Goal: Task Accomplishment & Management: Manage account settings

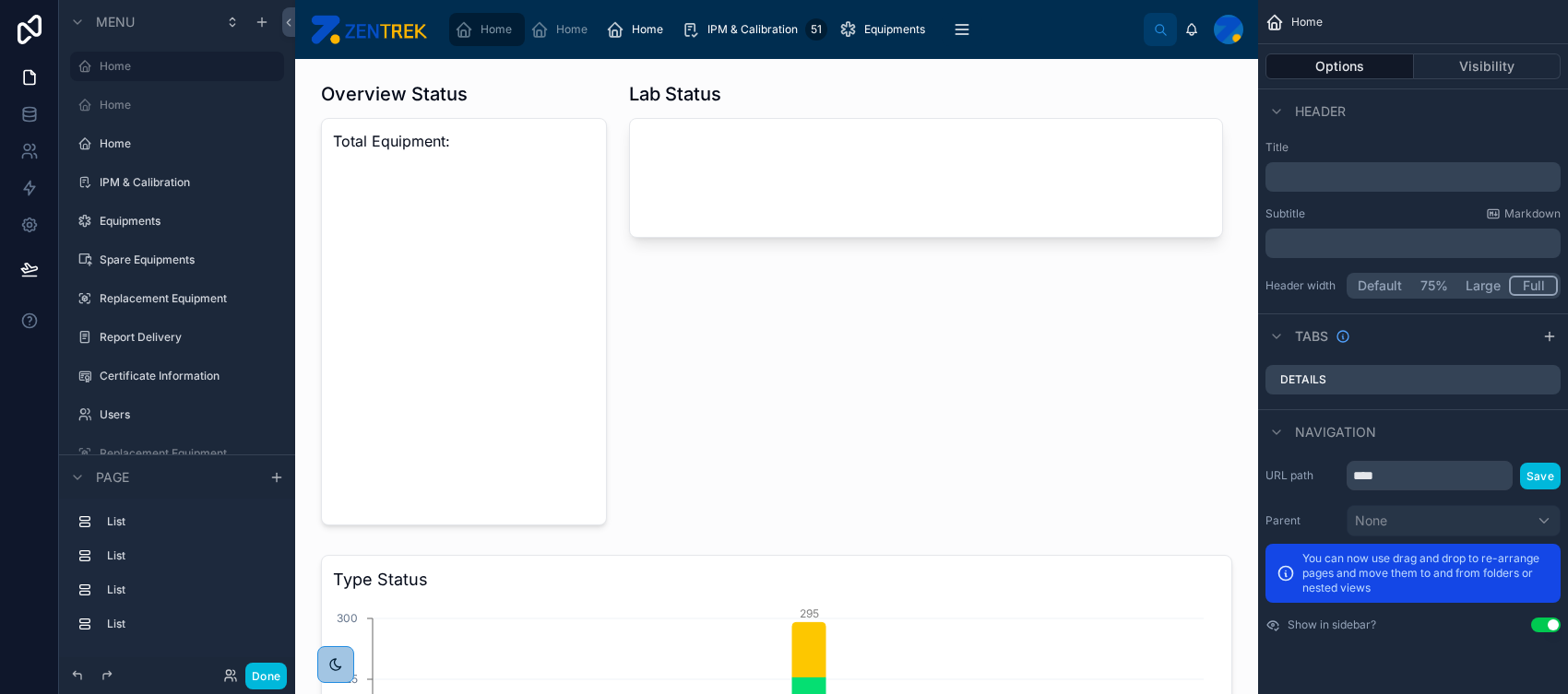
click at [262, 554] on button "Done" at bounding box center [266, 677] width 42 height 27
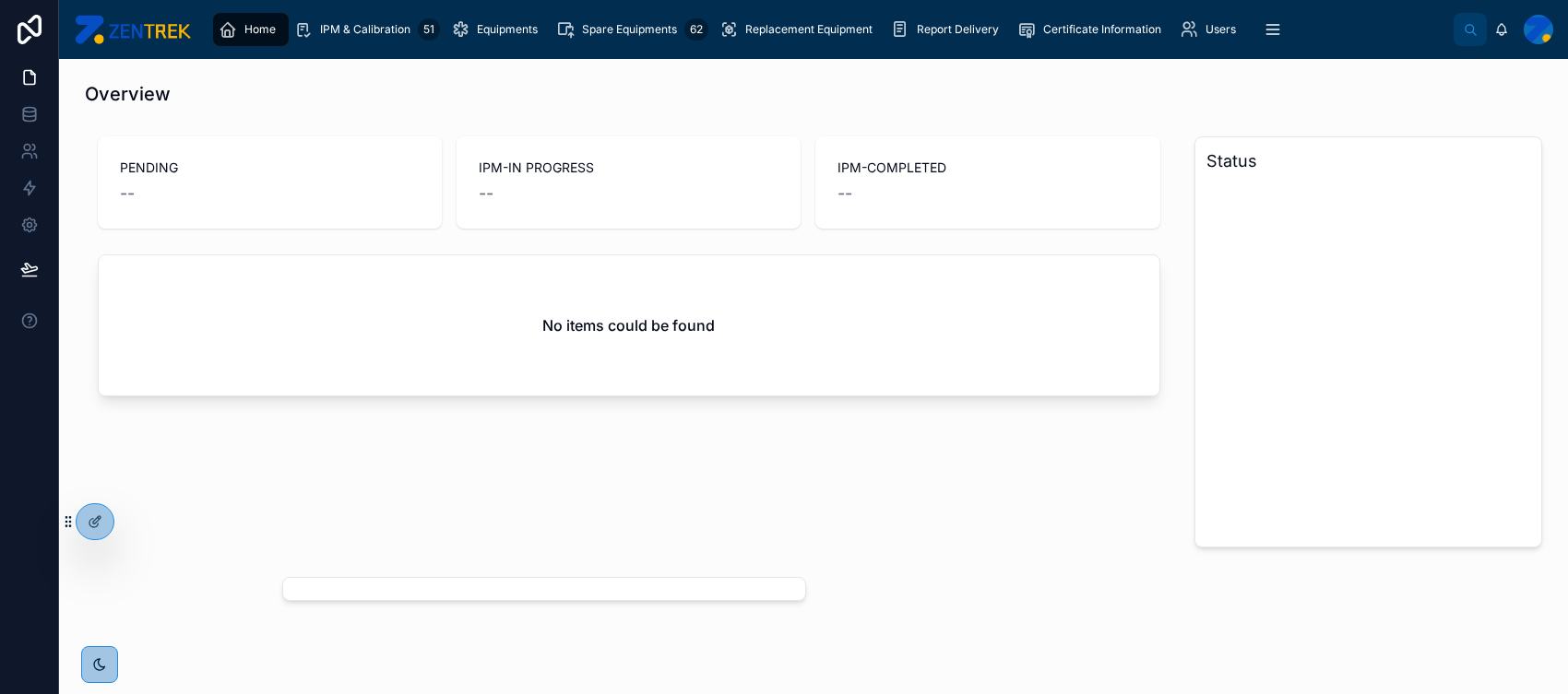
click at [817, 31] on span "Replacement Equipment" at bounding box center [809, 29] width 127 height 14
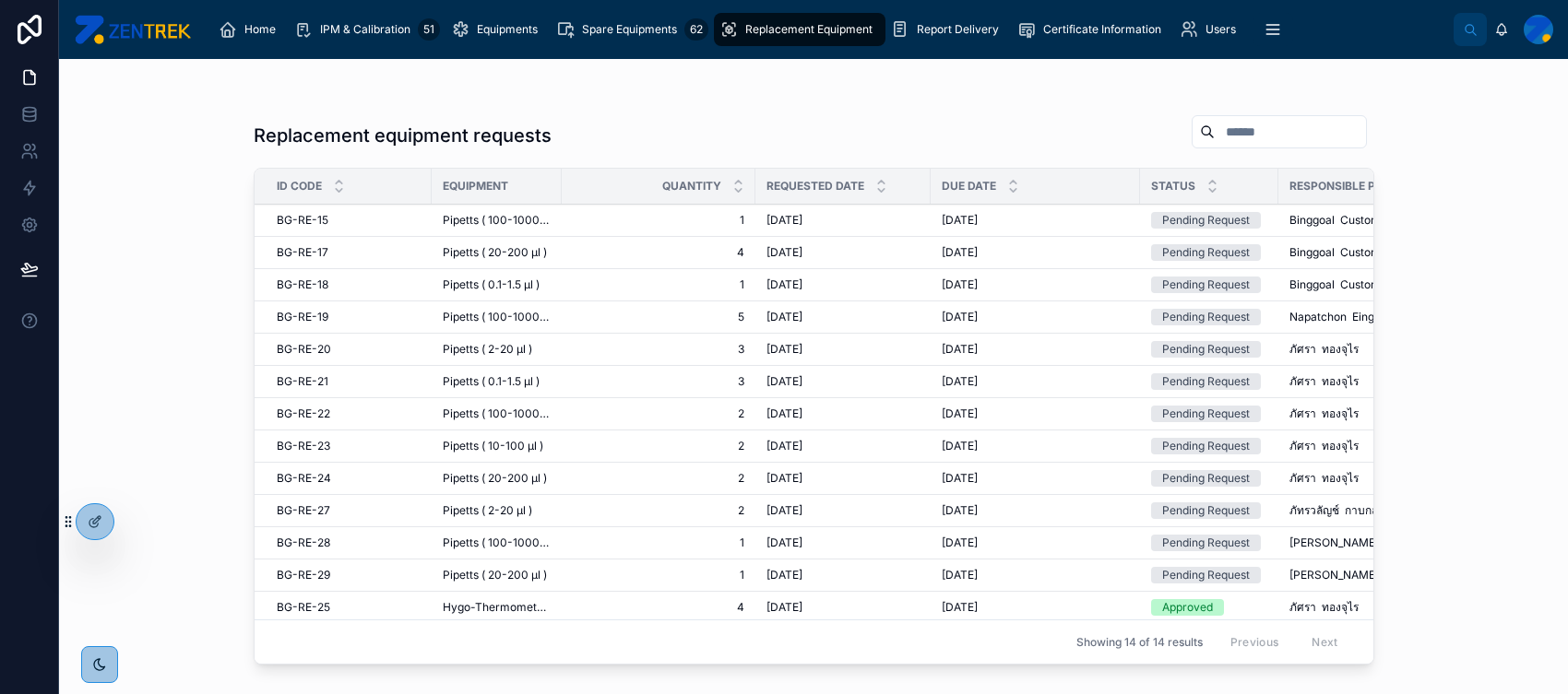
click at [628, 215] on span "1" at bounding box center [658, 220] width 172 height 14
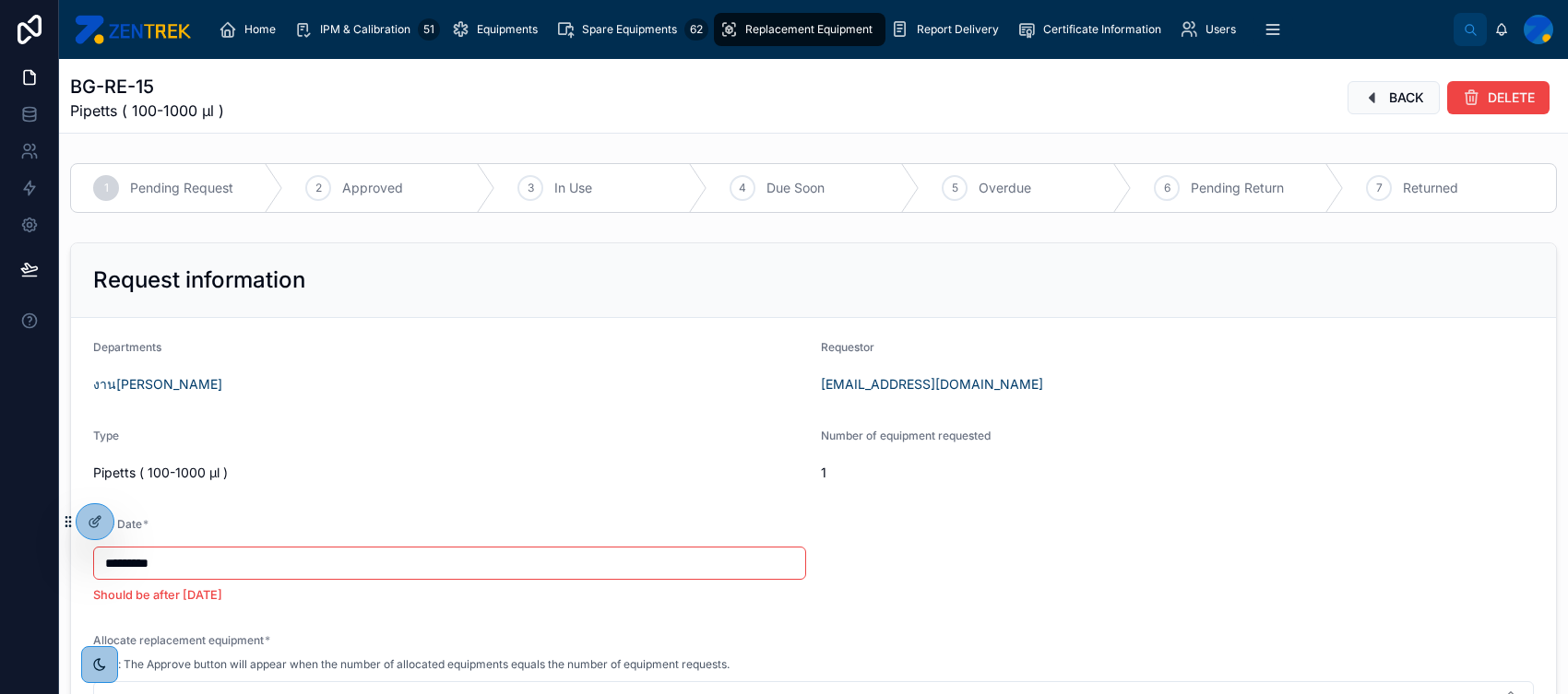
click at [796, 24] on span "Replacement Equipment" at bounding box center [809, 29] width 127 height 14
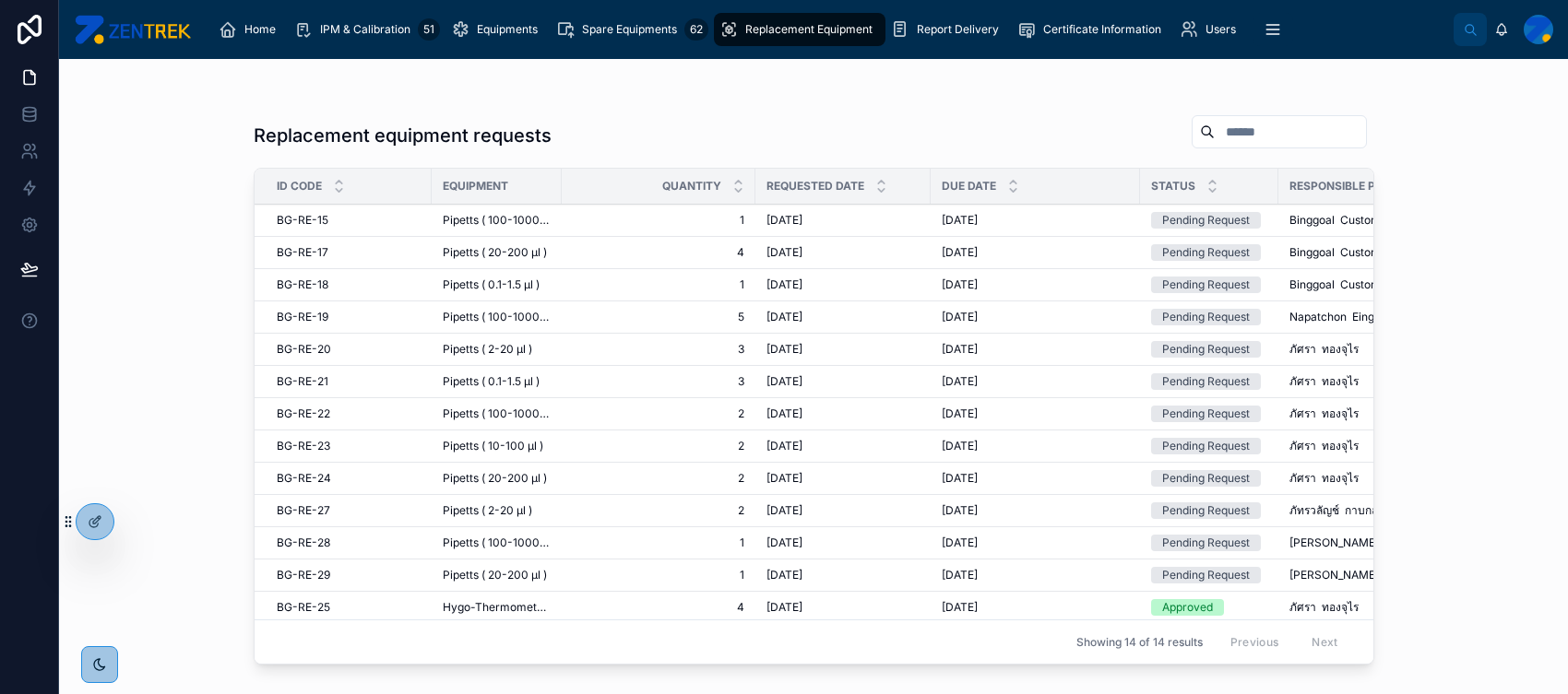
click at [784, 350] on span "[DATE]" at bounding box center [784, 348] width 36 height 14
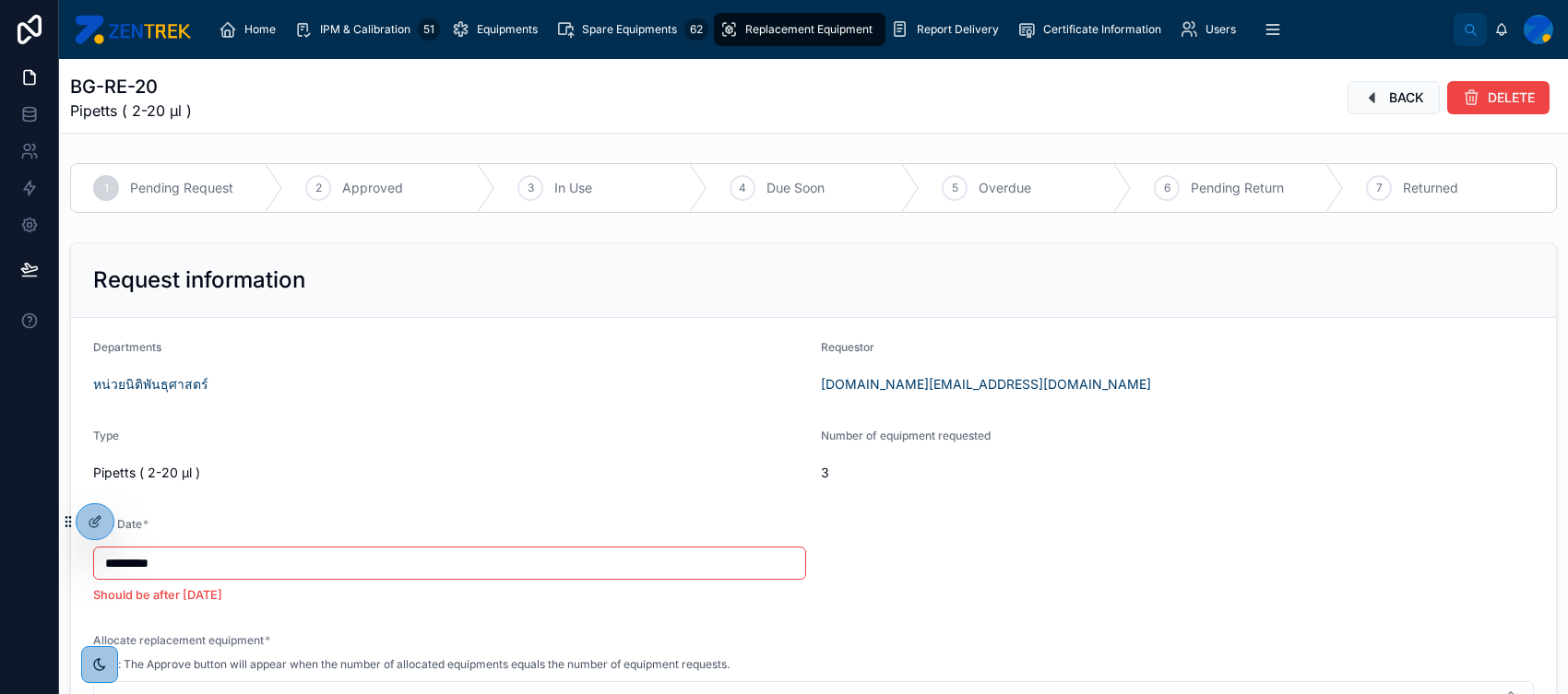
scroll to position [153, 0]
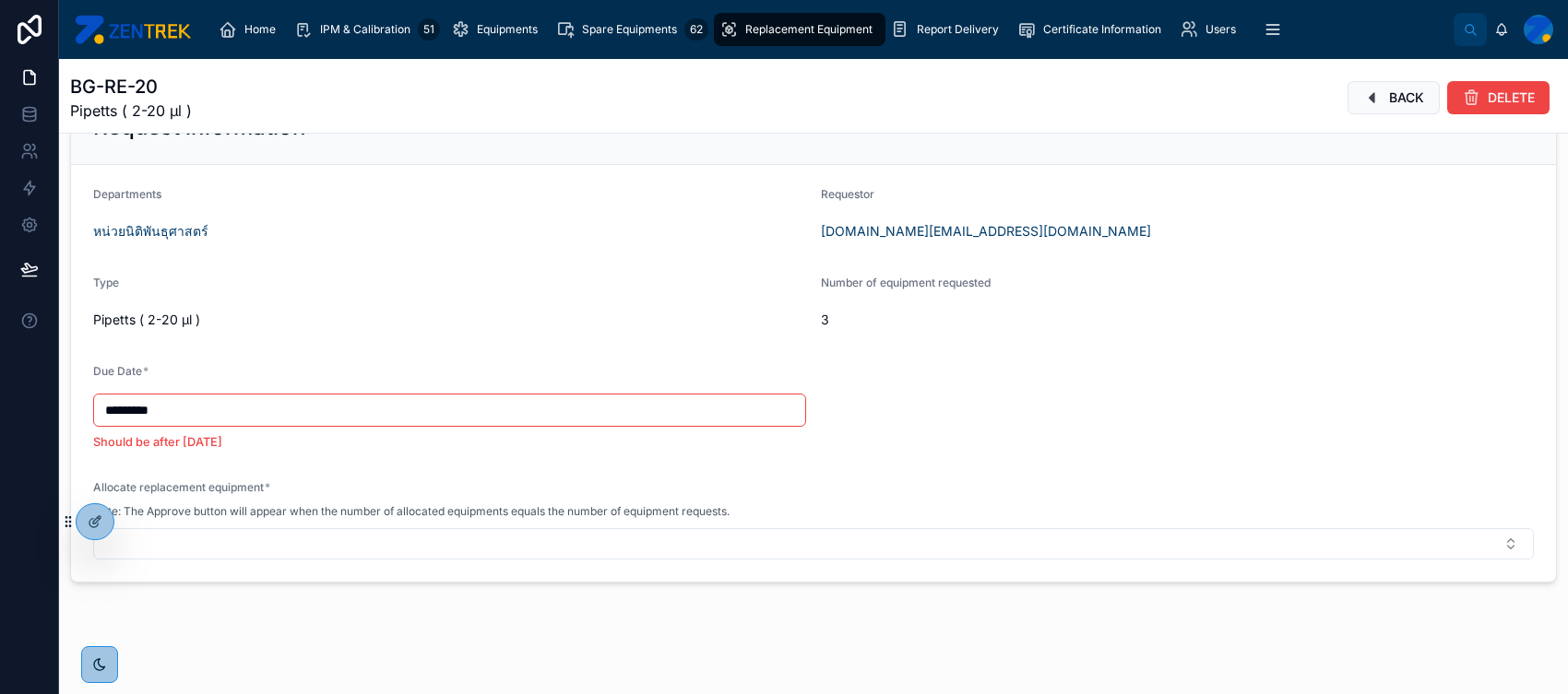
click at [93, 515] on icon at bounding box center [95, 521] width 14 height 14
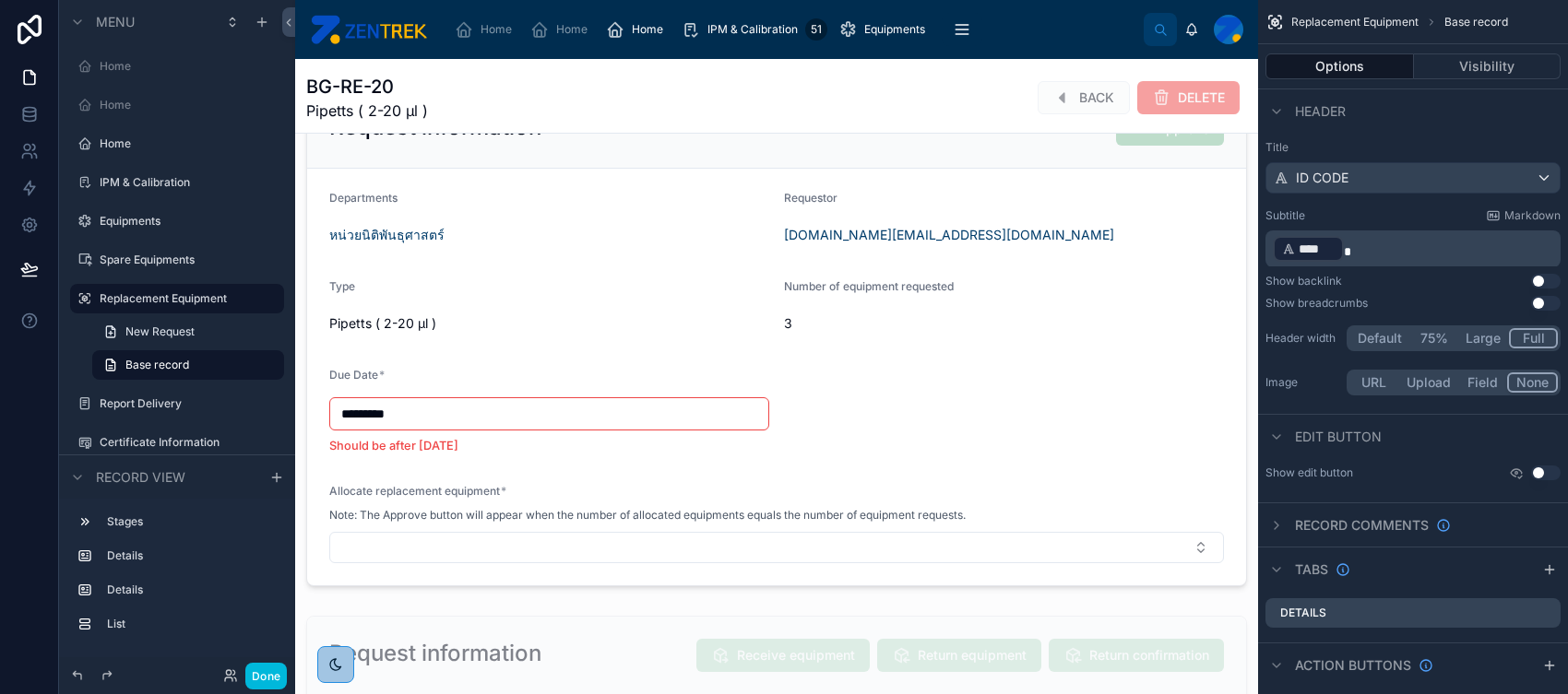
click at [855, 481] on div at bounding box center [776, 338] width 963 height 512
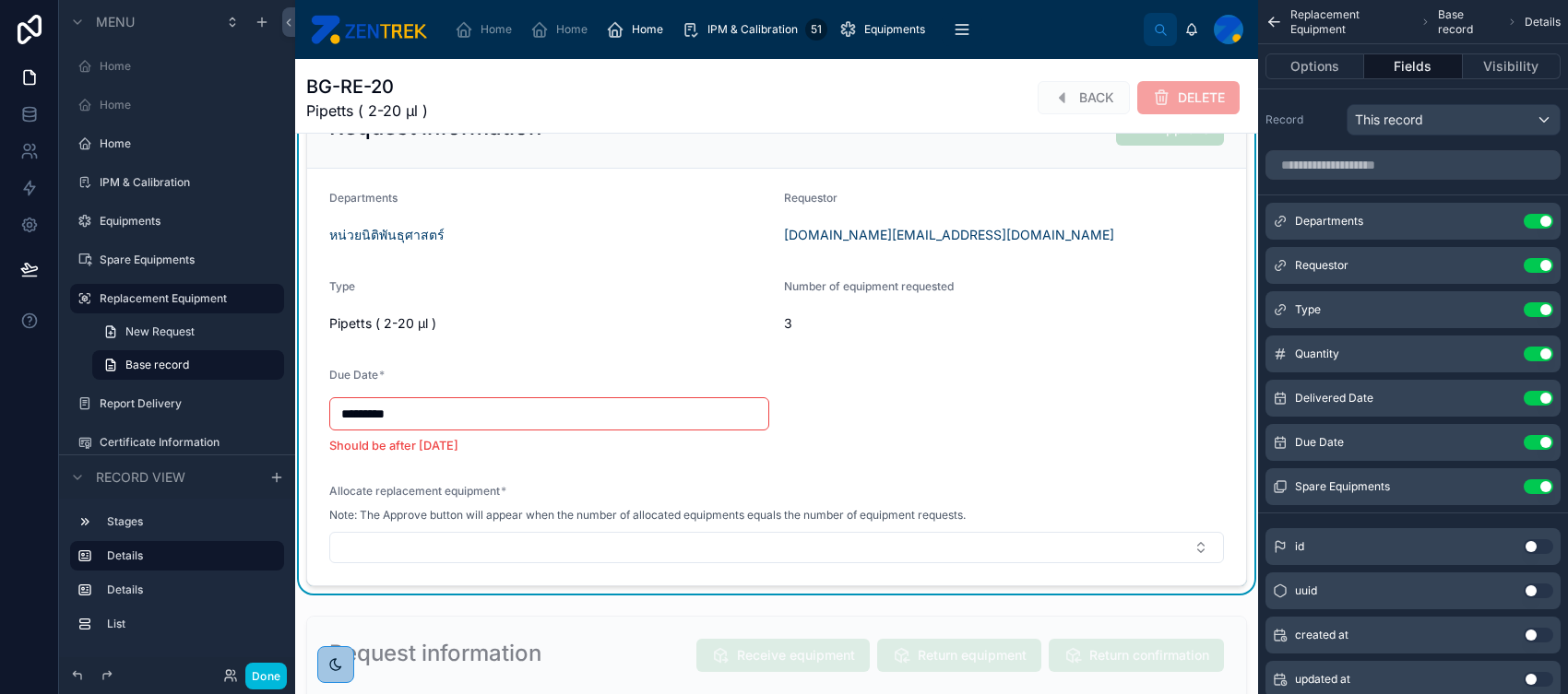
click at [897, 406] on form "Departments หน่วยนิติพันธุศาสตร์ Requestor [DOMAIN_NAME][EMAIL_ADDRESS][DOMAIN_…" at bounding box center [776, 377] width 938 height 417
click at [896, 432] on form "Departments หน่วยนิติพันธุศาสตร์ Requestor [DOMAIN_NAME][EMAIL_ADDRESS][DOMAIN_…" at bounding box center [776, 377] width 938 height 417
click at [0, 0] on button "scrollable content" at bounding box center [0, 0] width 0 height 0
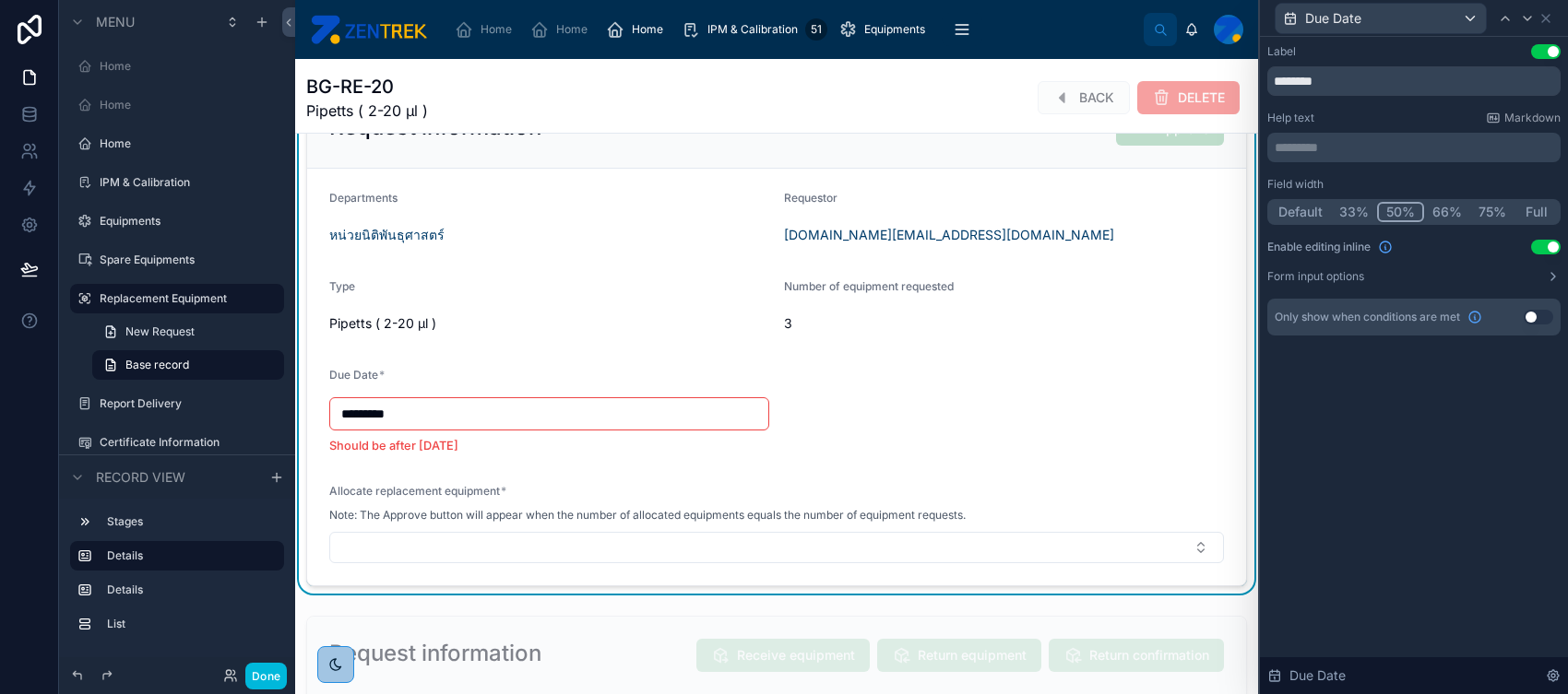
click at [1253, 275] on button "Form input options" at bounding box center [1414, 276] width 294 height 14
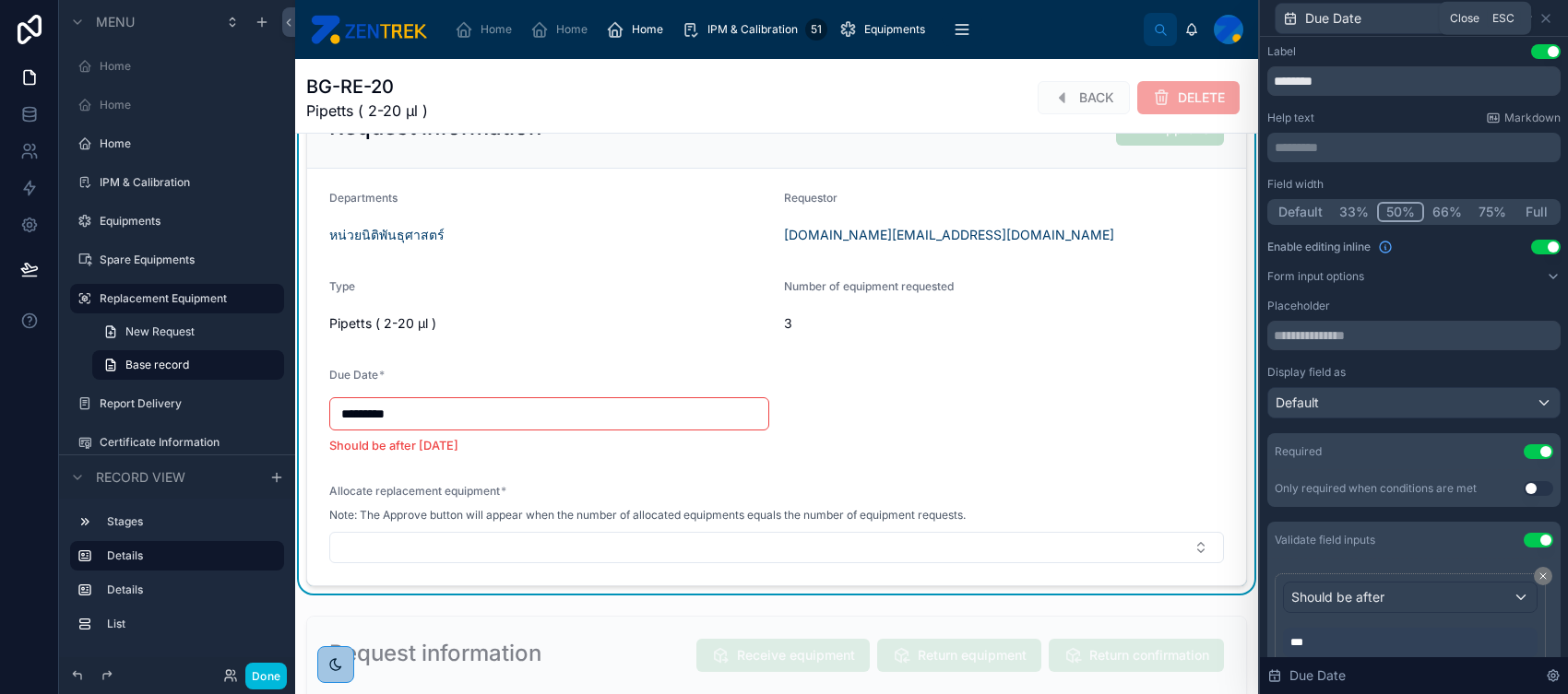
click at [1253, 24] on icon at bounding box center [1545, 17] width 14 height 14
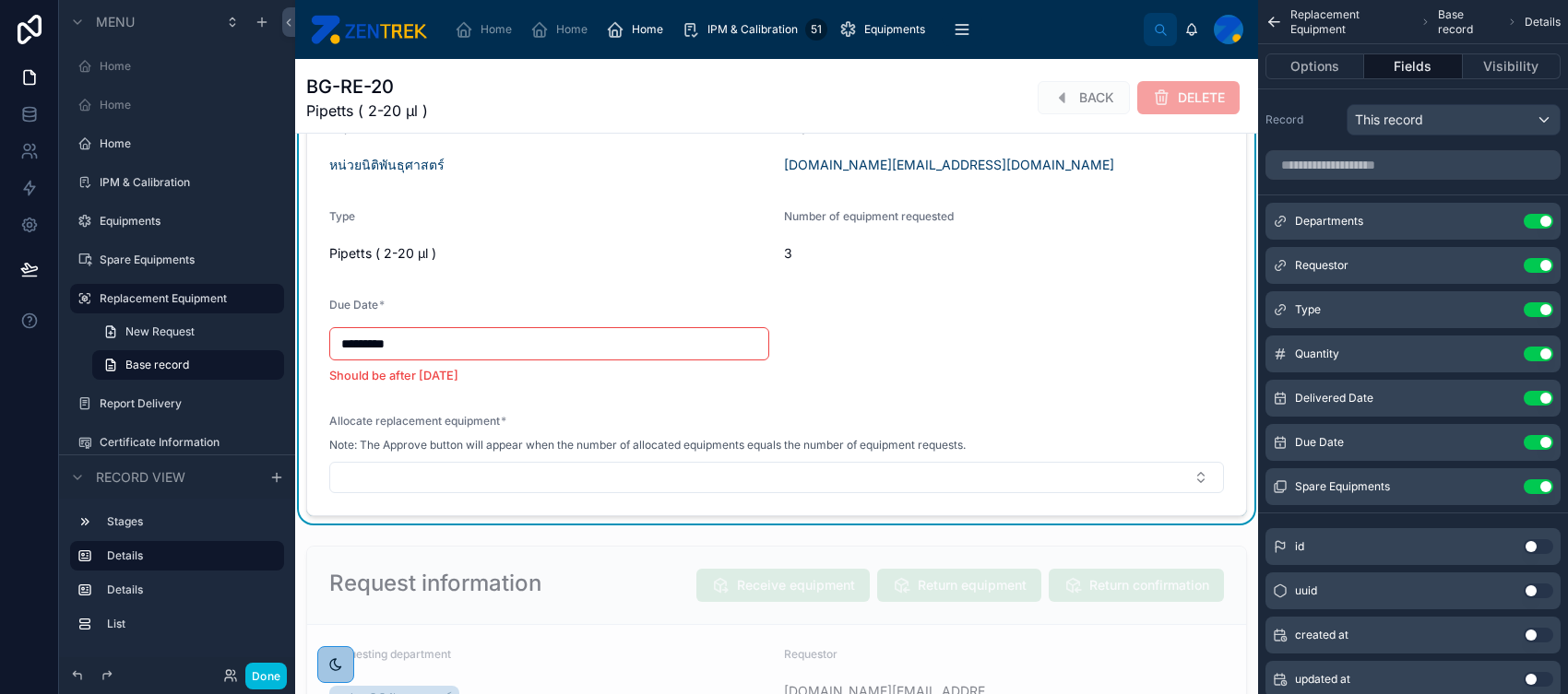
scroll to position [0, 0]
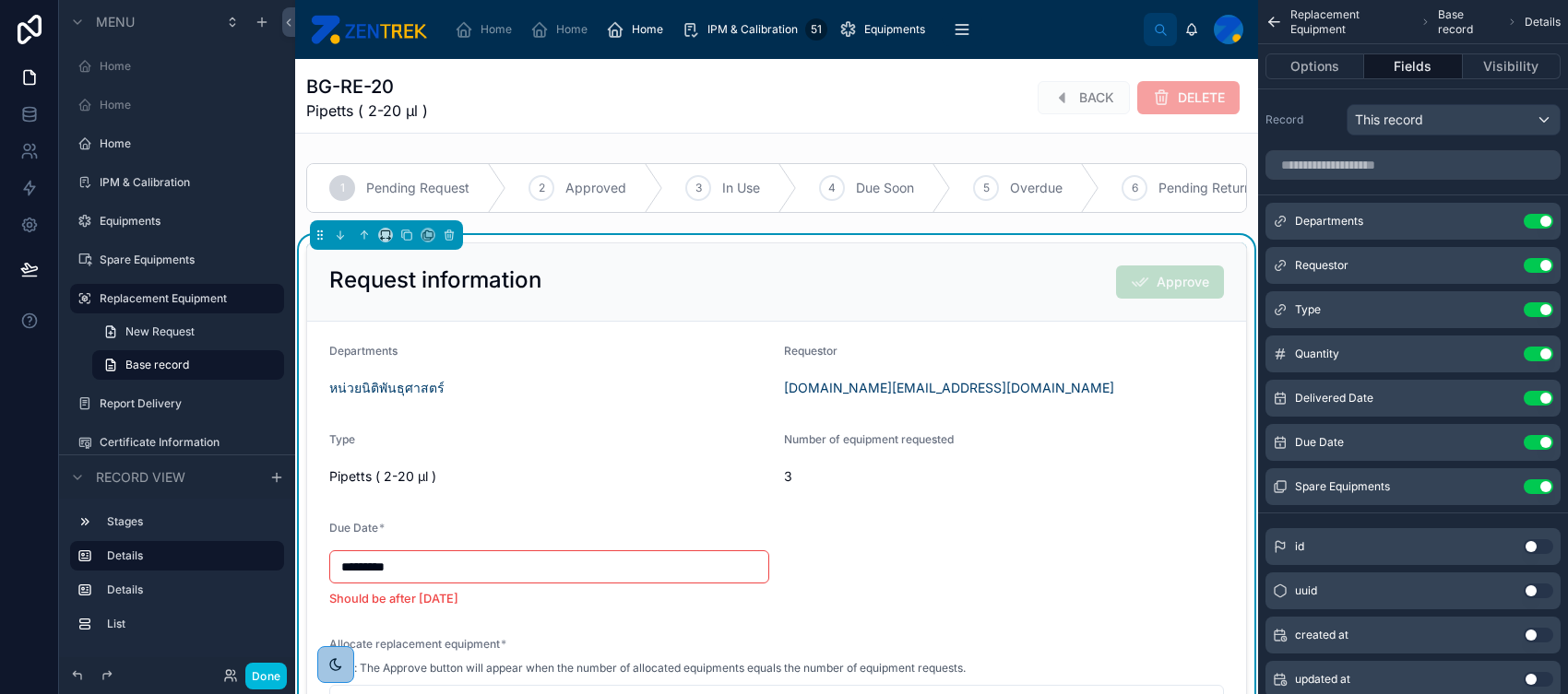
click at [1075, 285] on div "Request information Approve" at bounding box center [776, 282] width 894 height 33
click at [1253, 62] on button "Options" at bounding box center [1314, 66] width 98 height 26
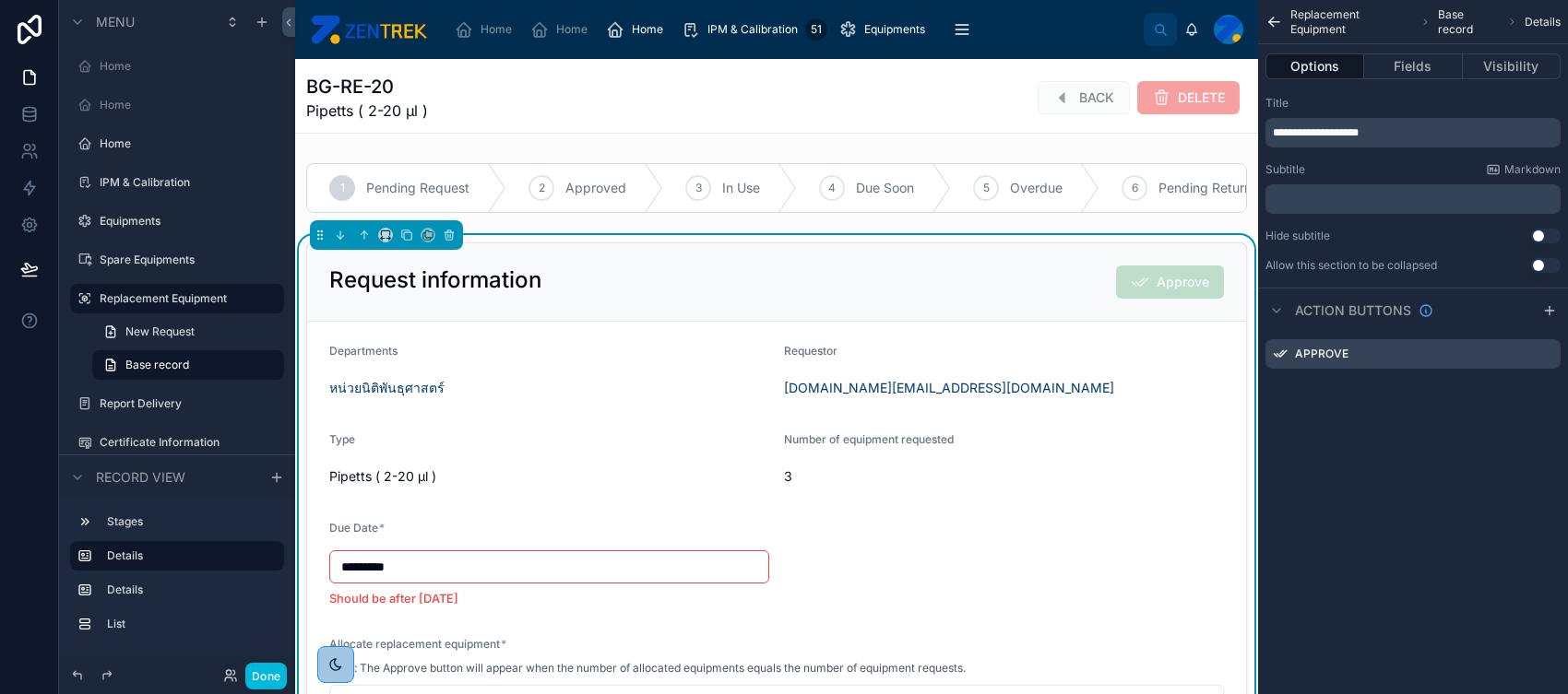
click at [0, 0] on icon "scrollable content" at bounding box center [0, 0] width 0 height 0
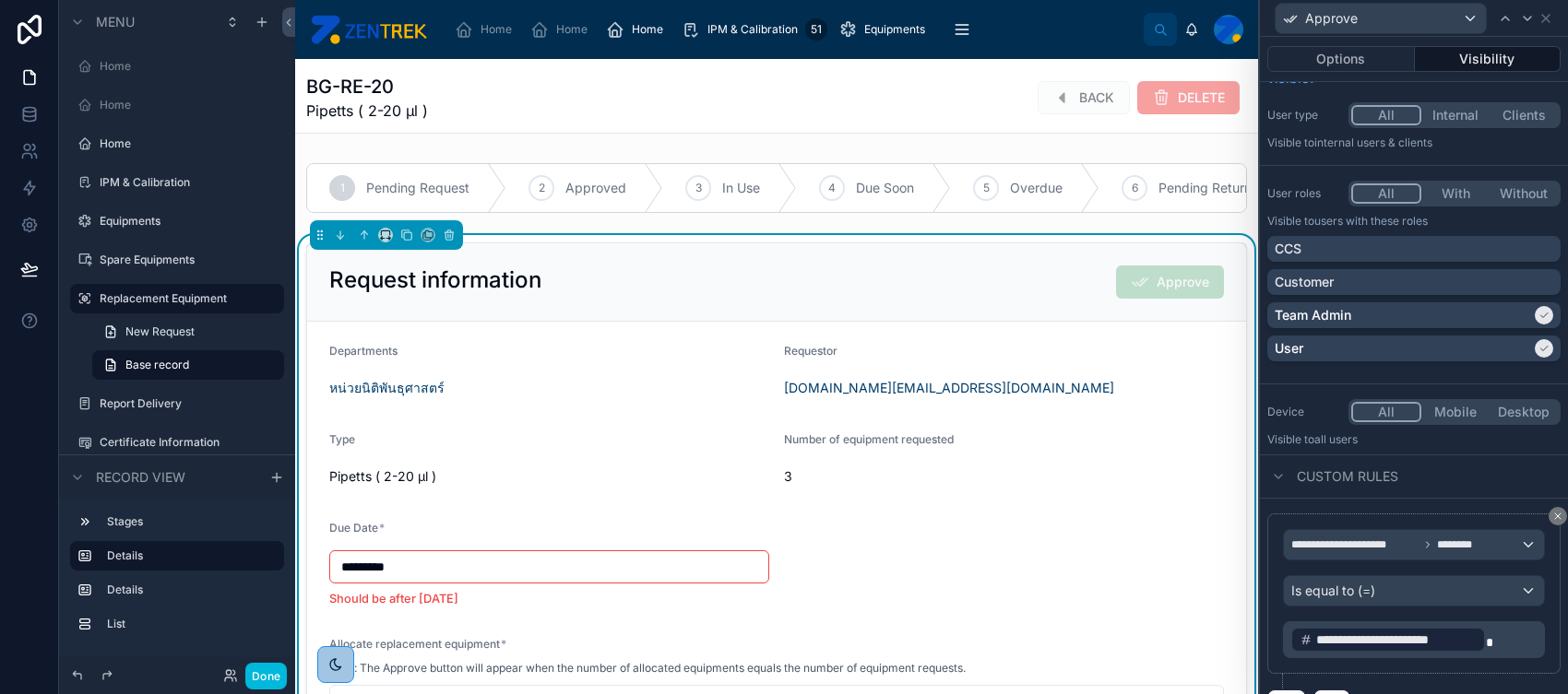
scroll to position [72, 0]
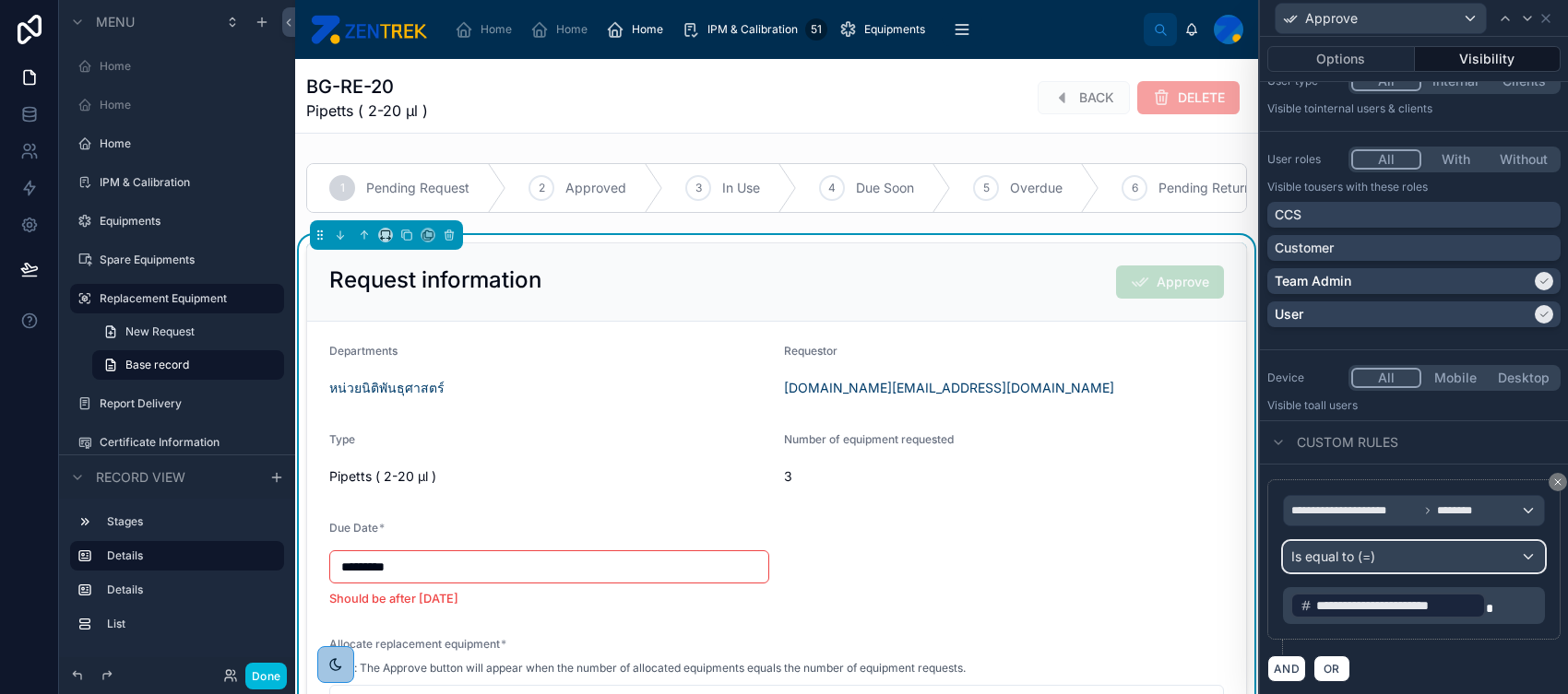
click at [1253, 554] on div "Is equal to (=)" at bounding box center [1414, 557] width 260 height 30
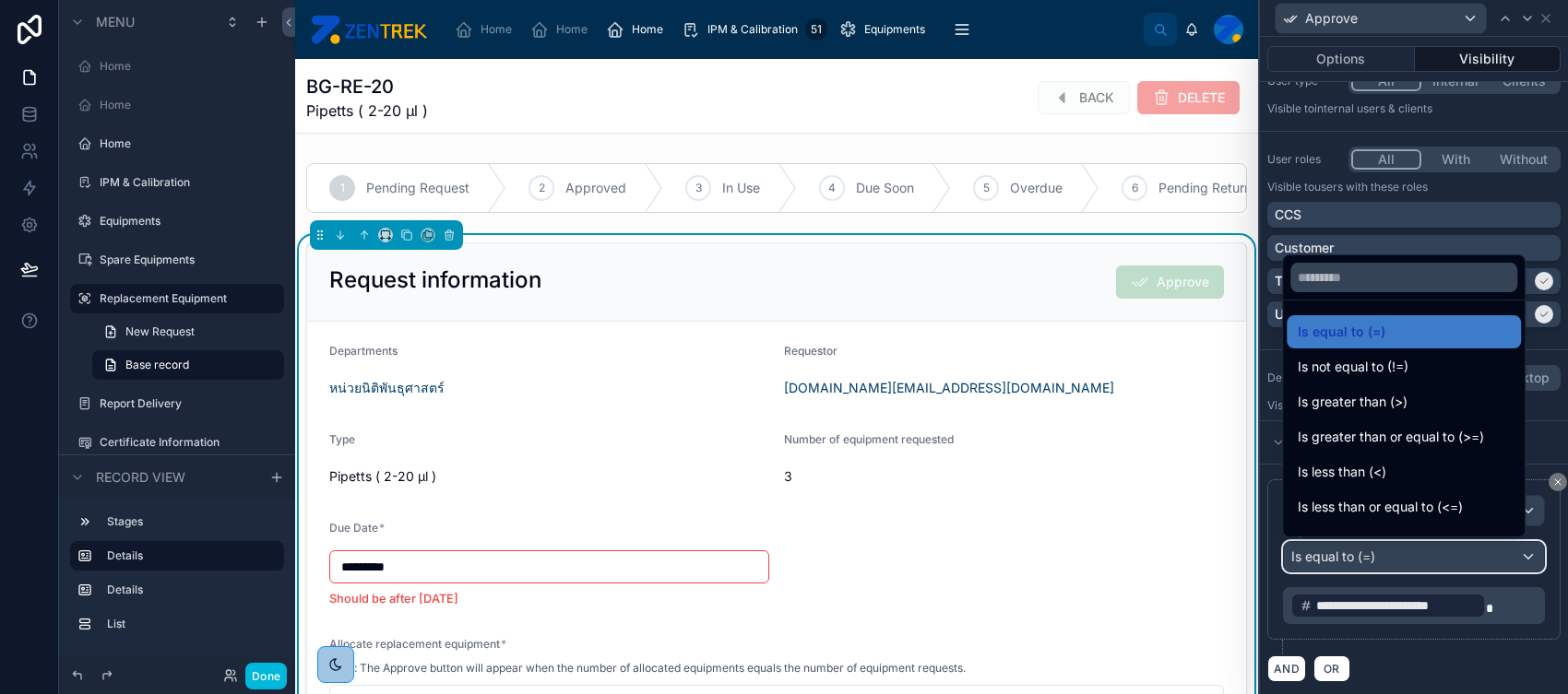
scroll to position [130, 0]
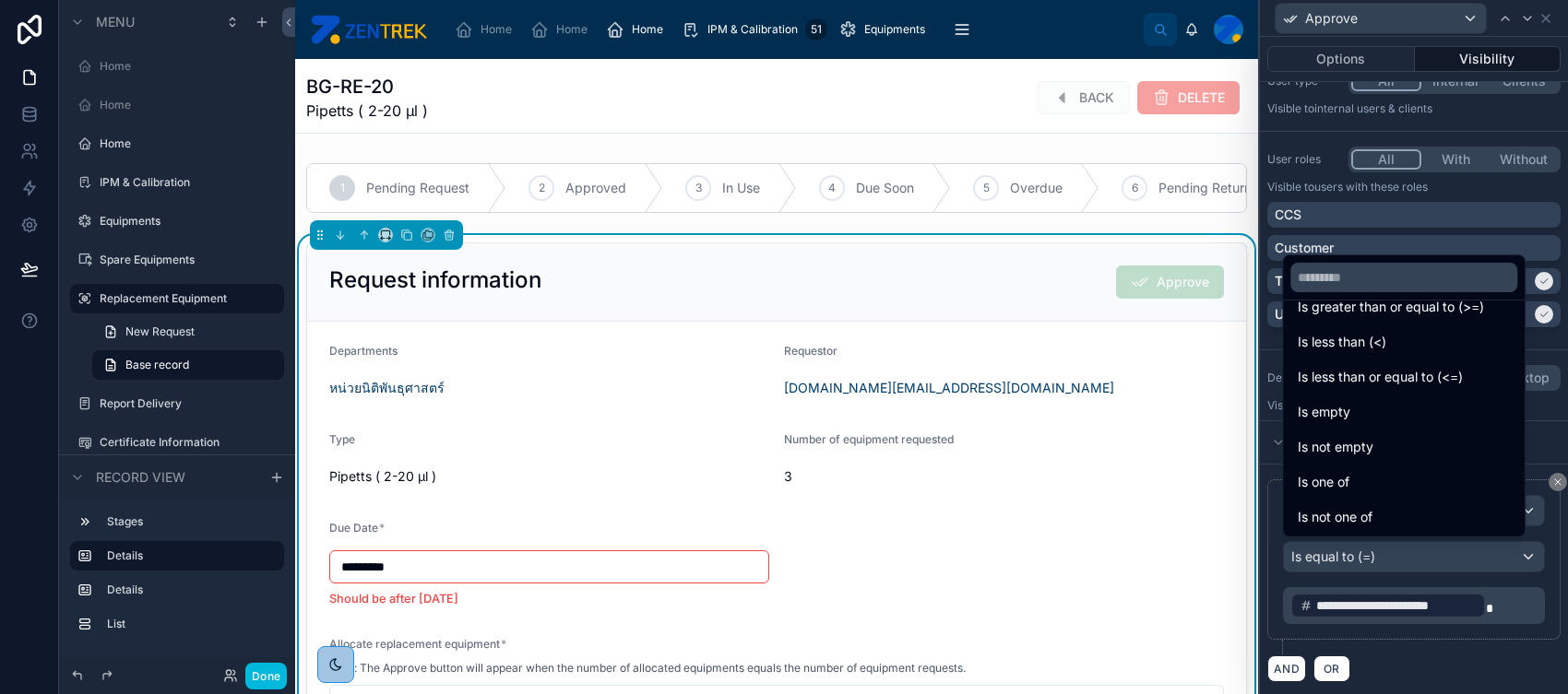
click at [1253, 443] on div at bounding box center [1414, 347] width 308 height 694
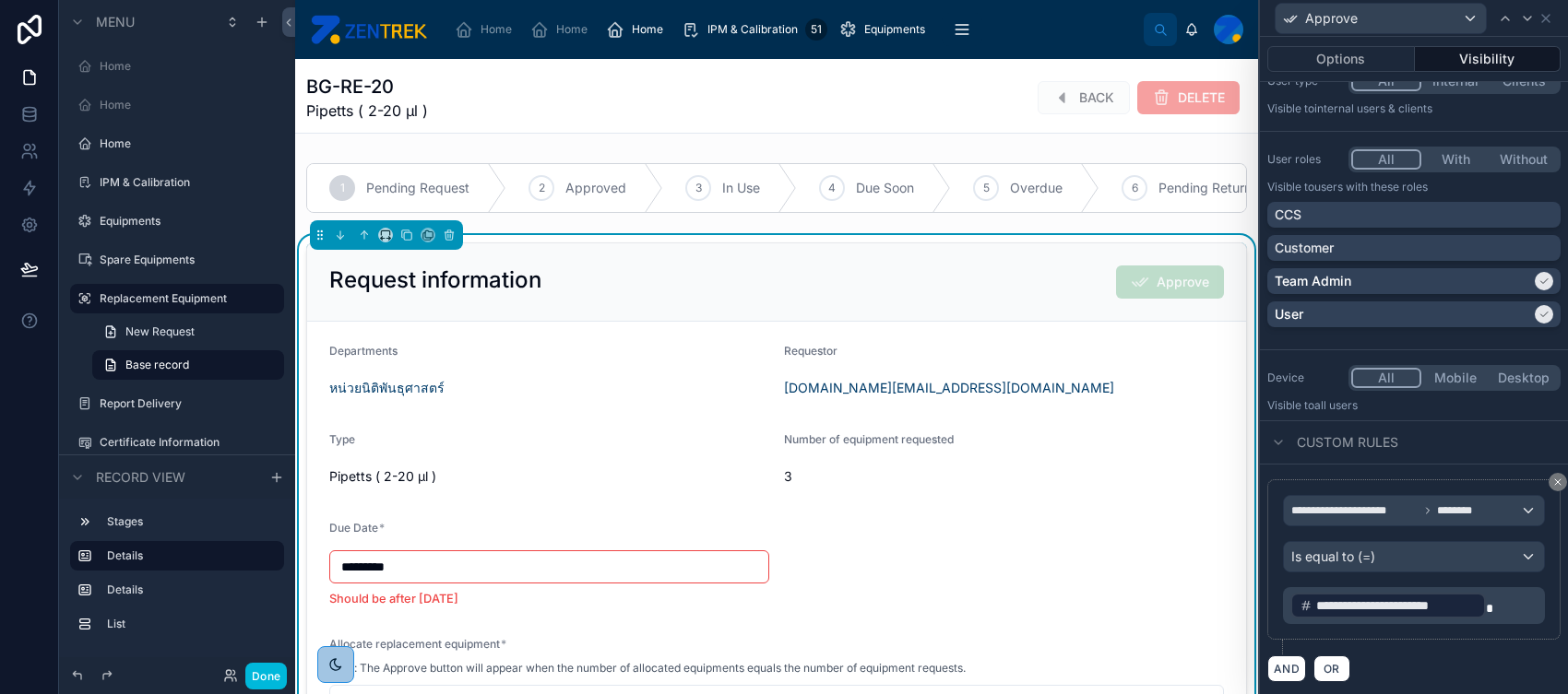
click at [1253, 477] on icon at bounding box center [1557, 482] width 11 height 11
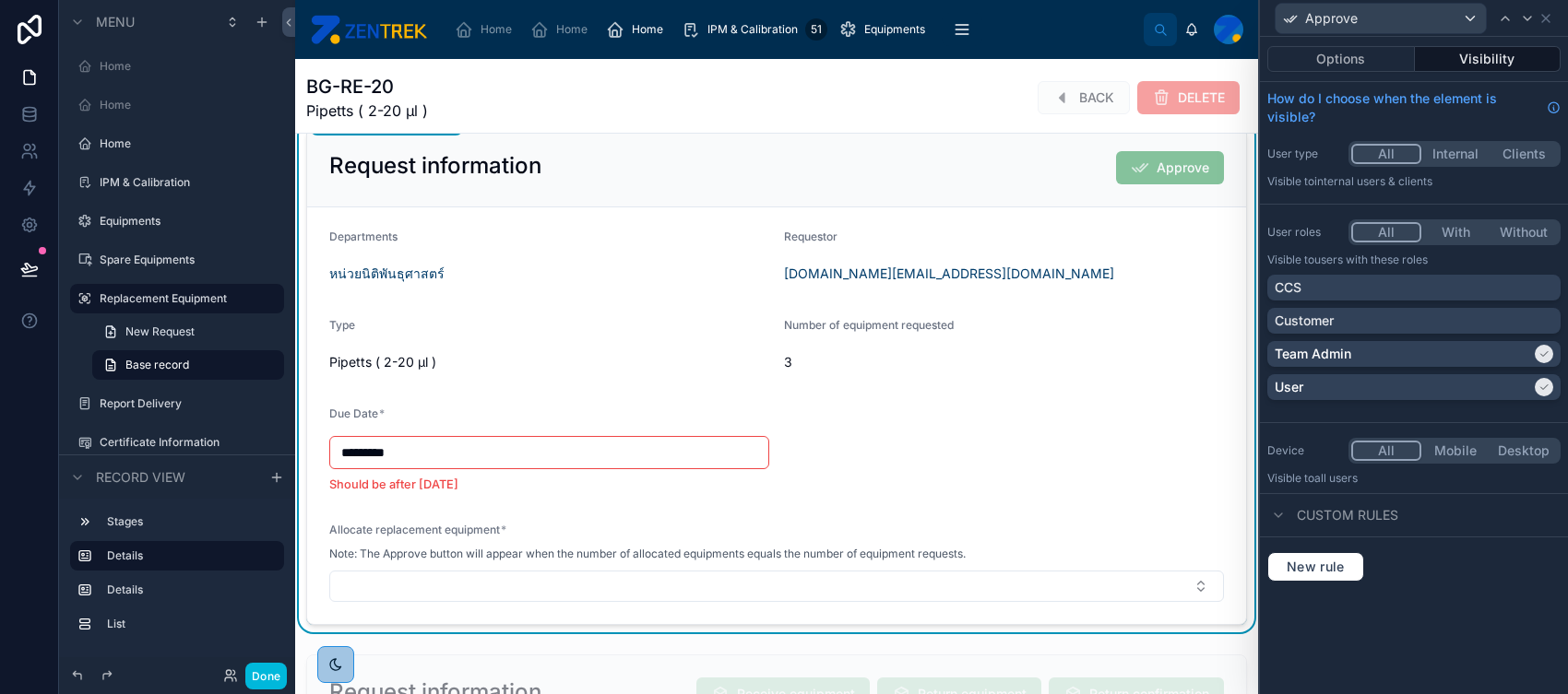
scroll to position [153, 0]
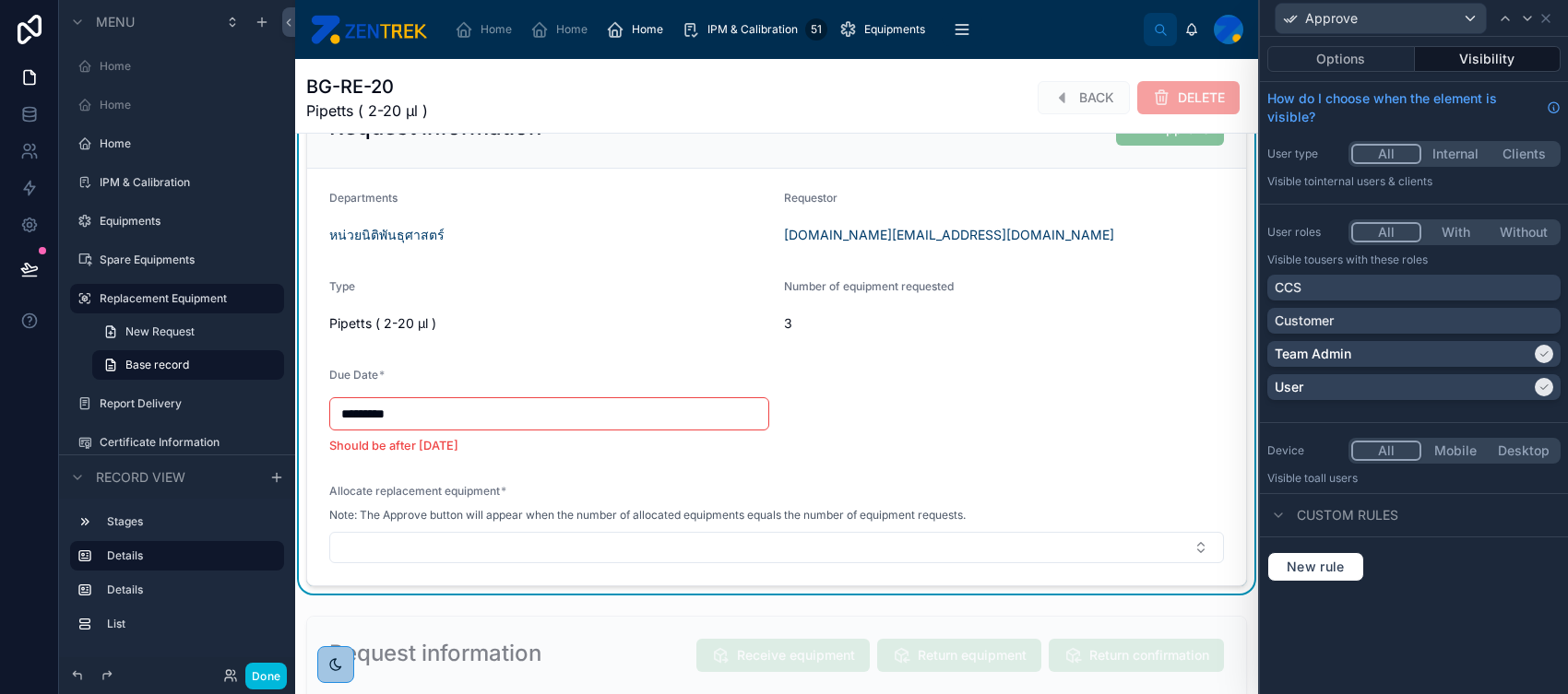
click at [794, 523] on span "Note: The Approve button will appear when the number of allocated equipments eq…" at bounding box center [647, 514] width 636 height 14
click at [1253, 61] on button "Options" at bounding box center [1340, 59] width 148 height 26
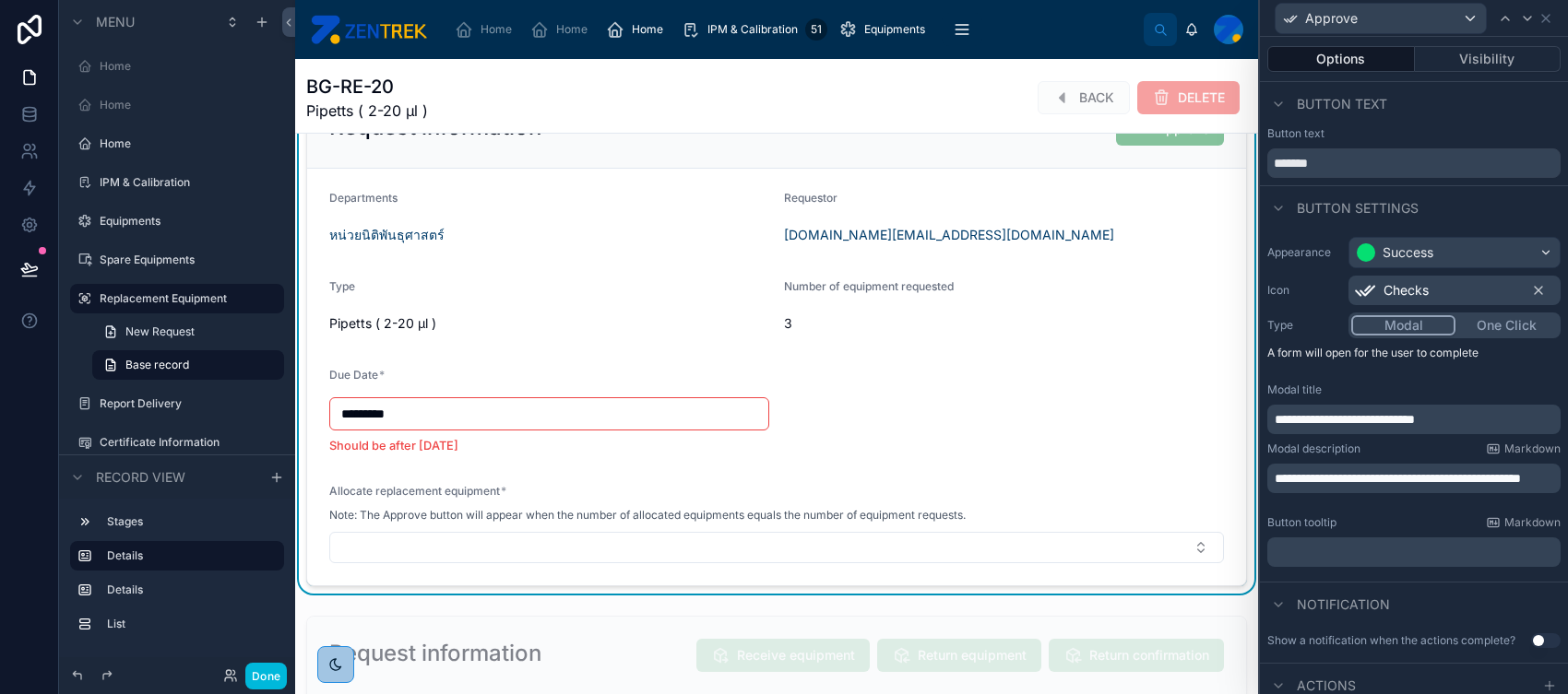
click at [1130, 389] on form "Departments หน่วยนิติพันธุศาสตร์ Requestor [DOMAIN_NAME][EMAIL_ADDRESS][DOMAIN_…" at bounding box center [776, 377] width 938 height 417
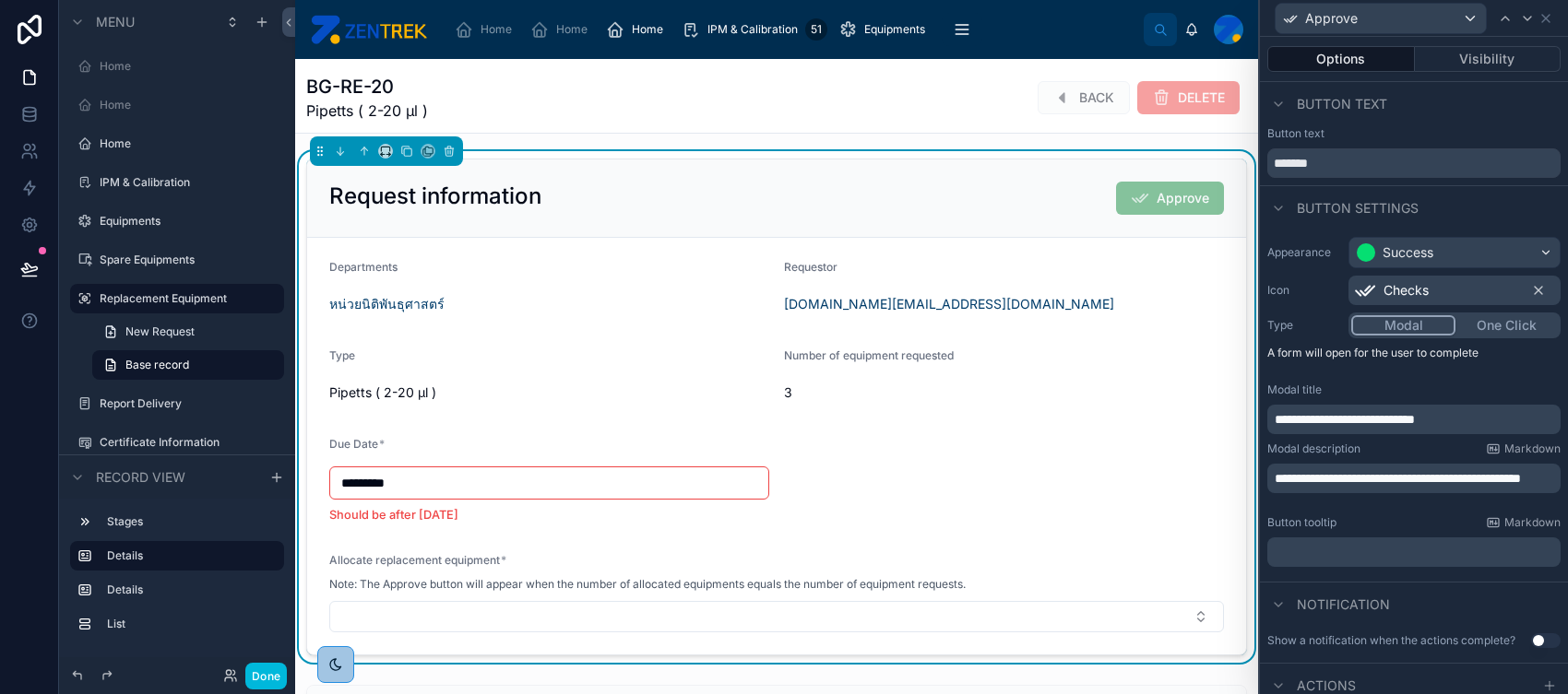
scroll to position [0, 0]
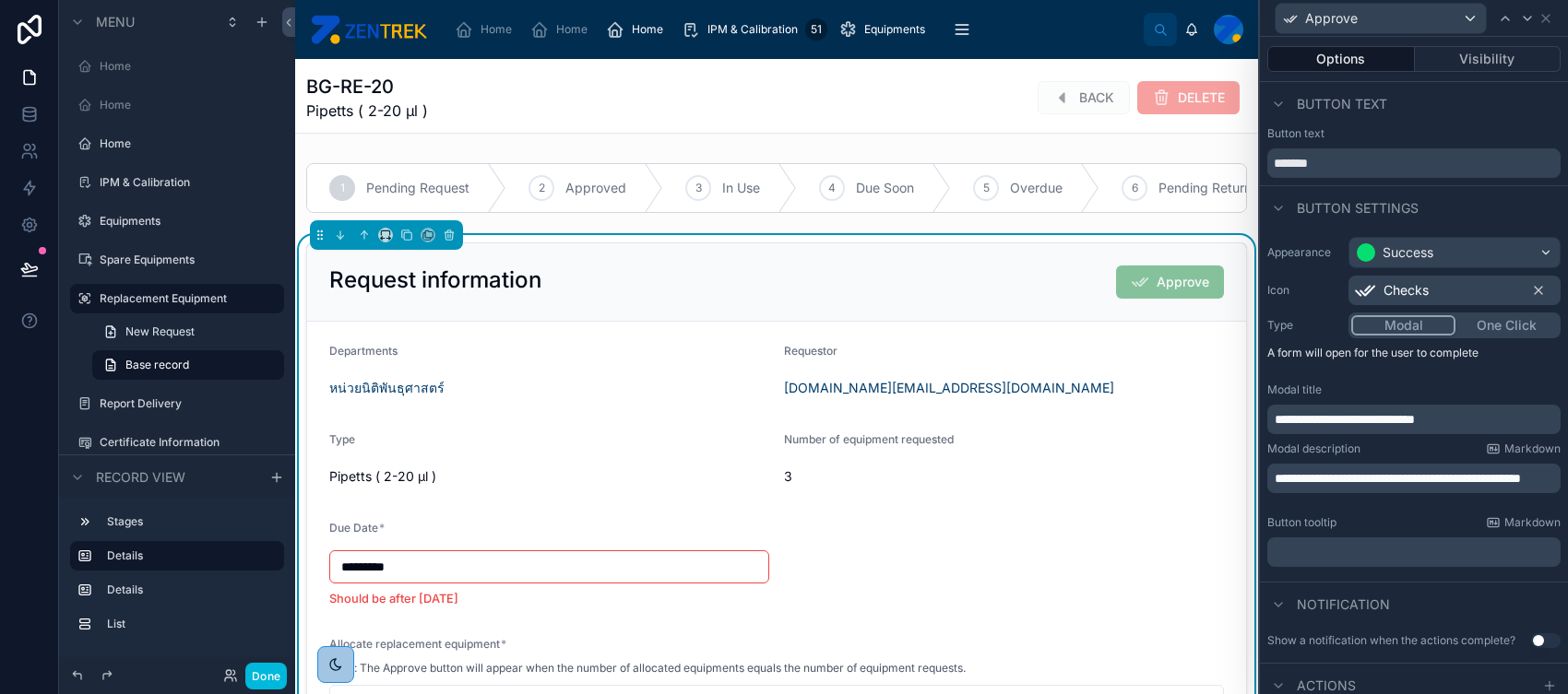
click at [666, 199] on div at bounding box center [776, 187] width 963 height 65
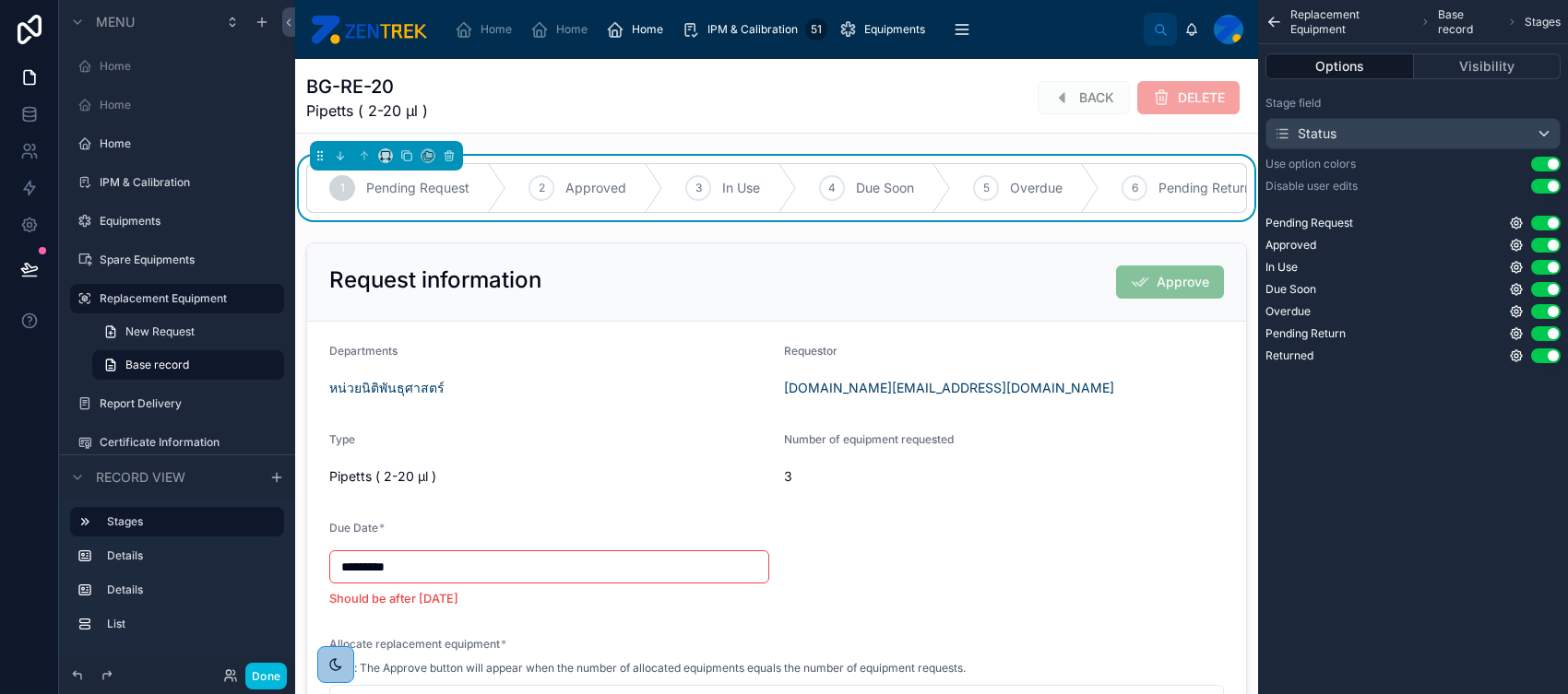
click at [650, 356] on div at bounding box center [776, 491] width 963 height 512
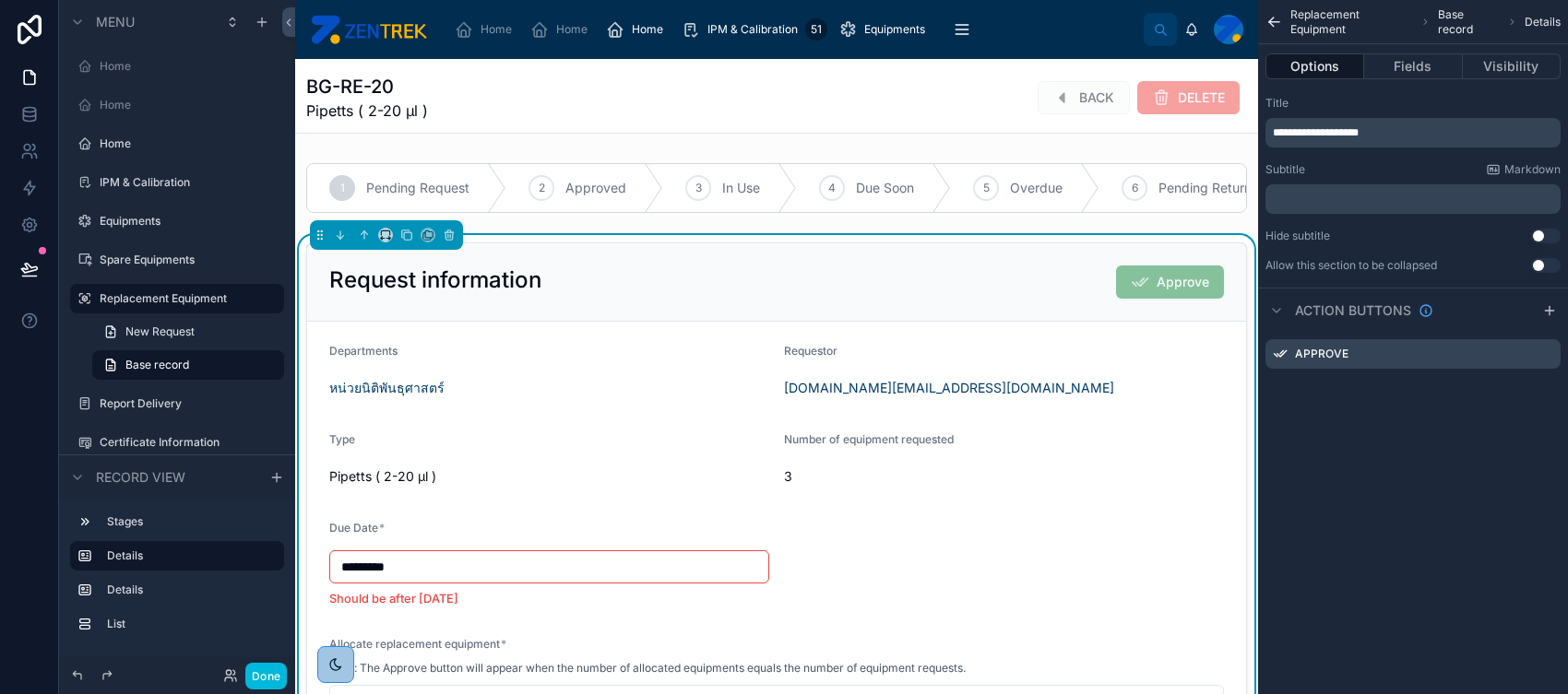
click at [1253, 61] on button "Fields" at bounding box center [1413, 66] width 98 height 26
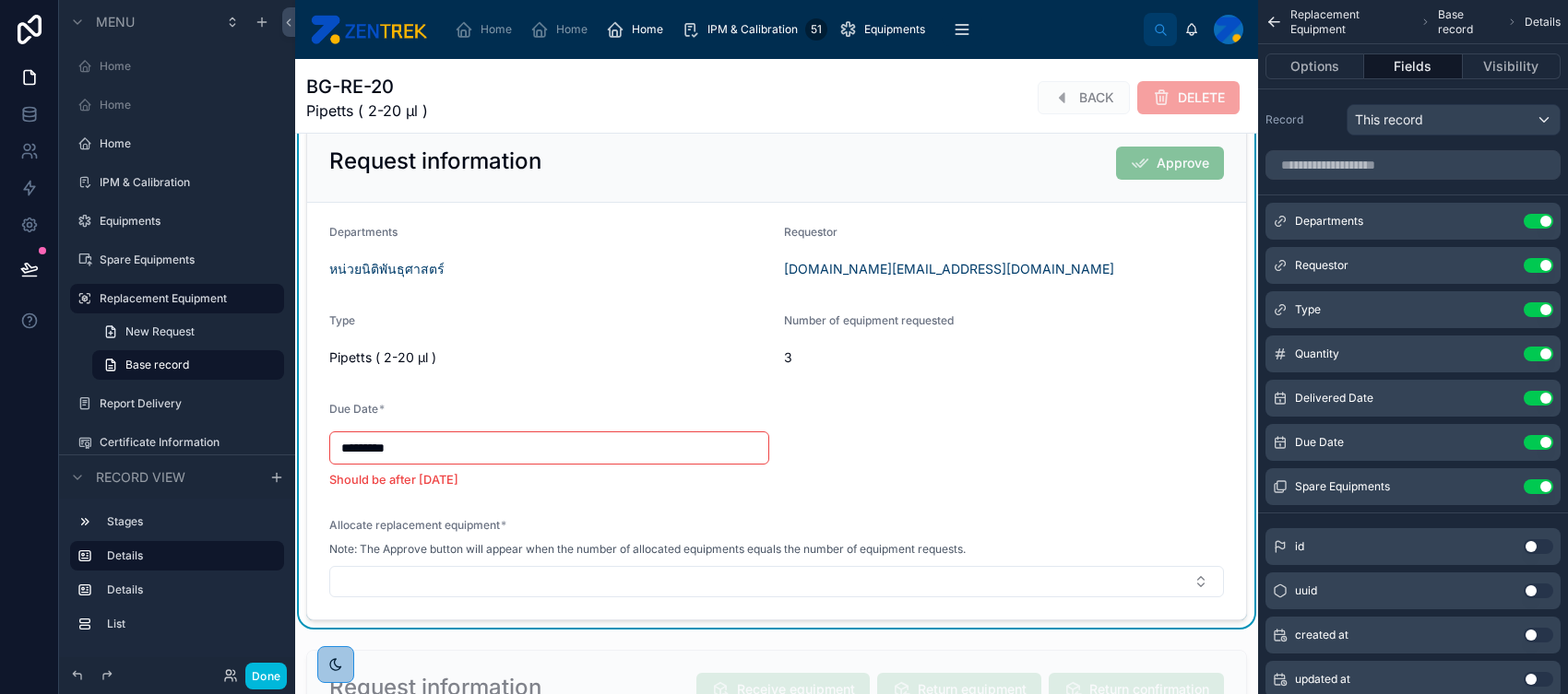
scroll to position [153, 0]
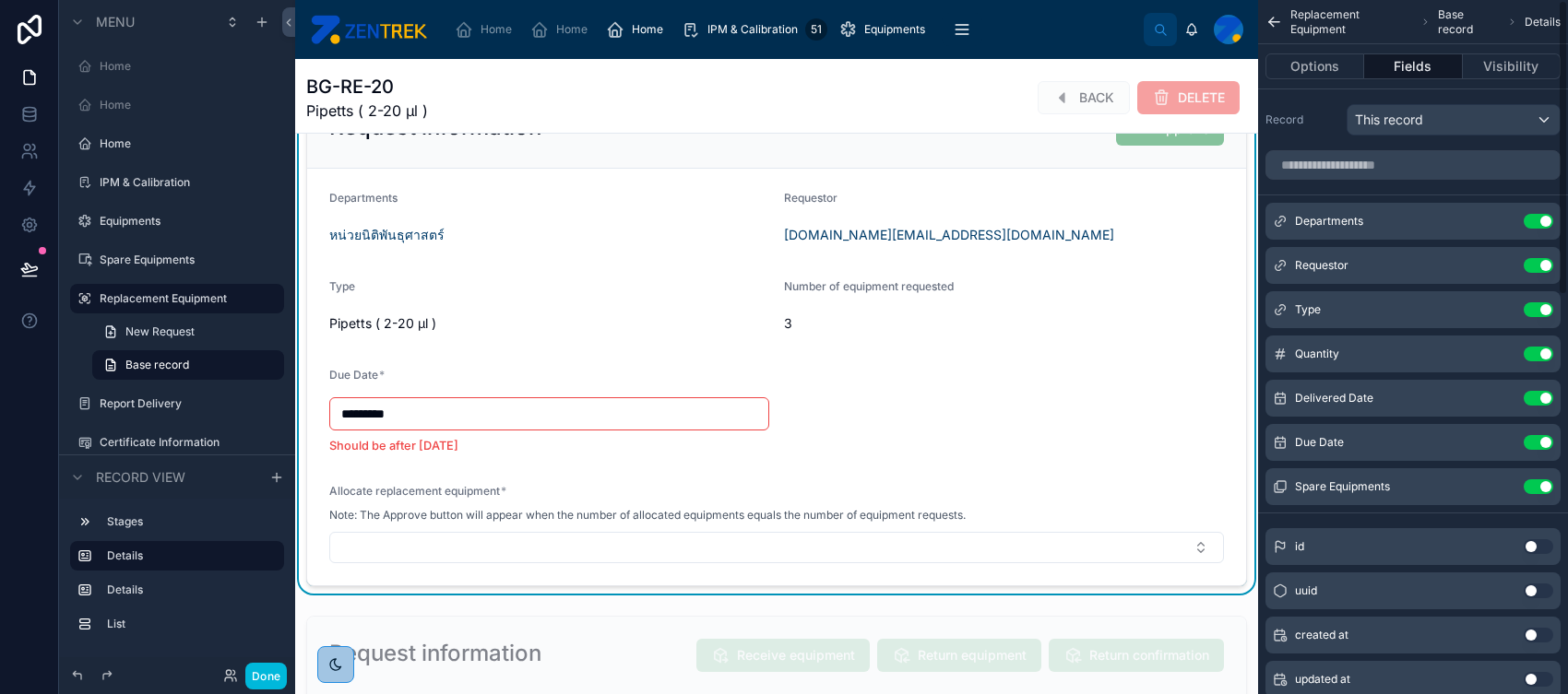
click at [0, 0] on button "scrollable content" at bounding box center [0, 0] width 0 height 0
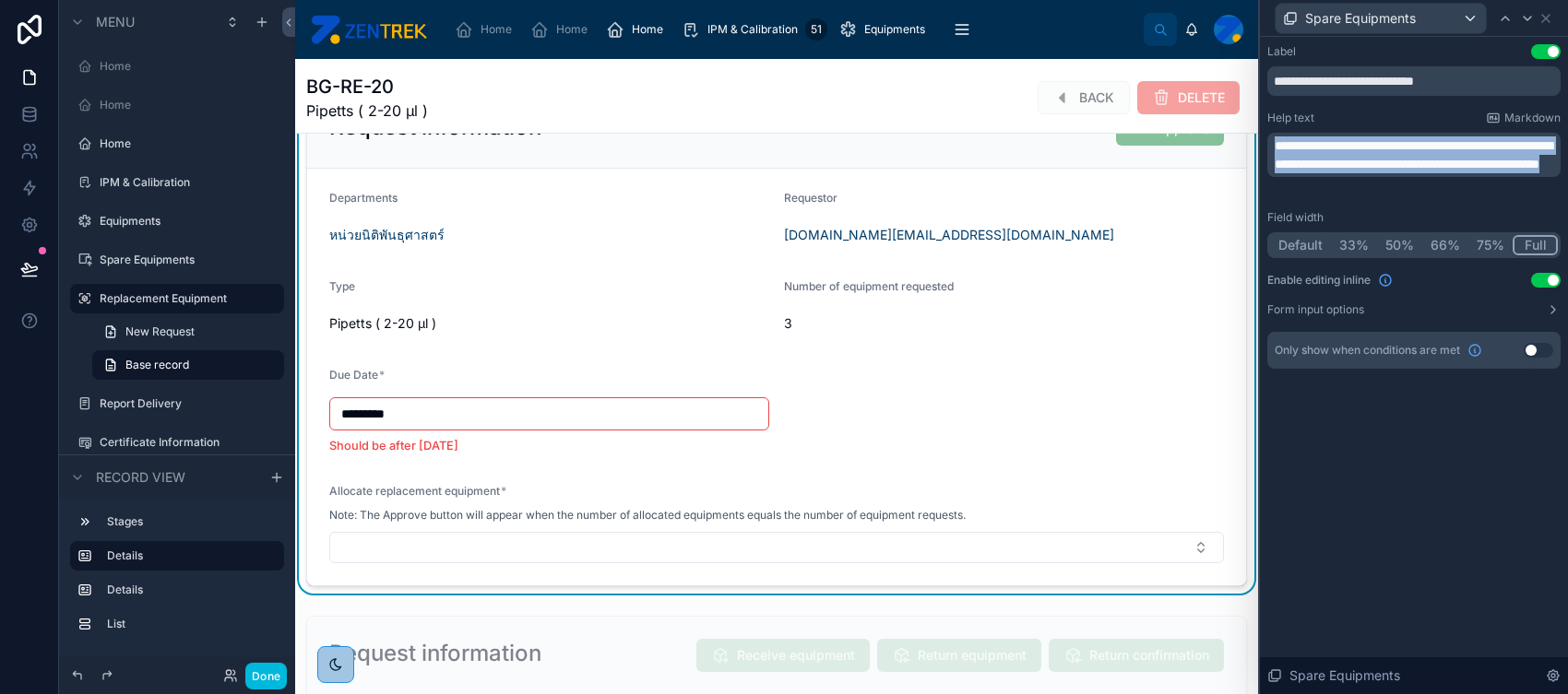
drag, startPoint x: 1501, startPoint y: 184, endPoint x: 1186, endPoint y: 141, distance: 317.9
click at [1186, 141] on div "**********" at bounding box center [784, 347] width 1568 height 694
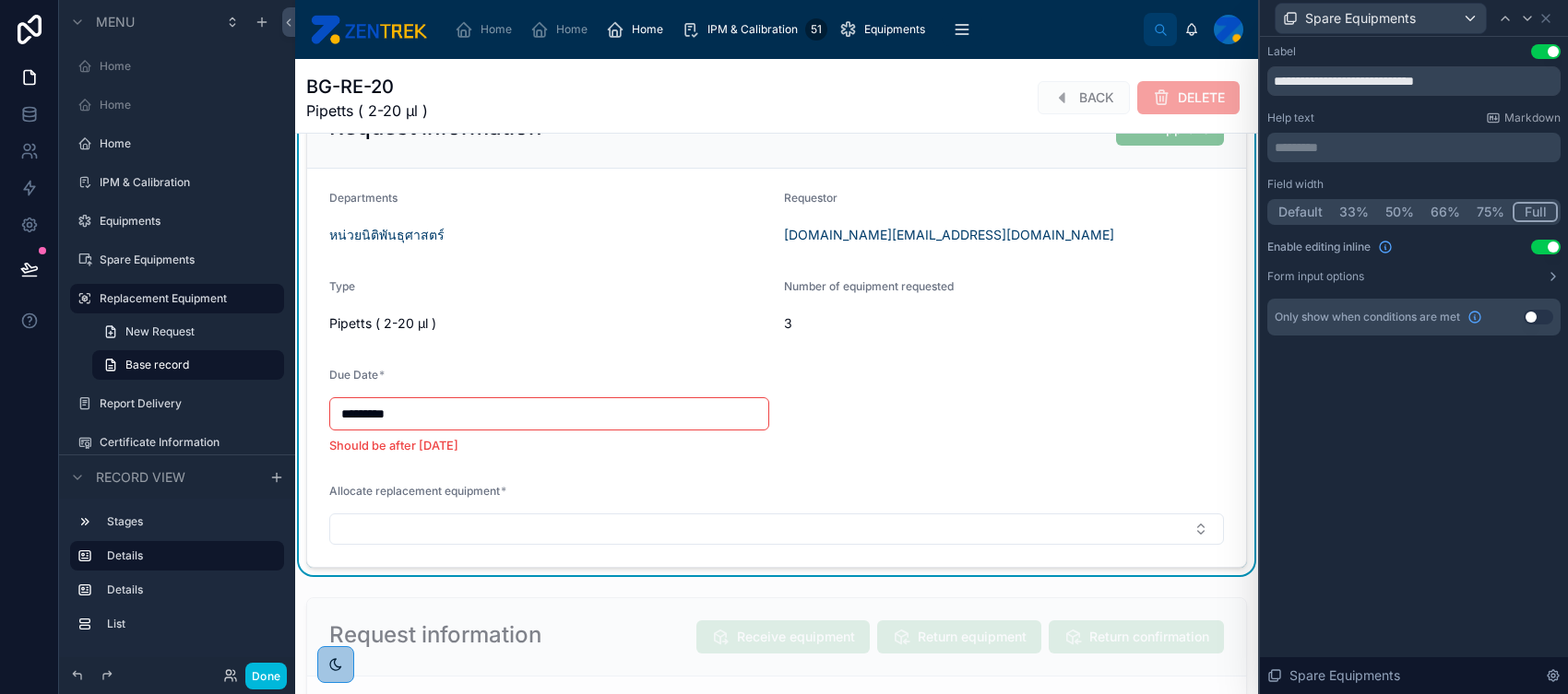
click at [1253, 411] on div "**********" at bounding box center [1414, 365] width 308 height 657
click at [1253, 11] on icon at bounding box center [1545, 17] width 14 height 14
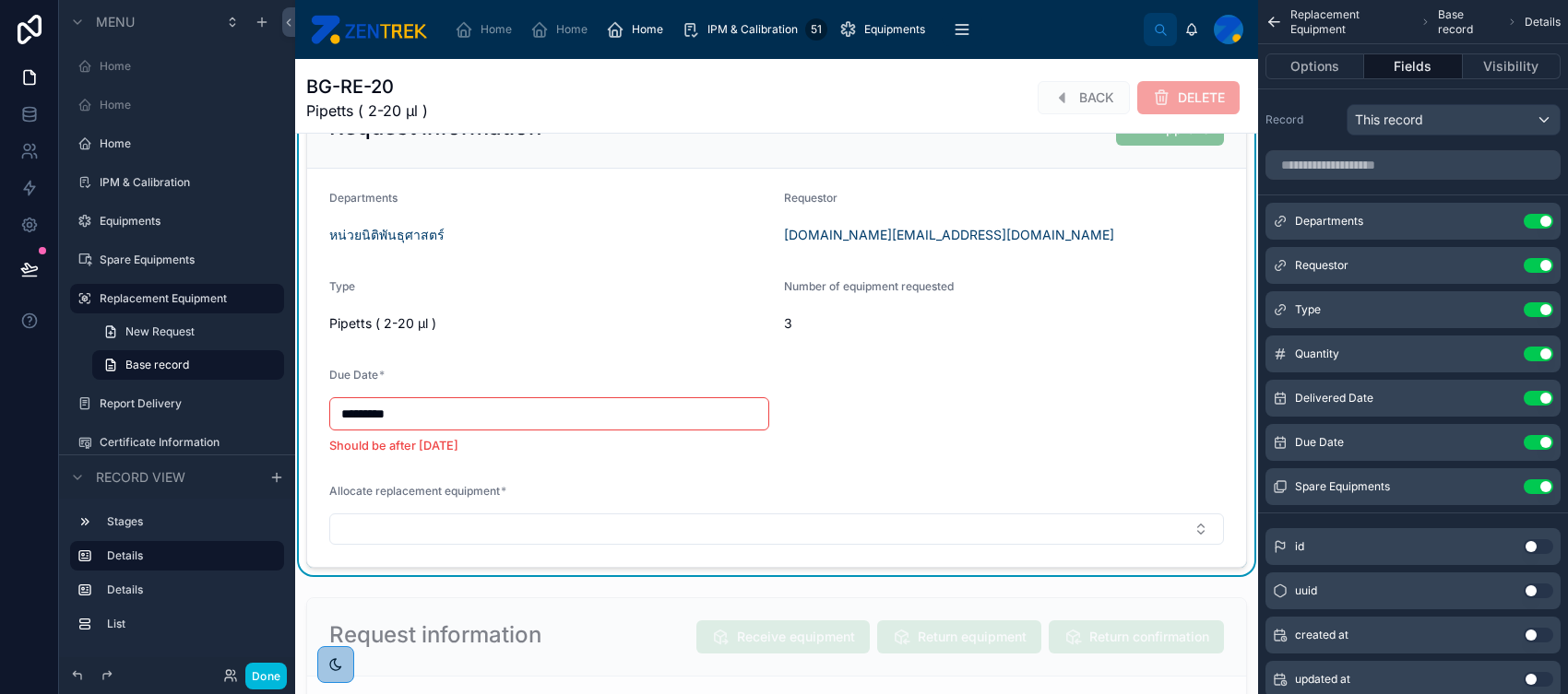
click at [0, 0] on icon "scrollable content" at bounding box center [0, 0] width 0 height 0
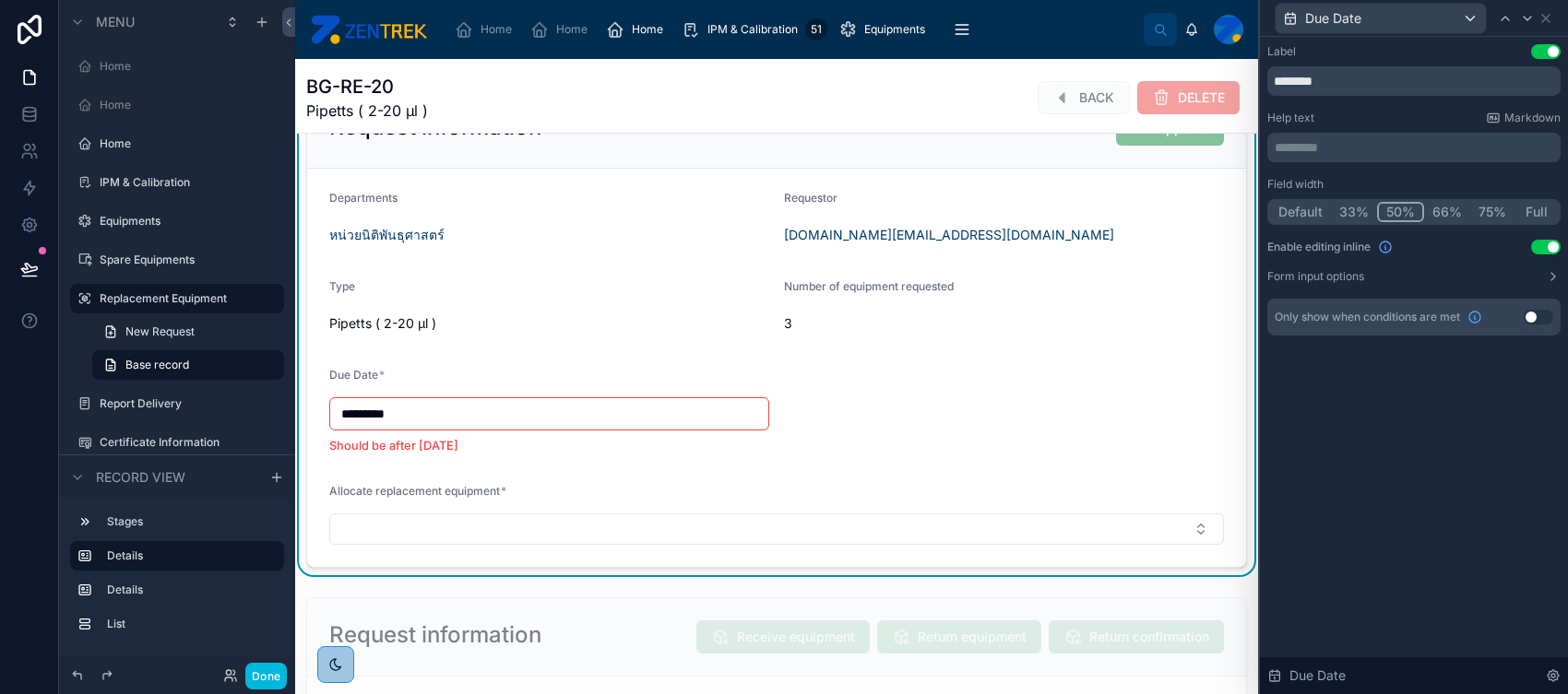
click at [1253, 270] on button "Form input options" at bounding box center [1414, 276] width 294 height 14
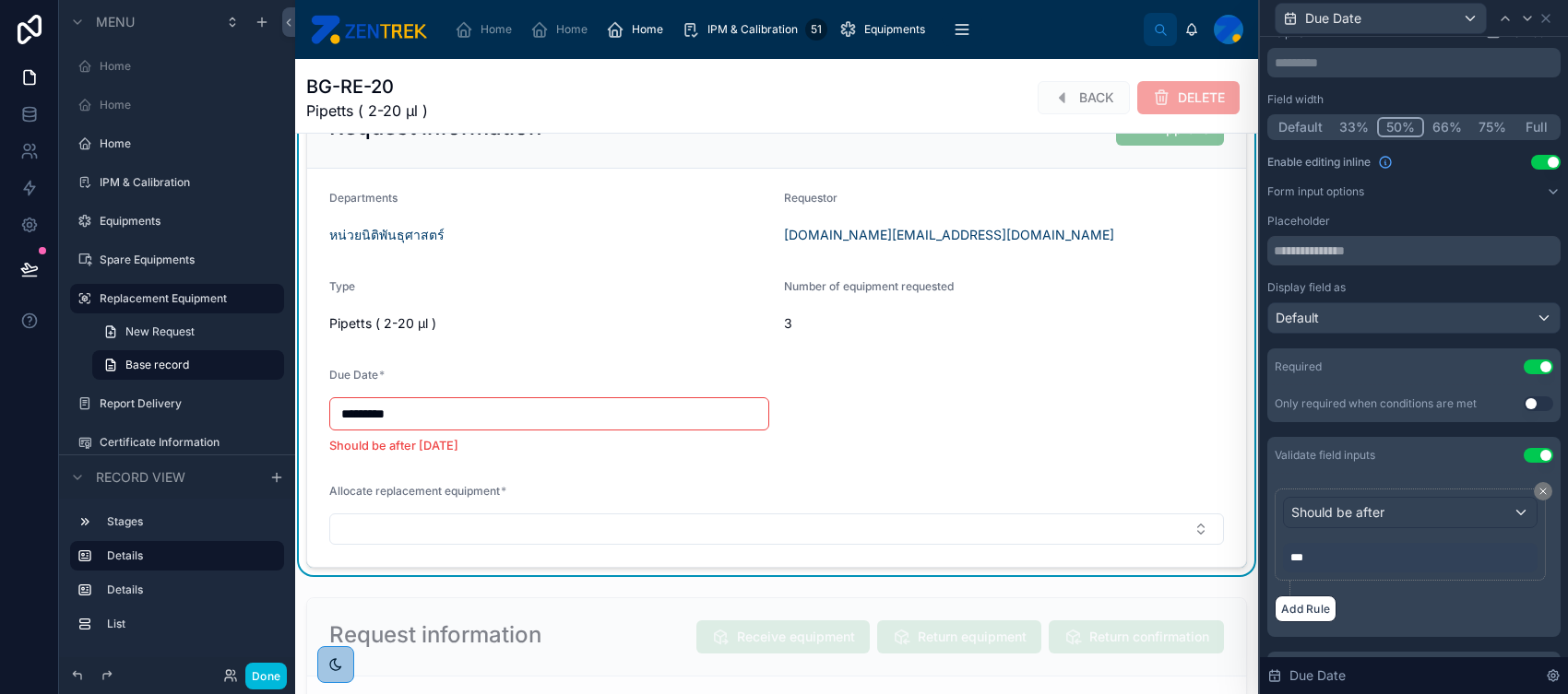
scroll to position [122, 0]
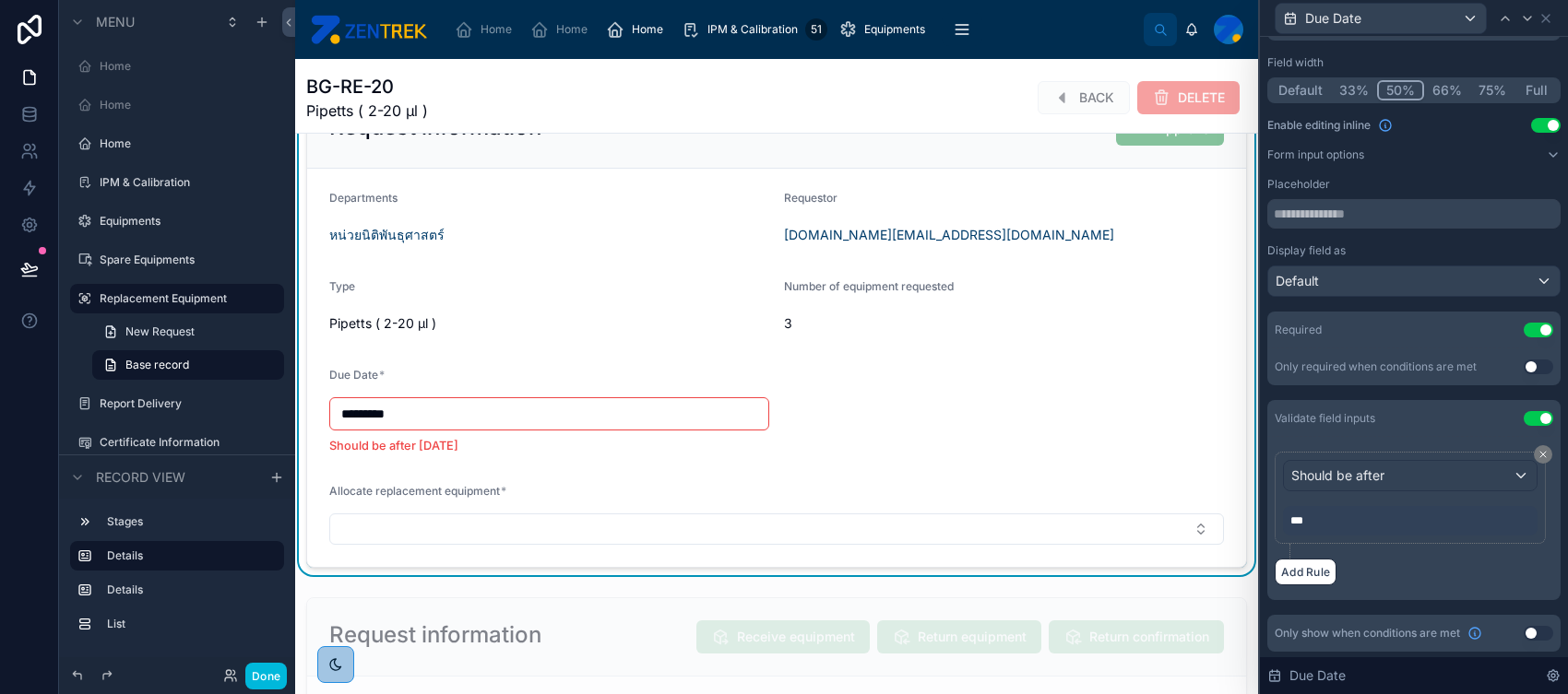
click at [255, 554] on button "Done" at bounding box center [266, 677] width 42 height 27
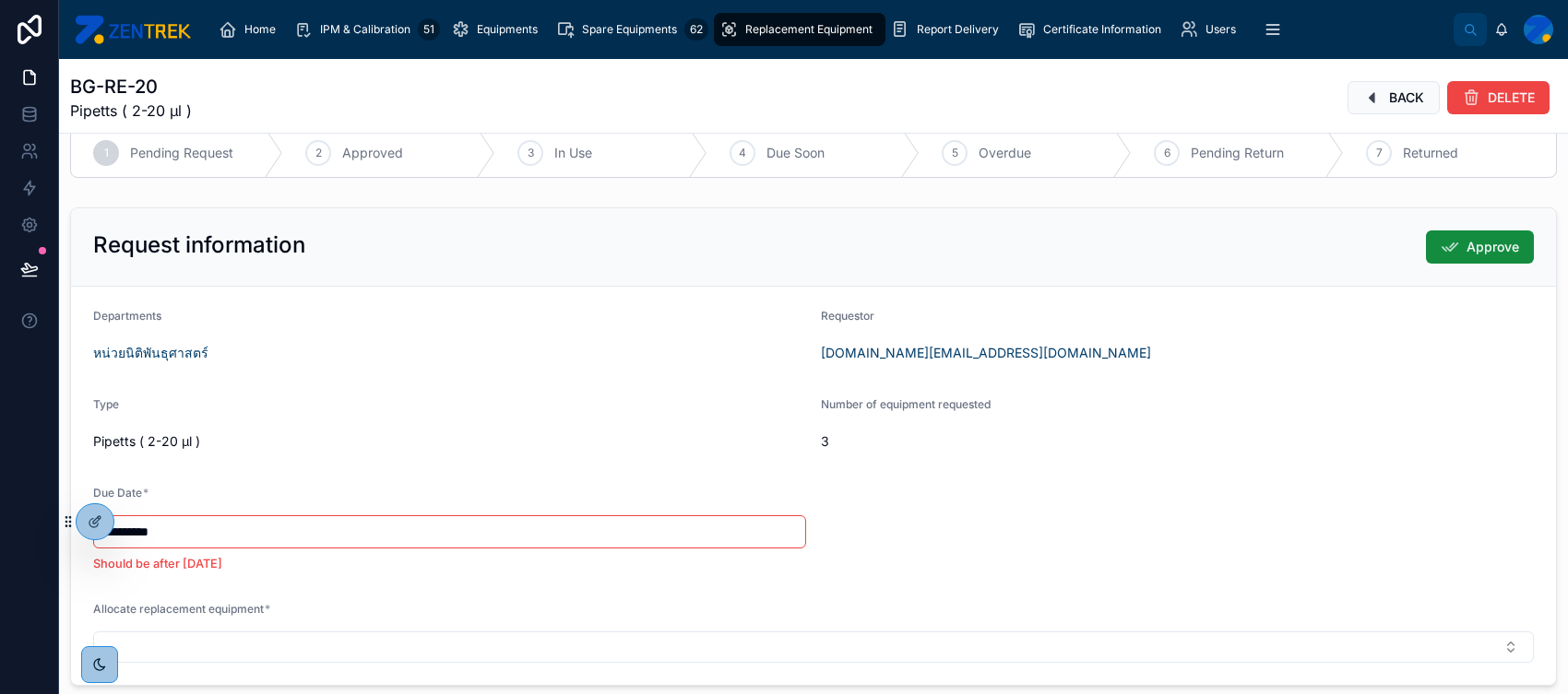
scroll to position [0, 0]
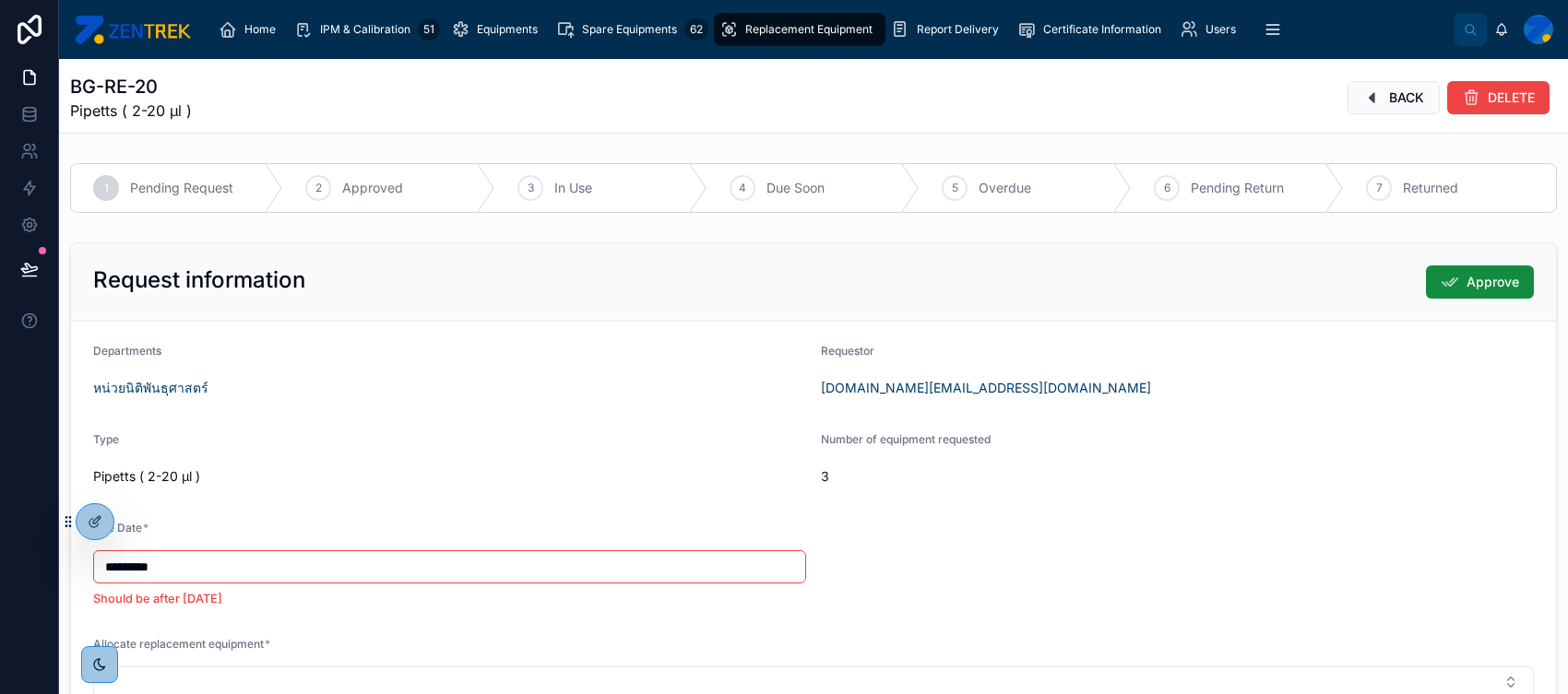
click at [805, 21] on div "Replacement Equipment" at bounding box center [799, 29] width 160 height 30
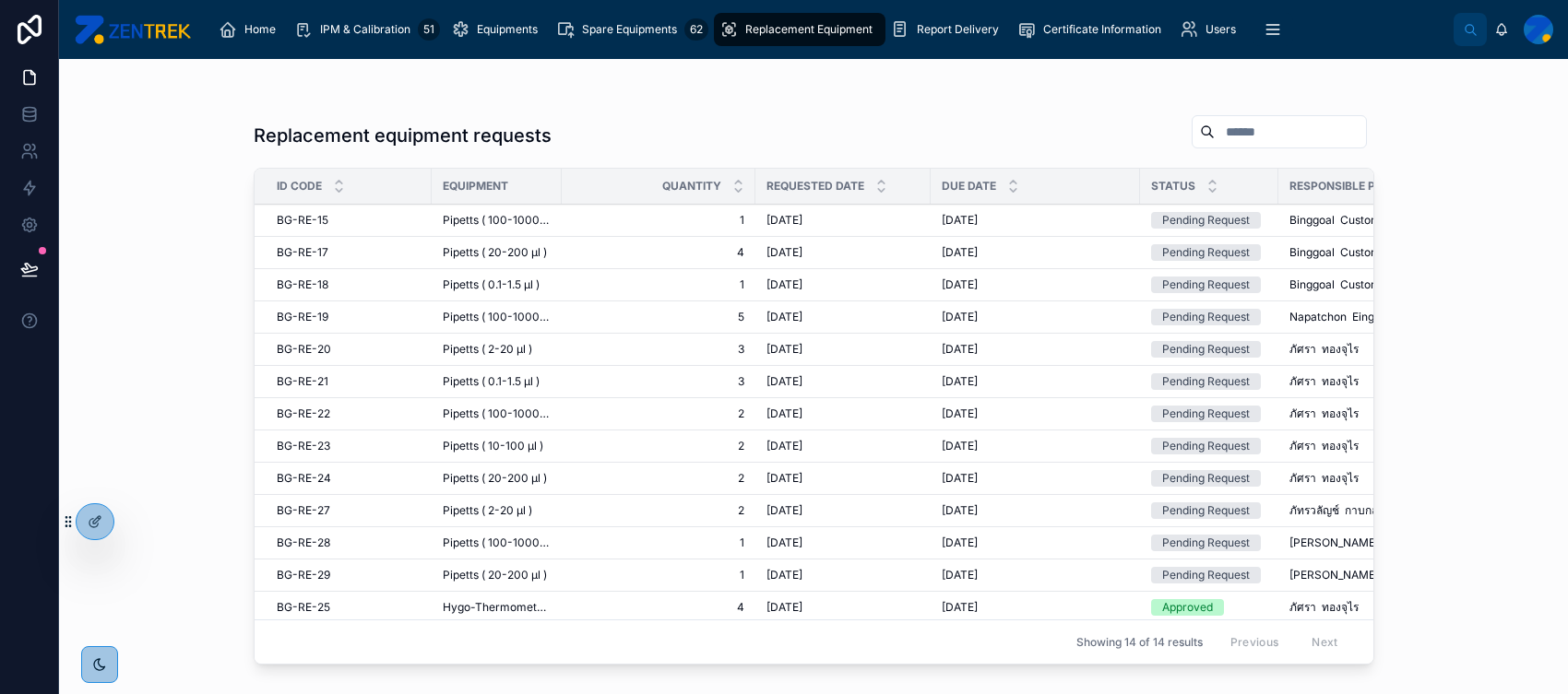
scroll to position [50, 0]
click at [931, 554] on td "[DATE] [DATE]" at bounding box center [1035, 571] width 210 height 32
click at [884, 554] on div "[DATE] [DATE]" at bounding box center [843, 571] width 154 height 14
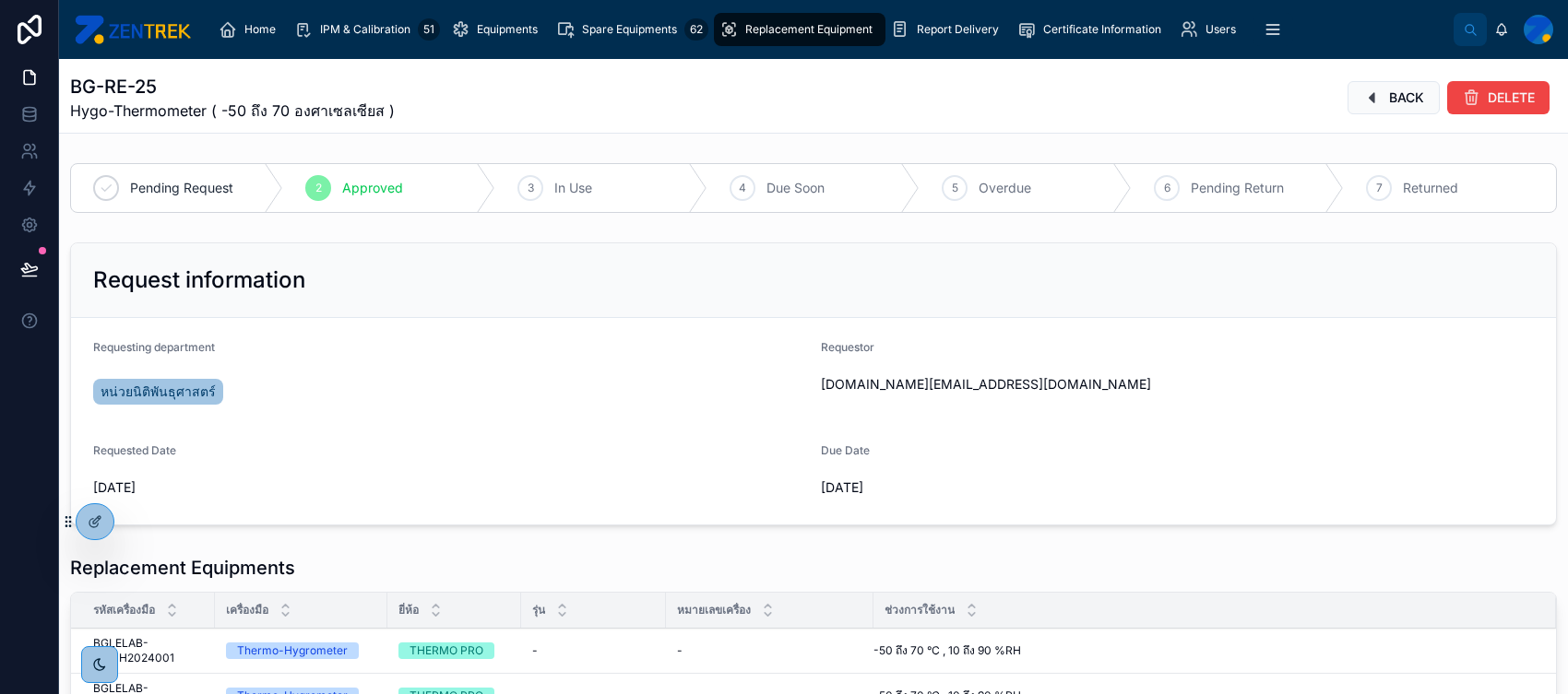
click at [736, 21] on icon "scrollable content" at bounding box center [729, 29] width 19 height 18
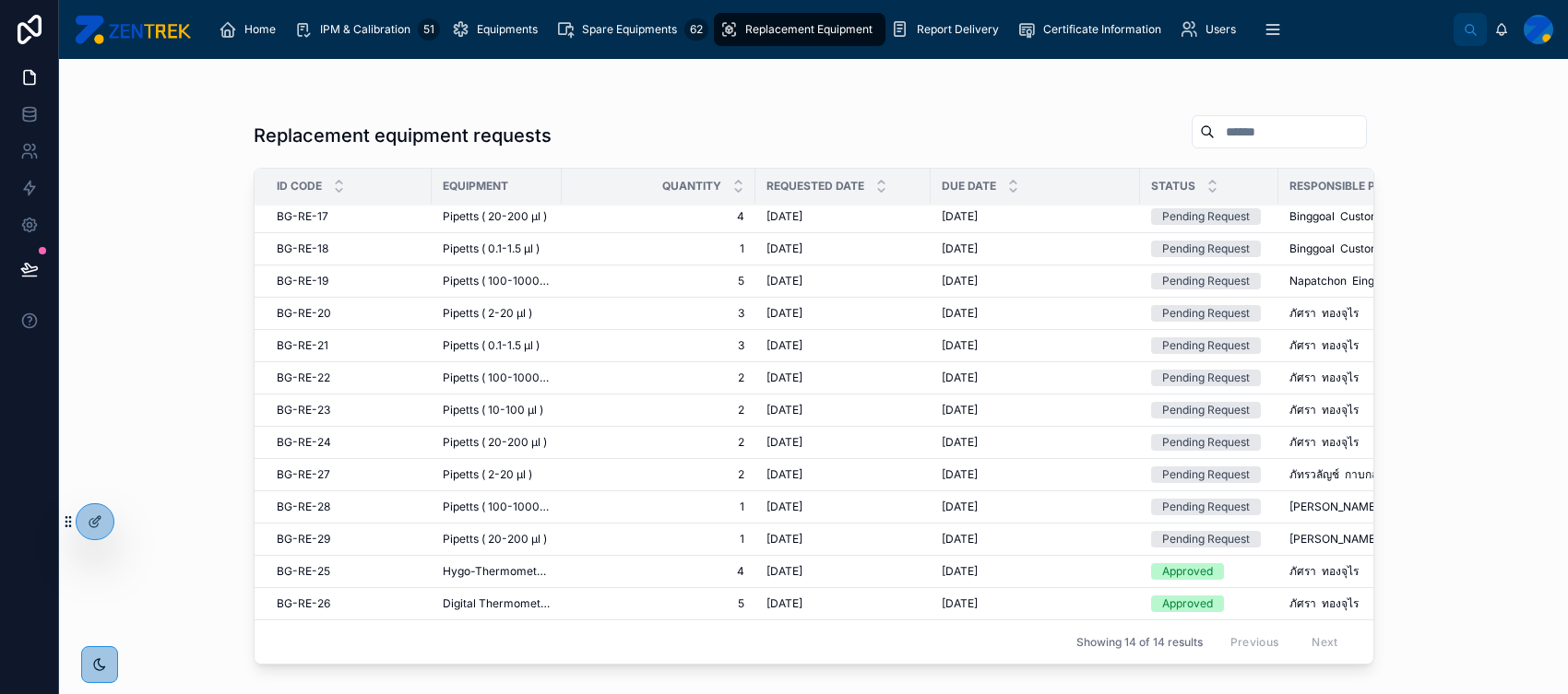
scroll to position [50, 0]
click at [1046, 554] on td "[DATE] [DATE]" at bounding box center [1035, 571] width 210 height 32
click at [1054, 532] on div "[DATE] [DATE]" at bounding box center [1035, 539] width 187 height 14
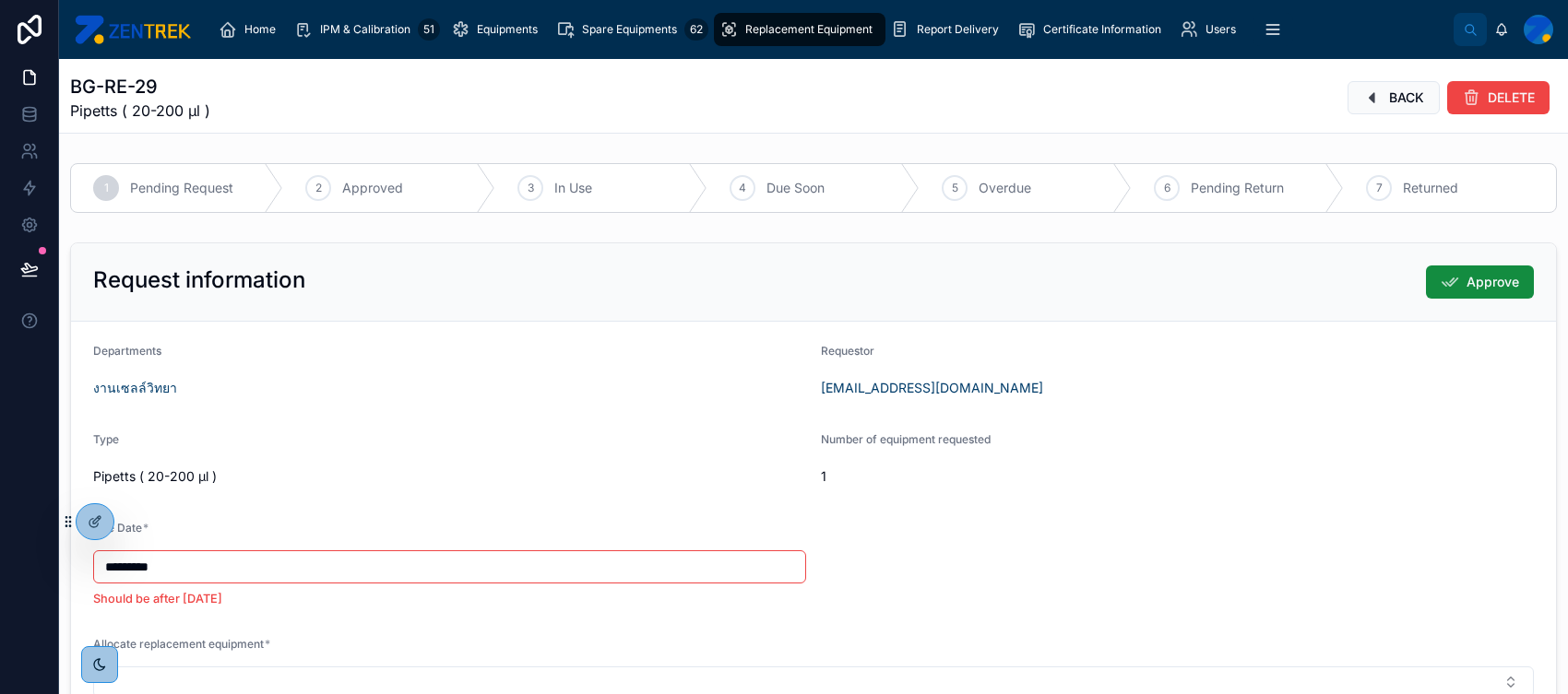
click at [1253, 105] on icon at bounding box center [1372, 97] width 18 height 18
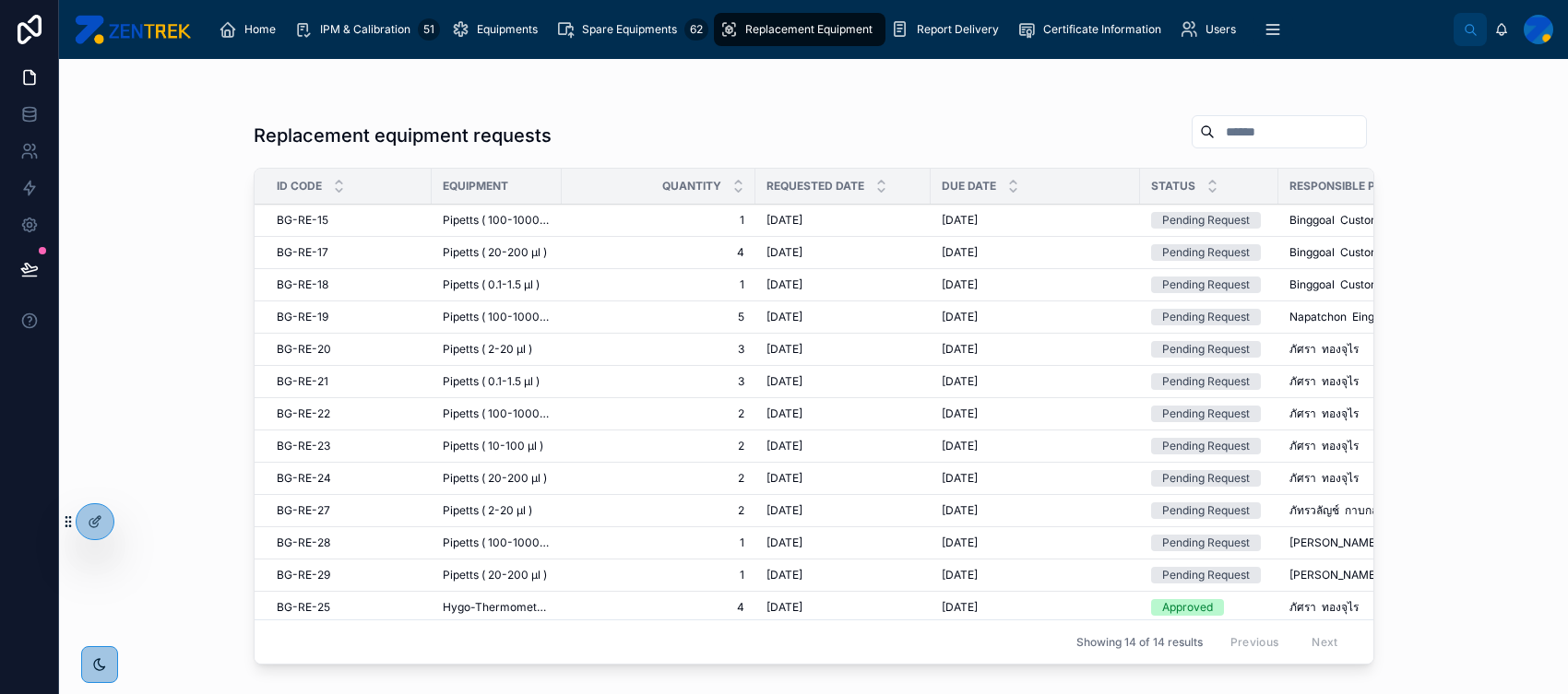
click at [977, 219] on span "[DATE]" at bounding box center [959, 220] width 36 height 14
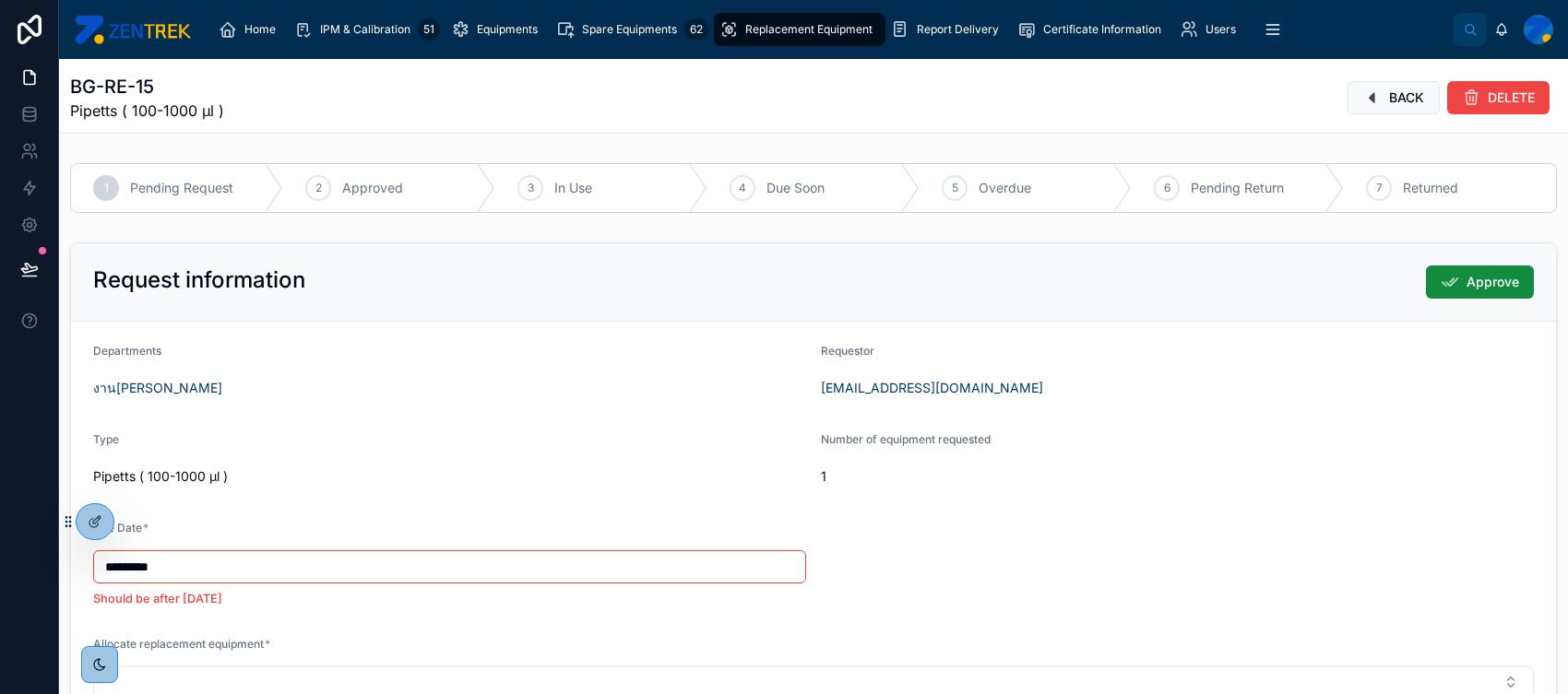
click at [102, 510] on div at bounding box center [95, 521] width 37 height 35
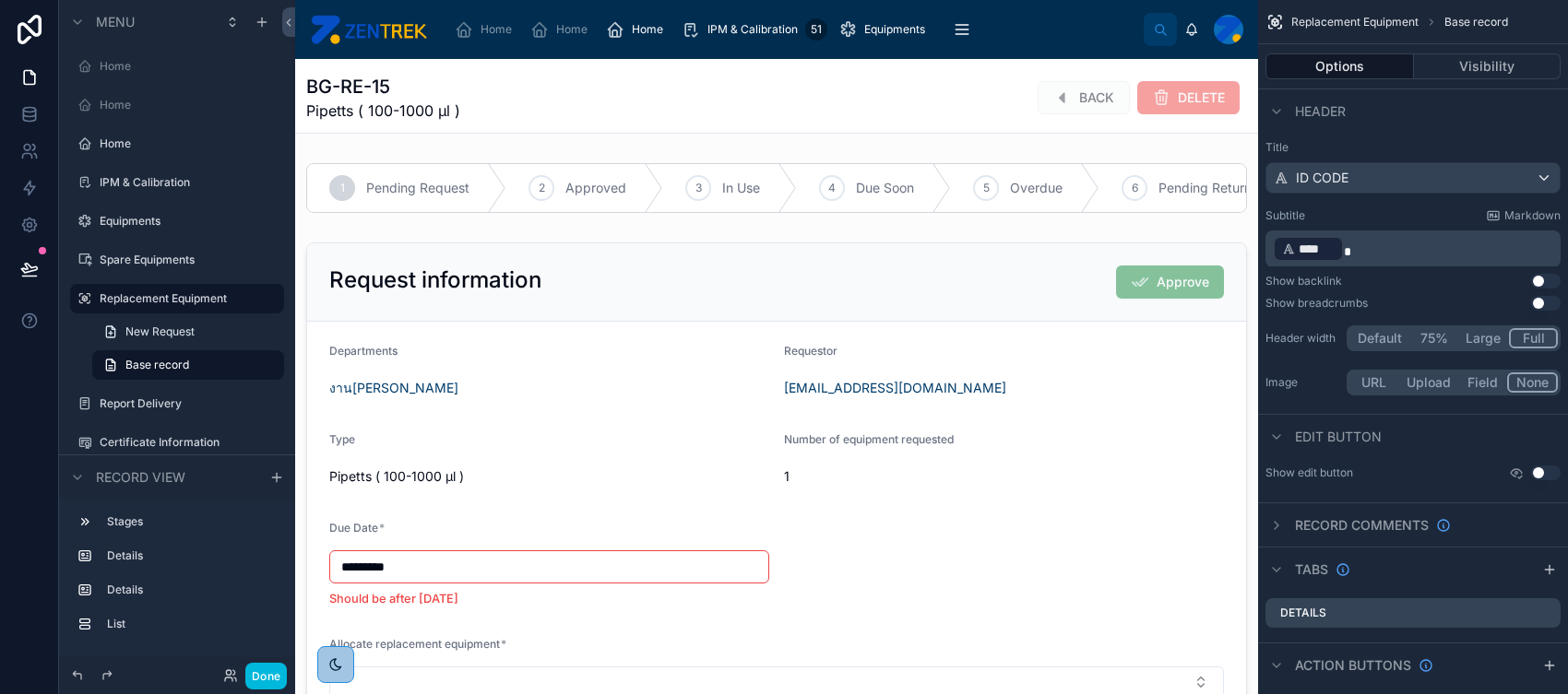
click at [765, 278] on div at bounding box center [776, 482] width 963 height 493
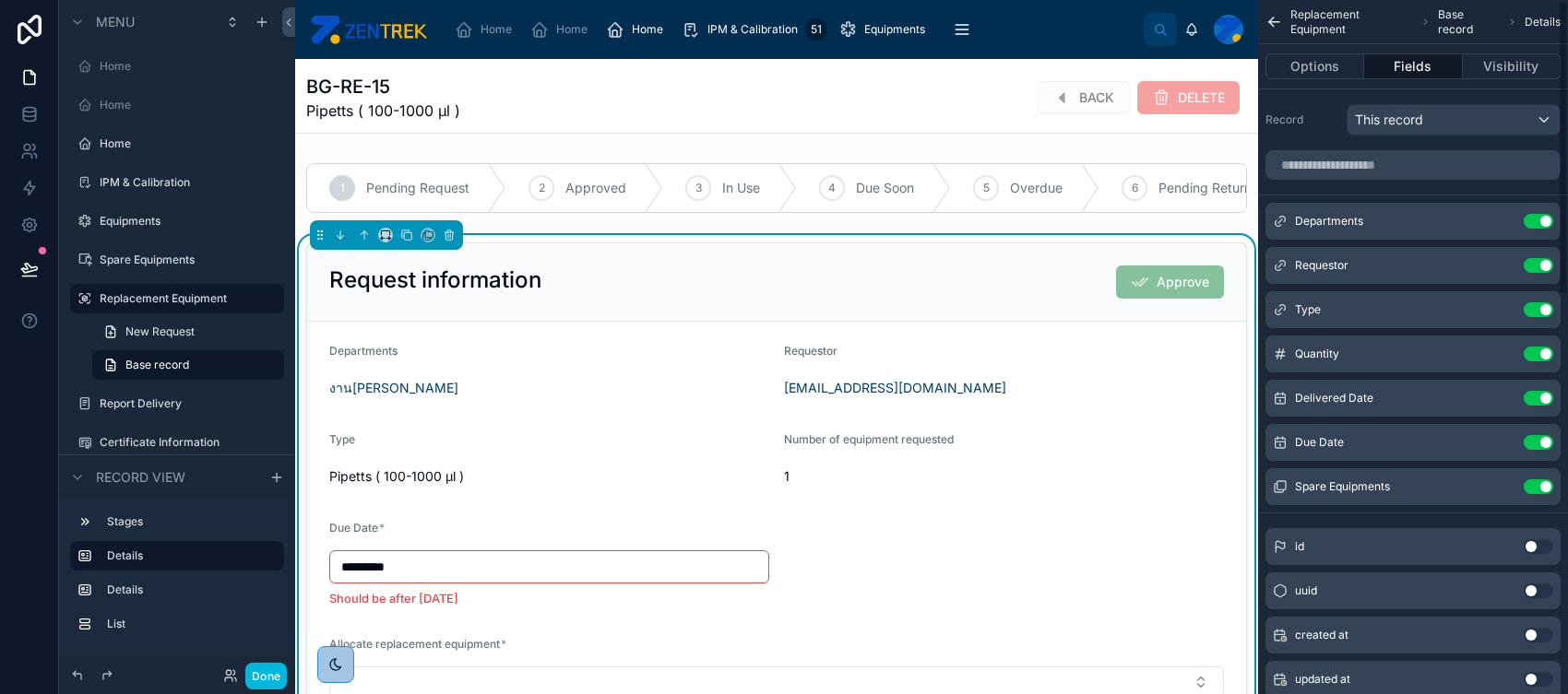
click at [1253, 61] on button "Visibility" at bounding box center [1511, 66] width 98 height 26
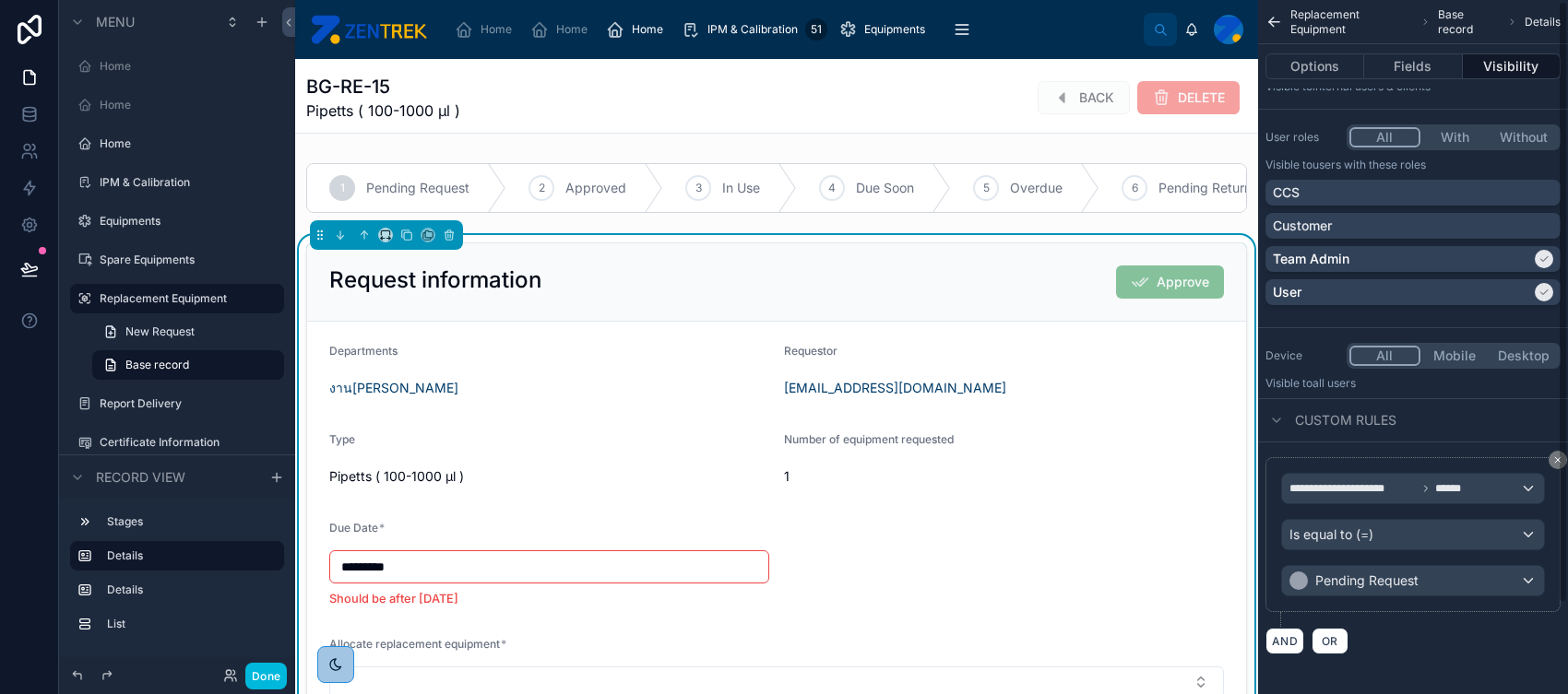
scroll to position [105, 0]
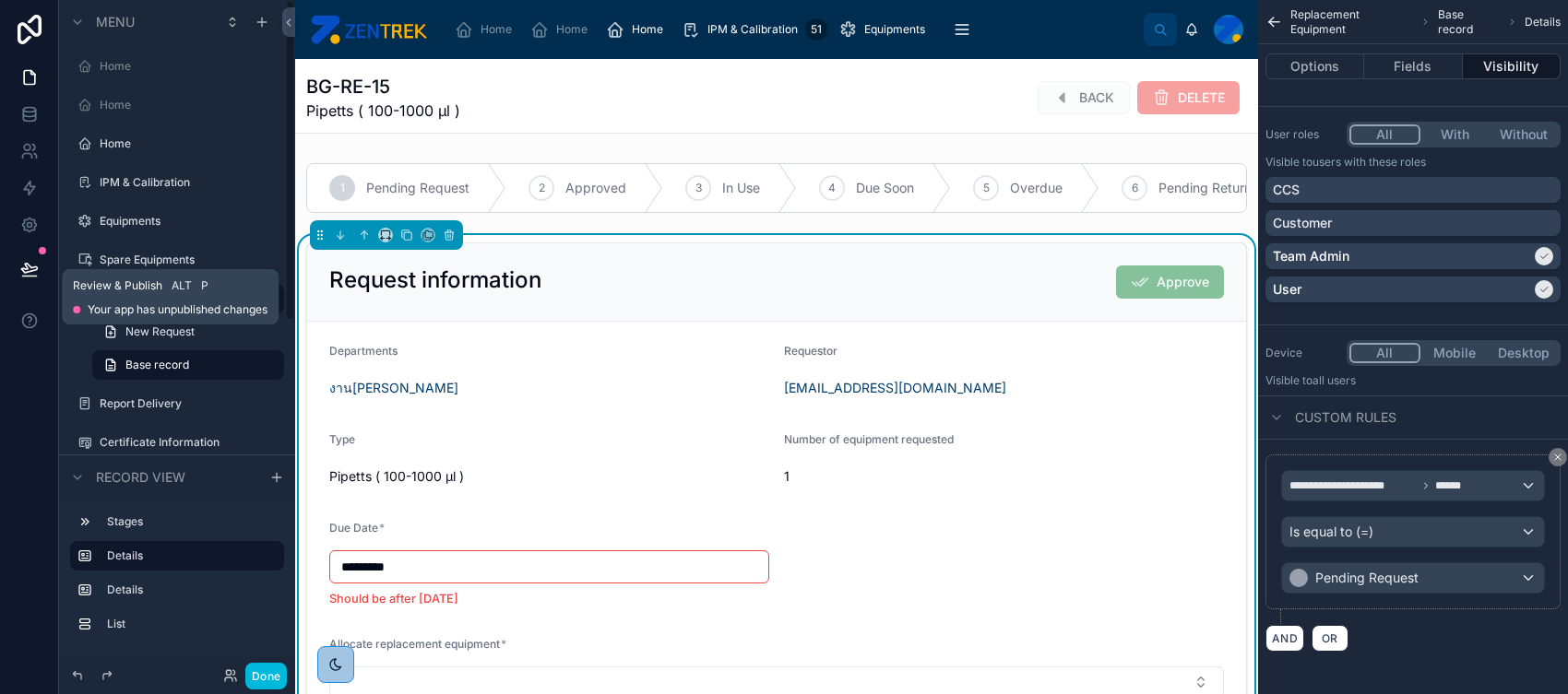
click at [29, 262] on icon at bounding box center [29, 268] width 18 height 18
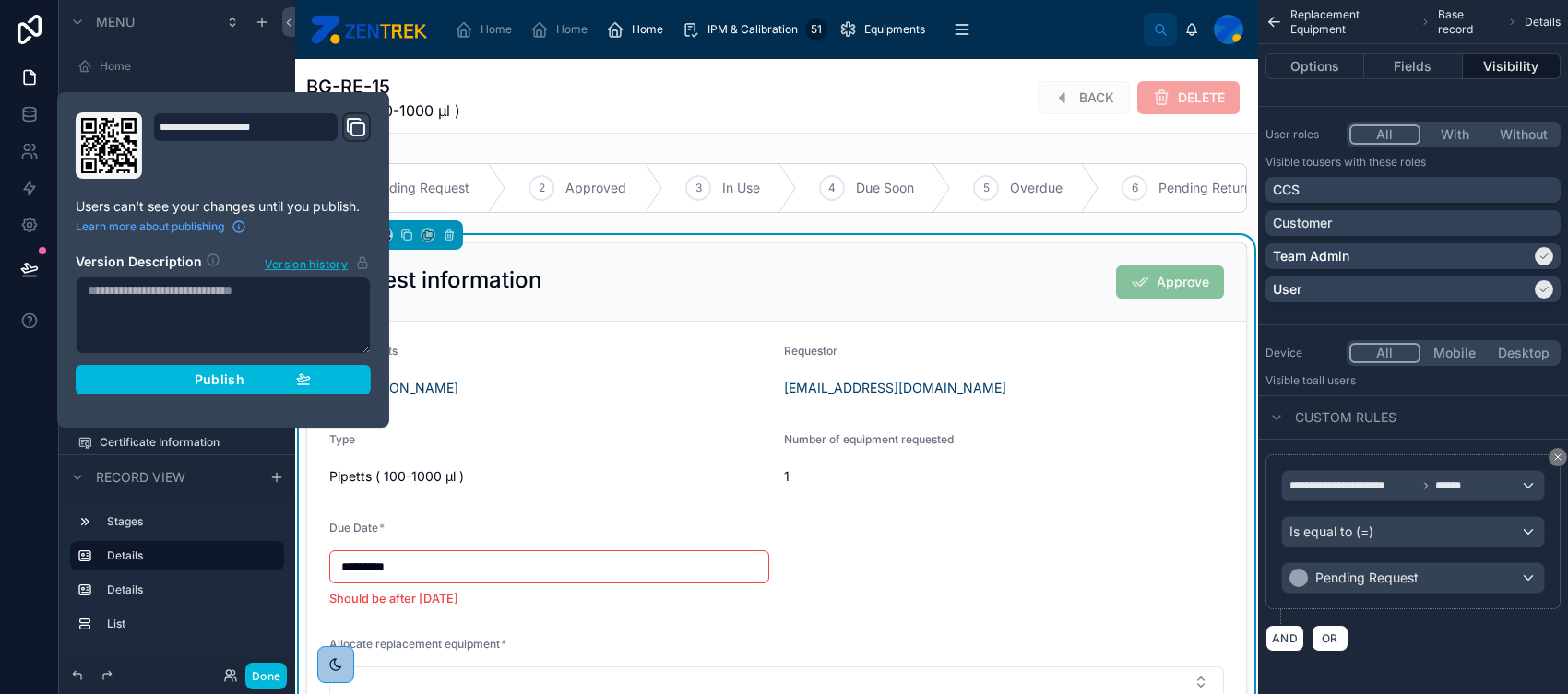
click at [198, 380] on span "Publish" at bounding box center [220, 379] width 50 height 16
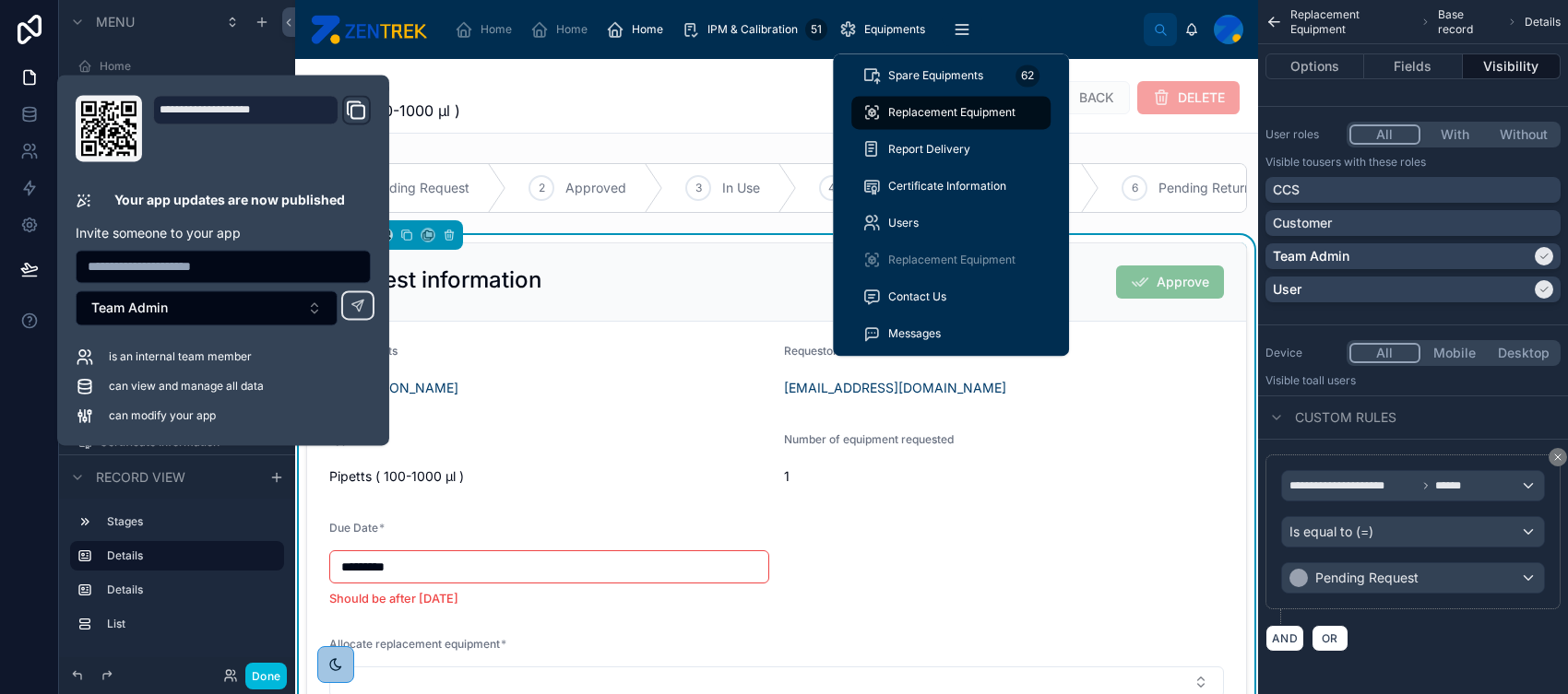
drag, startPoint x: 936, startPoint y: 78, endPoint x: 997, endPoint y: 99, distance: 64.5
click at [936, 78] on span "Spare Equipments" at bounding box center [936, 75] width 95 height 14
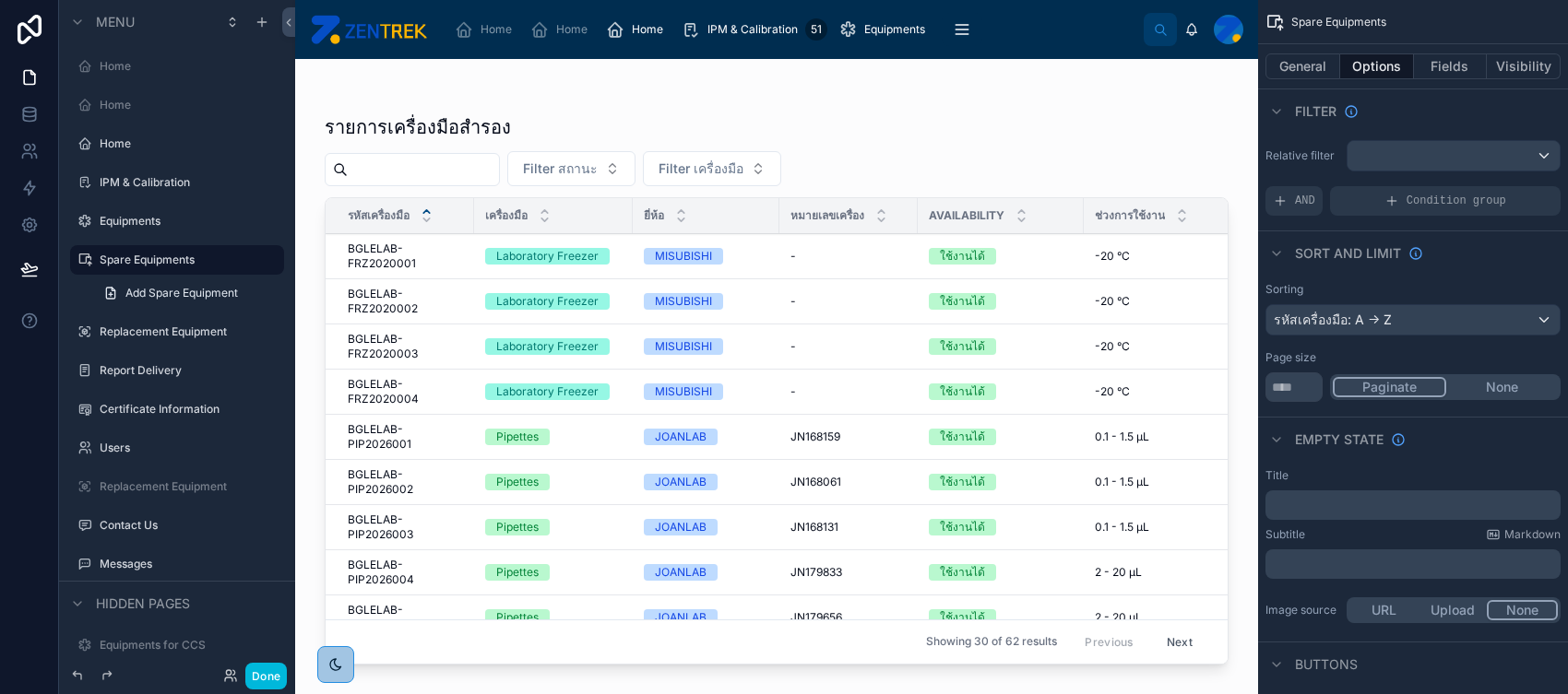
click at [864, 262] on div at bounding box center [776, 365] width 963 height 613
click at [869, 256] on div "- -" at bounding box center [849, 256] width 116 height 14
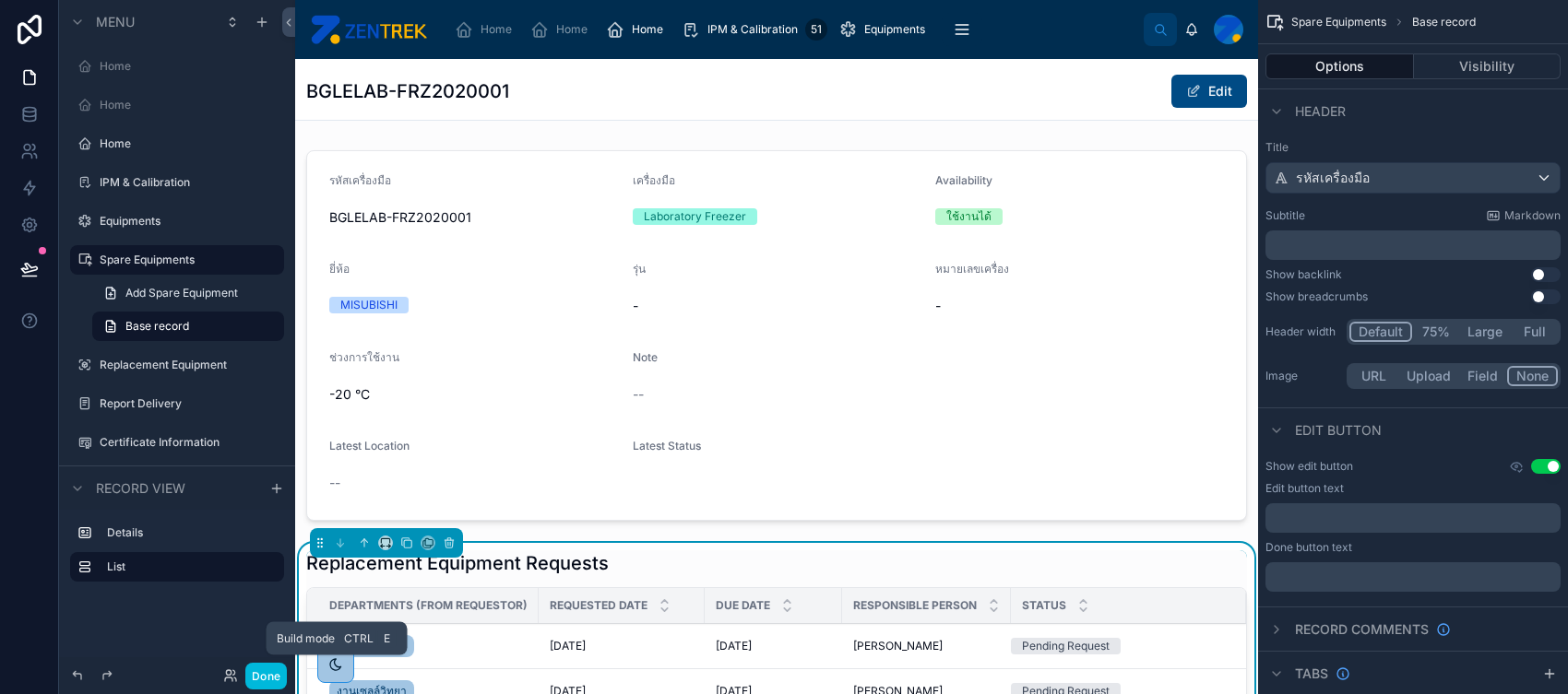
click at [262, 554] on button "Done" at bounding box center [266, 677] width 42 height 27
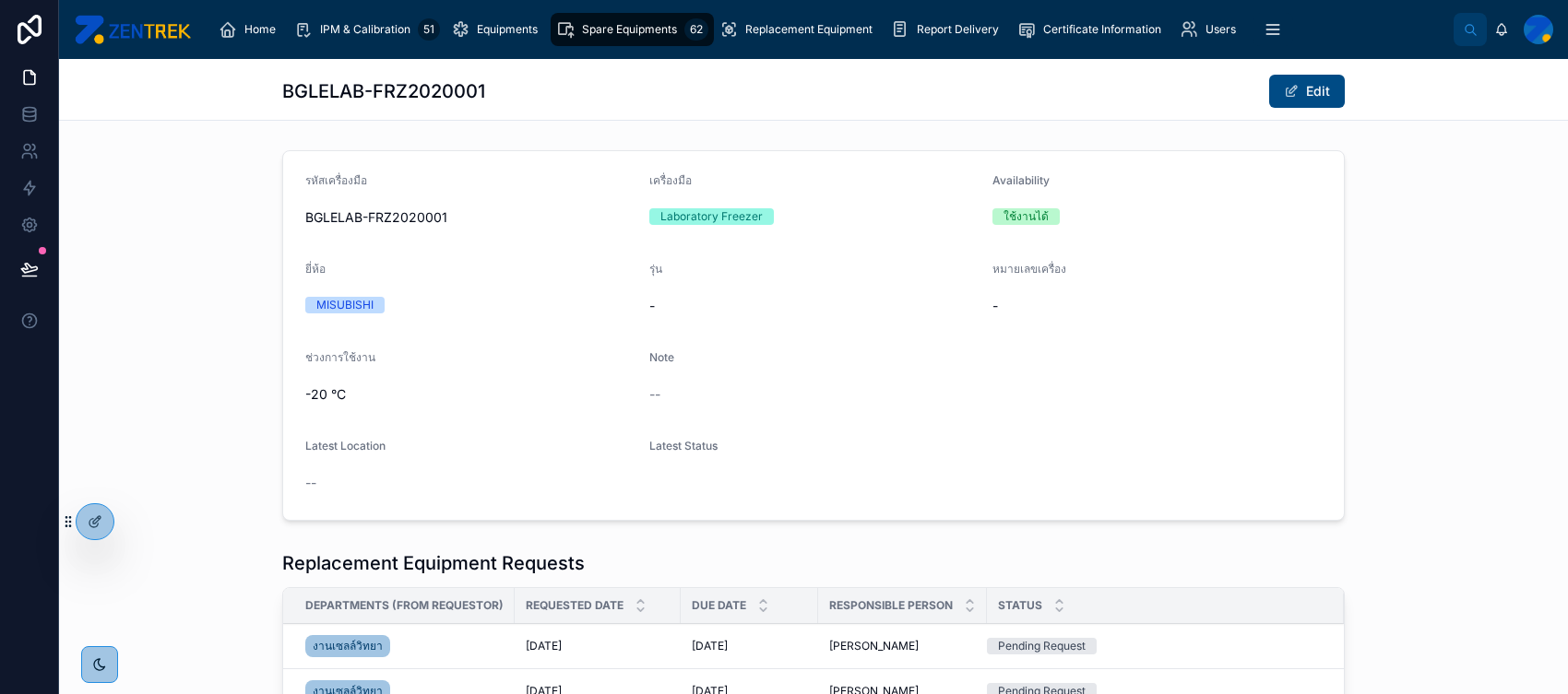
click at [97, 528] on icon at bounding box center [95, 521] width 14 height 14
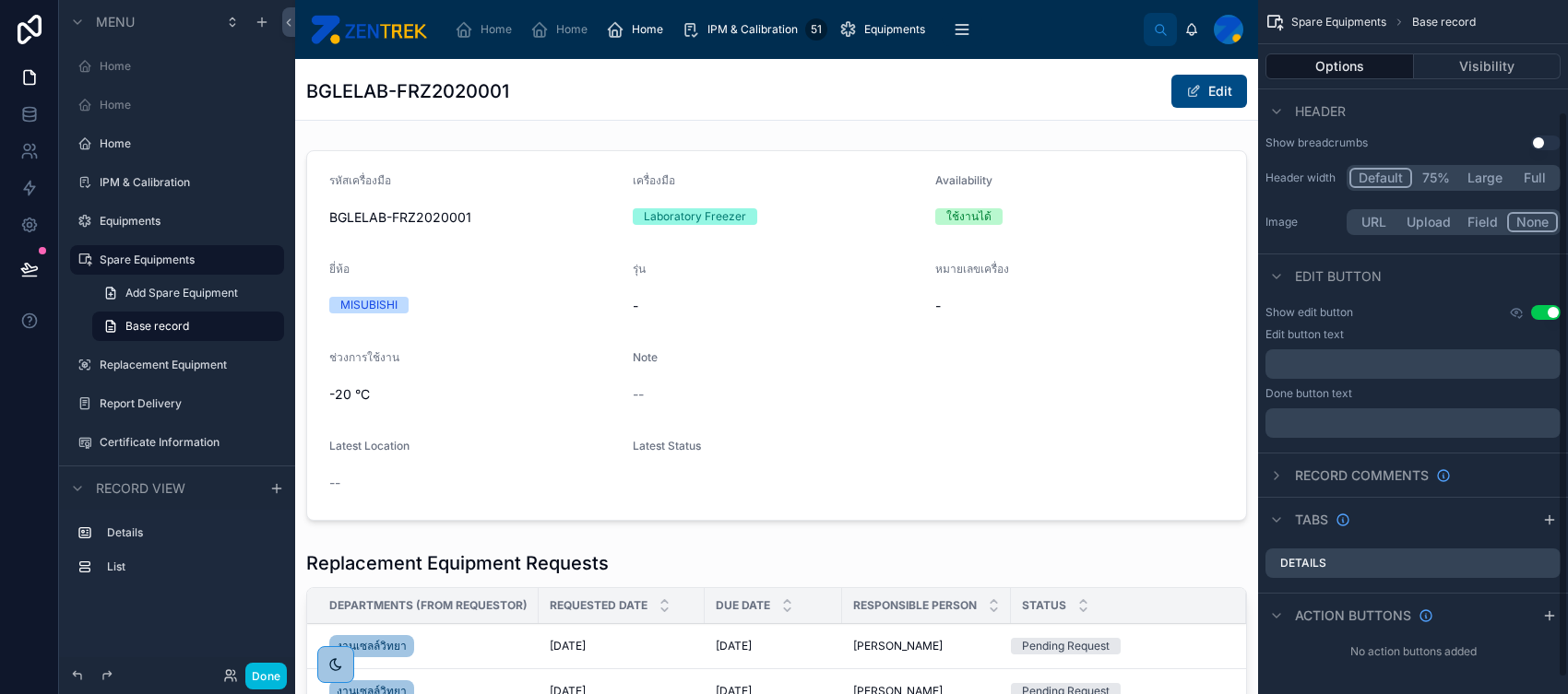
scroll to position [154, 0]
click at [1253, 317] on icon "scrollable content" at bounding box center [1516, 311] width 14 height 14
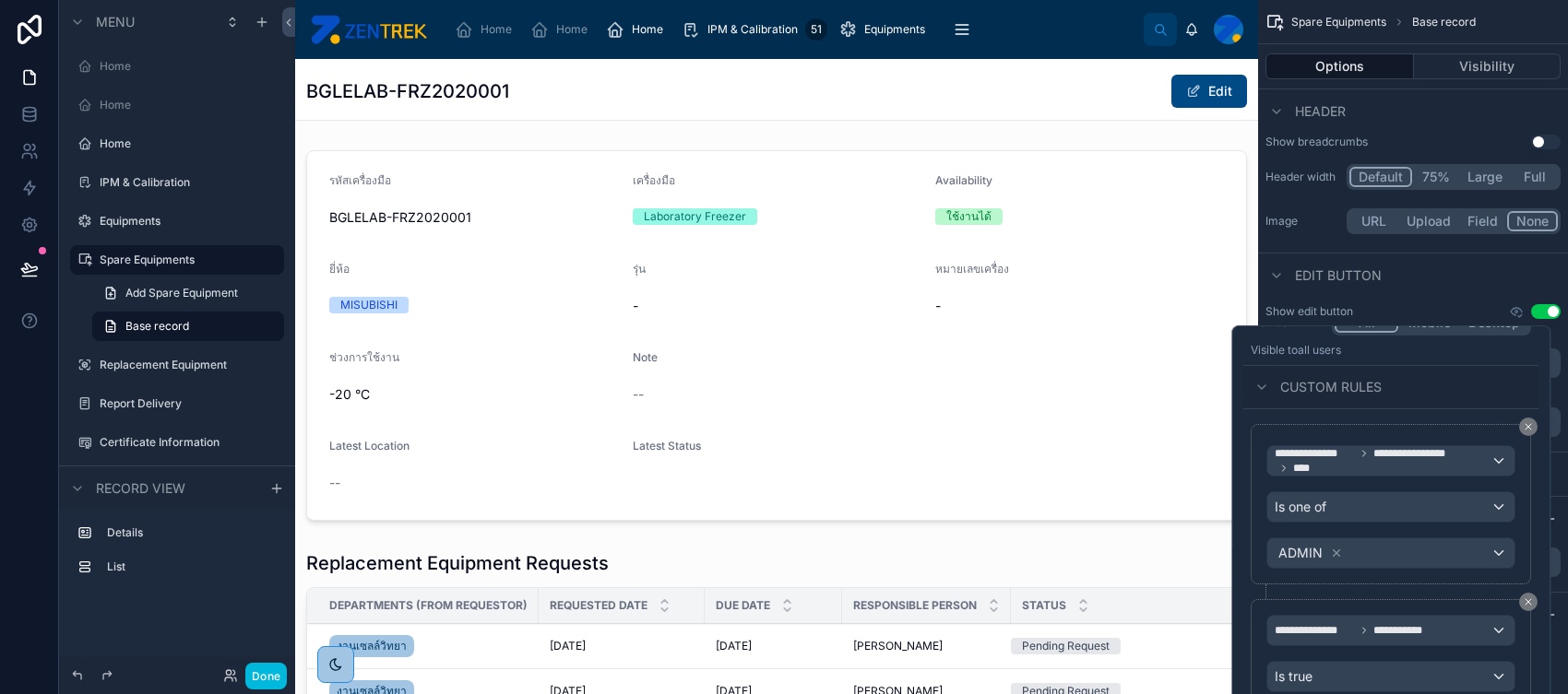
scroll to position [211, 0]
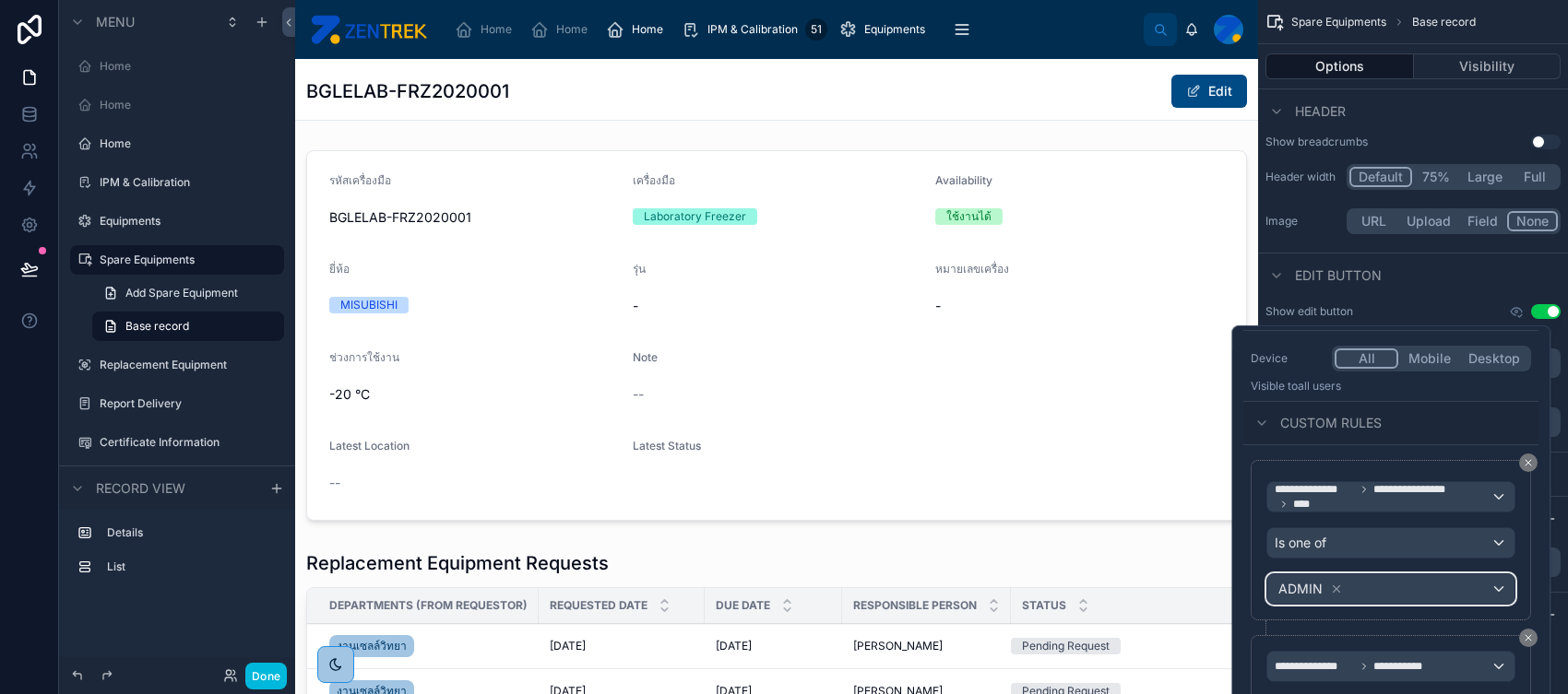
click at [1253, 554] on div "ADMIN" at bounding box center [1310, 589] width 69 height 22
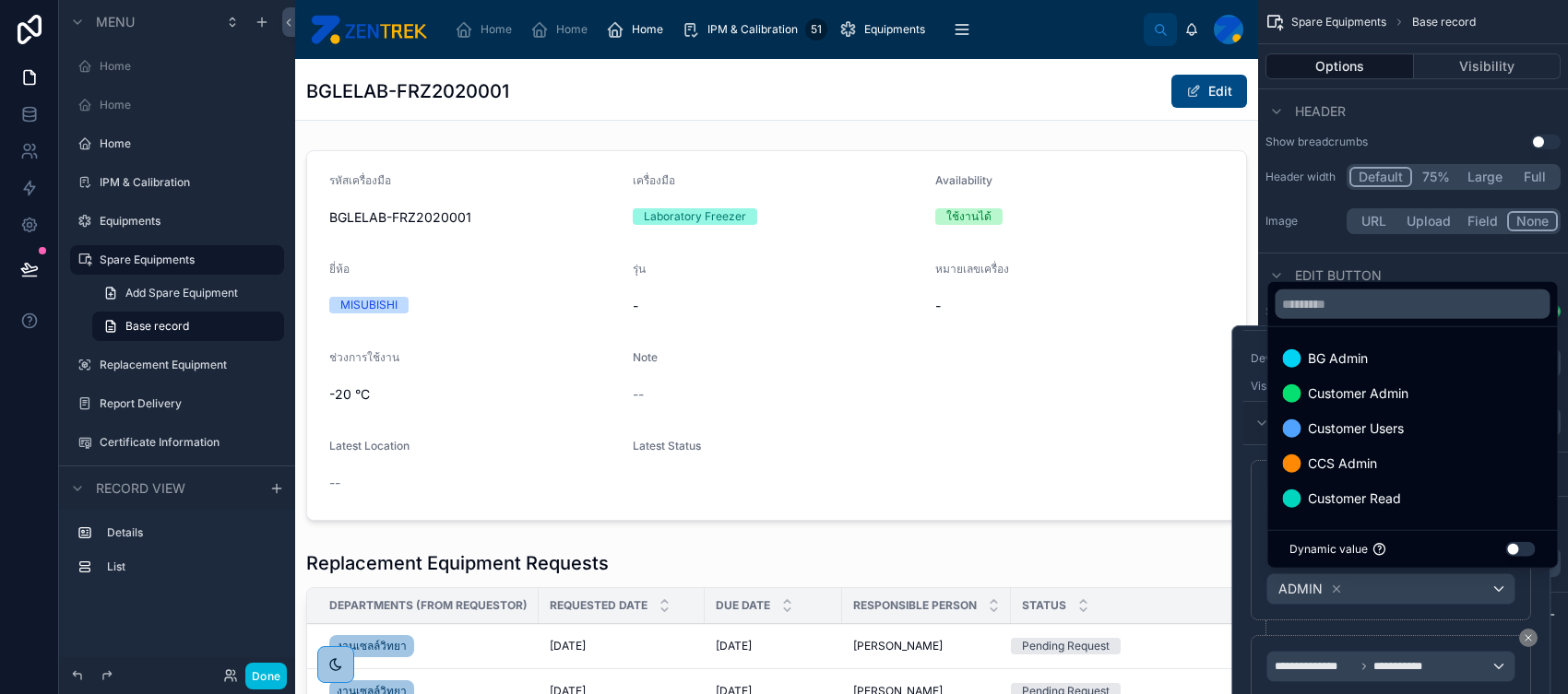
click at [1253, 554] on div at bounding box center [1390, 586] width 319 height 521
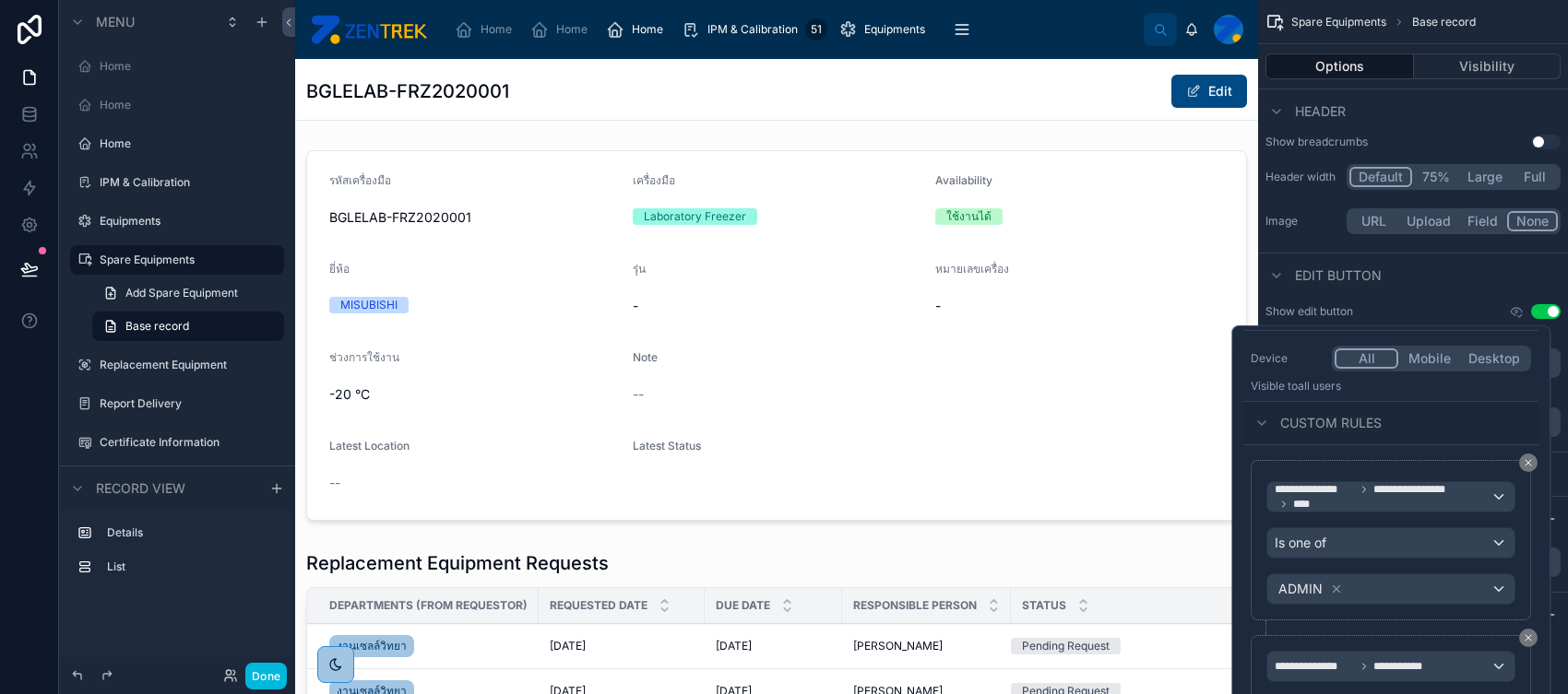
click at [1253, 463] on icon at bounding box center [1527, 462] width 11 height 11
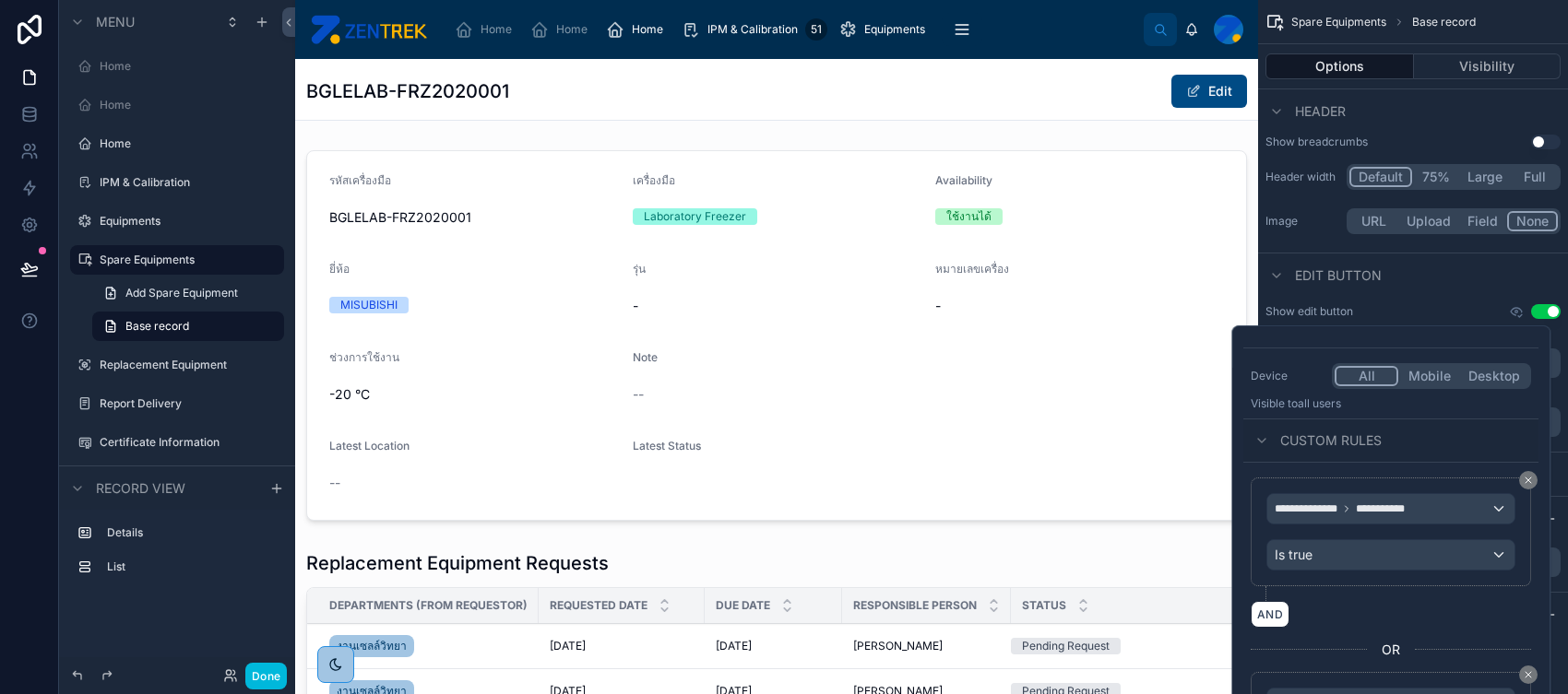
scroll to position [191, 0]
click at [1253, 485] on icon at bounding box center [1527, 483] width 11 height 11
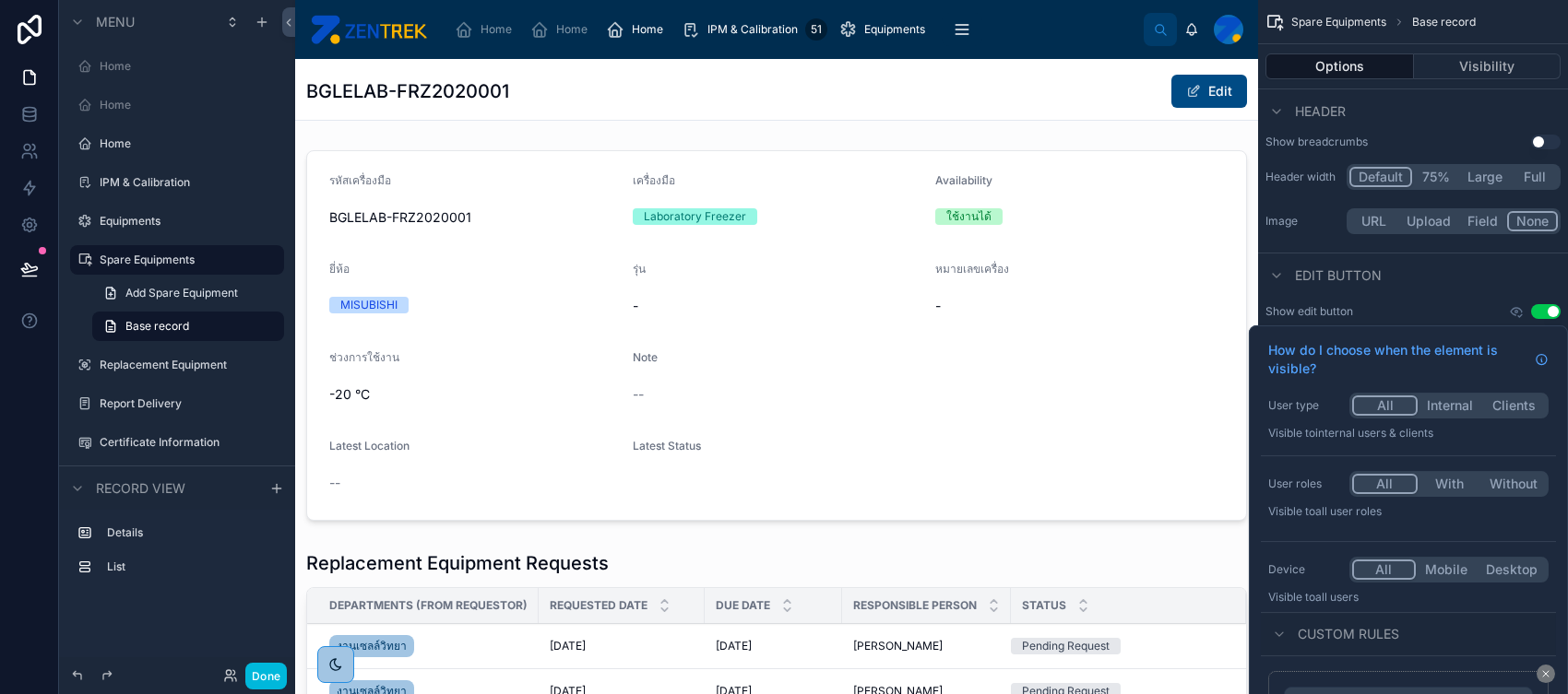
scroll to position [0, 0]
click at [1253, 554] on button at bounding box center [1545, 674] width 18 height 18
click at [1253, 486] on button "With" at bounding box center [1449, 484] width 64 height 20
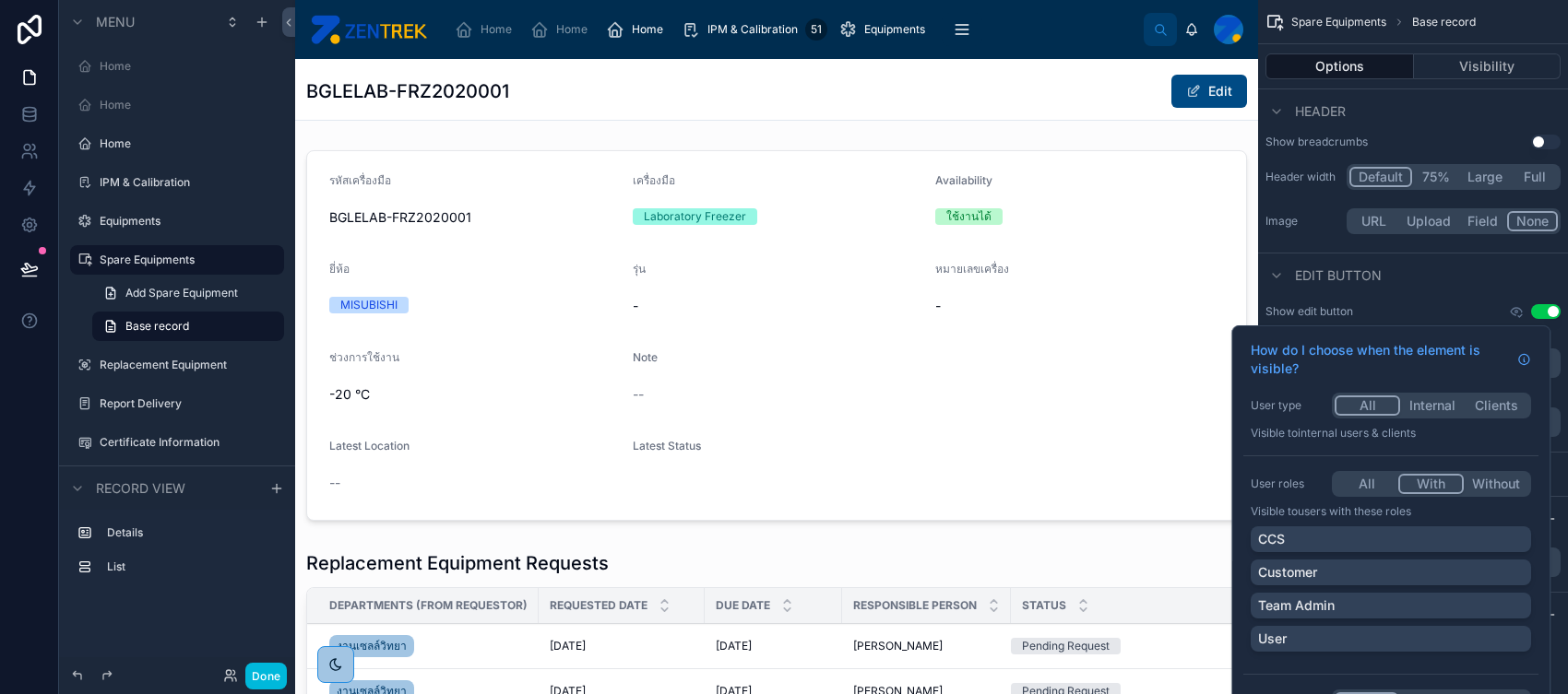
scroll to position [9, 0]
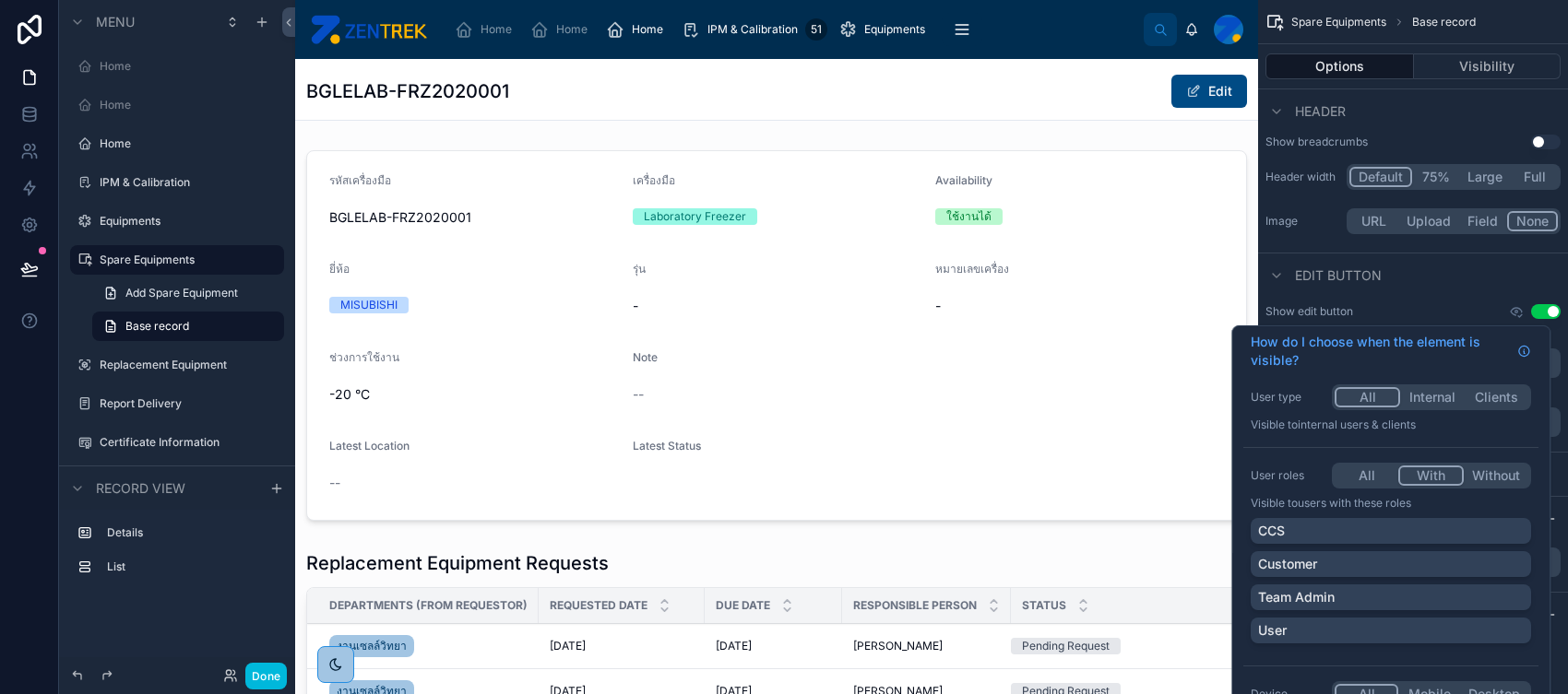
click at [1253, 554] on div "Team Admin" at bounding box center [1390, 597] width 266 height 18
click at [1253, 554] on div "User" at bounding box center [1390, 630] width 266 height 18
click at [278, 554] on button "Done" at bounding box center [266, 677] width 42 height 27
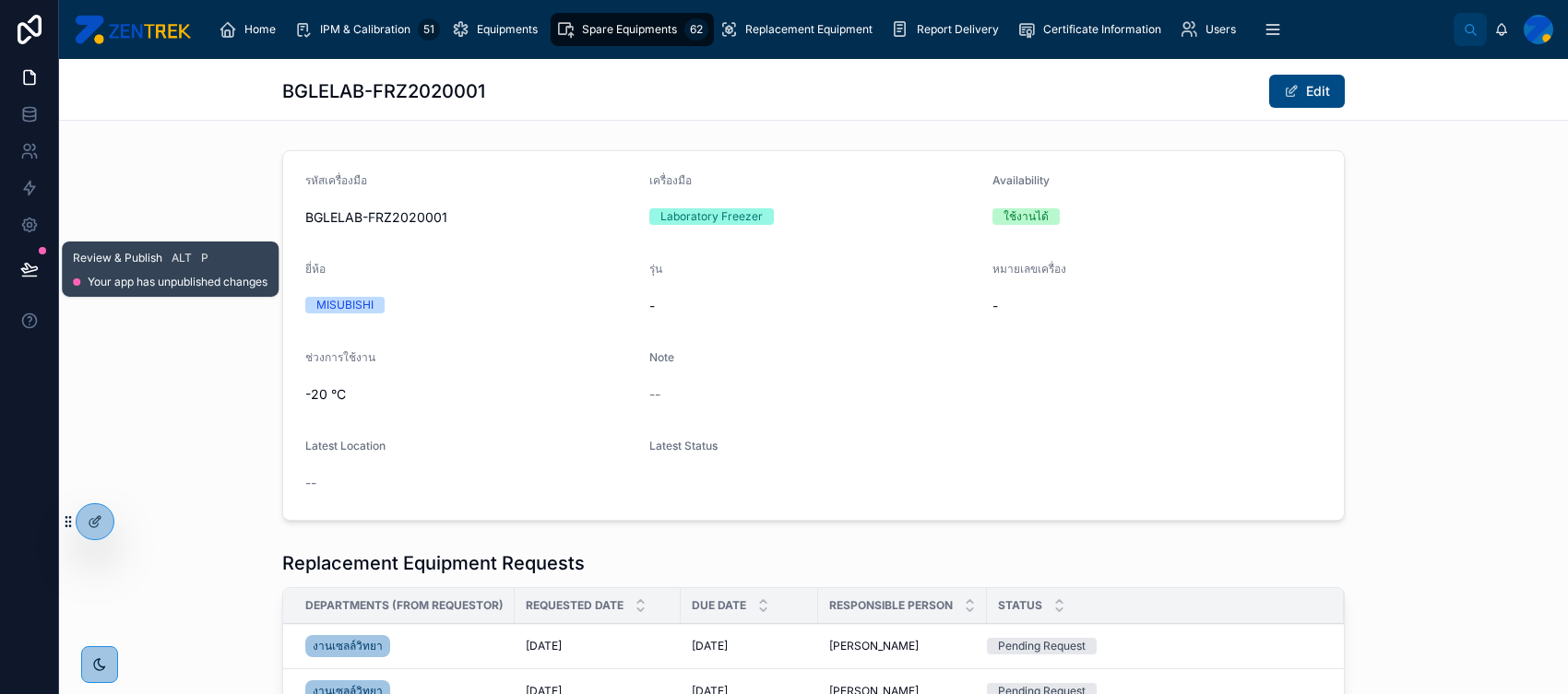
click at [30, 262] on icon at bounding box center [29, 268] width 18 height 18
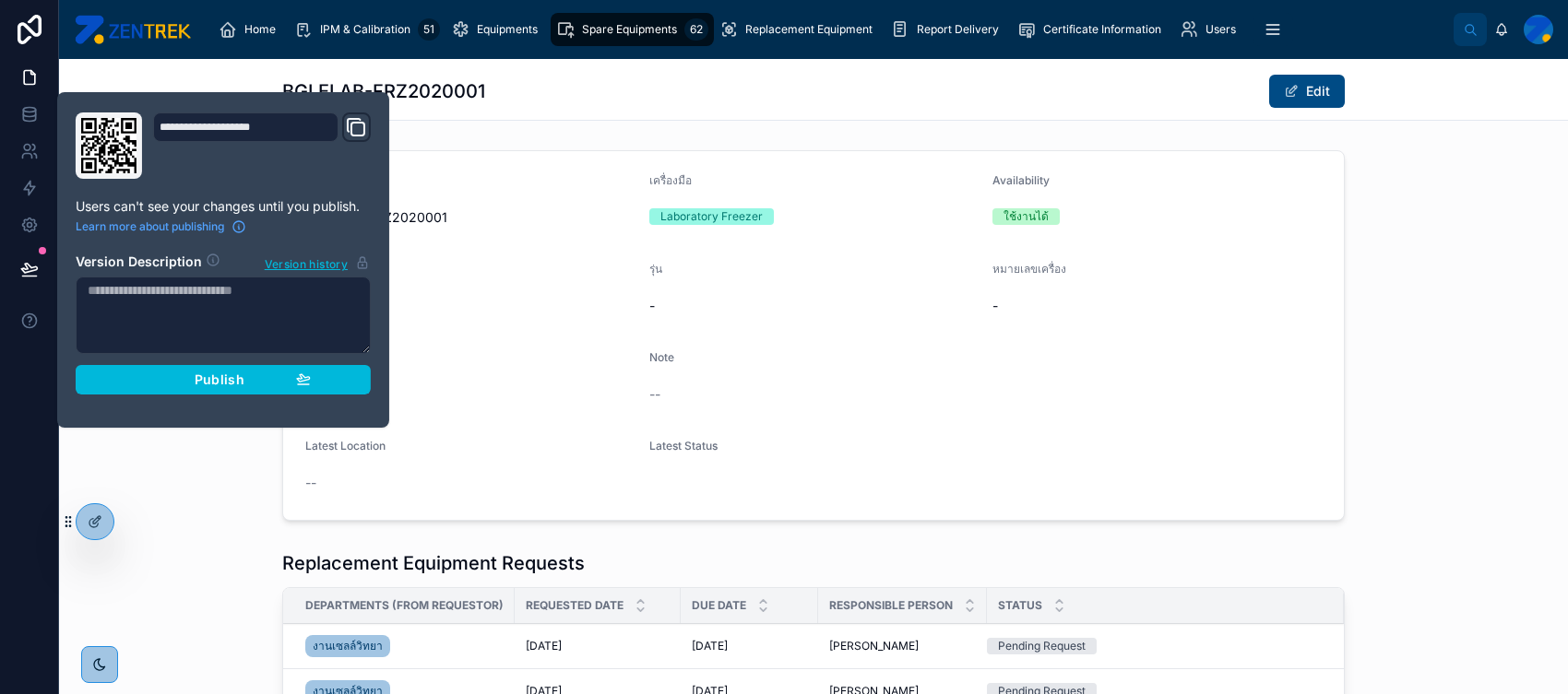
click at [133, 383] on button "Publish" at bounding box center [223, 379] width 295 height 30
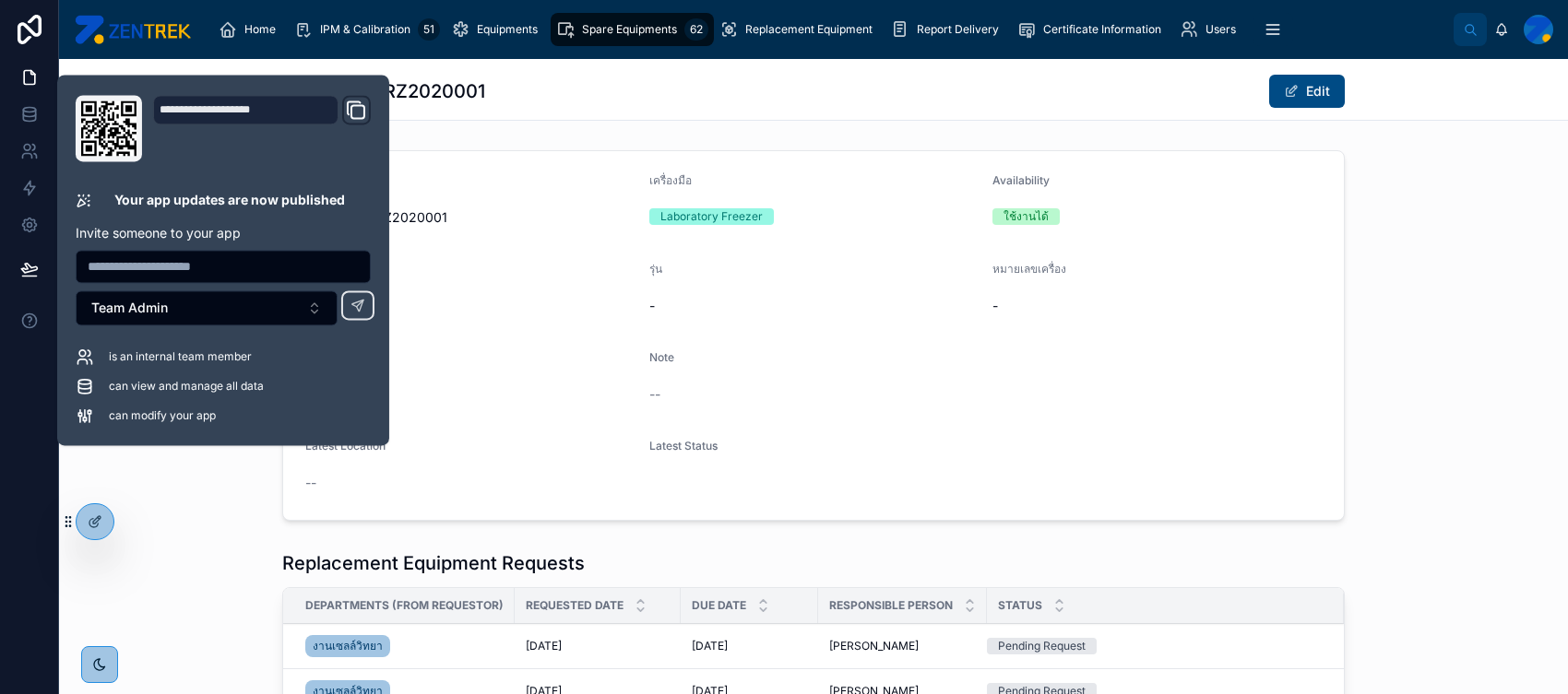
drag, startPoint x: 572, startPoint y: 80, endPoint x: 540, endPoint y: 72, distance: 33.0
click at [572, 81] on div "BGLELAB-FRZ2020001 Edit" at bounding box center [813, 91] width 1062 height 35
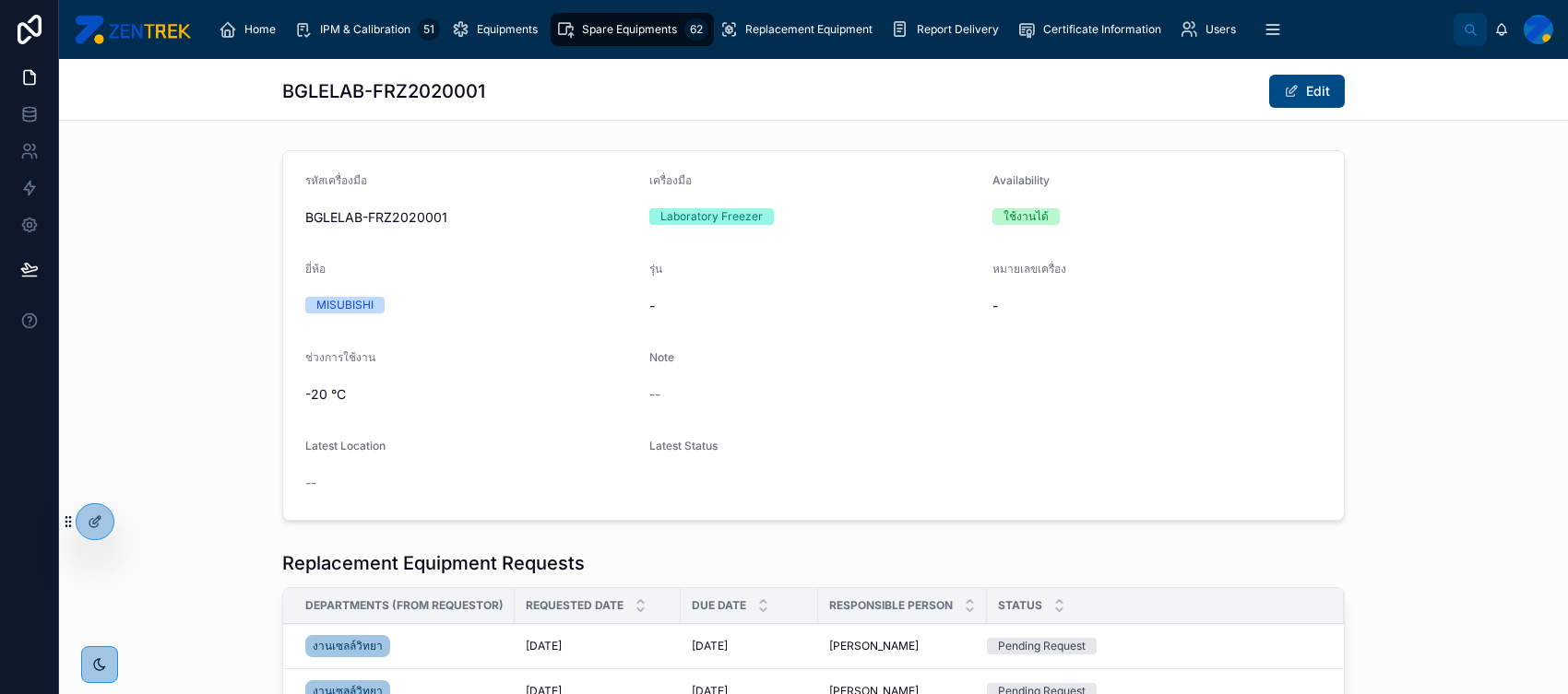
click at [397, 40] on div "IPM & Calibration 51" at bounding box center [367, 29] width 146 height 30
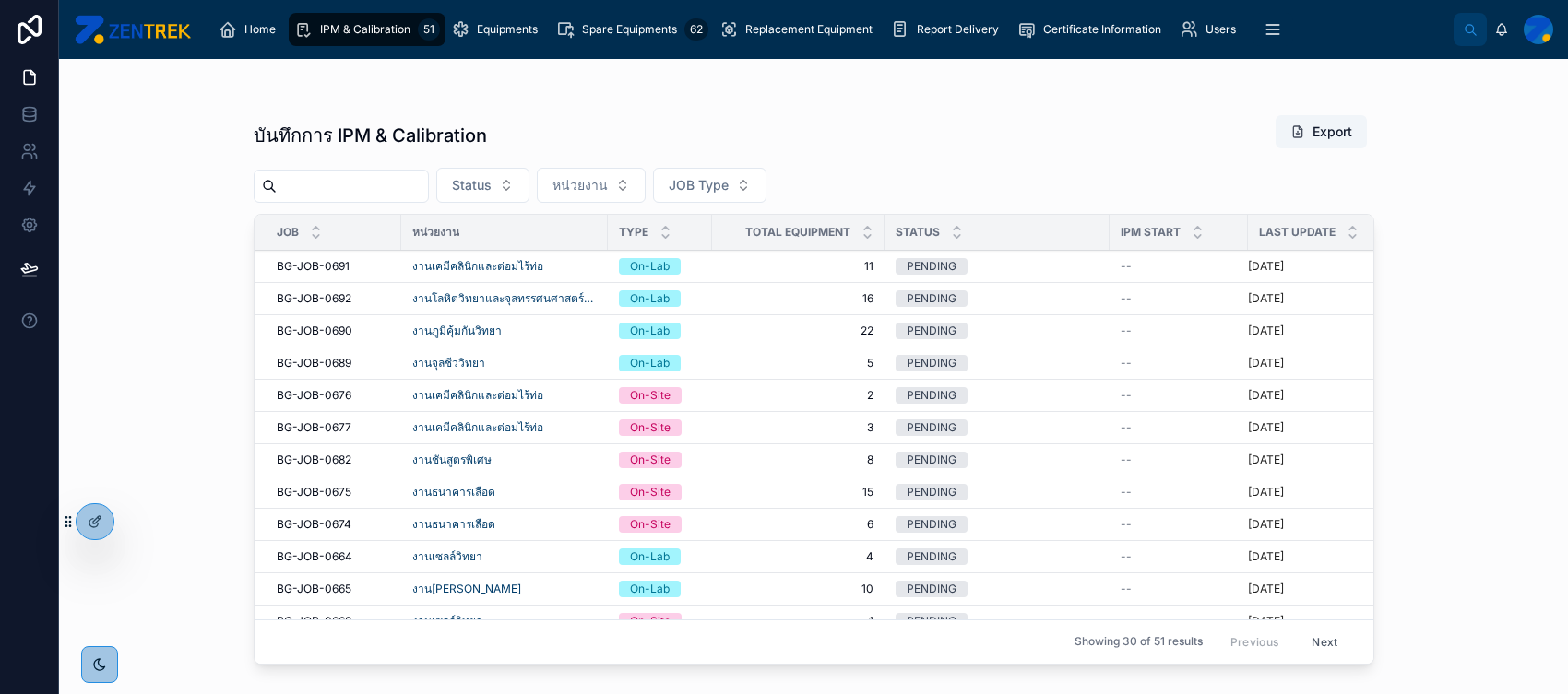
click at [574, 391] on div "งานเคมีคลินิกและต่อมไร้ท่อ" at bounding box center [504, 395] width 184 height 14
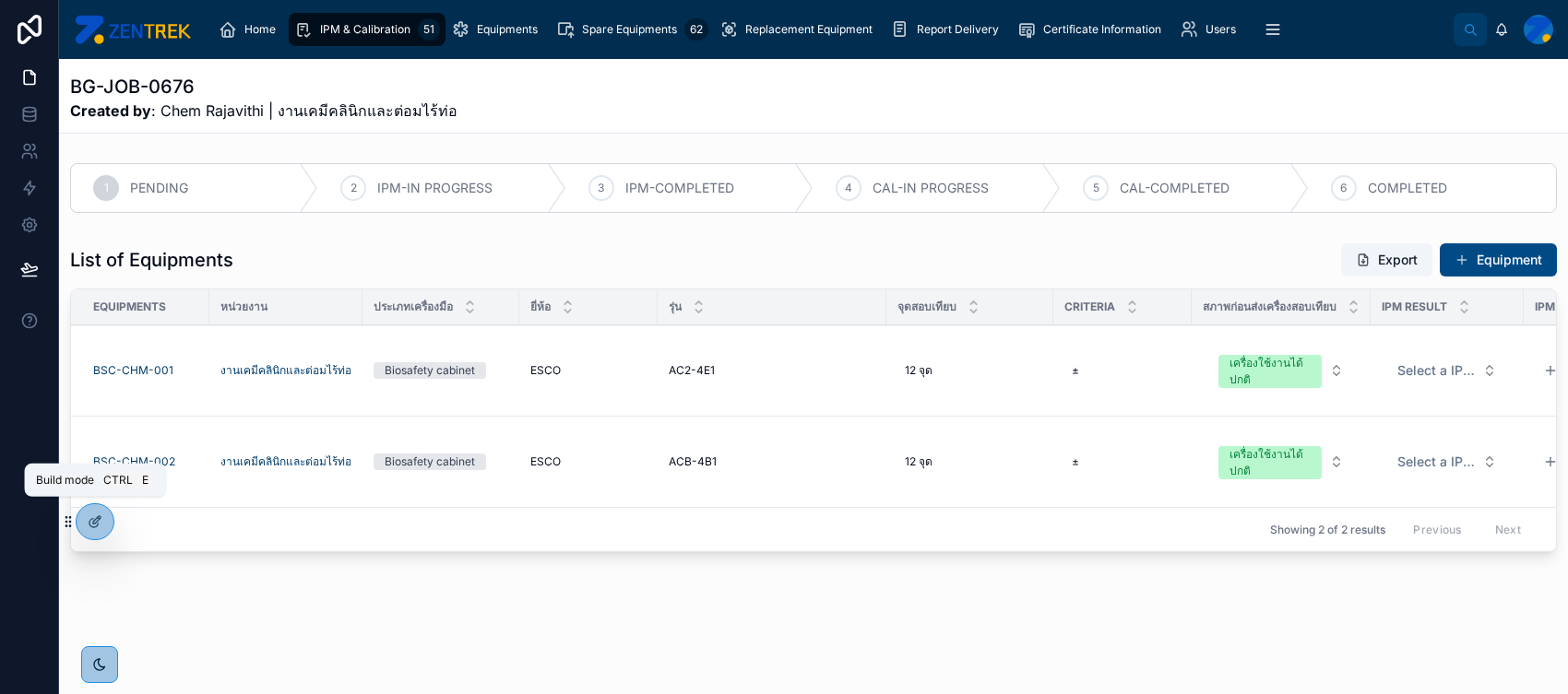
click at [98, 519] on icon at bounding box center [98, 518] width 2 height 2
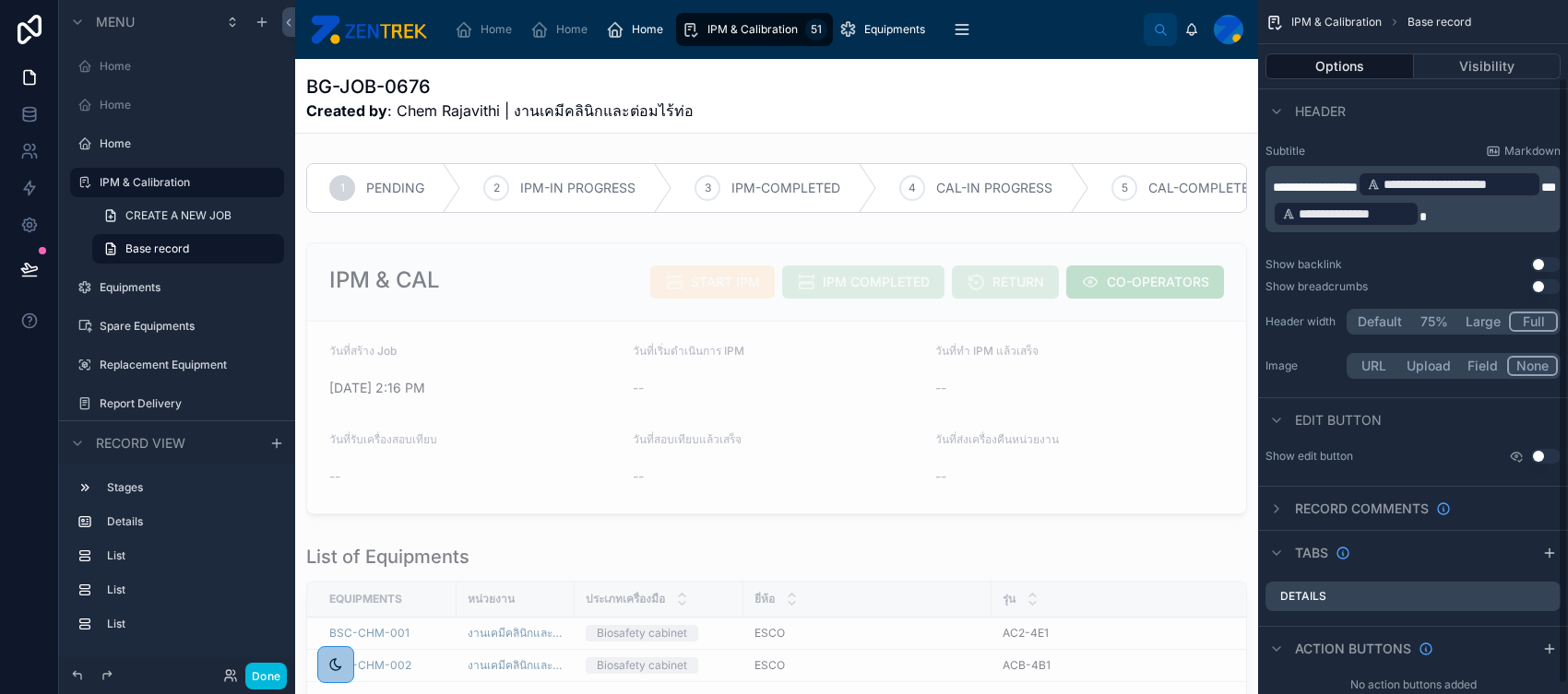
scroll to position [98, 0]
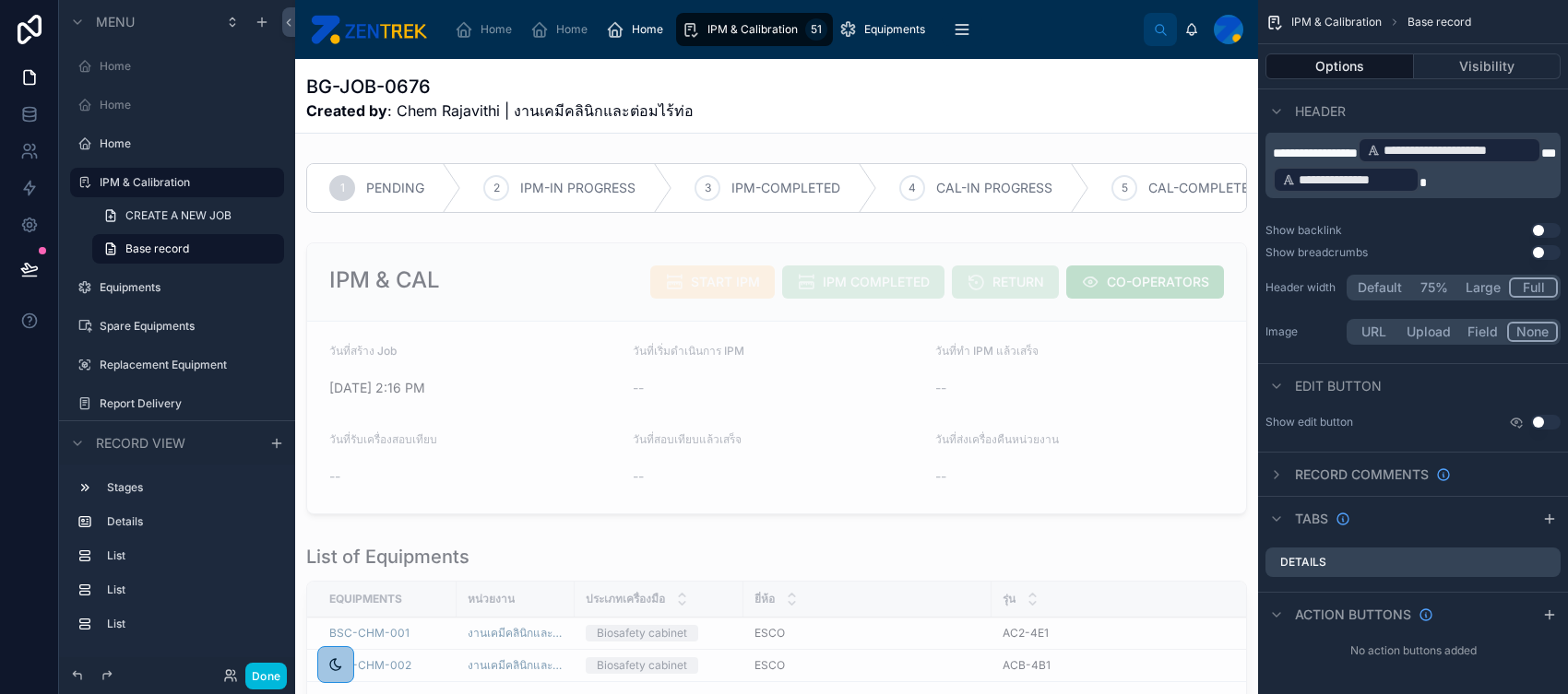
click at [1253, 554] on icon "scrollable content" at bounding box center [1549, 614] width 14 height 14
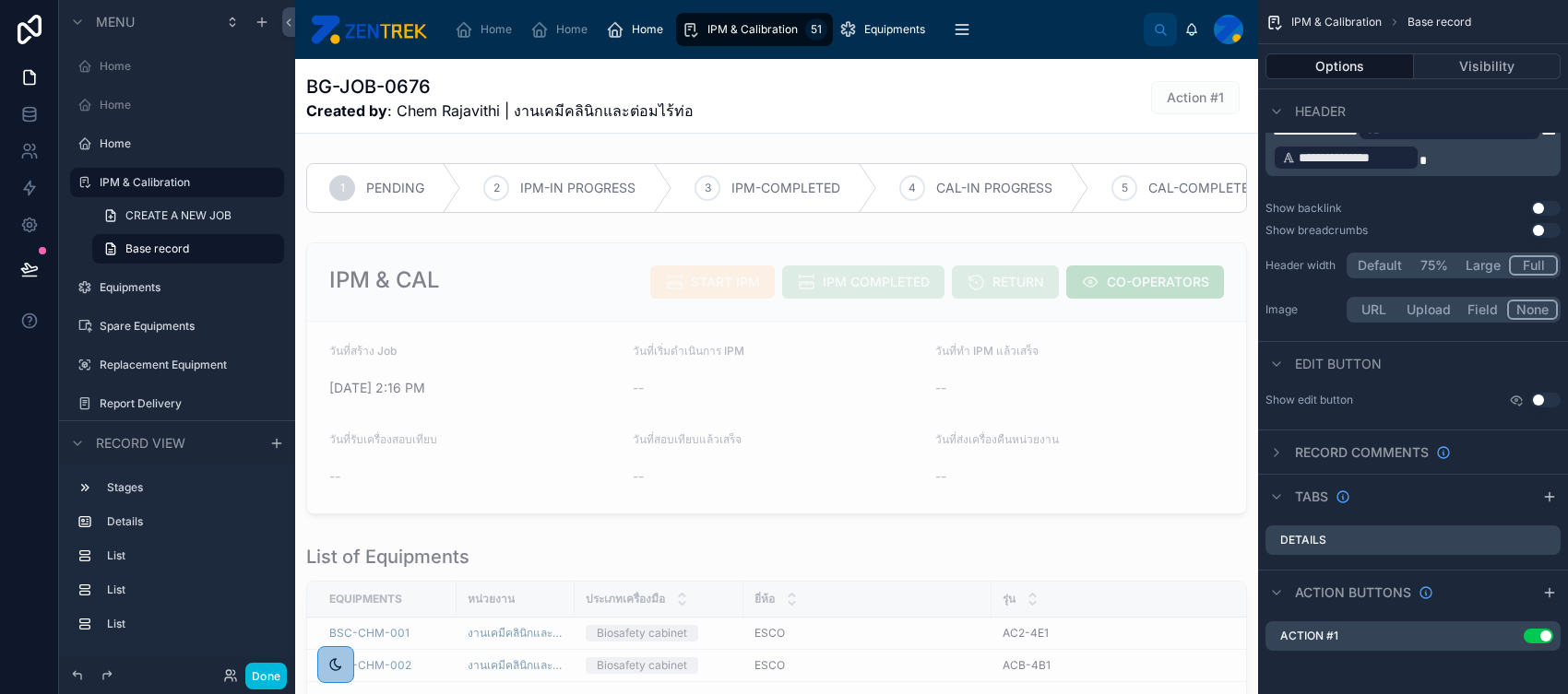
click at [0, 0] on icon "scrollable content" at bounding box center [0, 0] width 0 height 0
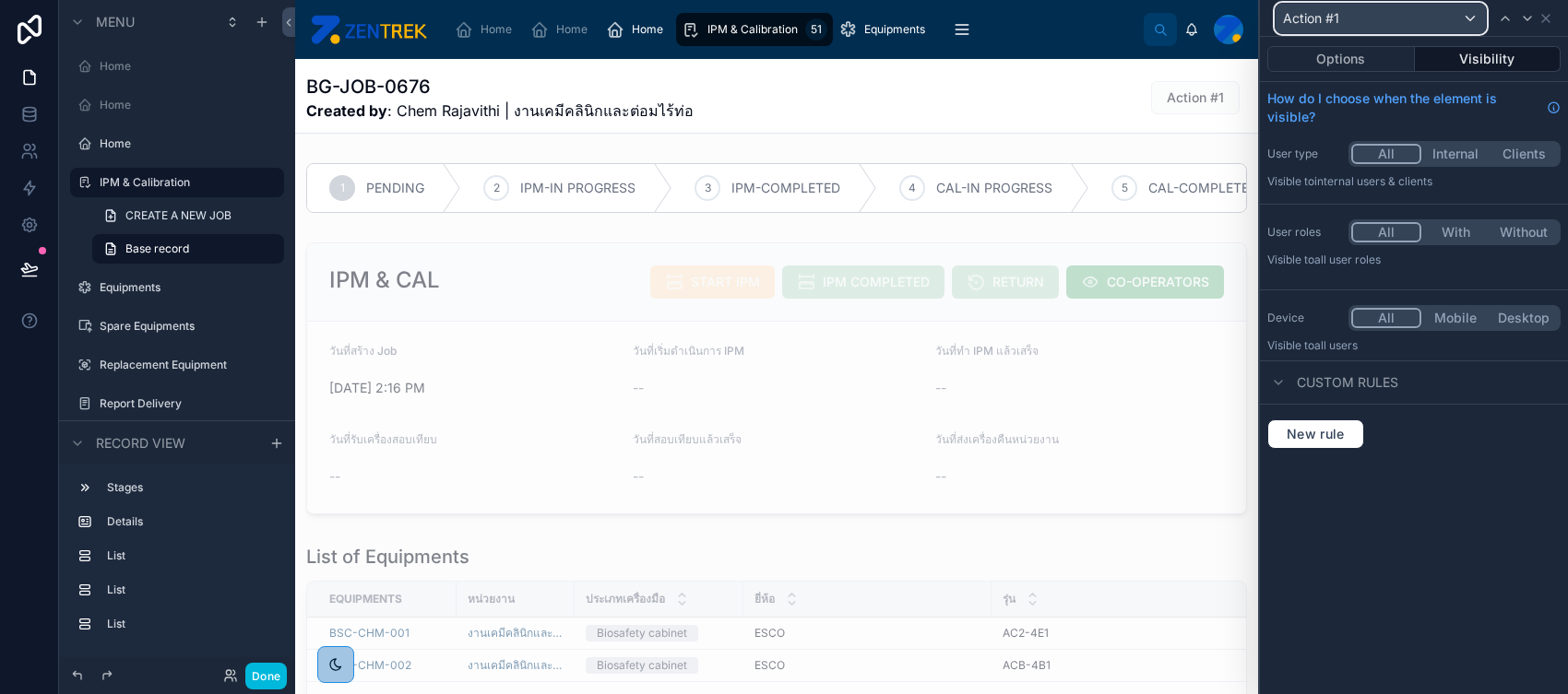
click at [1253, 14] on div "Action #1" at bounding box center [1381, 18] width 210 height 30
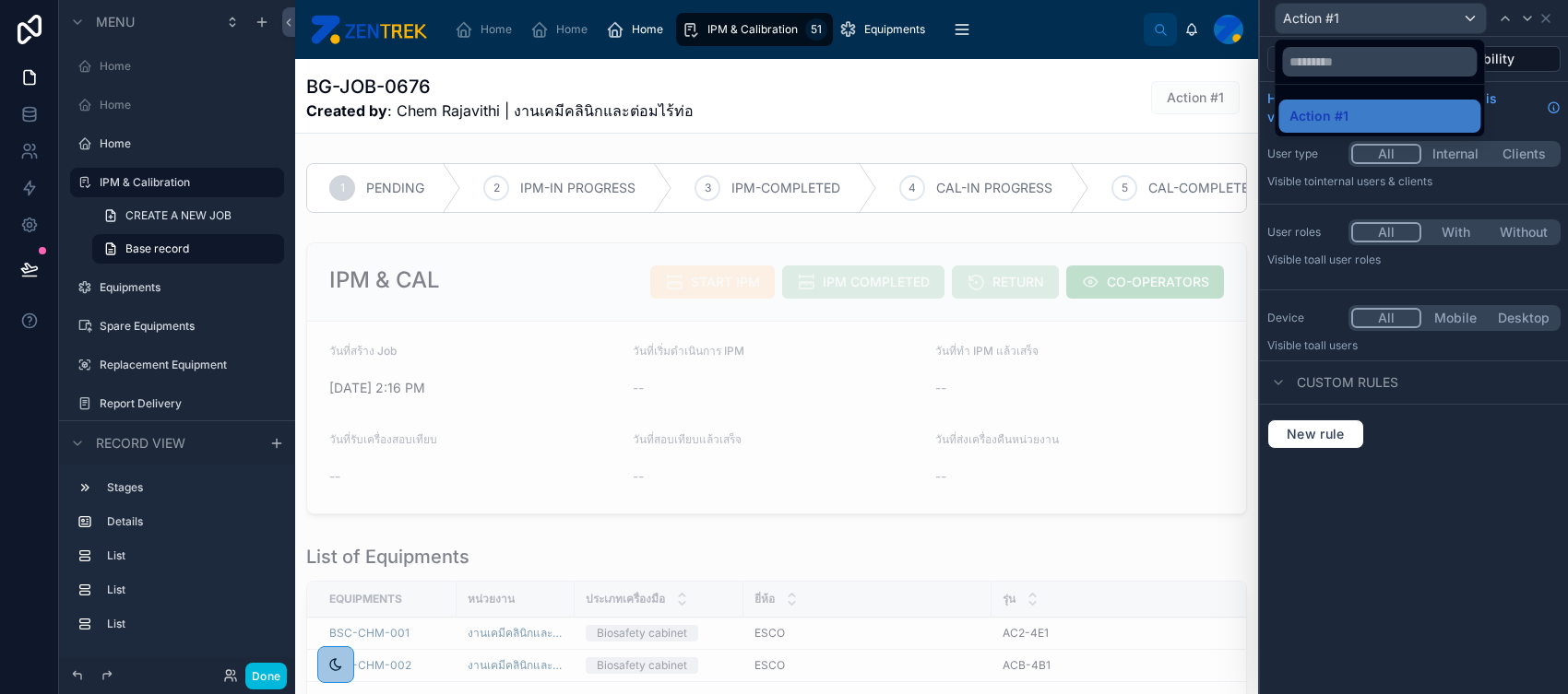
click at [1253, 14] on div at bounding box center [1414, 347] width 308 height 694
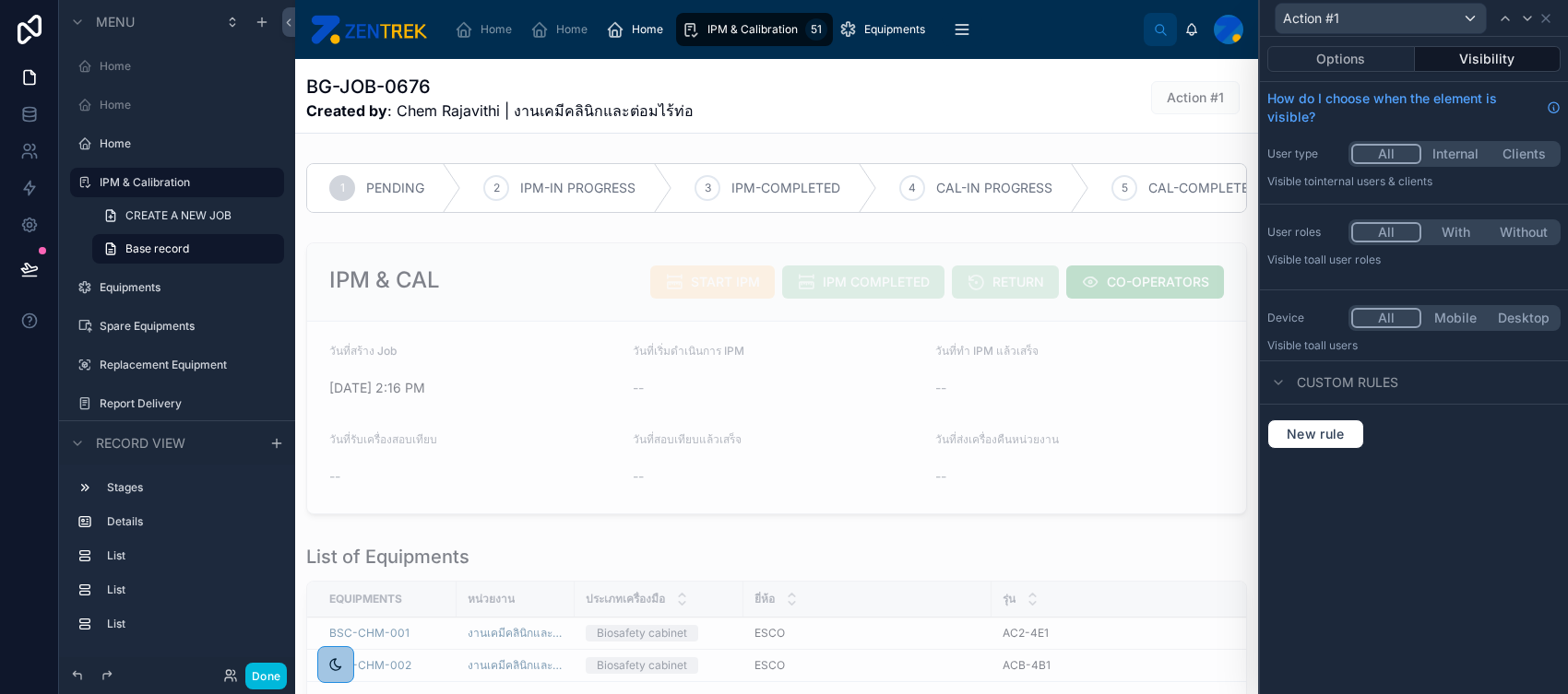
click at [1253, 27] on div "Action #1" at bounding box center [1414, 17] width 294 height 36
click at [1253, 21] on icon at bounding box center [1545, 17] width 14 height 14
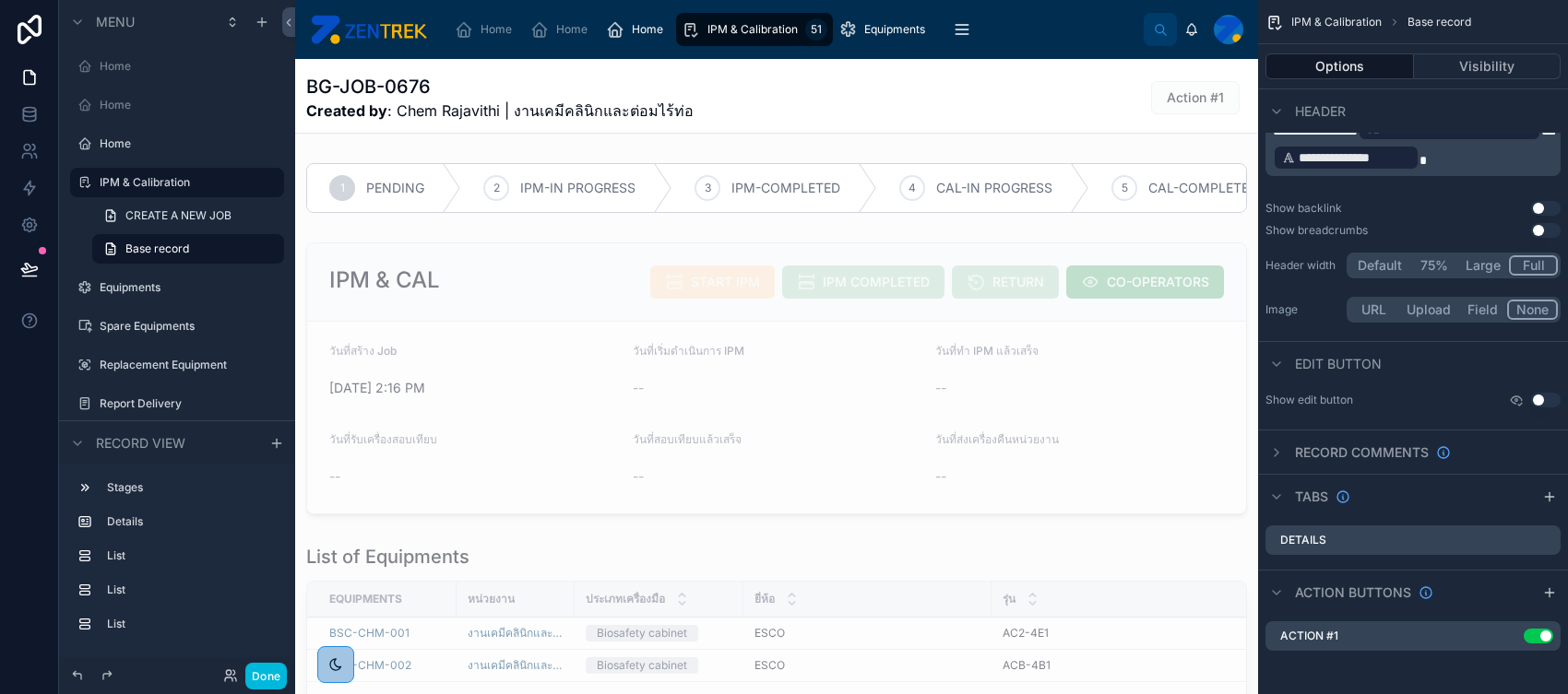
click at [0, 0] on icon "scrollable content" at bounding box center [0, 0] width 0 height 0
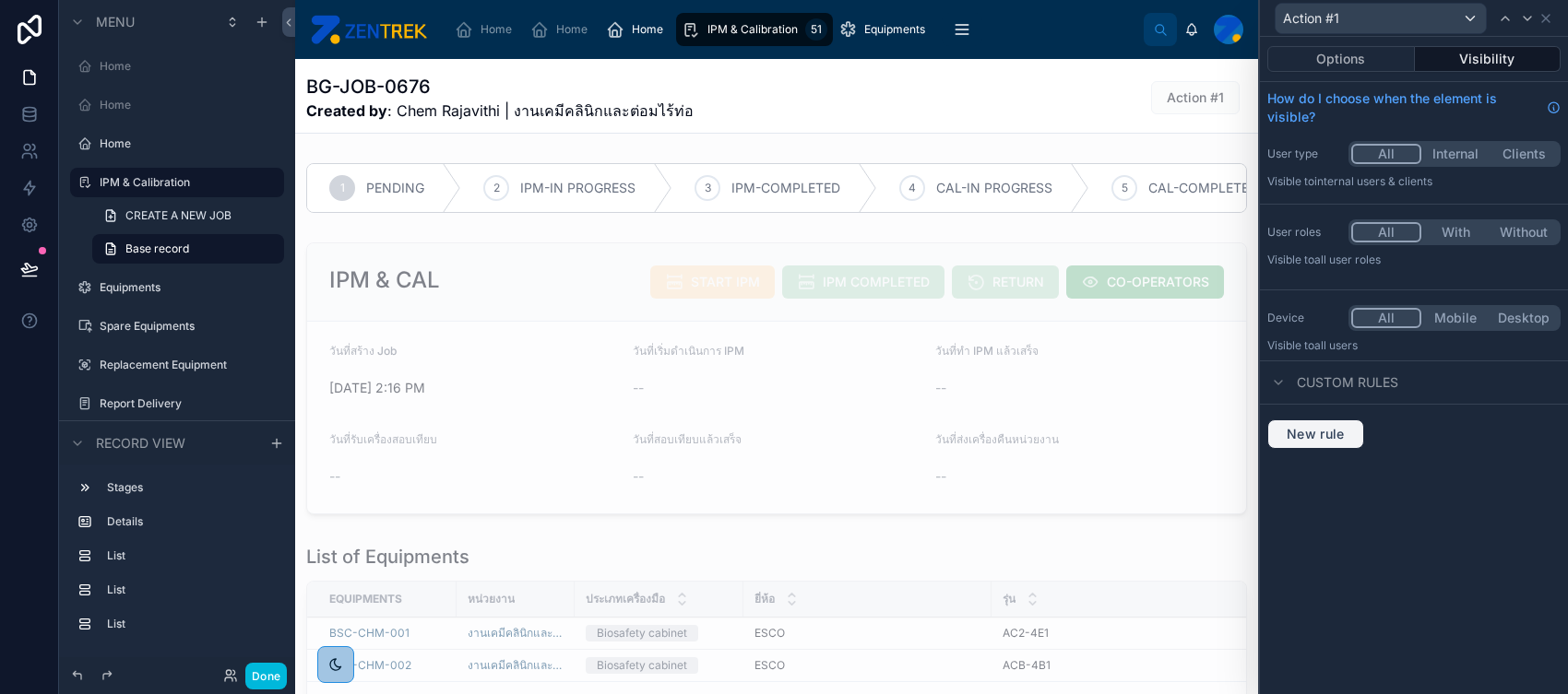
click at [1253, 426] on span "New rule" at bounding box center [1315, 433] width 72 height 16
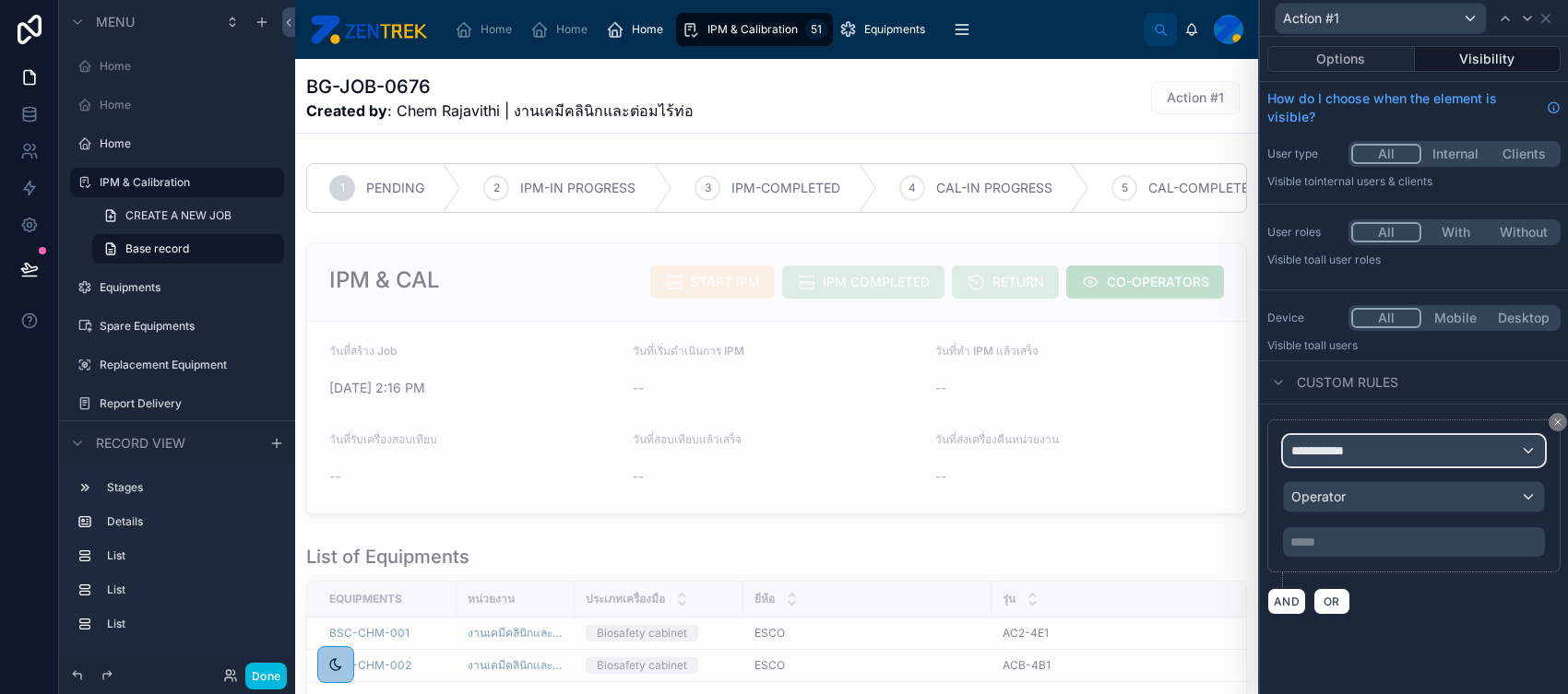
click at [1253, 444] on div "**********" at bounding box center [1414, 451] width 260 height 30
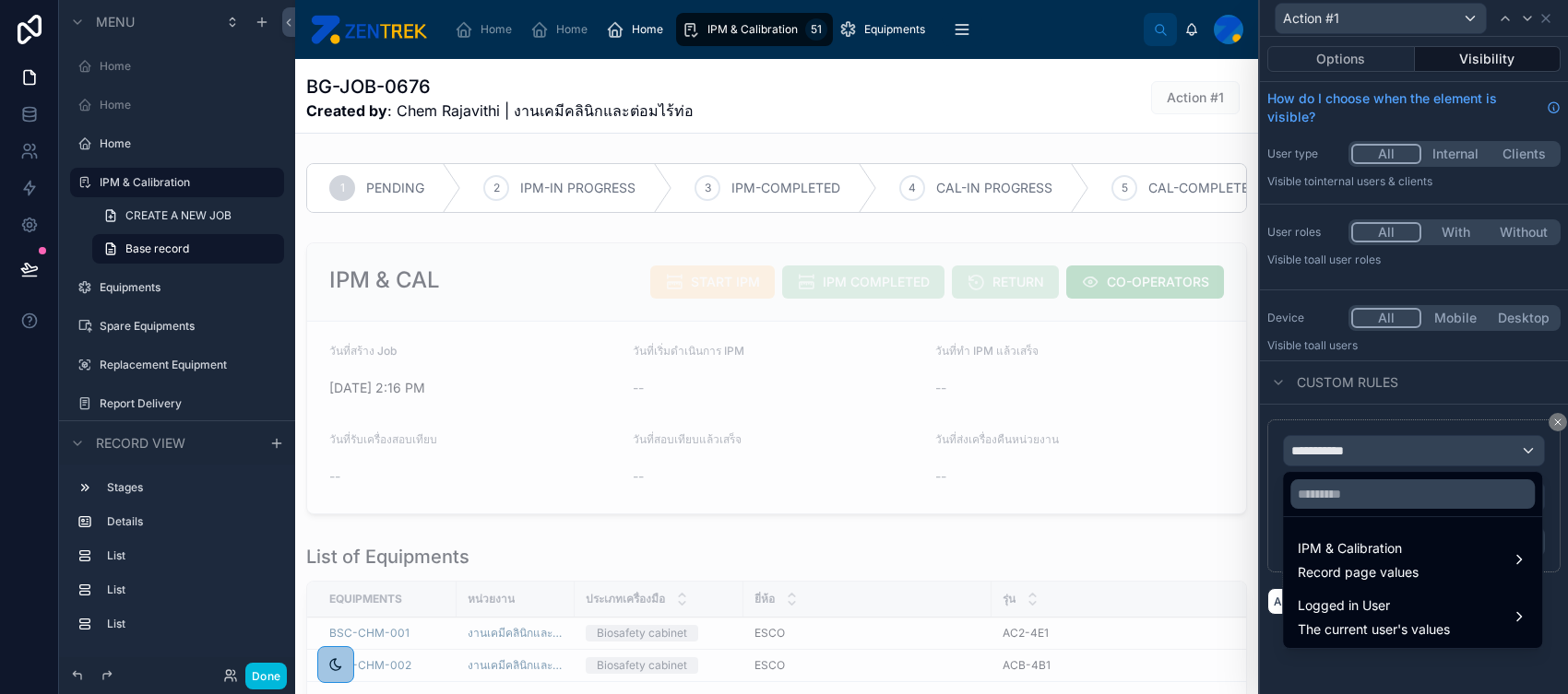
click at [1253, 19] on div at bounding box center [1414, 347] width 308 height 694
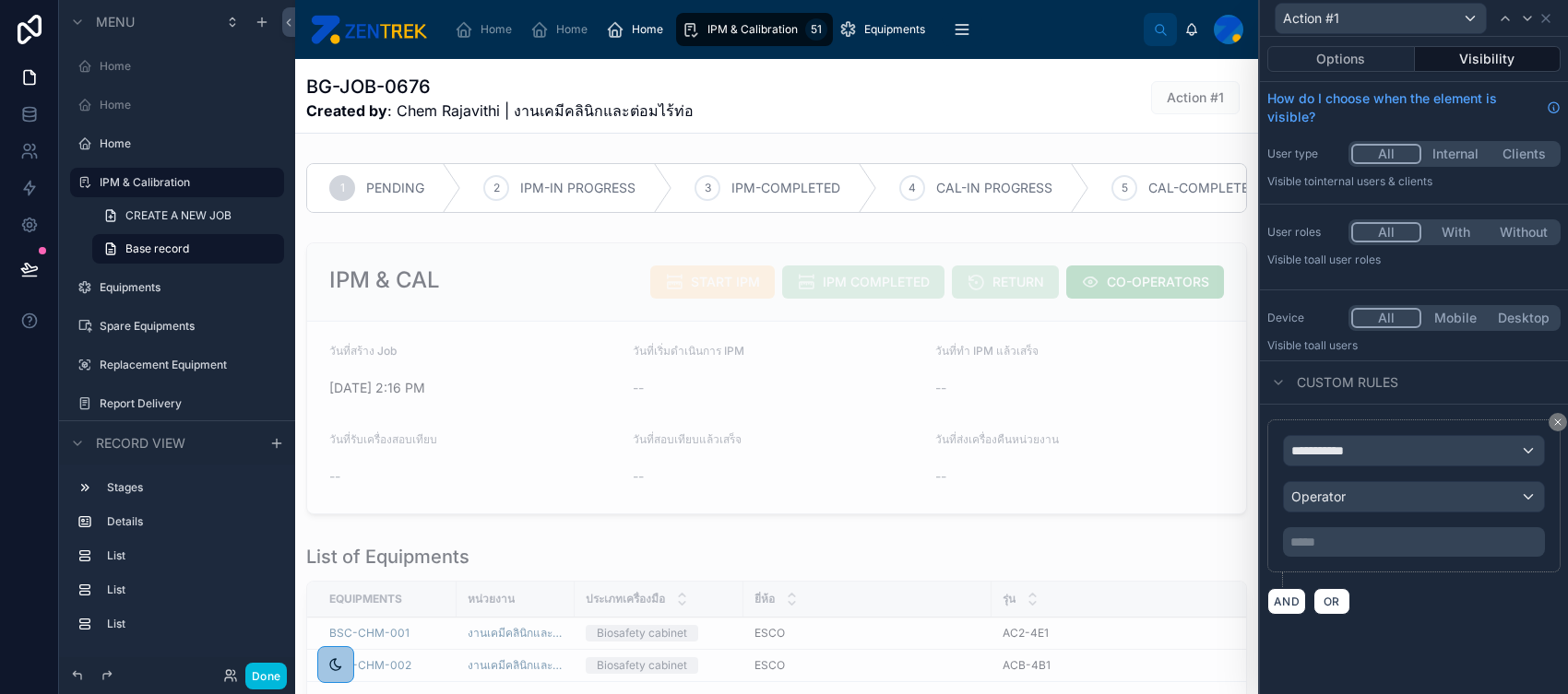
click at [1253, 44] on div "Options Visibility" at bounding box center [1414, 59] width 308 height 44
click at [1253, 50] on button "Options" at bounding box center [1340, 59] width 148 height 26
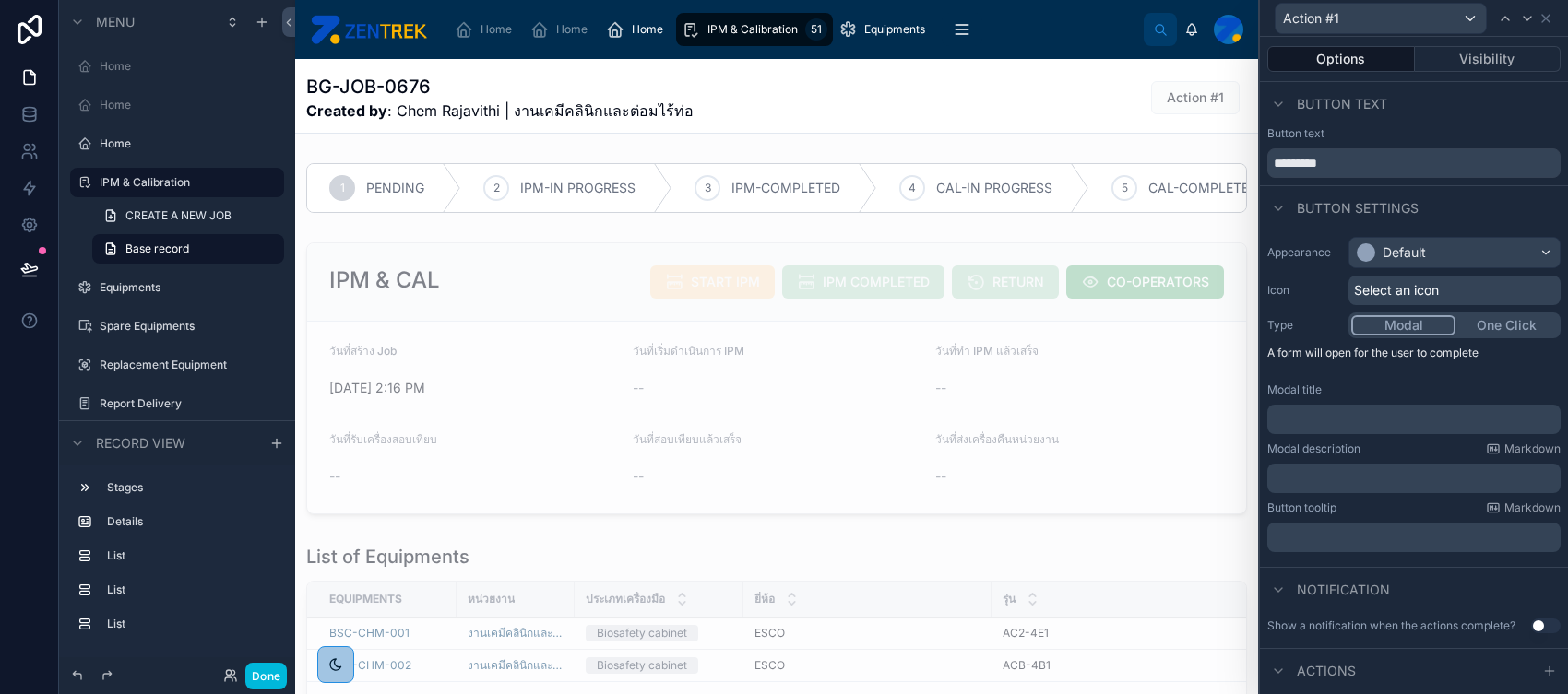
click at [1253, 55] on button "Visibility" at bounding box center [1488, 59] width 147 height 26
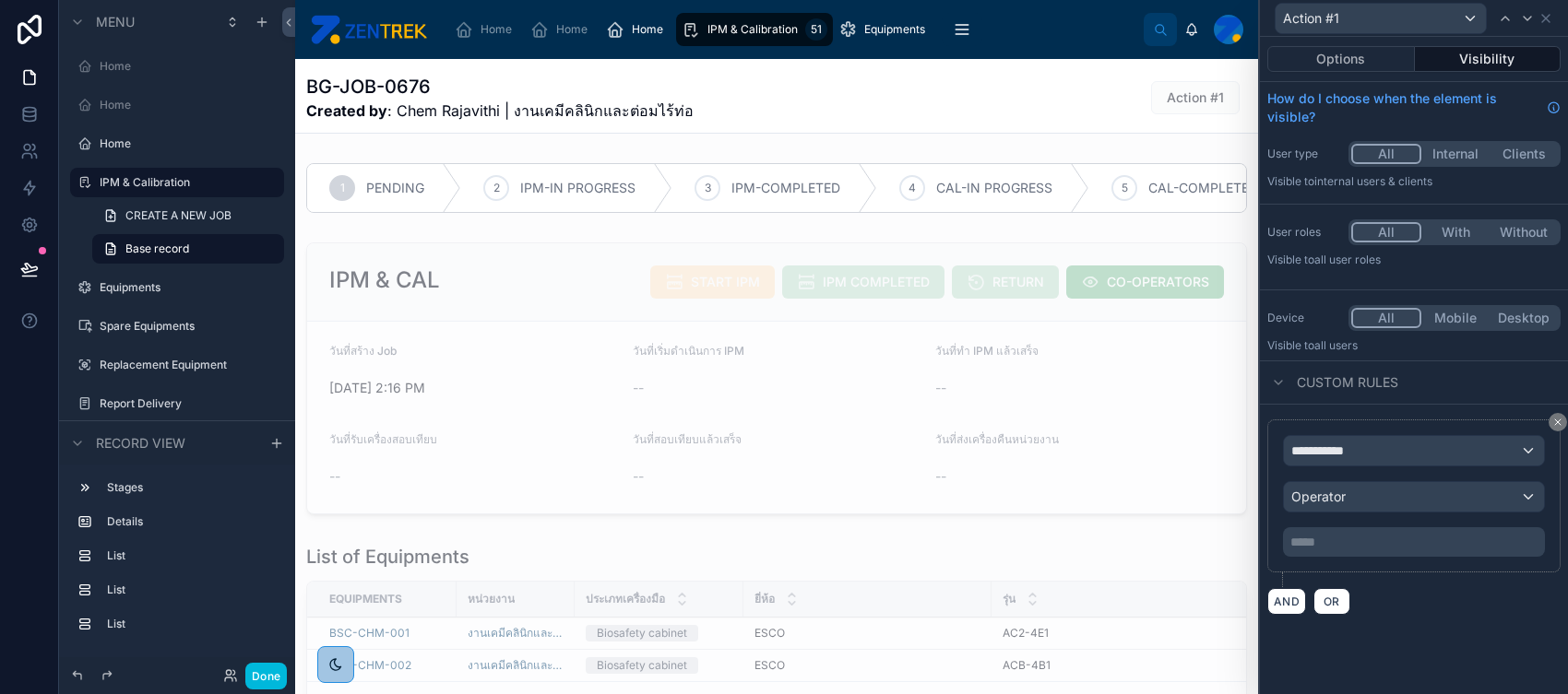
click at [1253, 417] on icon at bounding box center [1557, 422] width 11 height 11
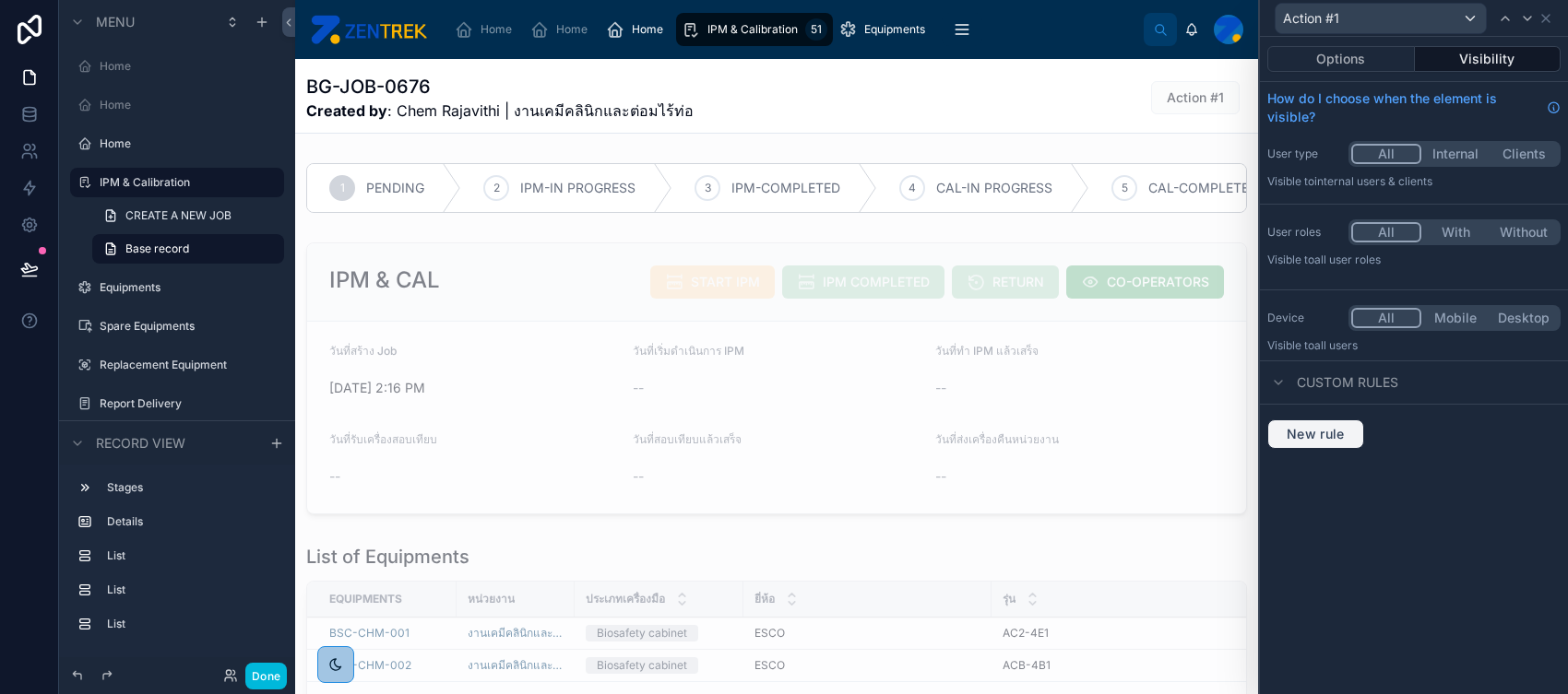
click at [1253, 429] on button "New rule" at bounding box center [1315, 434] width 97 height 30
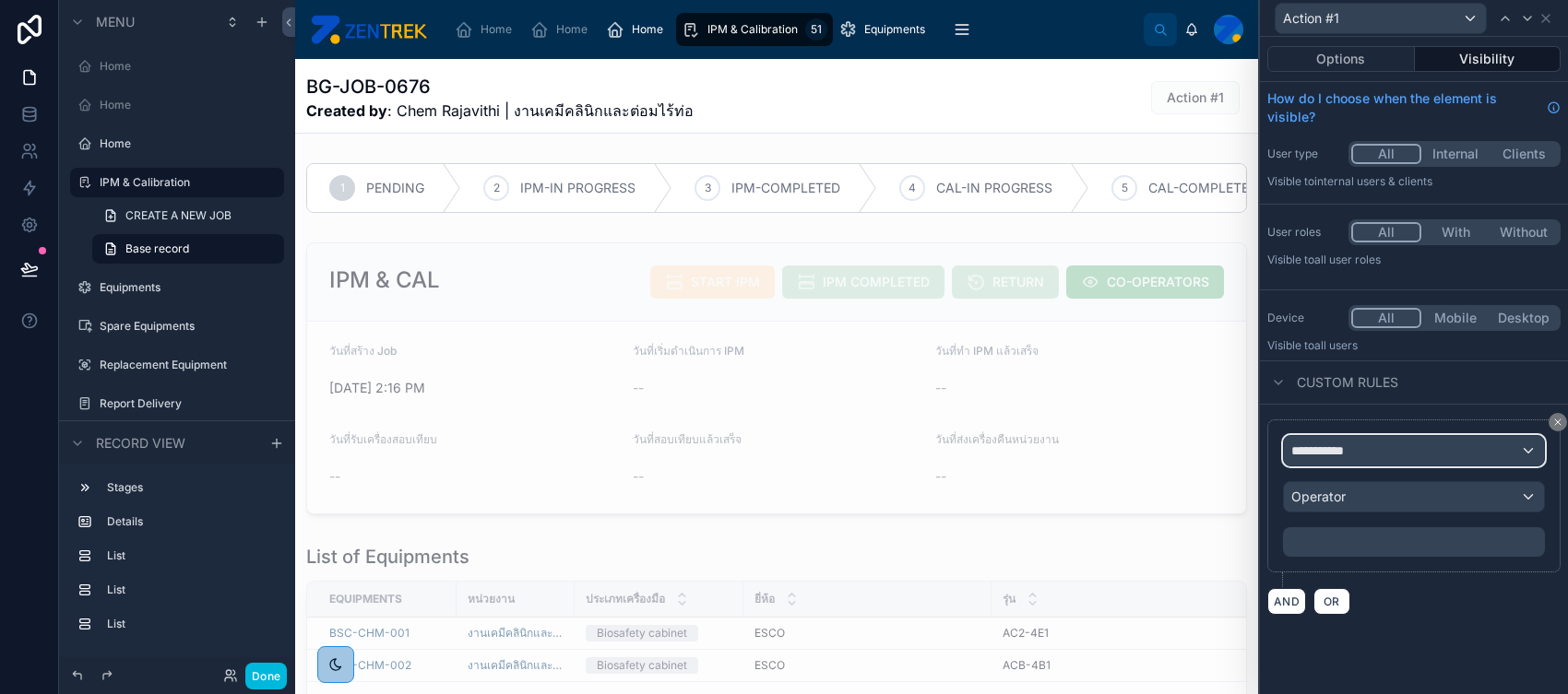
click at [1253, 443] on div "**********" at bounding box center [1414, 451] width 260 height 30
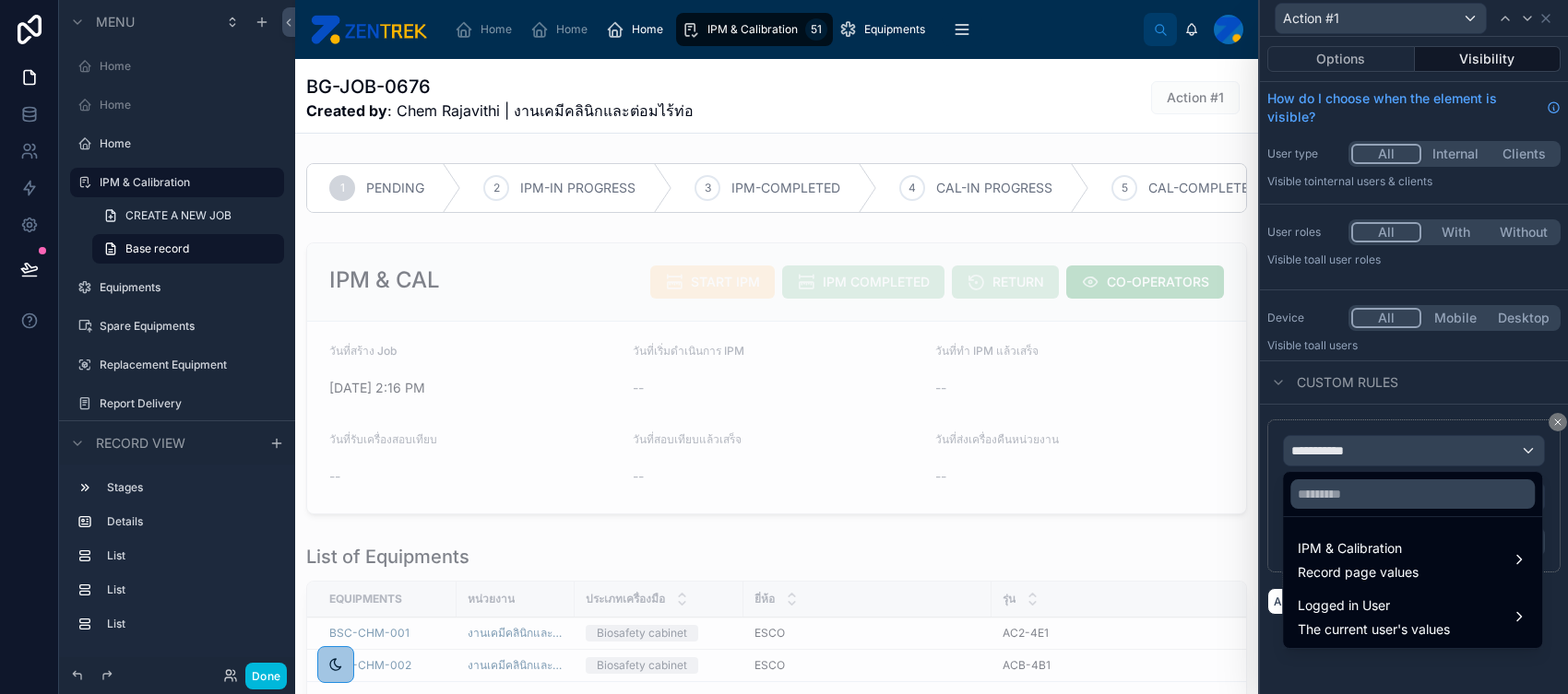
click at [1253, 554] on span "Record page values" at bounding box center [1358, 572] width 121 height 18
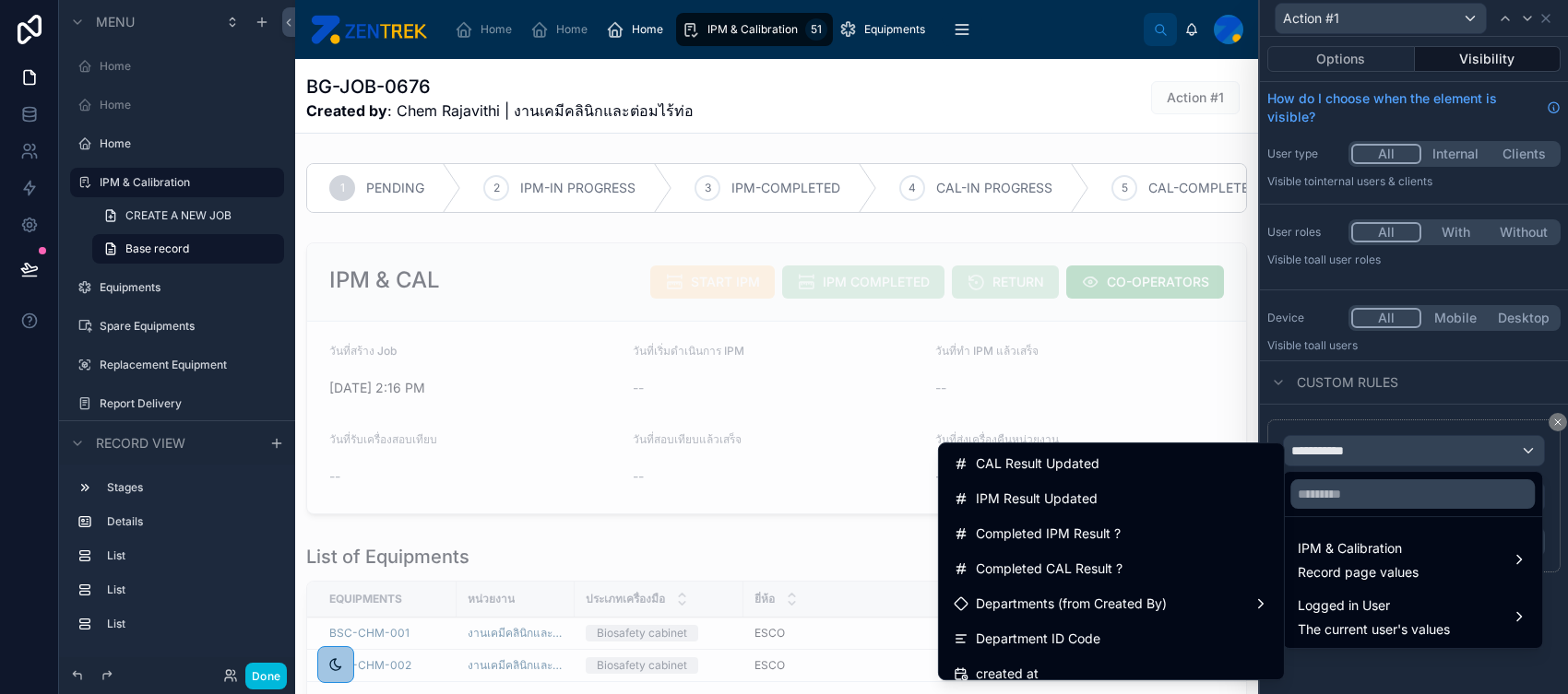
scroll to position [1904, 0]
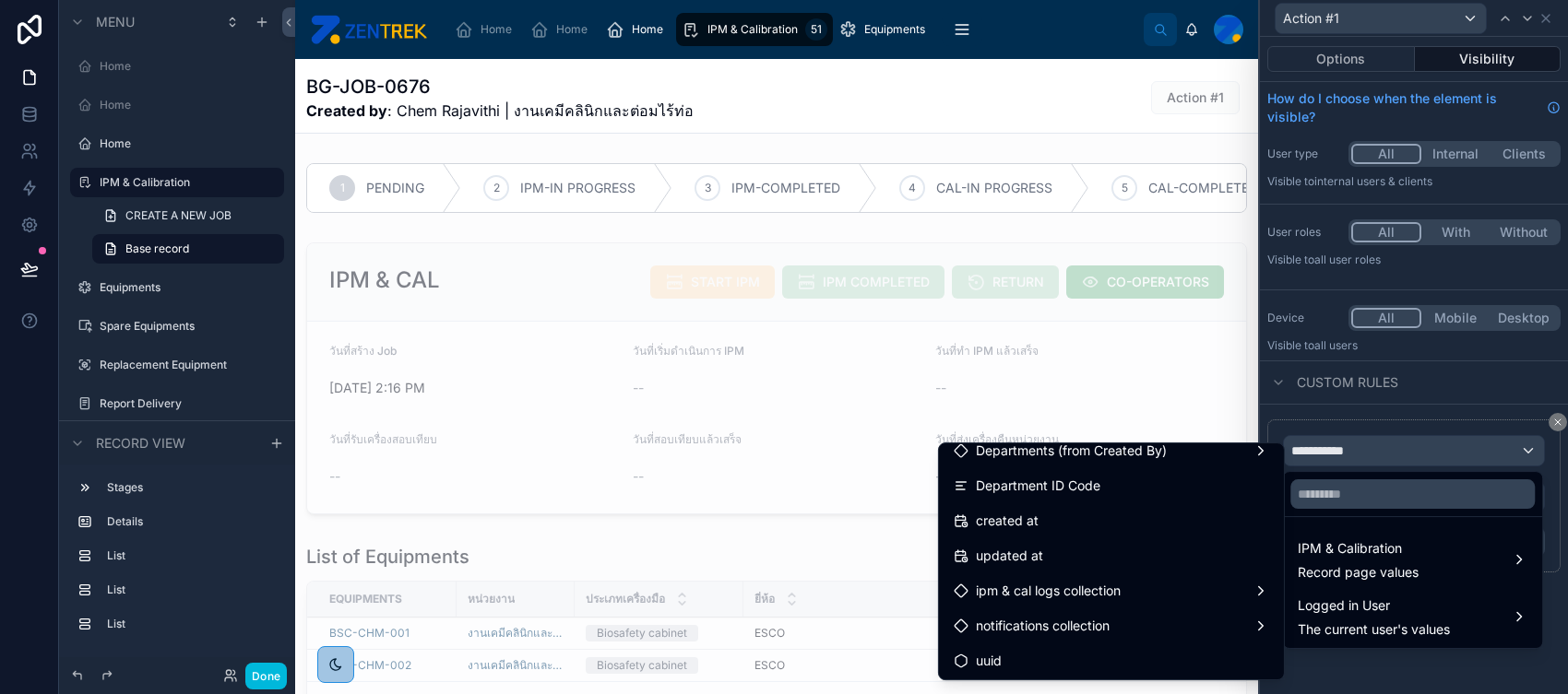
click at [1218, 554] on div "ipm & cal logs collection" at bounding box center [1111, 591] width 316 height 22
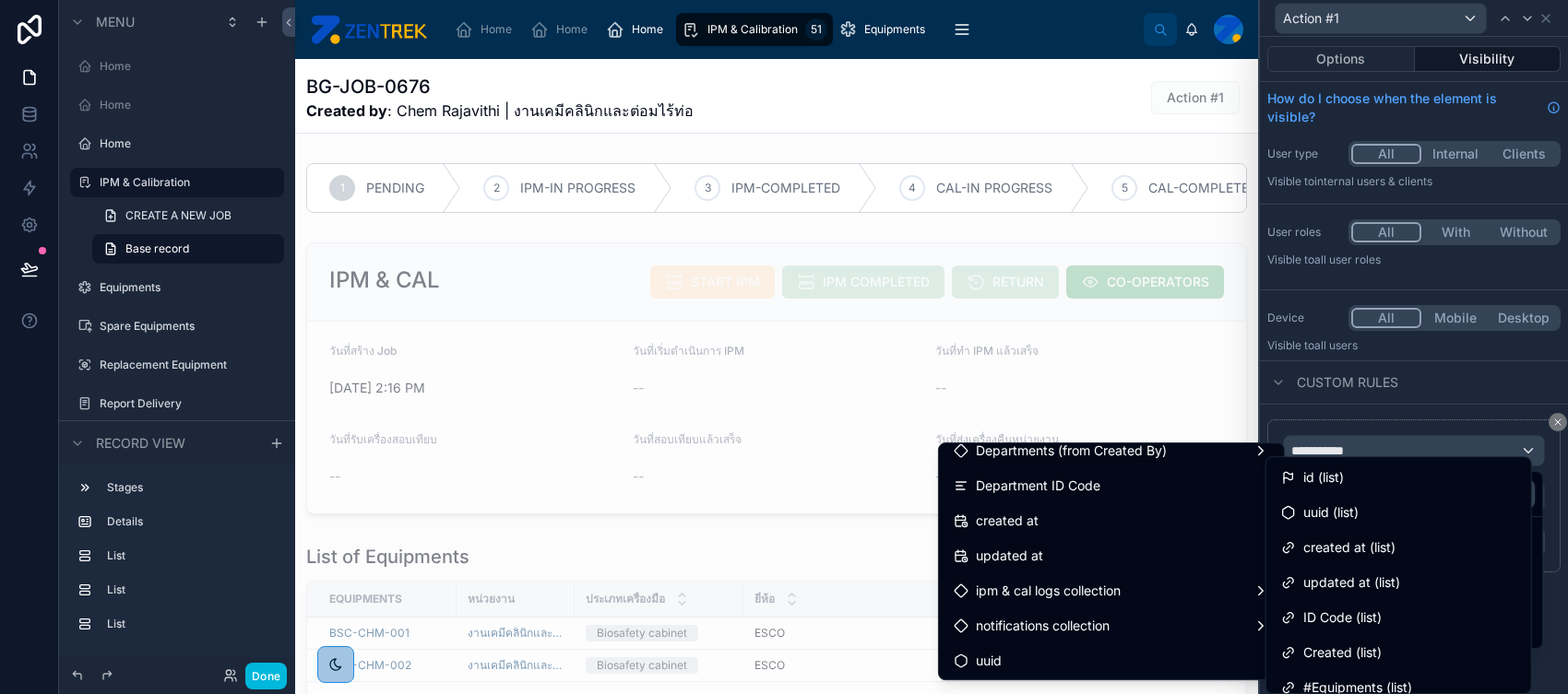
click at [1253, 486] on div "id (list)" at bounding box center [1399, 477] width 236 height 22
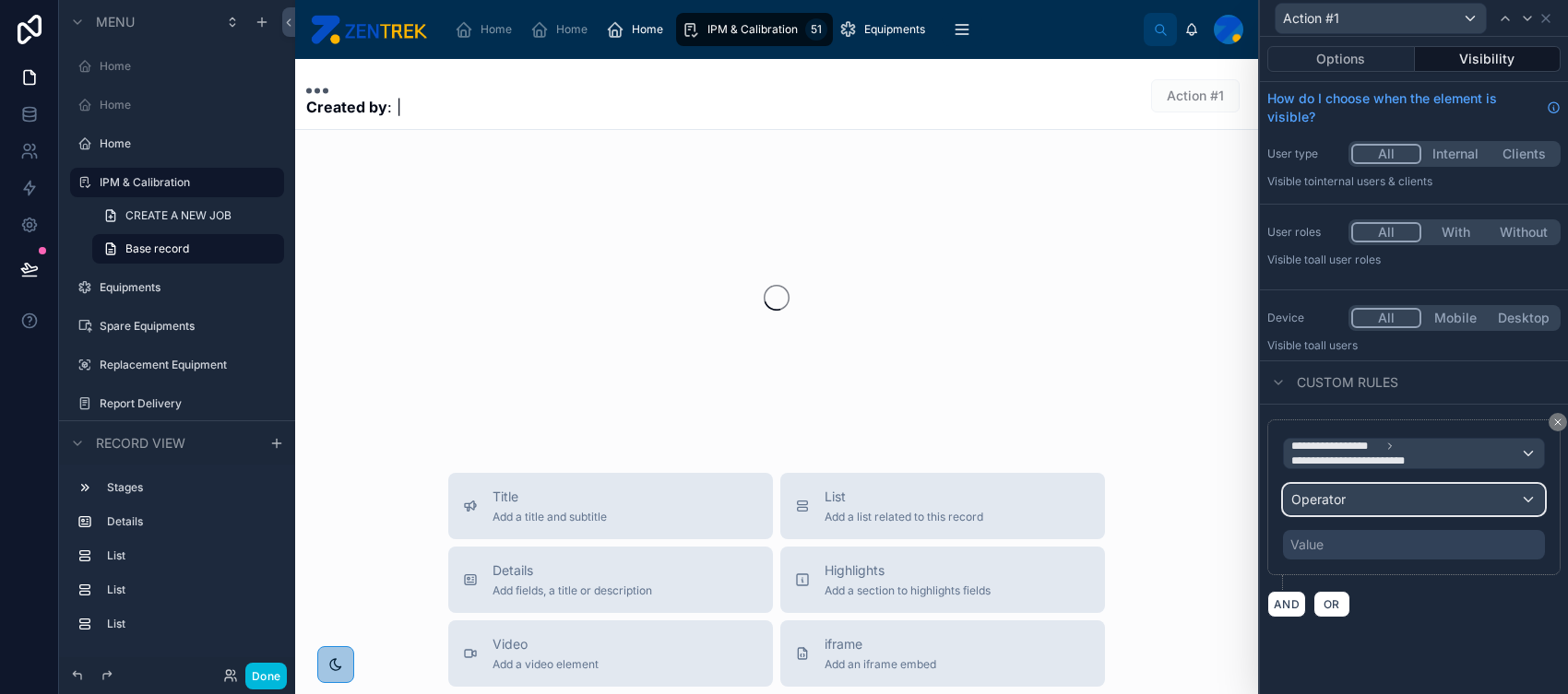
click at [1253, 504] on div "Operator" at bounding box center [1414, 499] width 260 height 30
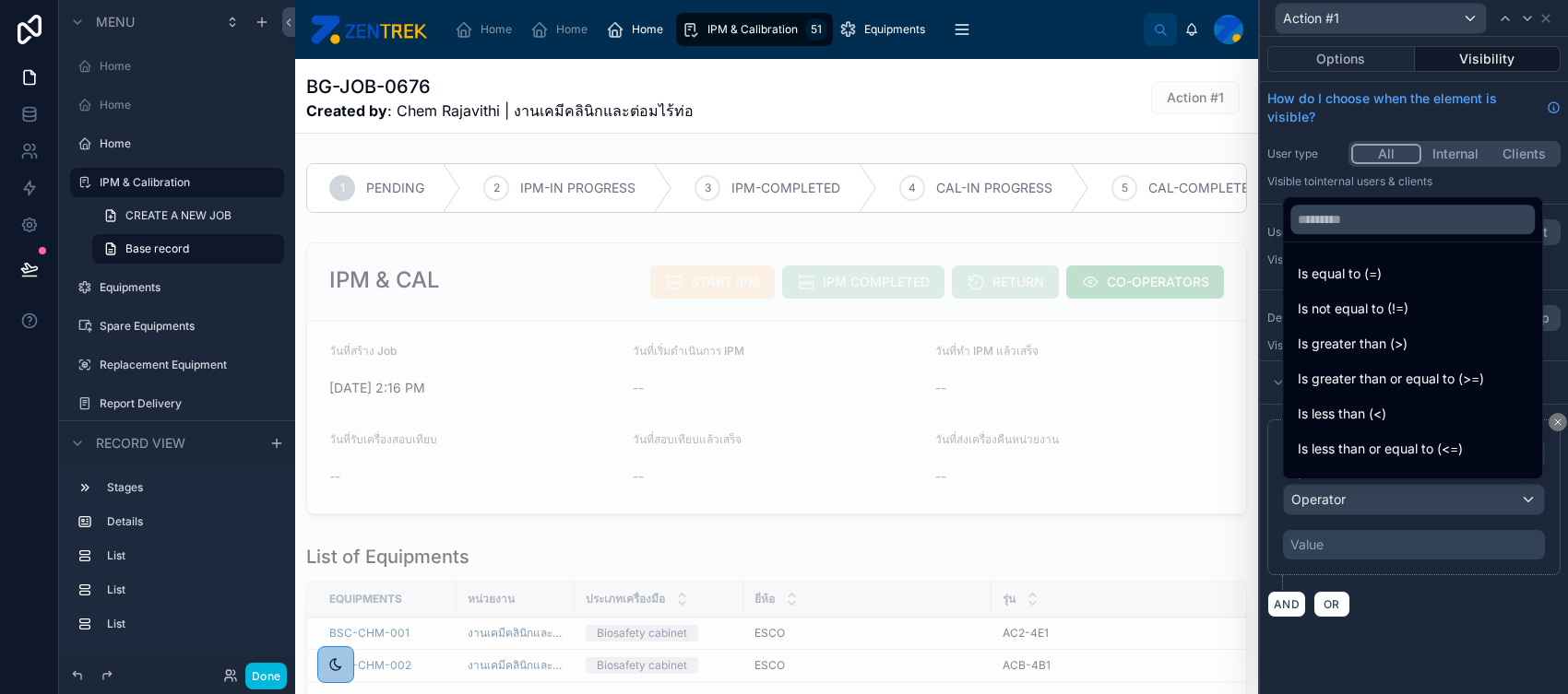
click at [1253, 554] on div at bounding box center [1414, 347] width 308 height 694
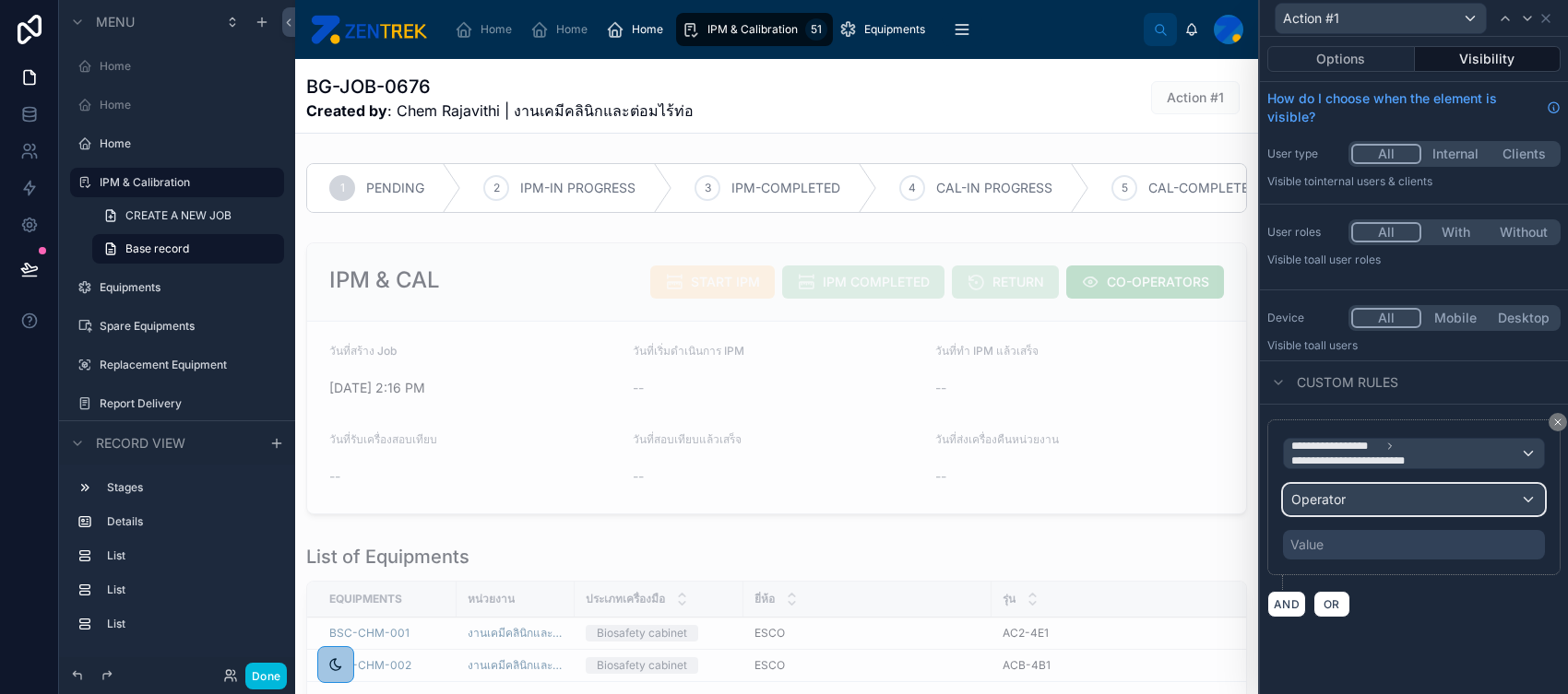
click at [1253, 505] on div "Operator" at bounding box center [1414, 499] width 260 height 30
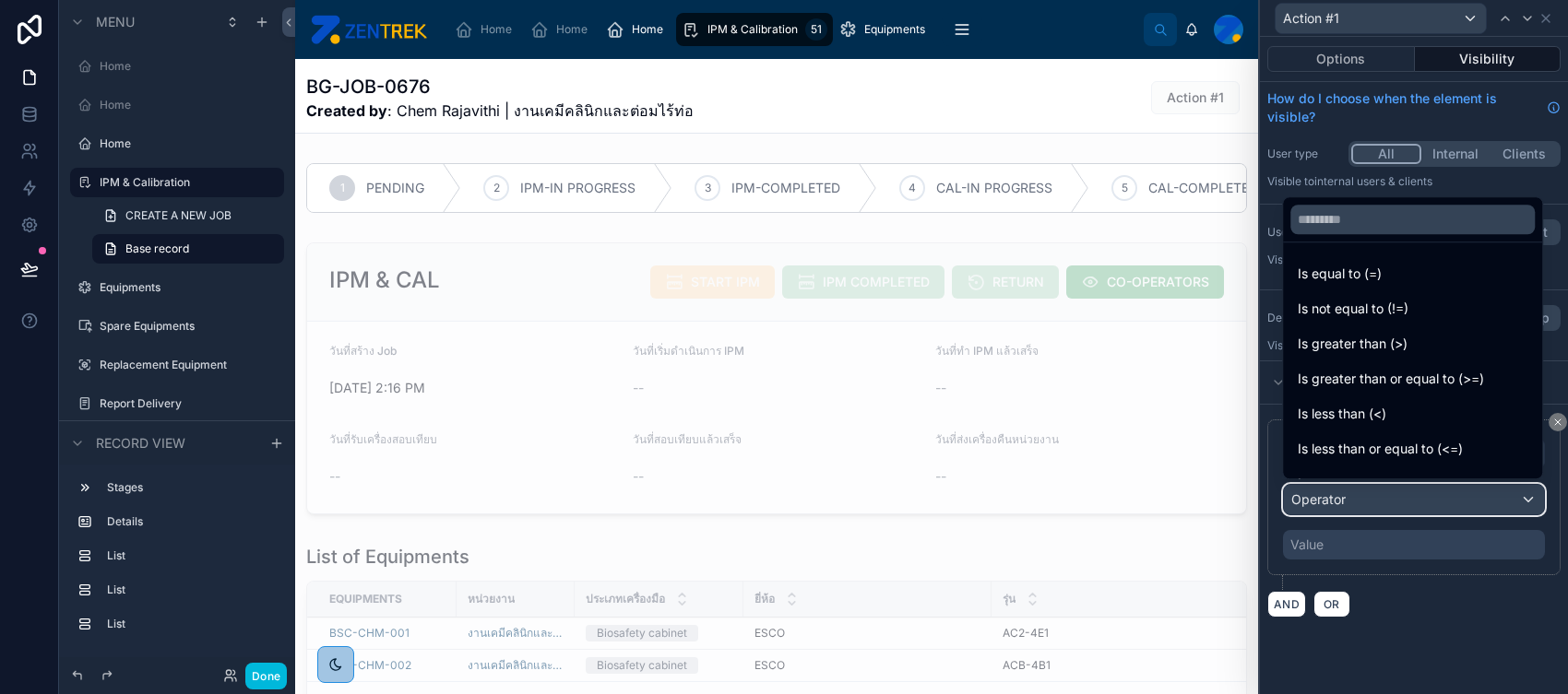
scroll to position [130, 0]
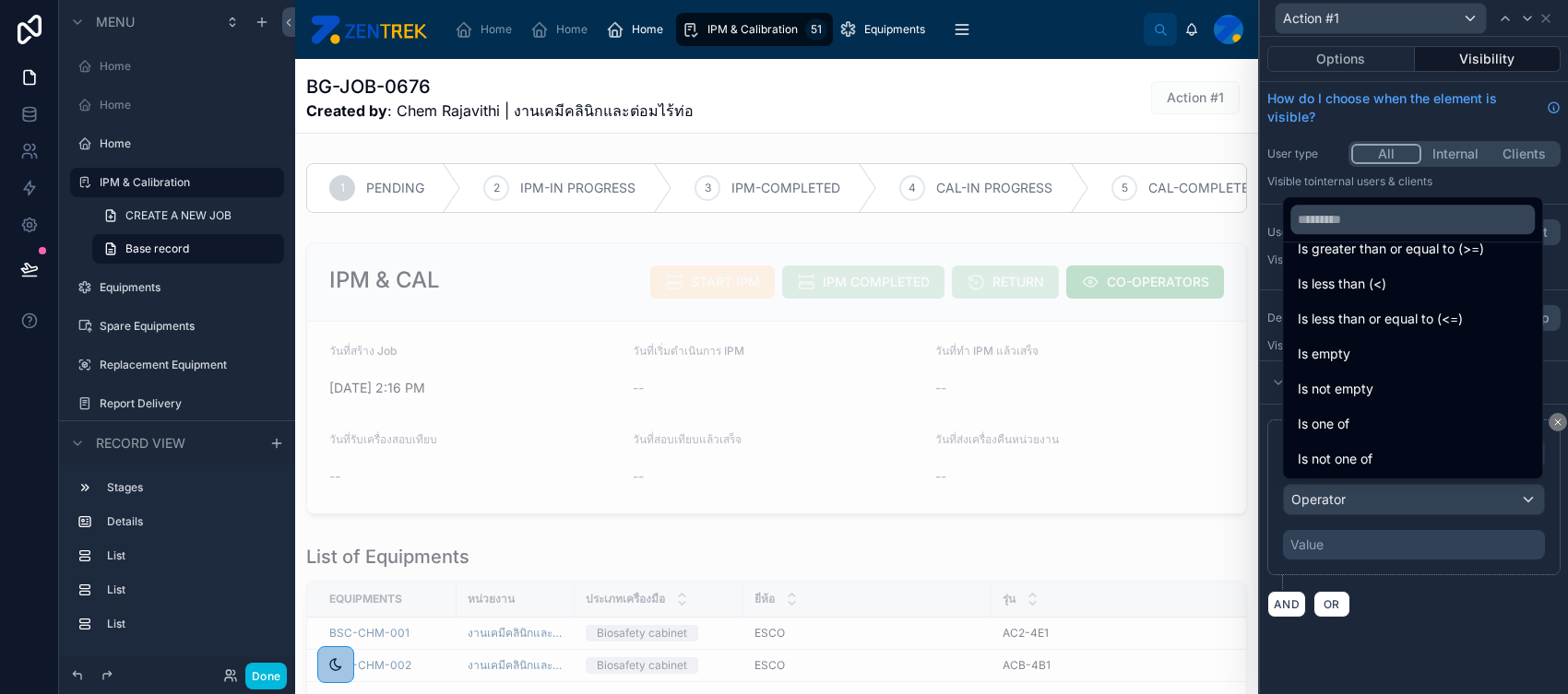
click at [1253, 356] on div "Is empty" at bounding box center [1413, 353] width 230 height 22
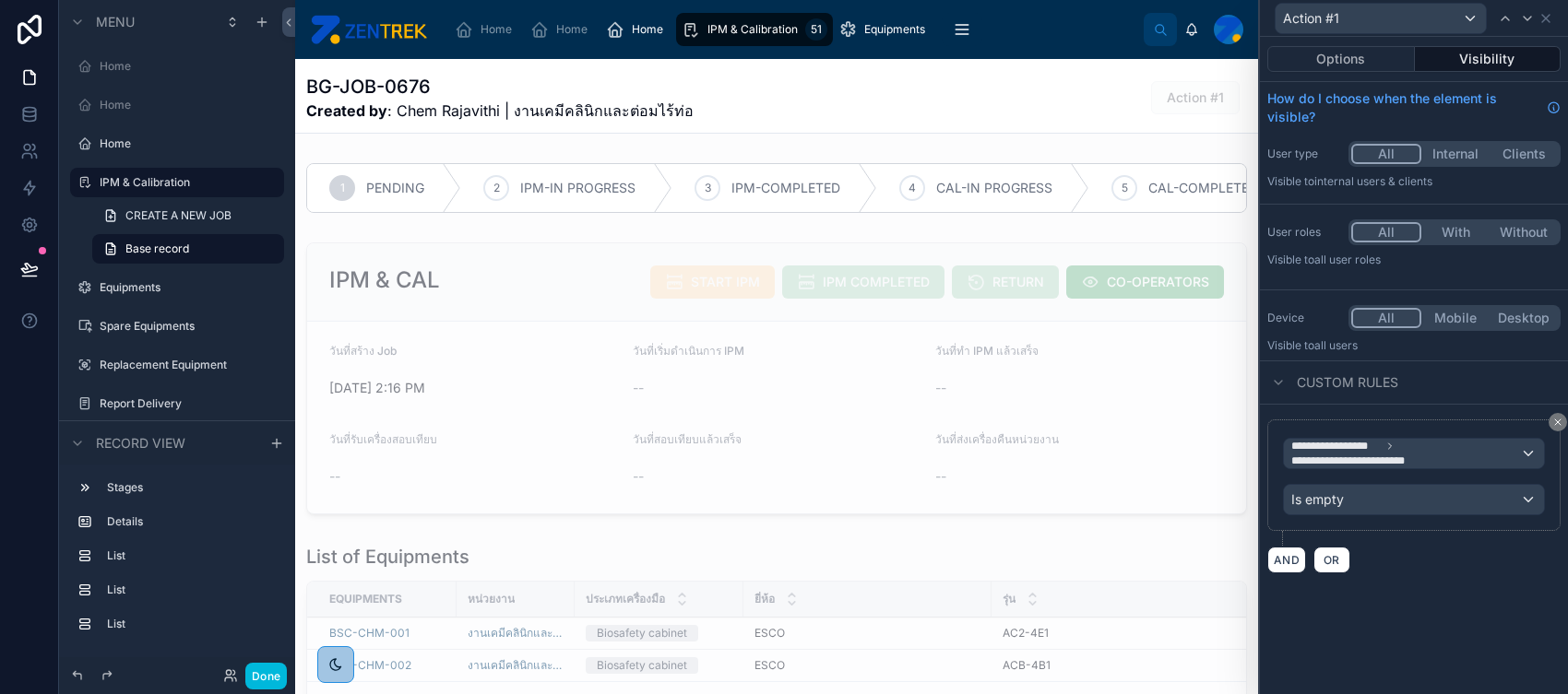
click at [1253, 56] on button "Options" at bounding box center [1340, 59] width 148 height 26
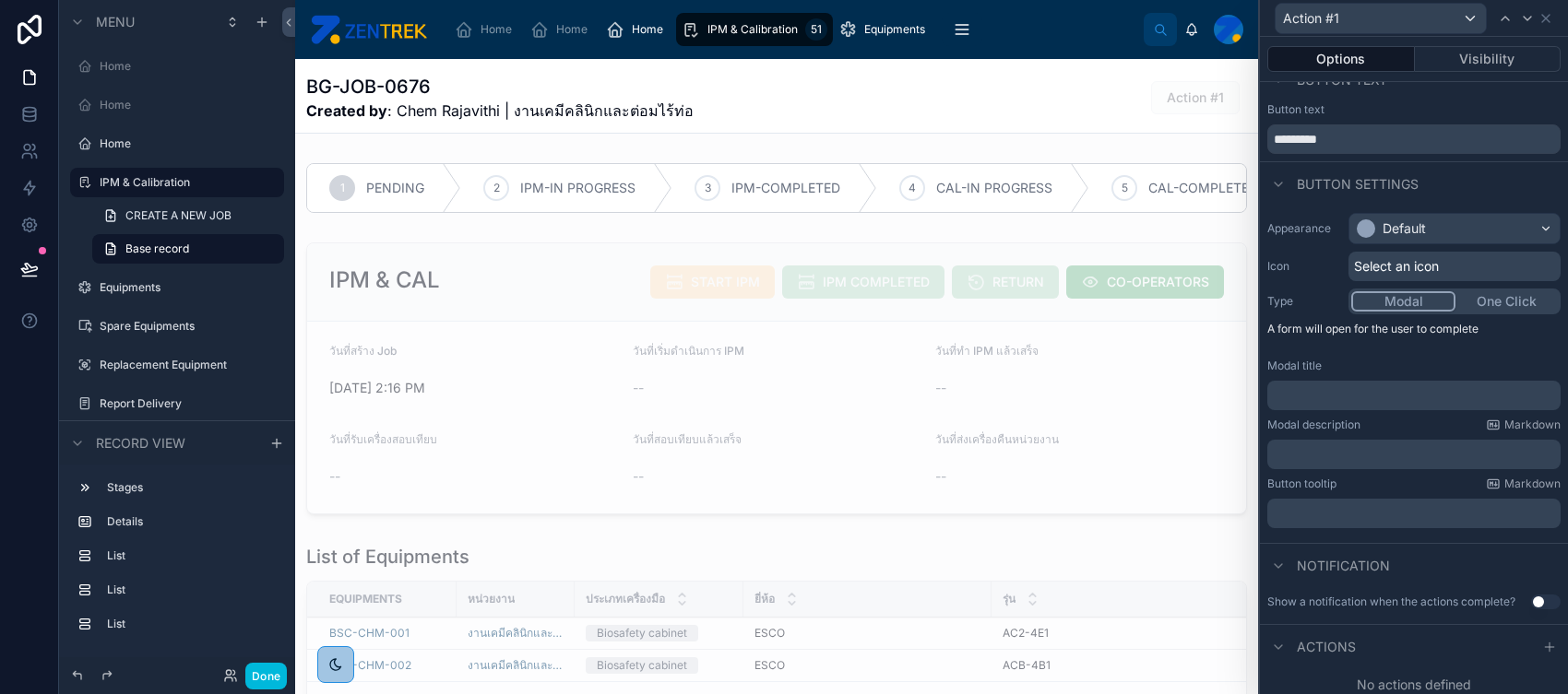
scroll to position [45, 0]
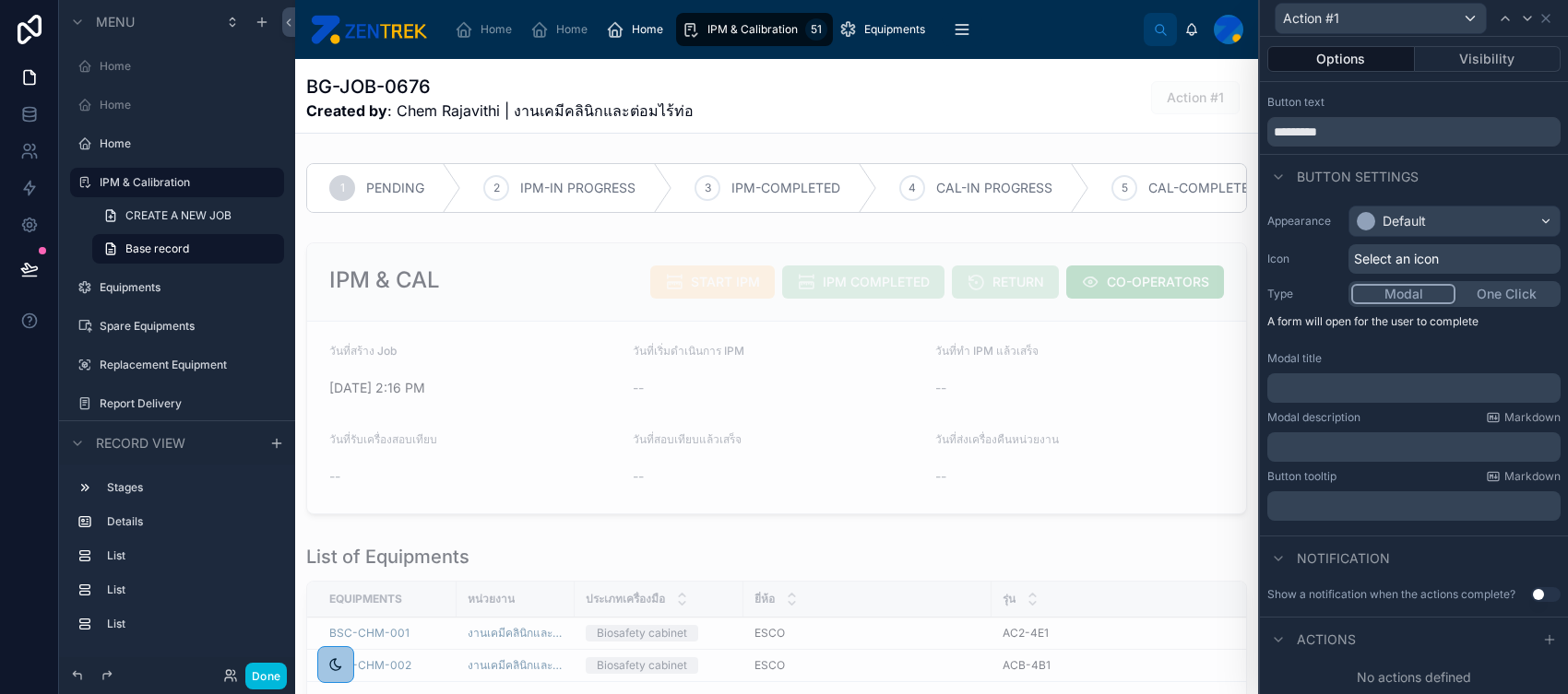
click at [1253, 554] on div at bounding box center [1549, 639] width 22 height 22
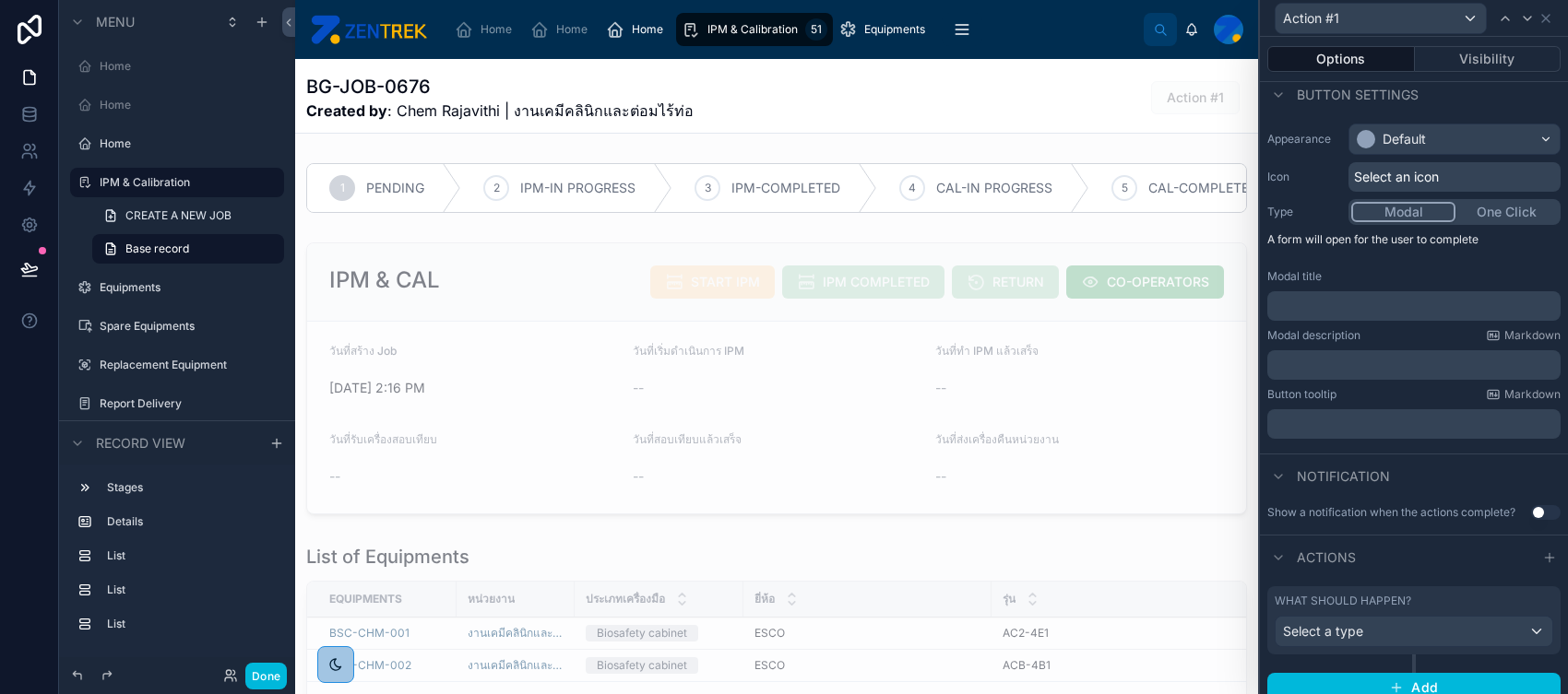
scroll to position [141, 0]
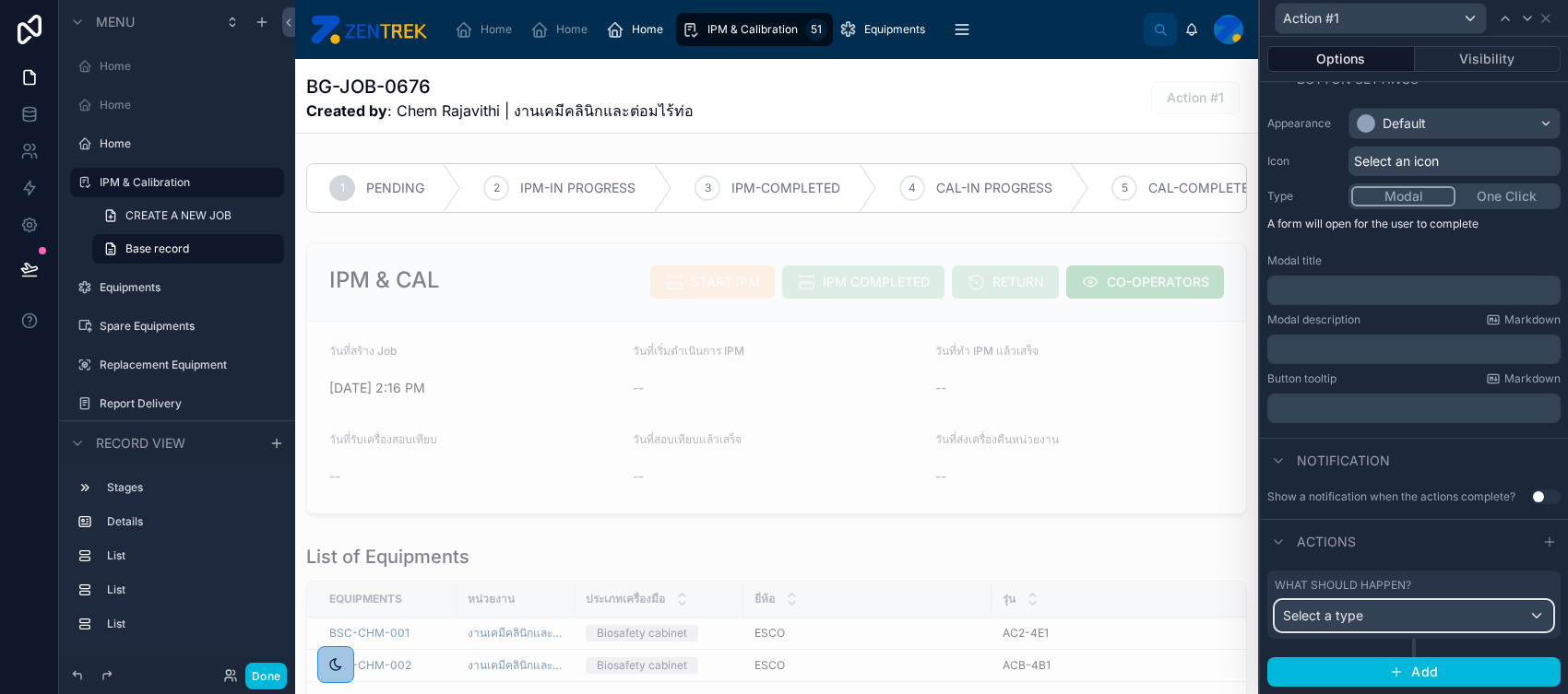
click at [1253, 554] on div "Select a type" at bounding box center [1414, 616] width 277 height 30
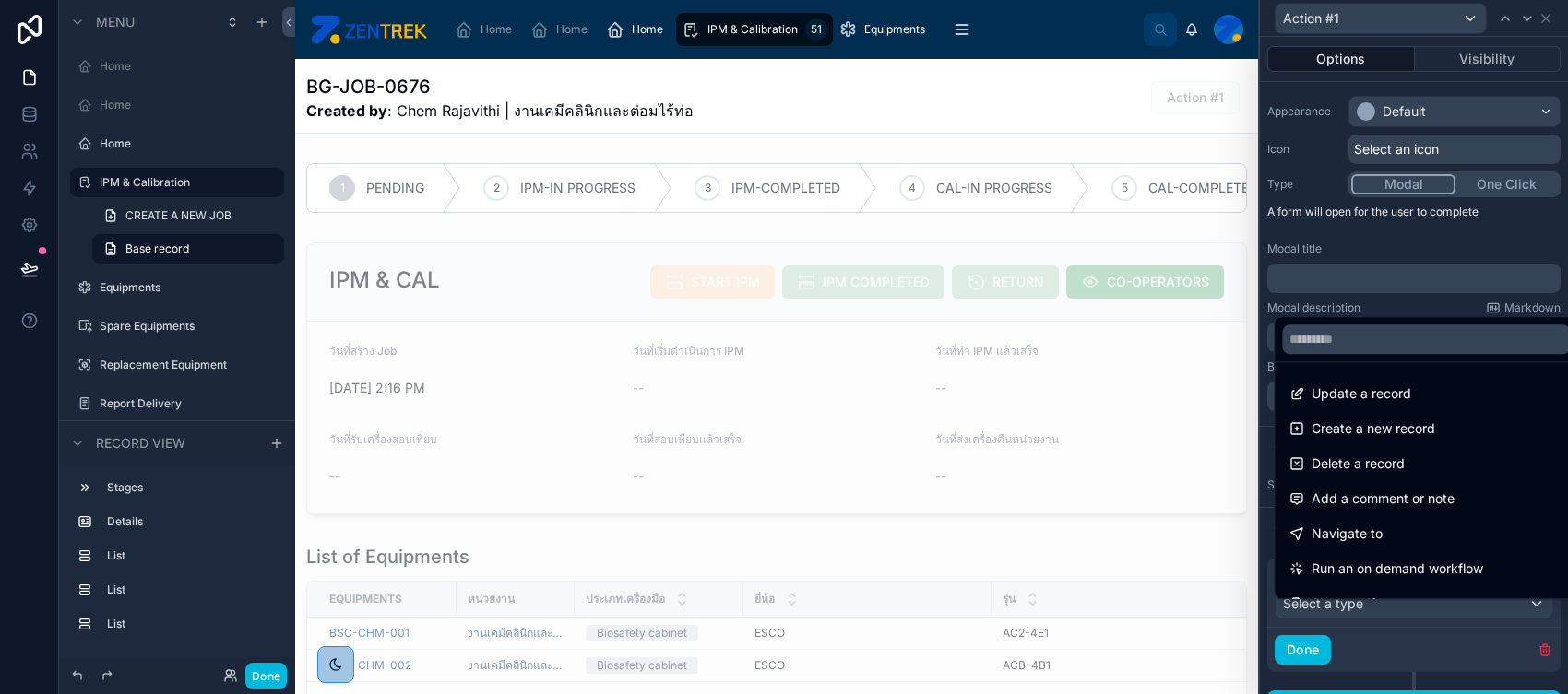
click at [1253, 458] on div "Delete a record" at bounding box center [1425, 463] width 273 height 22
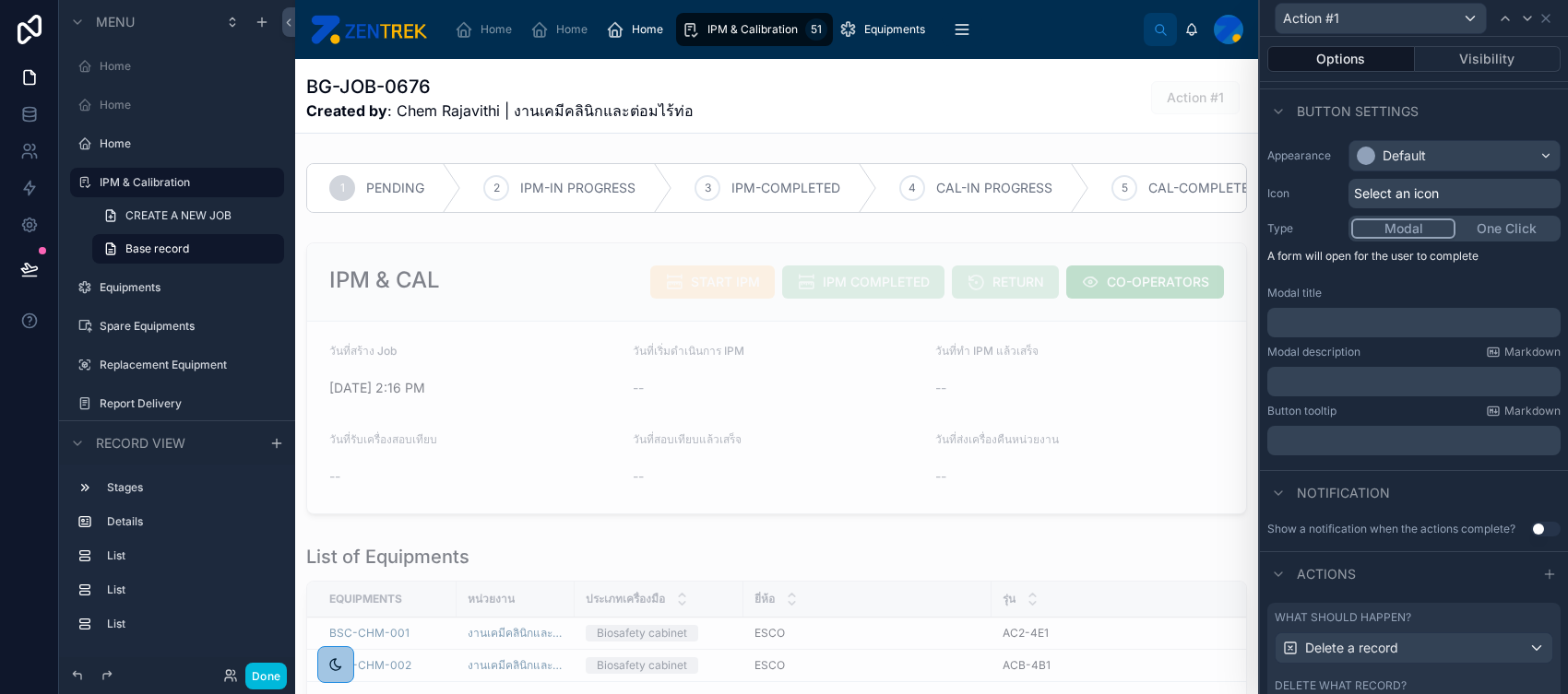
scroll to position [0, 0]
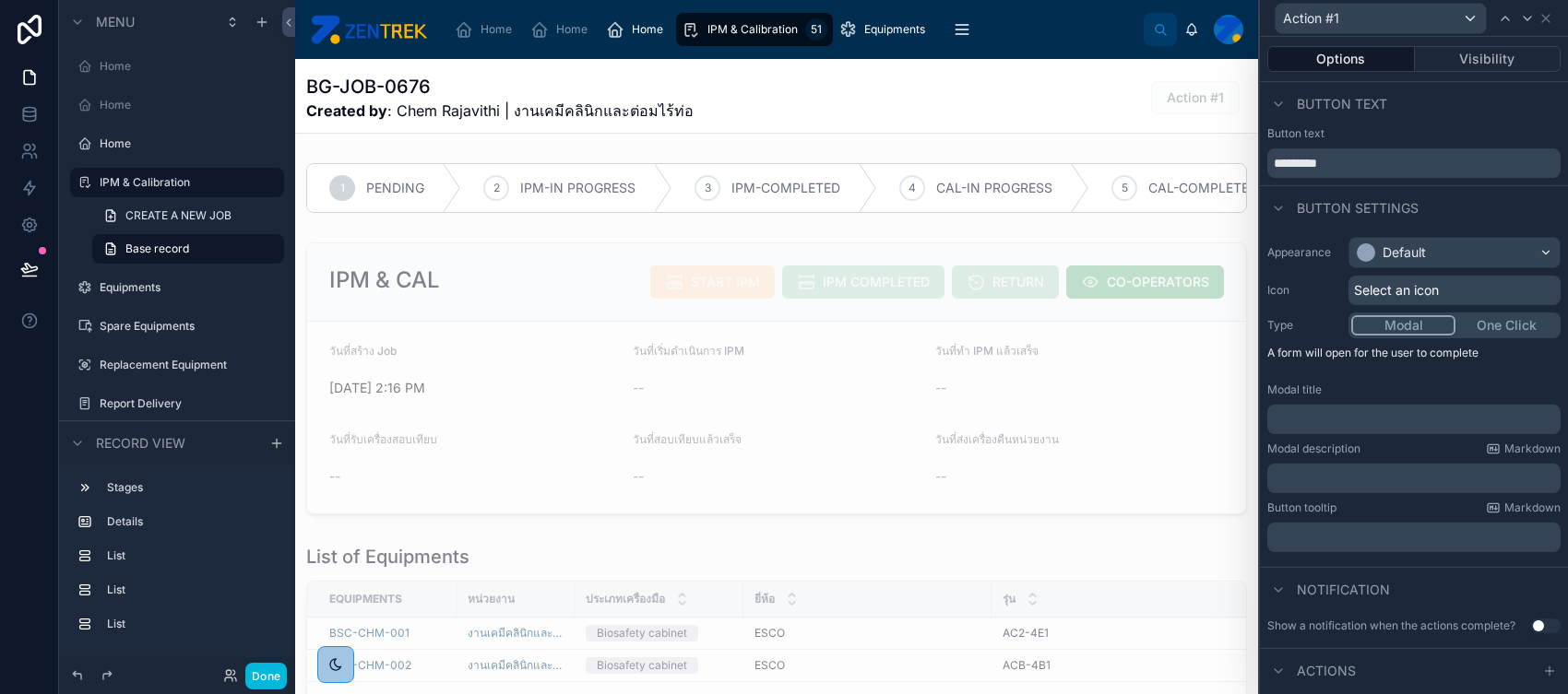
click at [1253, 417] on p "﻿" at bounding box center [1415, 419] width 282 height 18
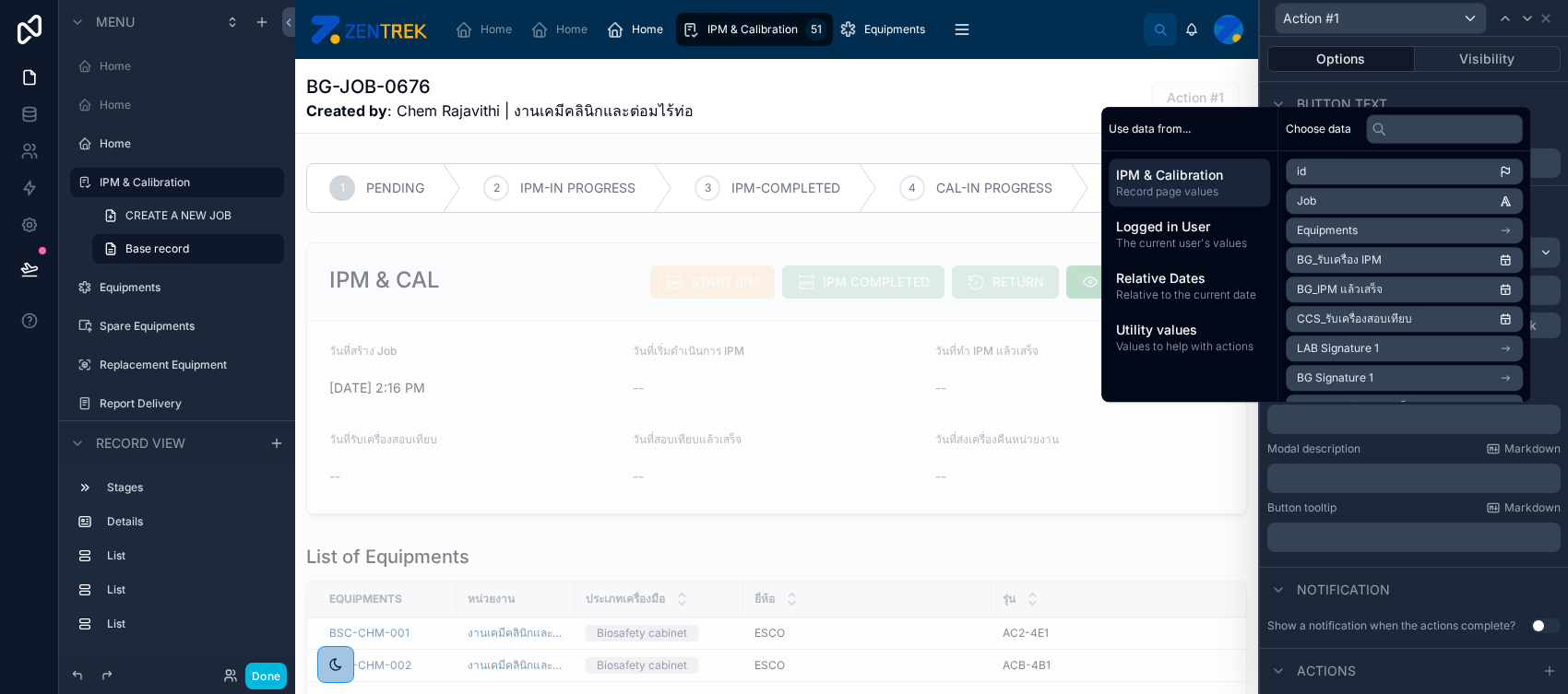
click at [1253, 446] on div "Modal description Markdown" at bounding box center [1414, 449] width 294 height 14
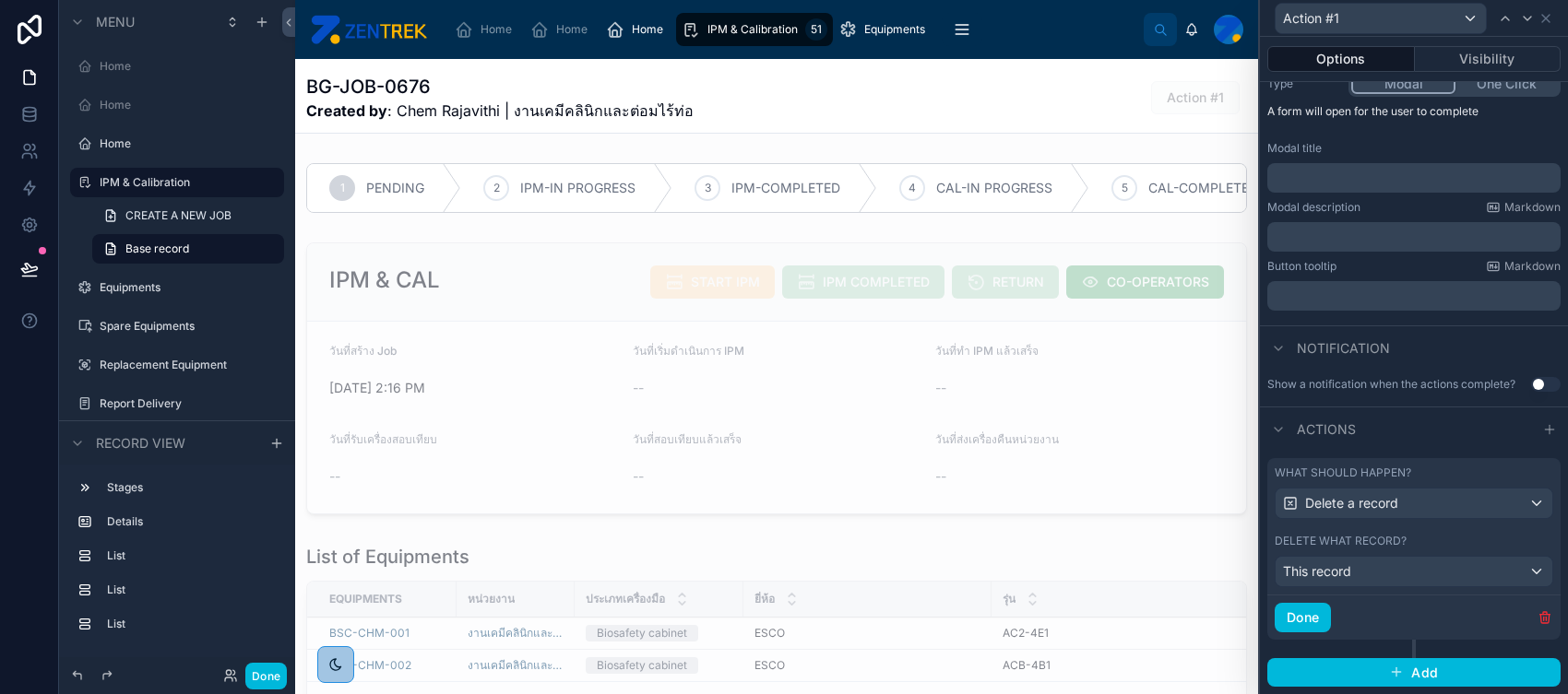
scroll to position [100, 0]
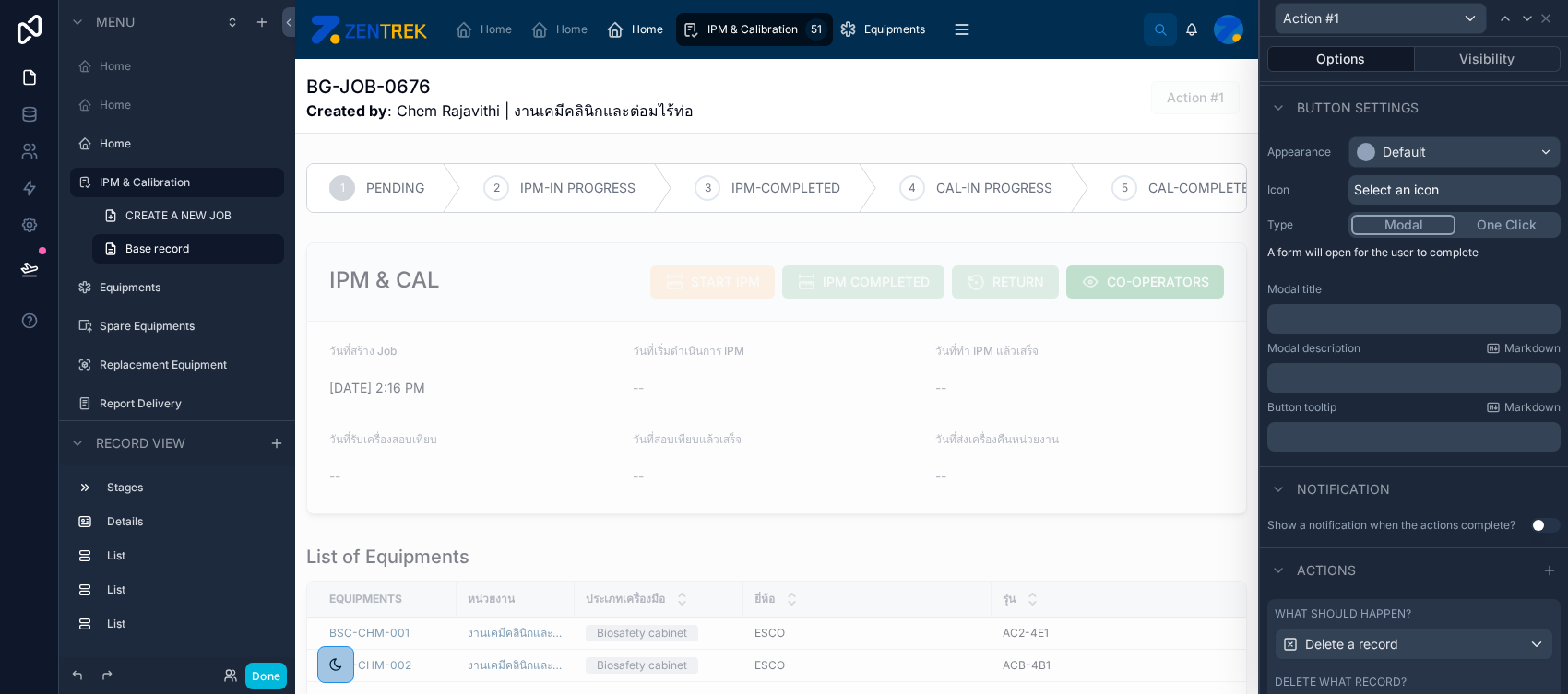
click at [1253, 318] on p "﻿" at bounding box center [1415, 319] width 282 height 18
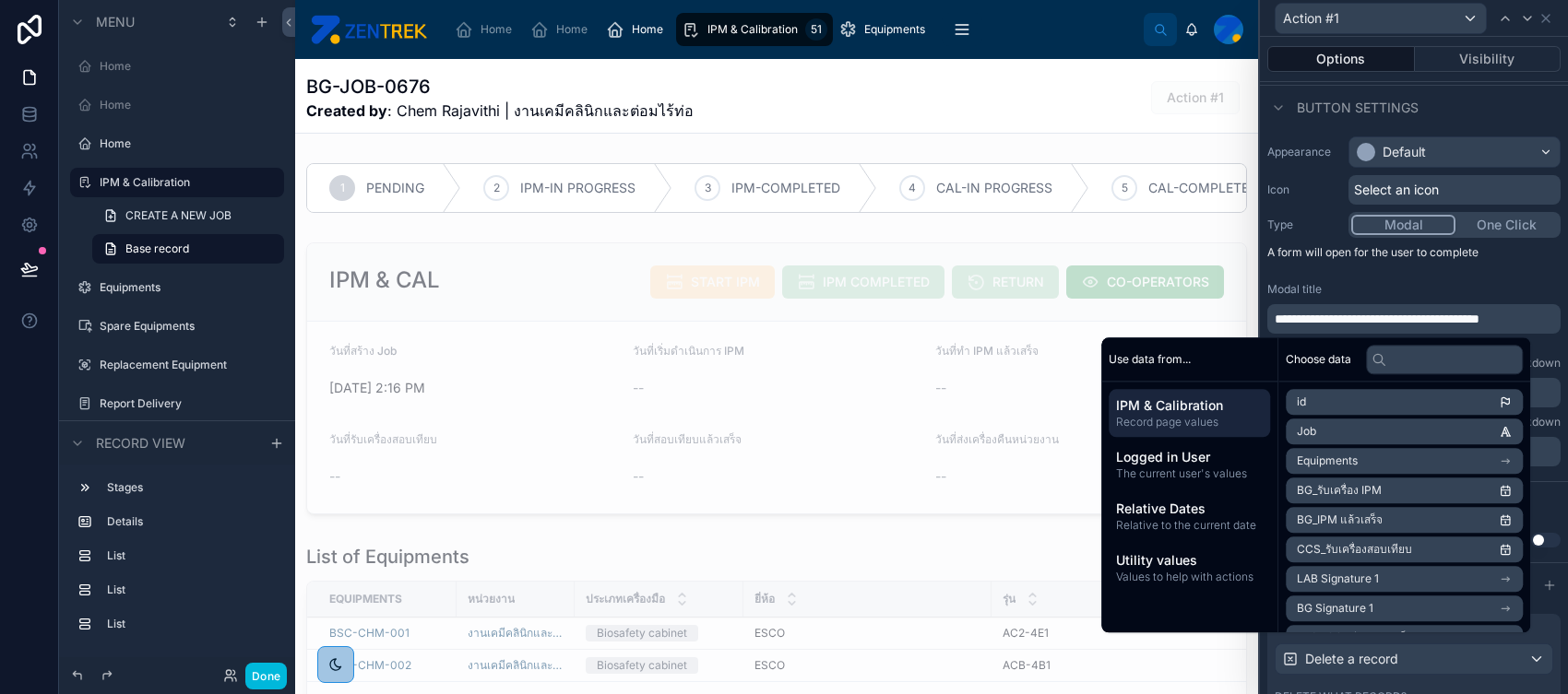
scroll to position [113, 0]
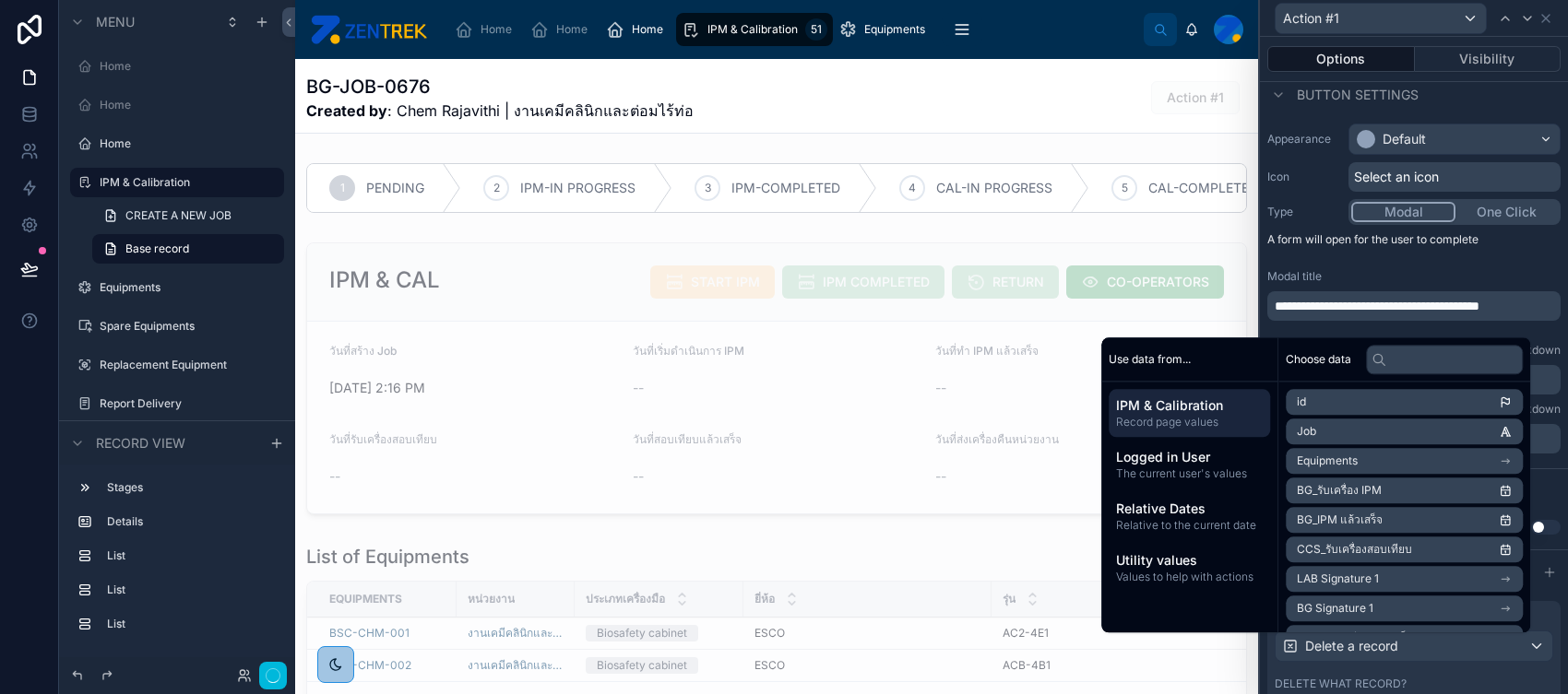
click at [1253, 272] on div "Modal title" at bounding box center [1414, 276] width 294 height 14
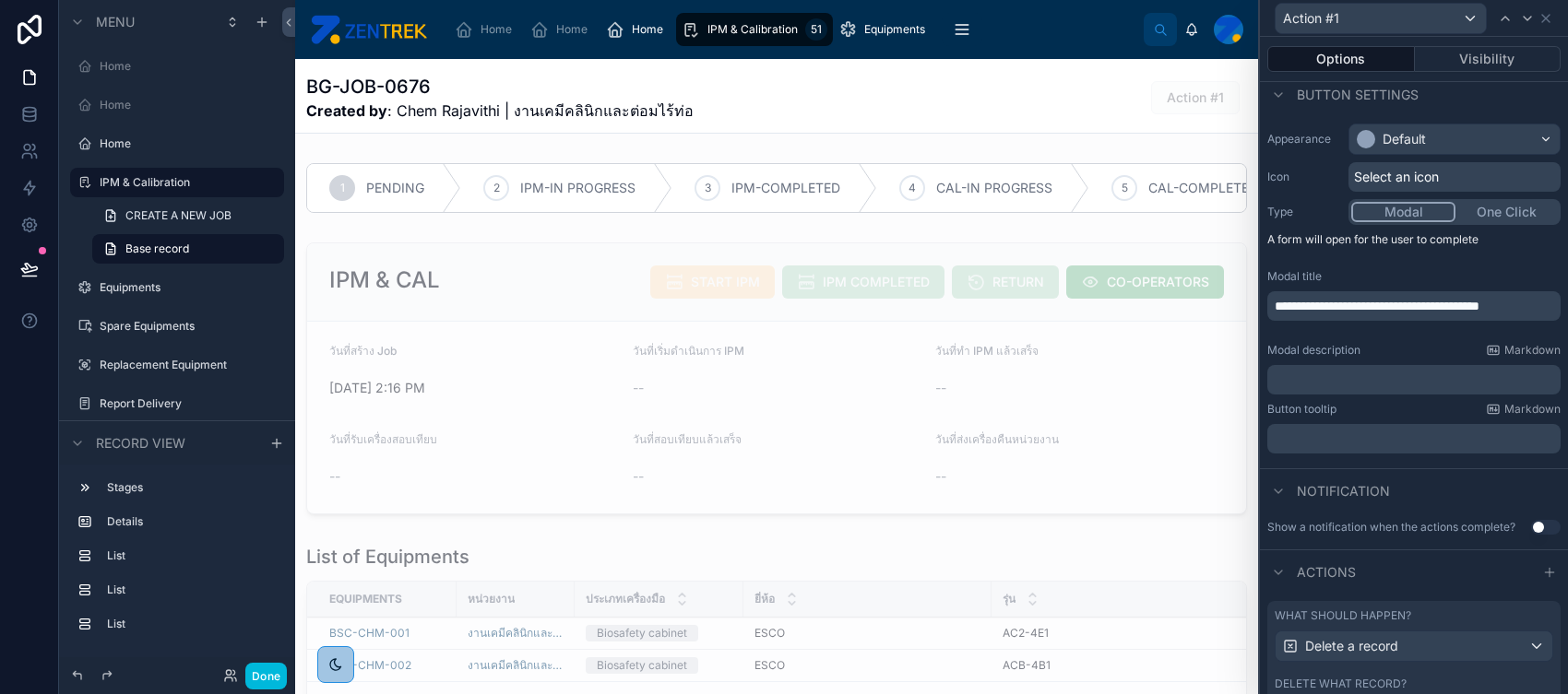
click at [1253, 316] on p "**********" at bounding box center [1415, 306] width 282 height 18
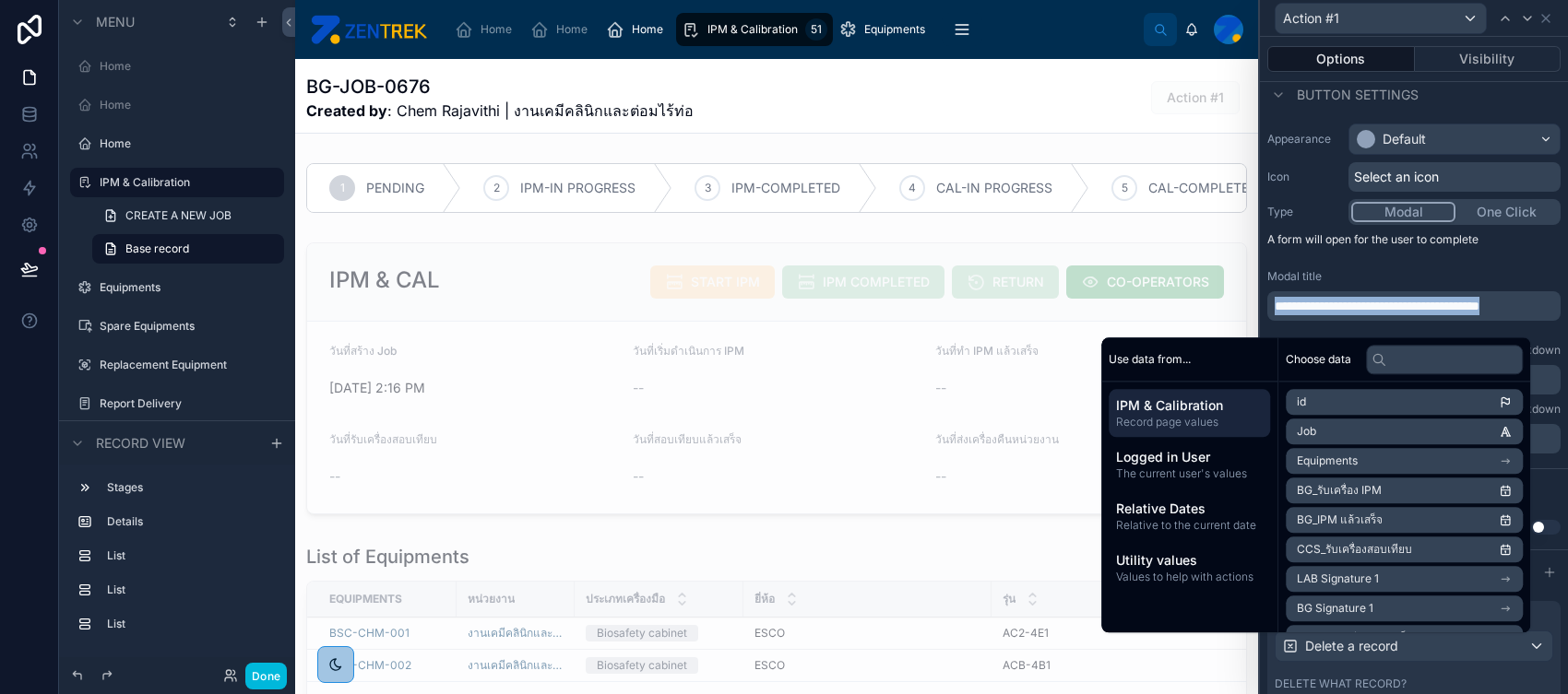
copy span "**********"
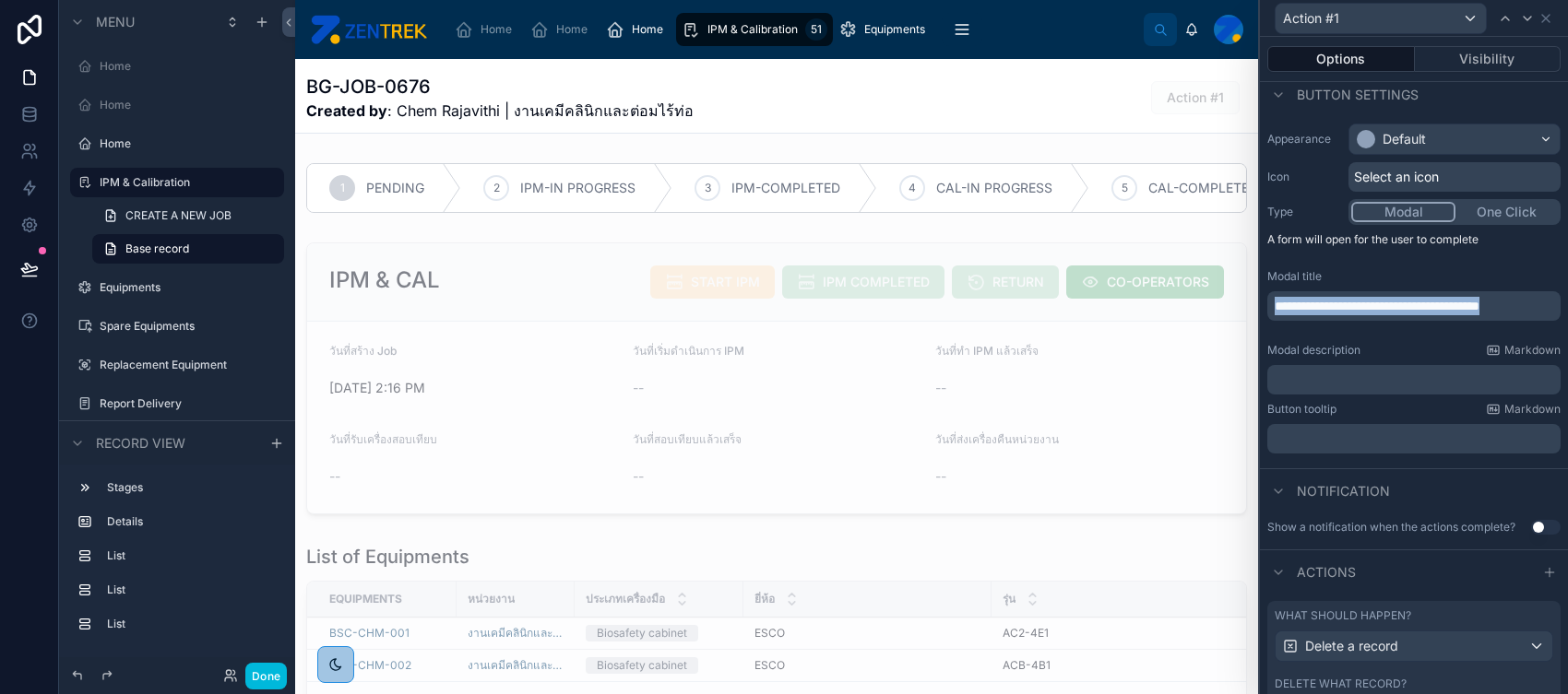
click at [1253, 313] on p "**********" at bounding box center [1415, 306] width 282 height 18
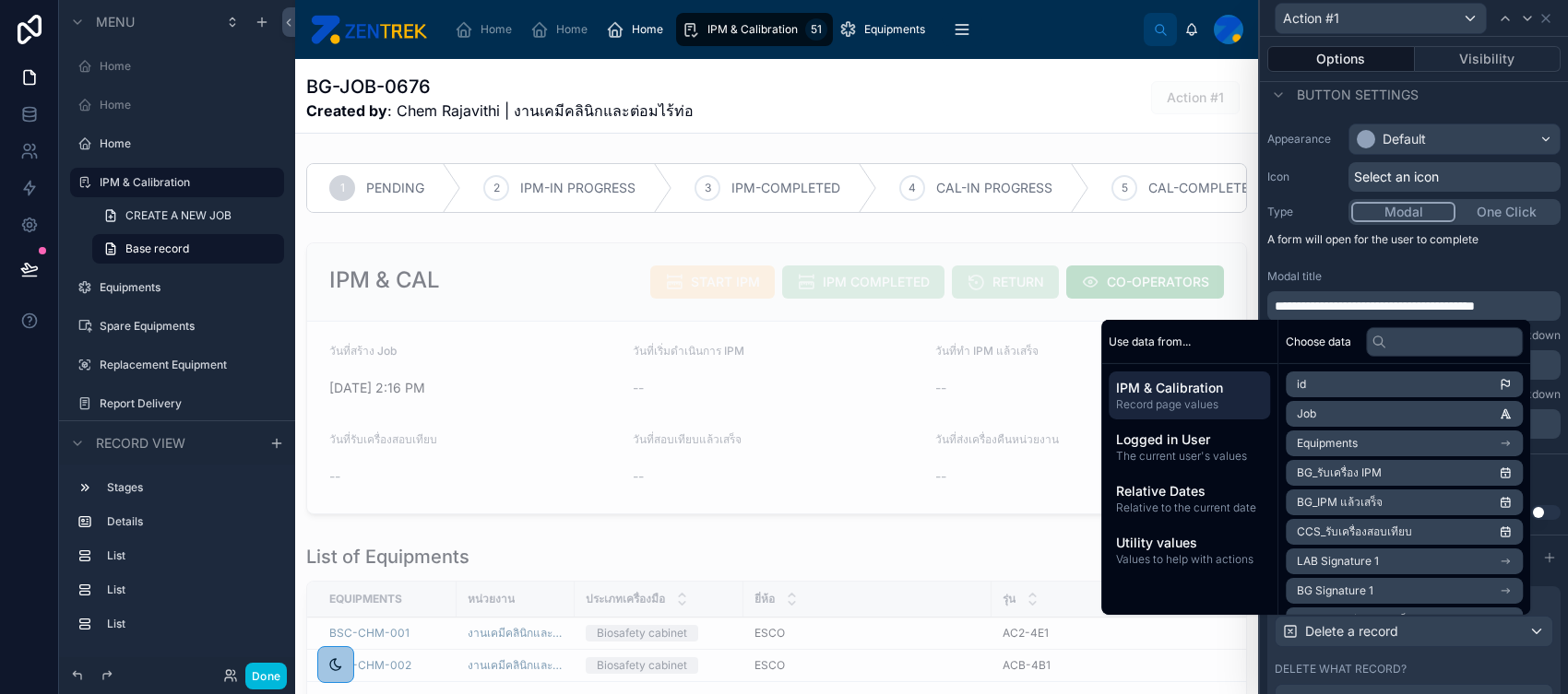
scroll to position [115, 0]
click at [1253, 144] on div "Default" at bounding box center [1404, 137] width 43 height 18
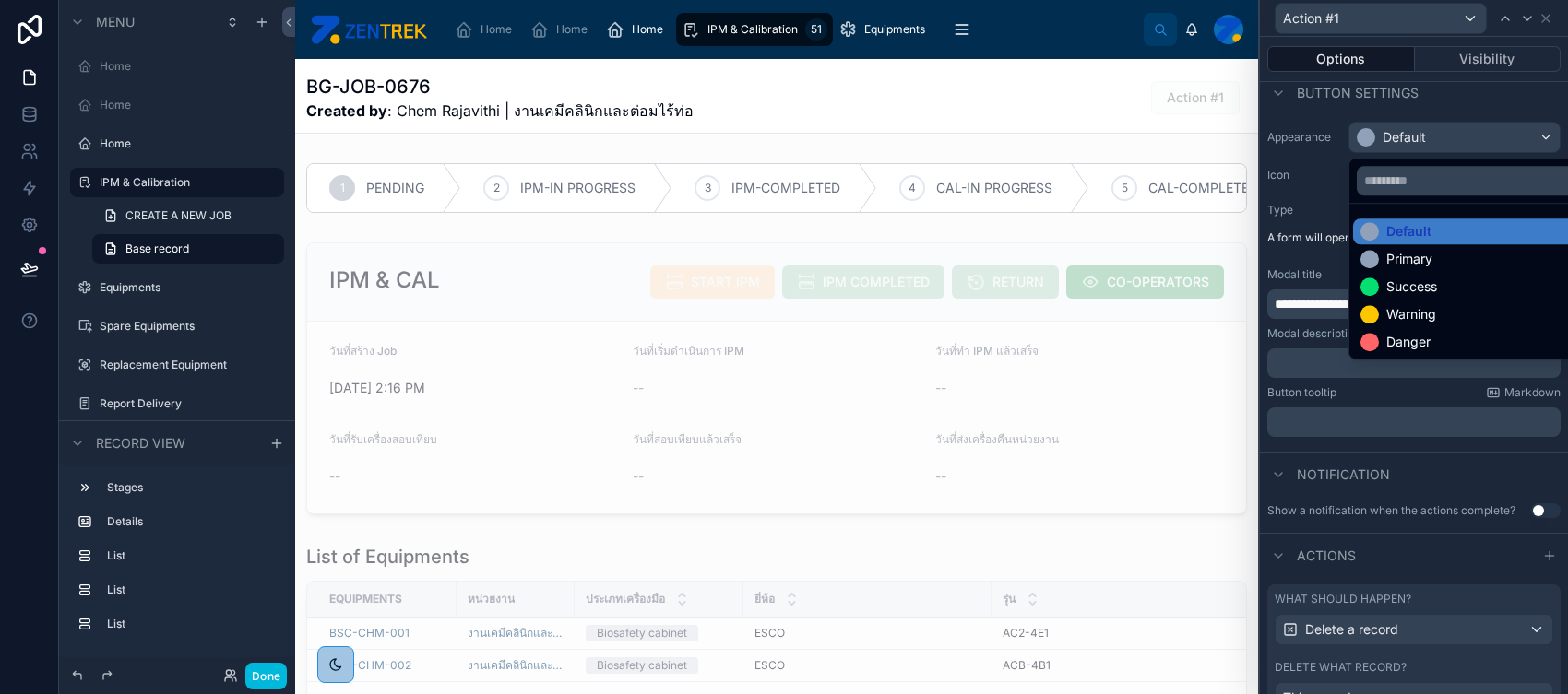
click at [1253, 341] on div "Danger" at bounding box center [1468, 342] width 214 height 18
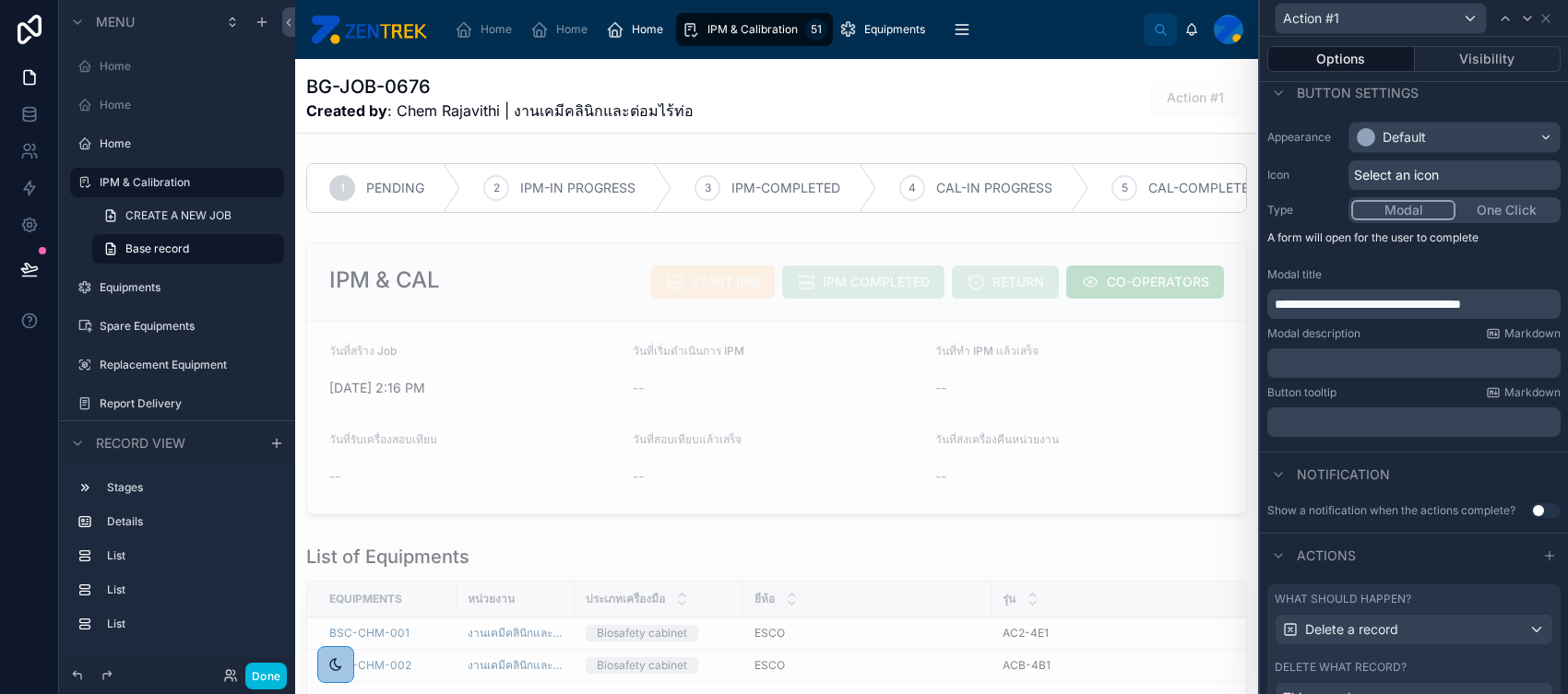
click at [1253, 179] on span "Select an icon" at bounding box center [1396, 175] width 85 height 18
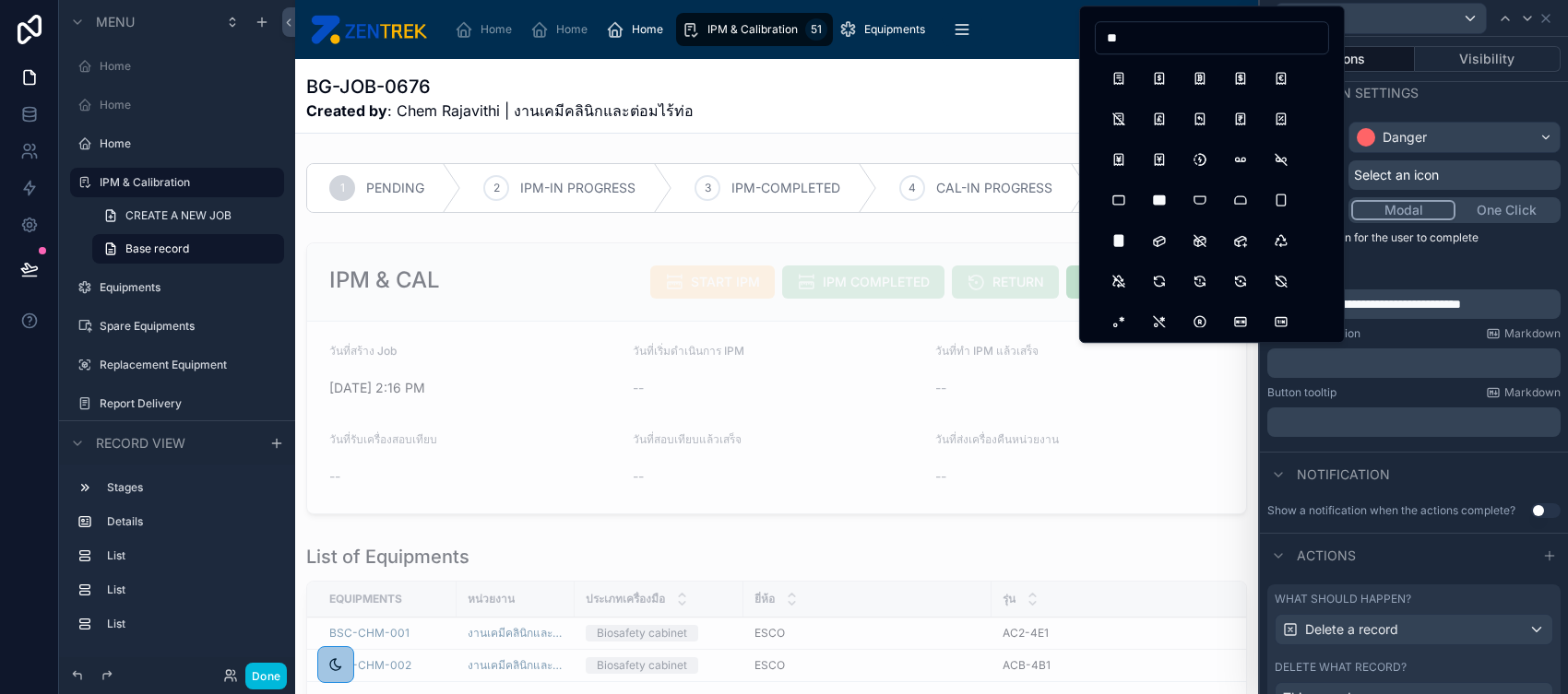
type input "*"
type input "*****"
click at [1122, 71] on button "Trash" at bounding box center [1118, 78] width 33 height 33
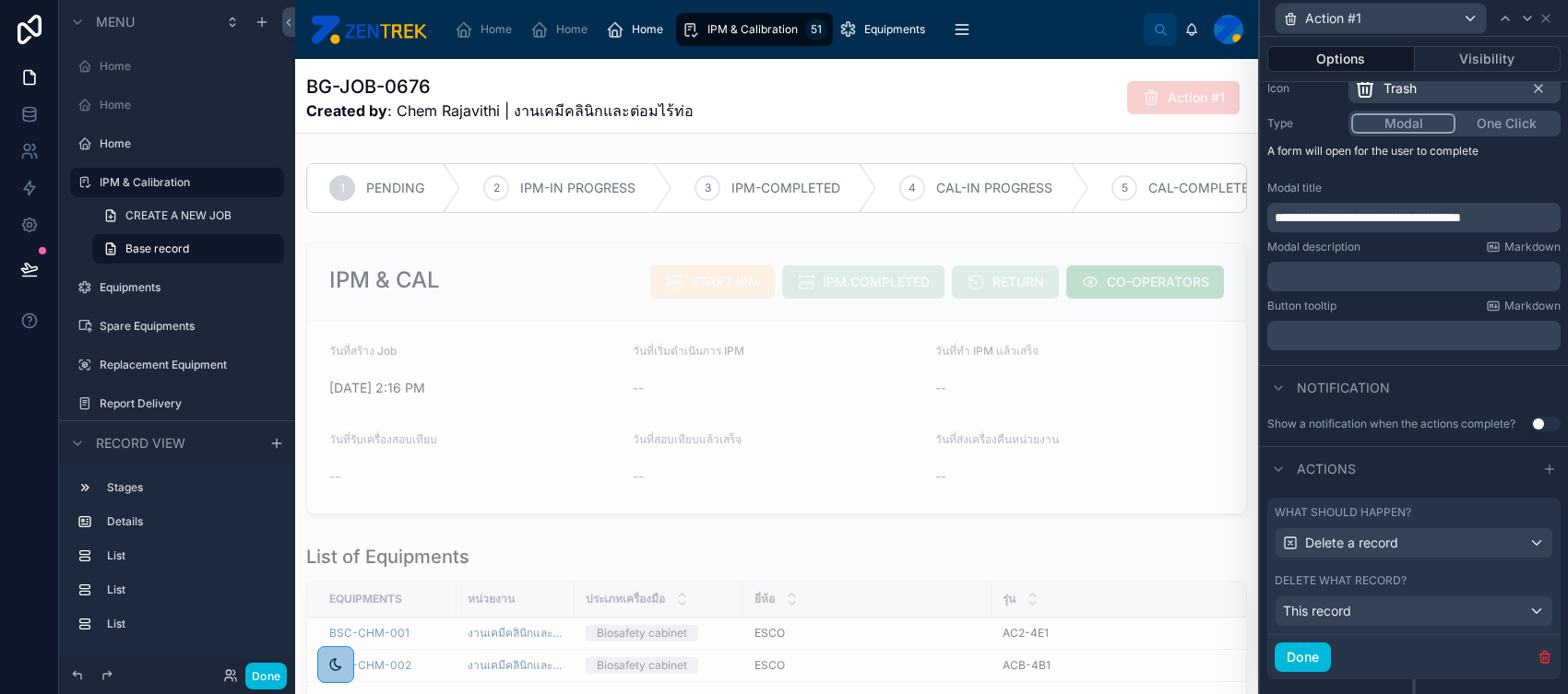
scroll to position [255, 0]
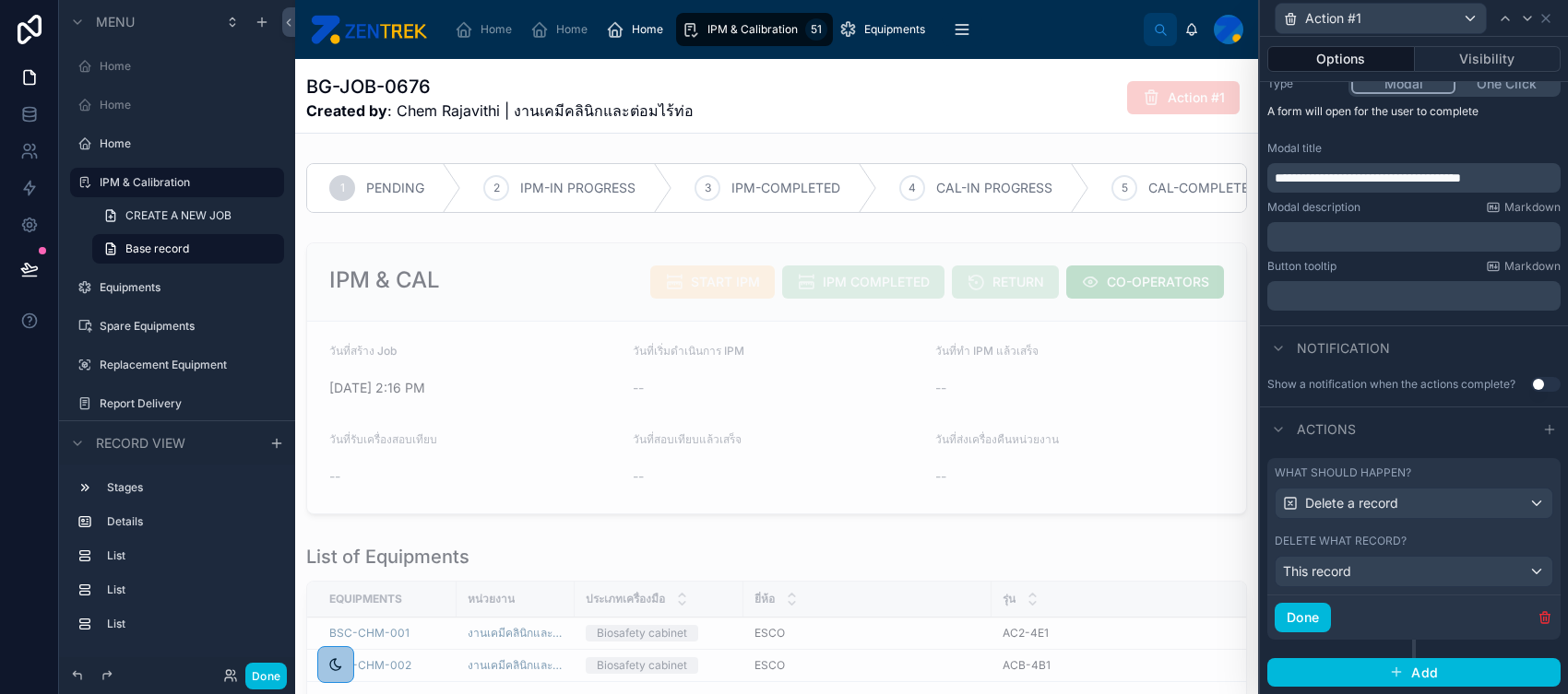
click at [1253, 46] on button "Visibility" at bounding box center [1488, 59] width 147 height 26
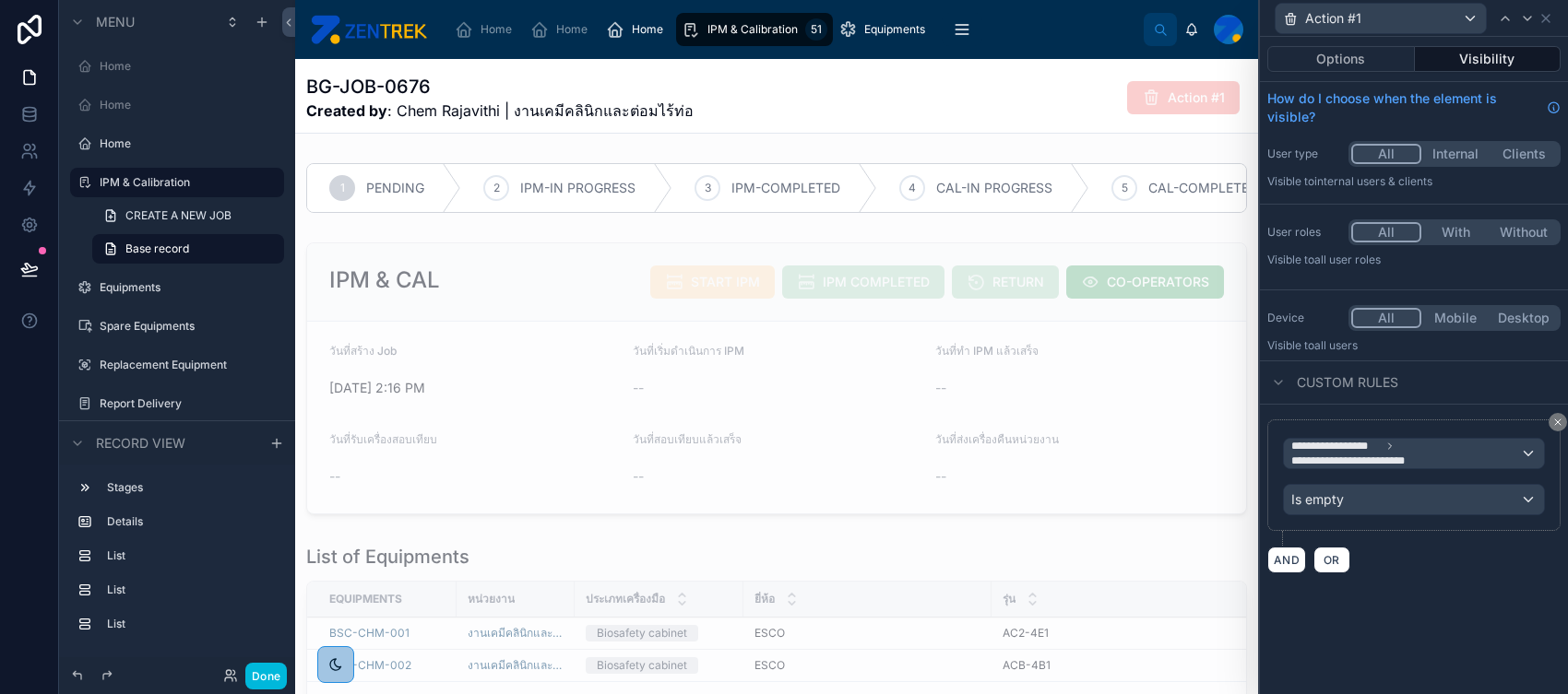
click at [269, 554] on button "Done" at bounding box center [266, 677] width 42 height 27
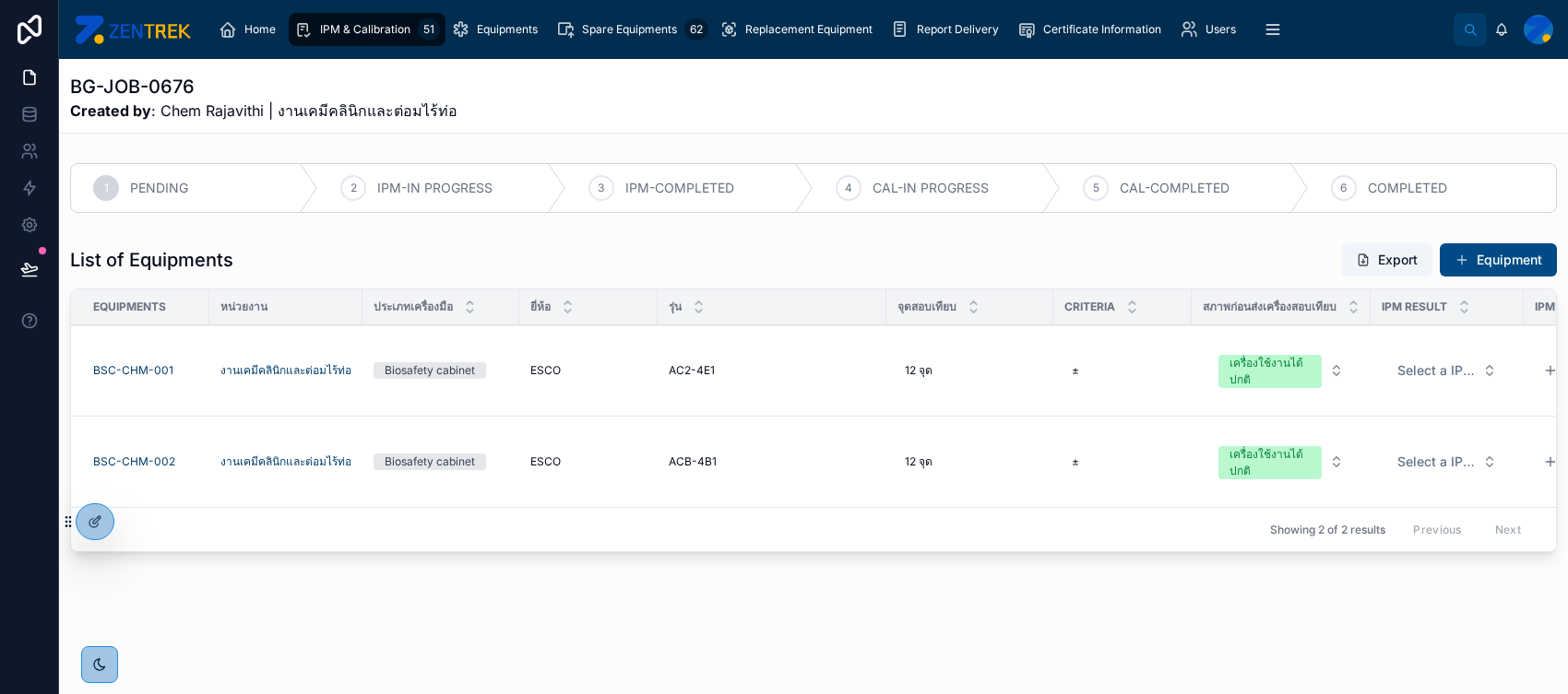
click at [84, 524] on div at bounding box center [95, 521] width 37 height 35
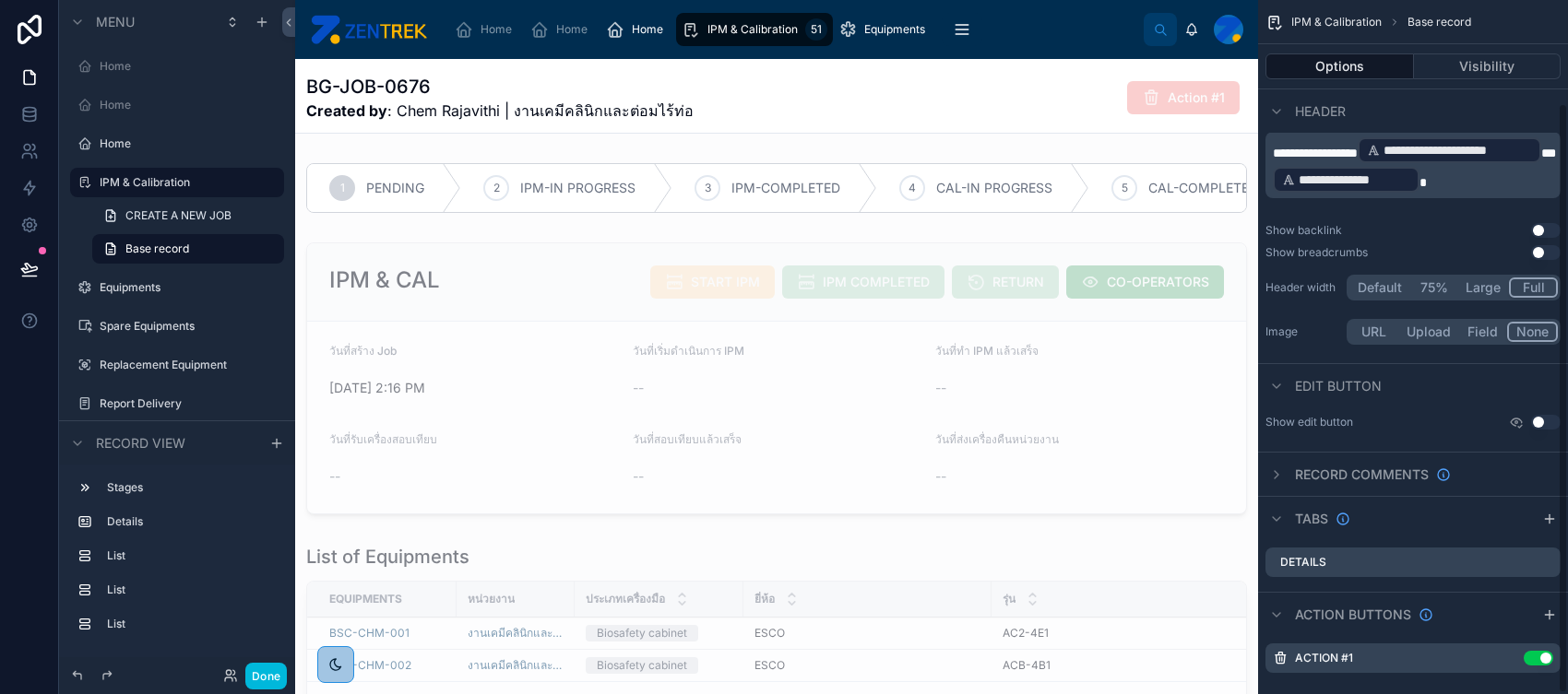
scroll to position [121, 0]
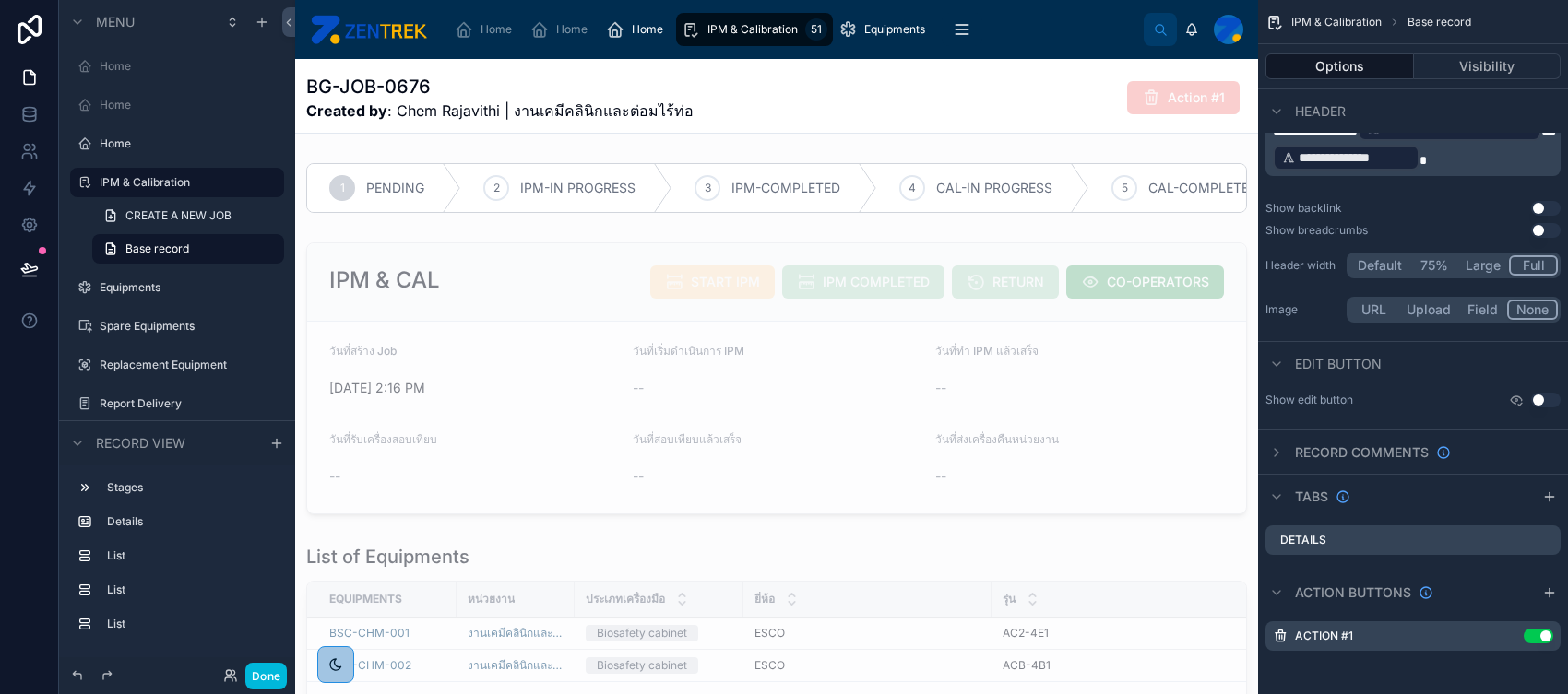
click at [0, 0] on icon "scrollable content" at bounding box center [0, 0] width 0 height 0
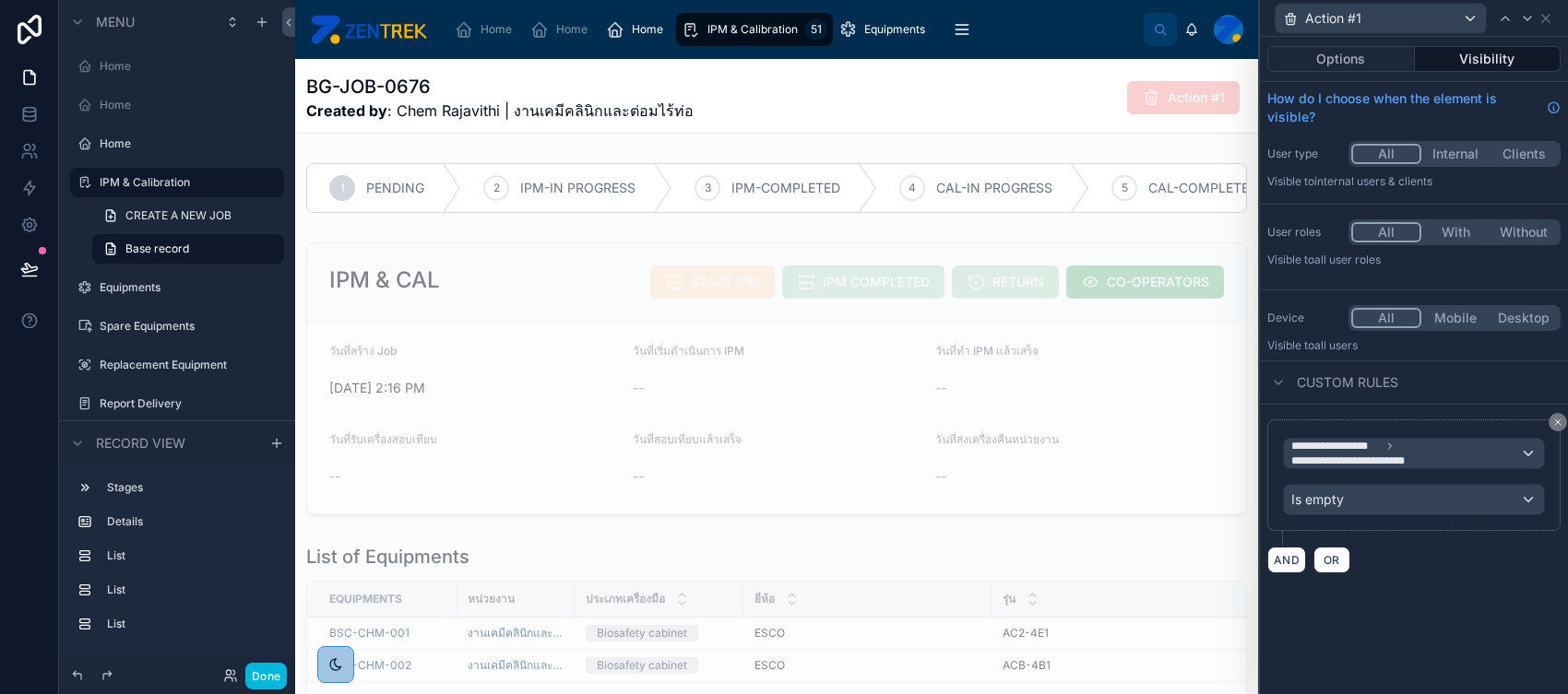
click at [1253, 51] on button "Options" at bounding box center [1340, 59] width 148 height 26
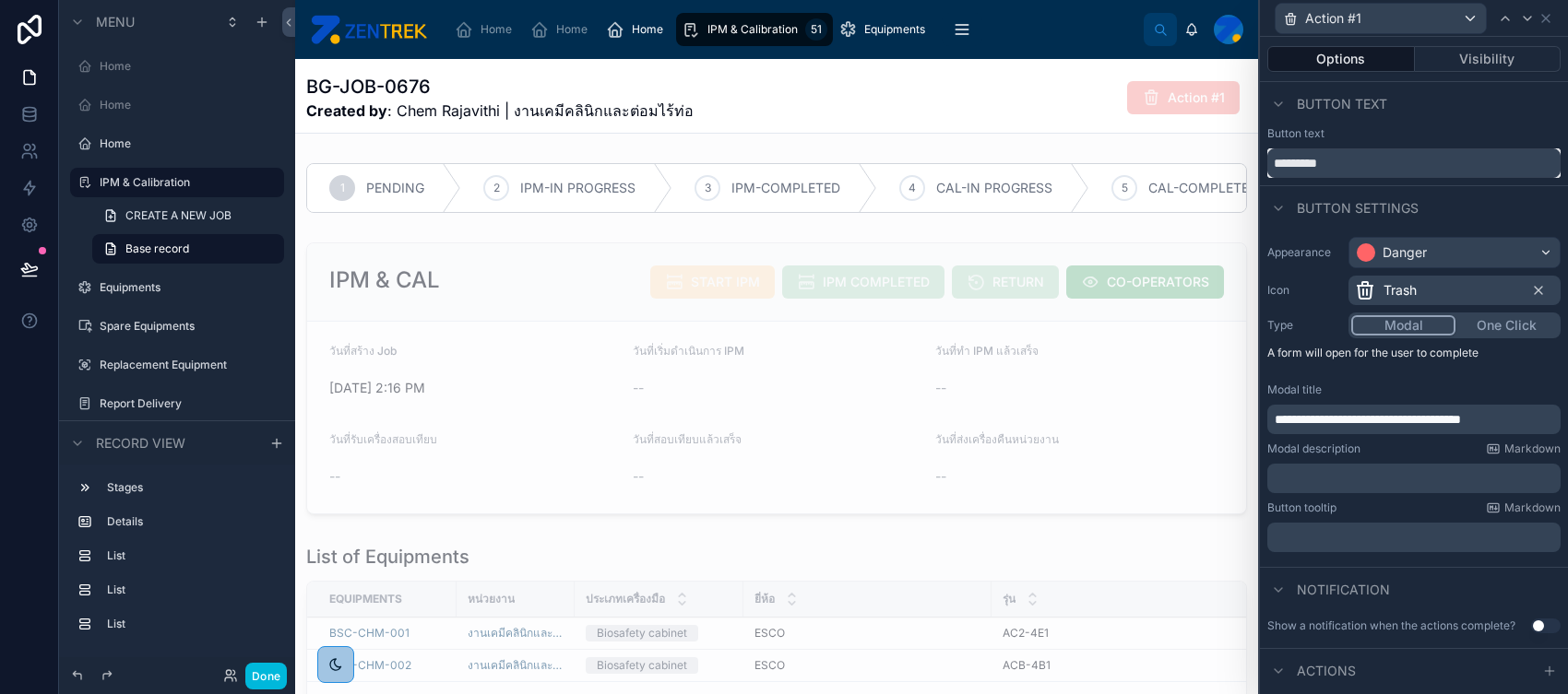
click at [1253, 153] on input "*********" at bounding box center [1414, 163] width 294 height 30
type input "******"
click at [1253, 134] on div "Button text" at bounding box center [1414, 133] width 294 height 14
click at [273, 554] on button "Done" at bounding box center [266, 677] width 42 height 27
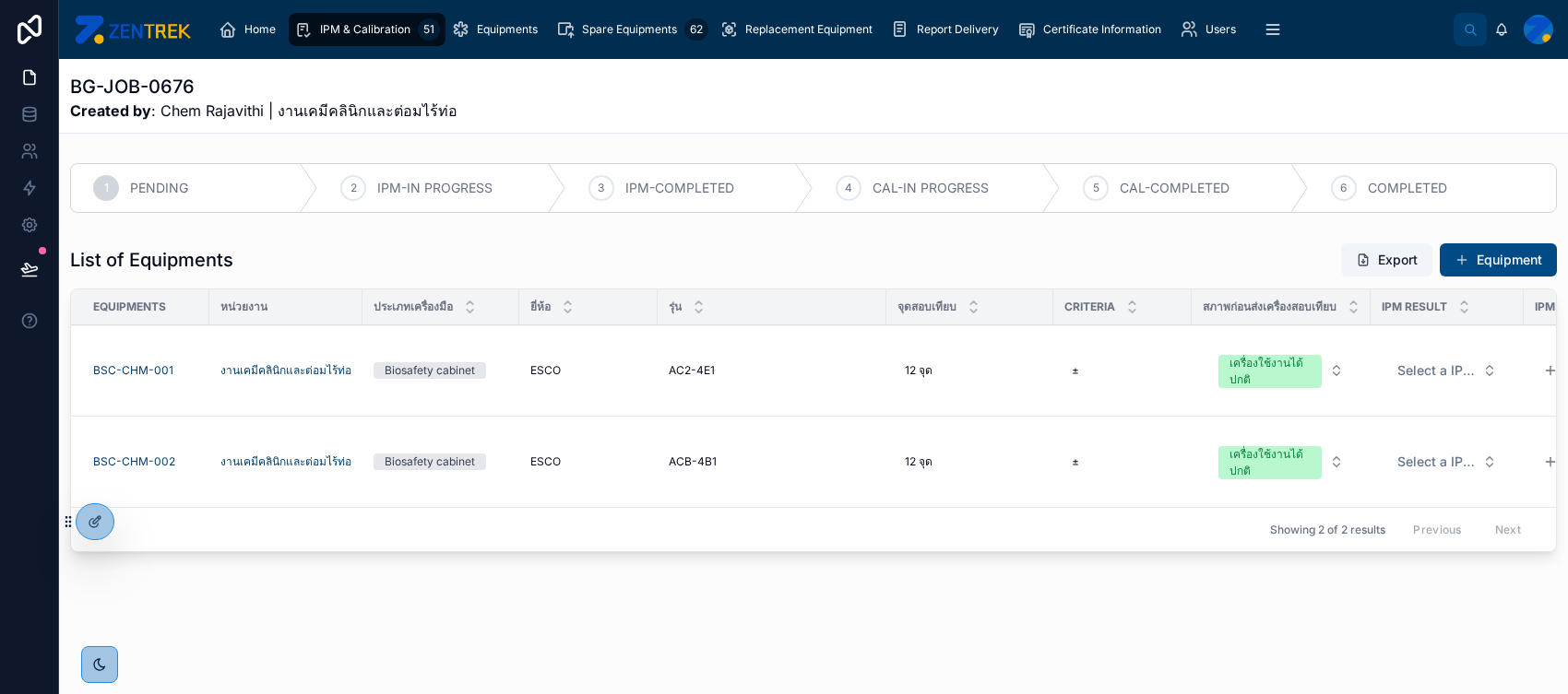
click at [369, 18] on div "IPM & Calibration 51" at bounding box center [367, 29] width 146 height 30
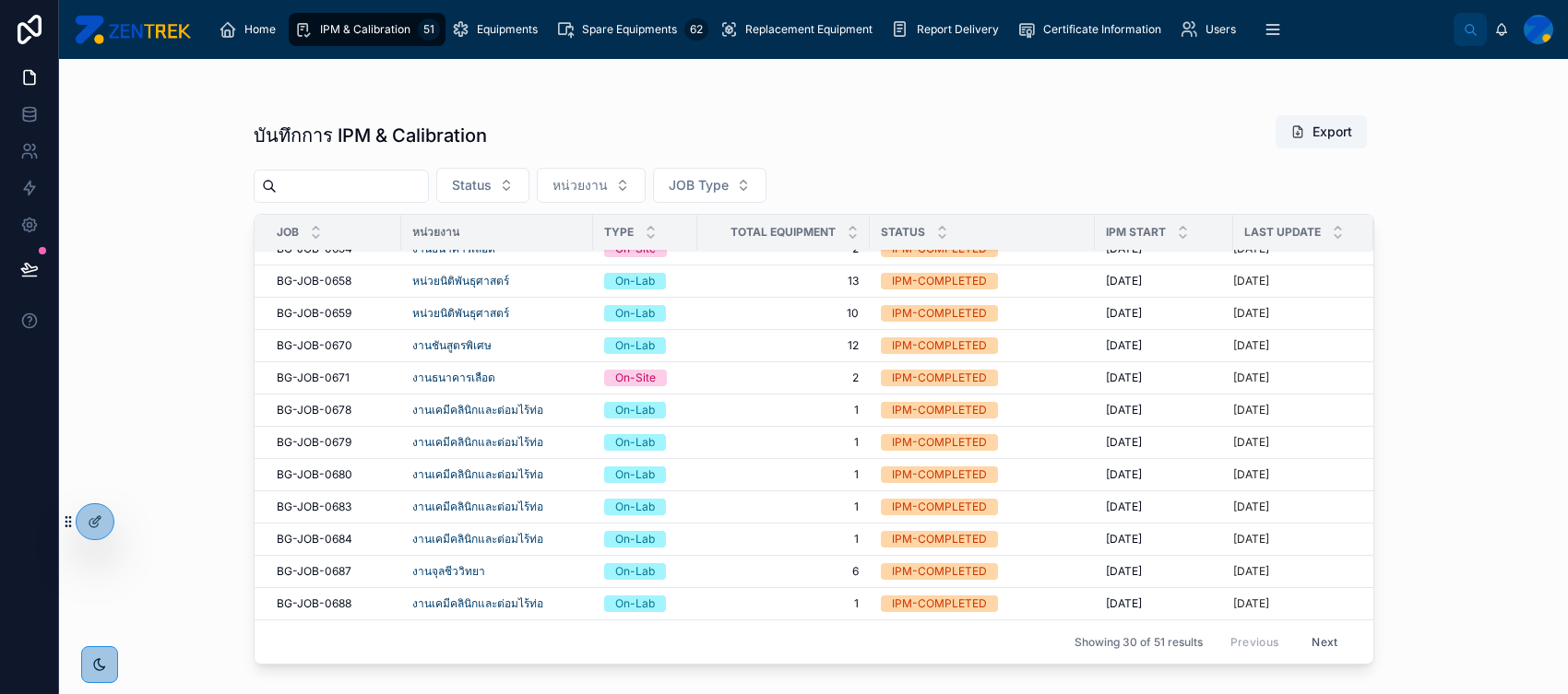
scroll to position [611, 0]
click at [710, 554] on span "1" at bounding box center [784, 603] width 151 height 14
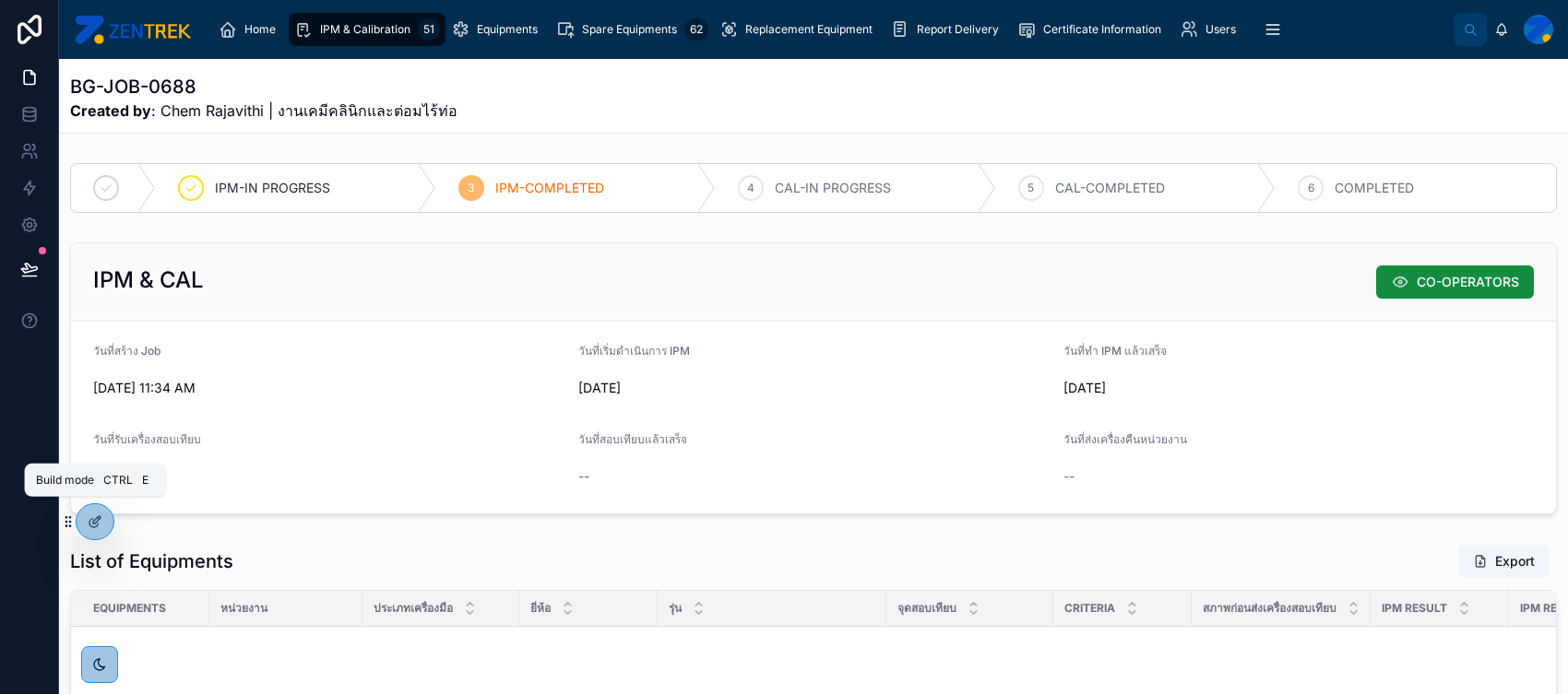
click at [94, 520] on icon at bounding box center [97, 520] width 8 height 8
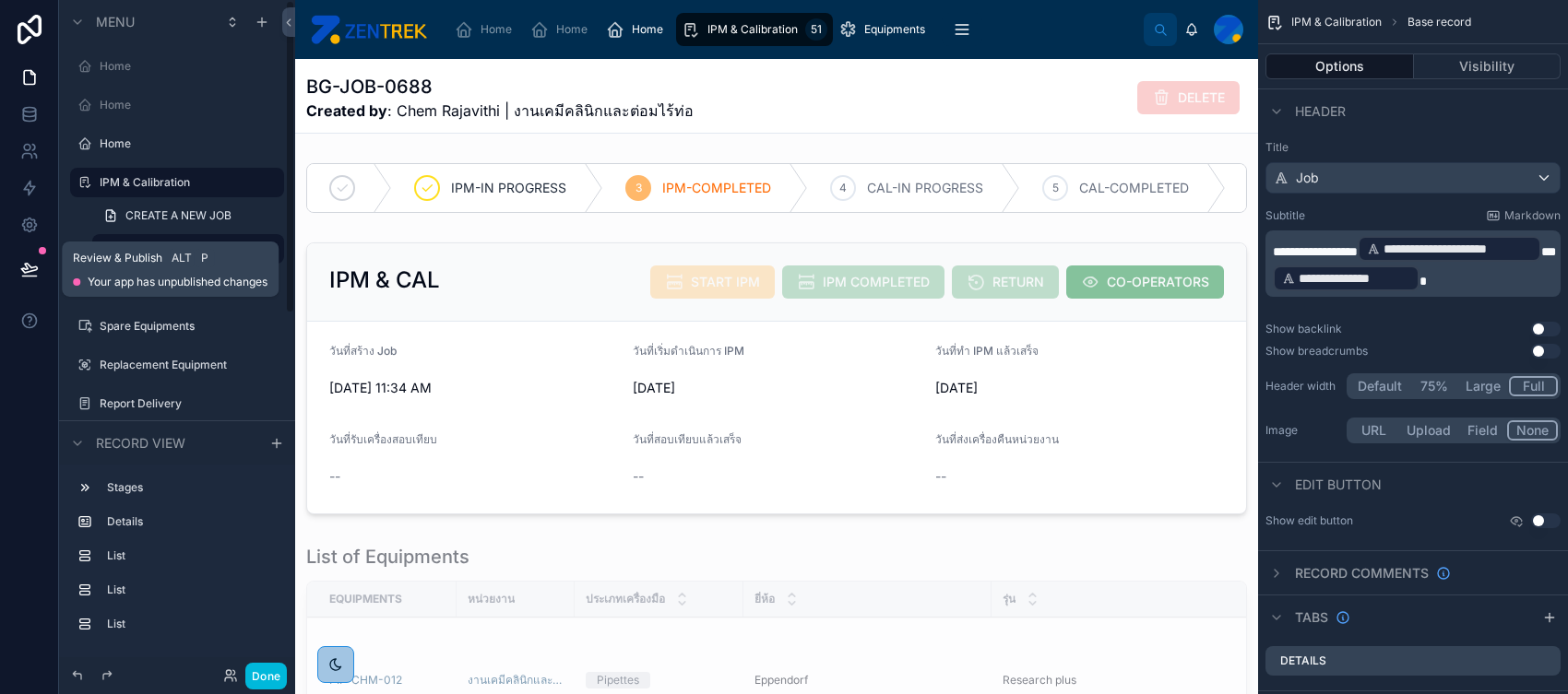
click at [27, 260] on icon at bounding box center [29, 268] width 18 height 18
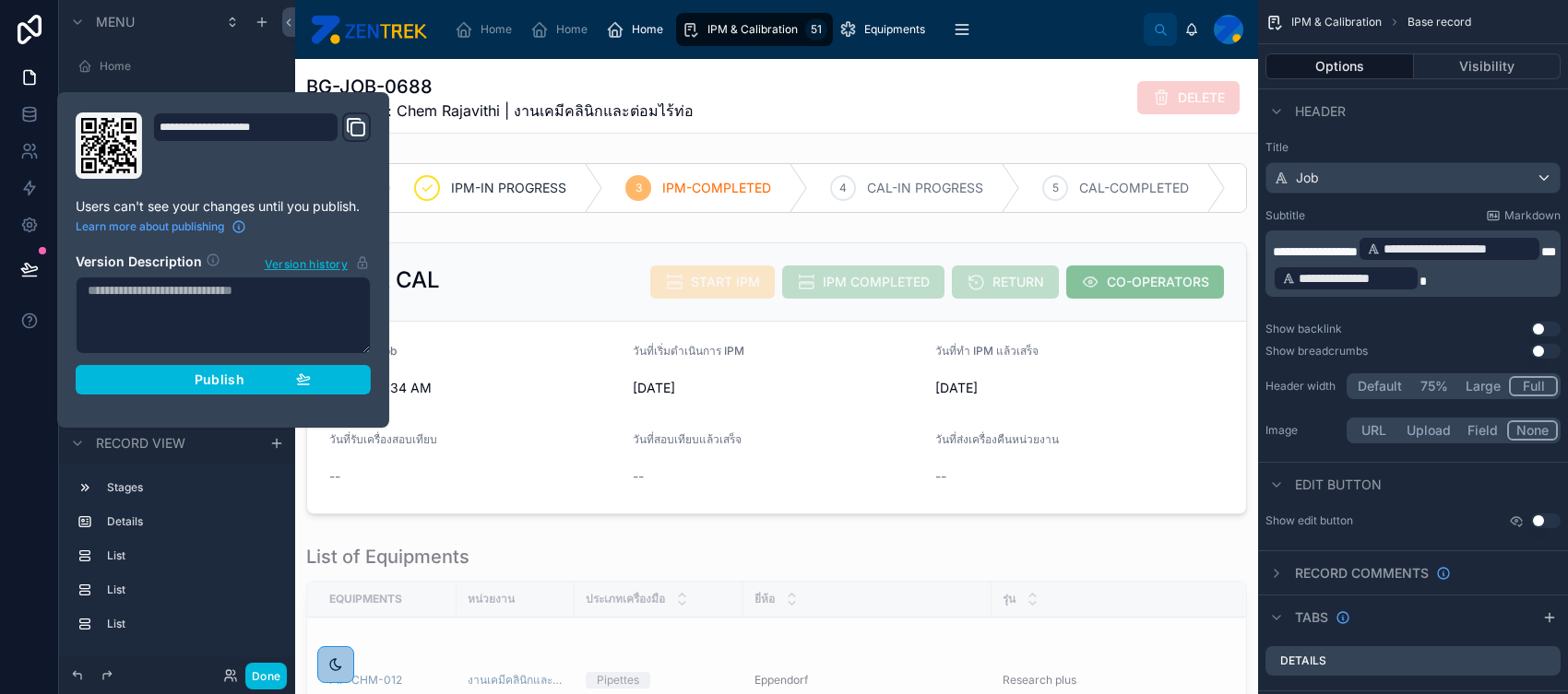
click at [184, 376] on div "Publish" at bounding box center [222, 379] width 175 height 16
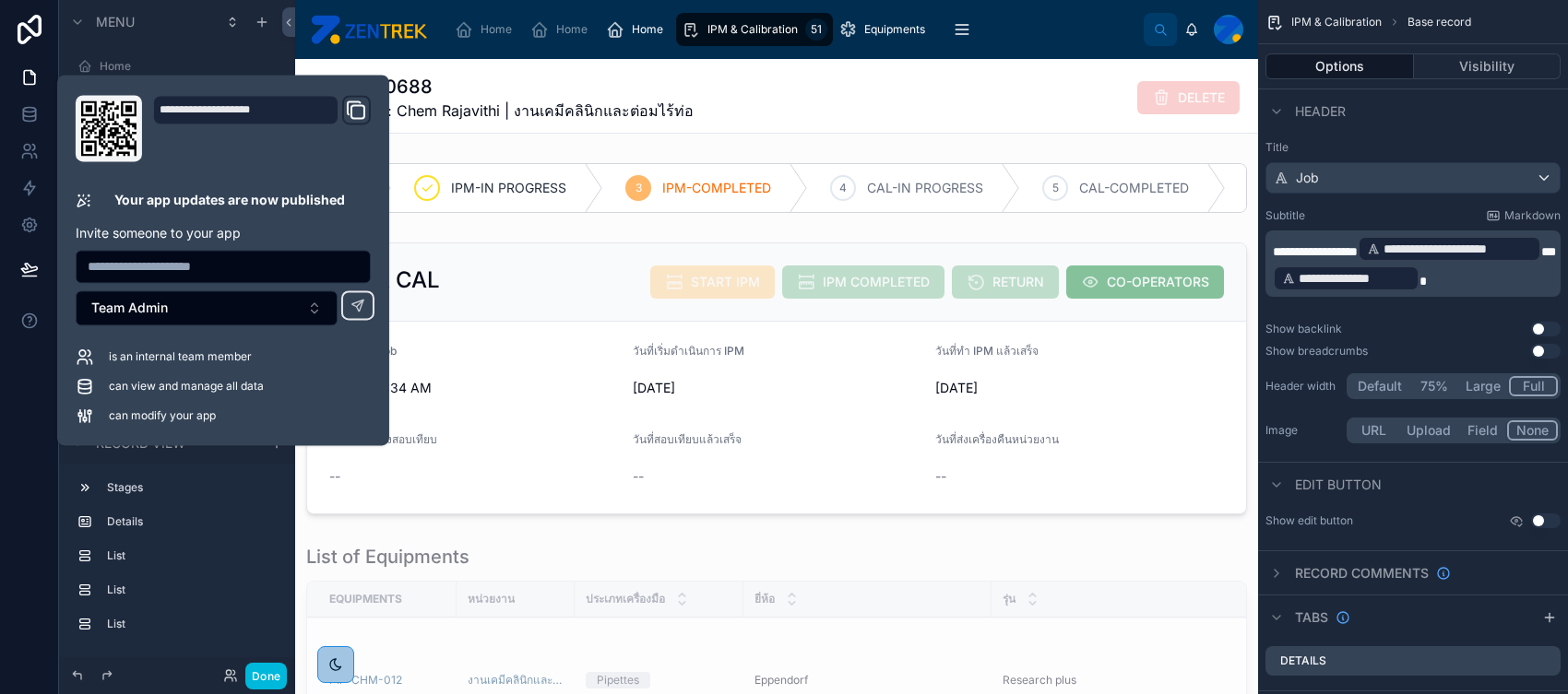
click at [266, 554] on button "Done" at bounding box center [266, 677] width 42 height 27
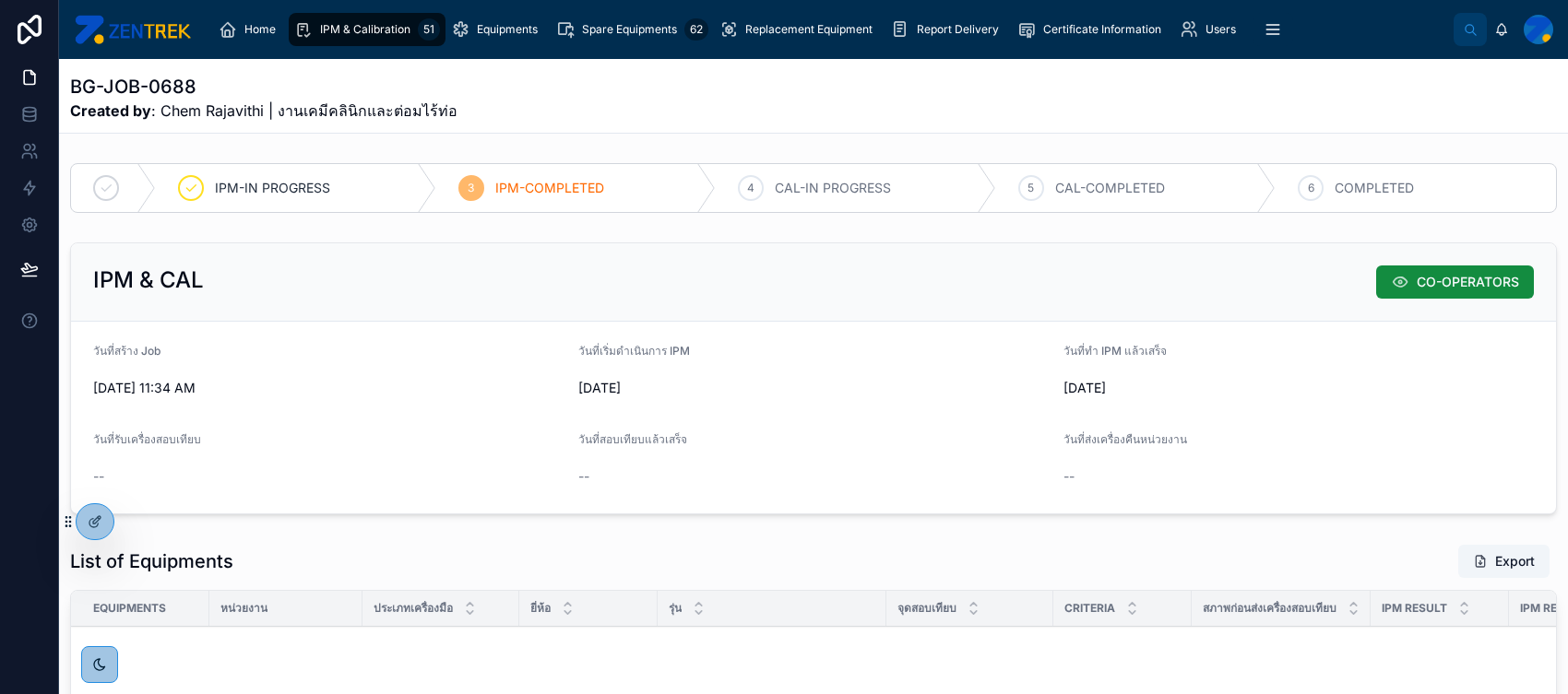
scroll to position [333, 0]
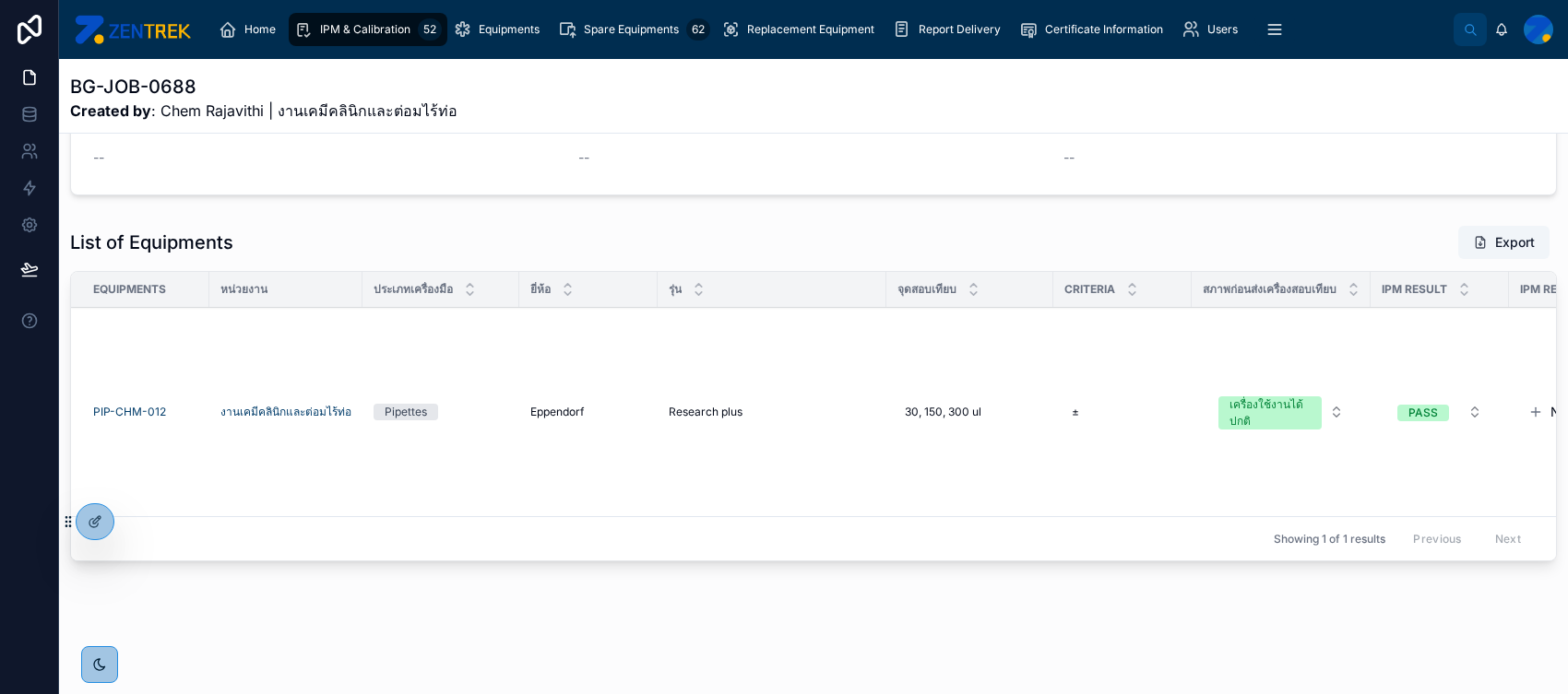
click at [369, 33] on span "IPM & Calibration" at bounding box center [365, 29] width 91 height 14
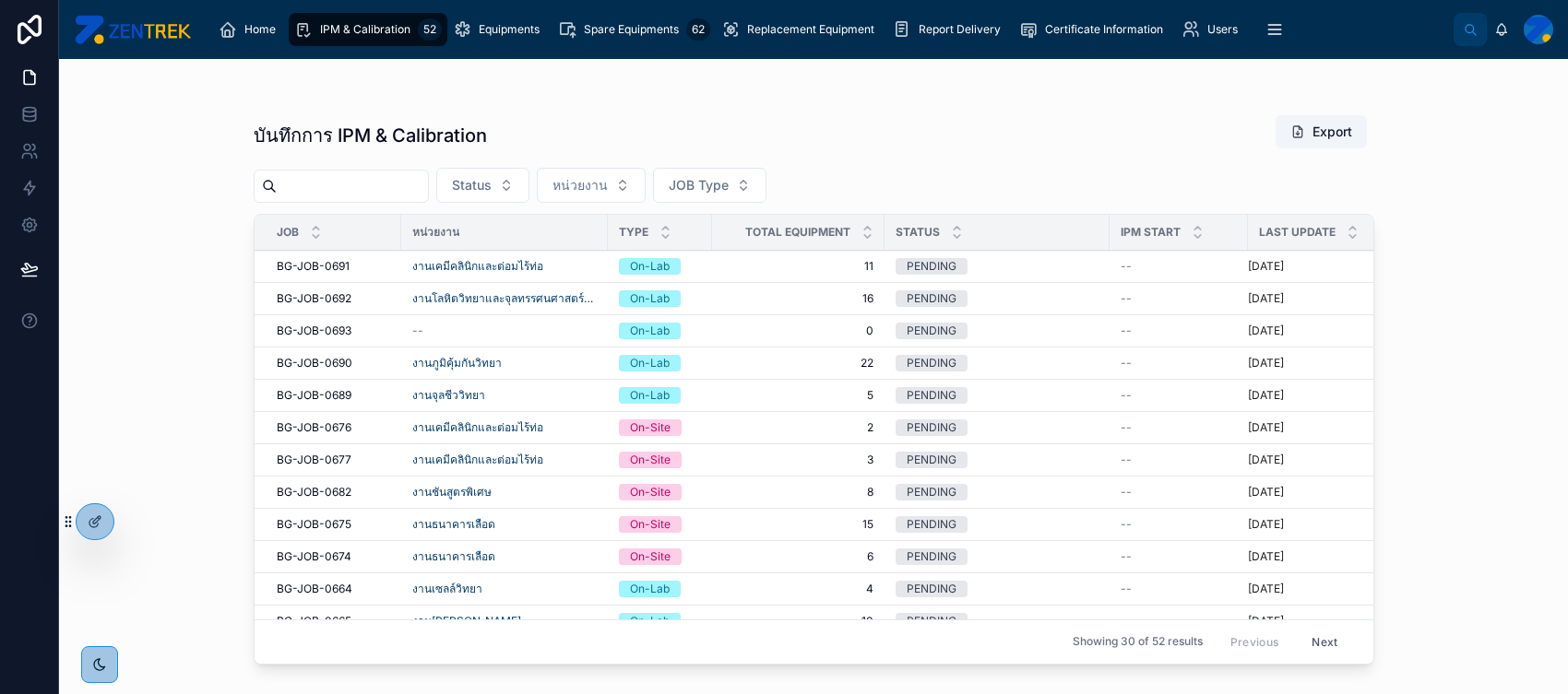
click at [553, 323] on div "--" at bounding box center [504, 330] width 184 height 14
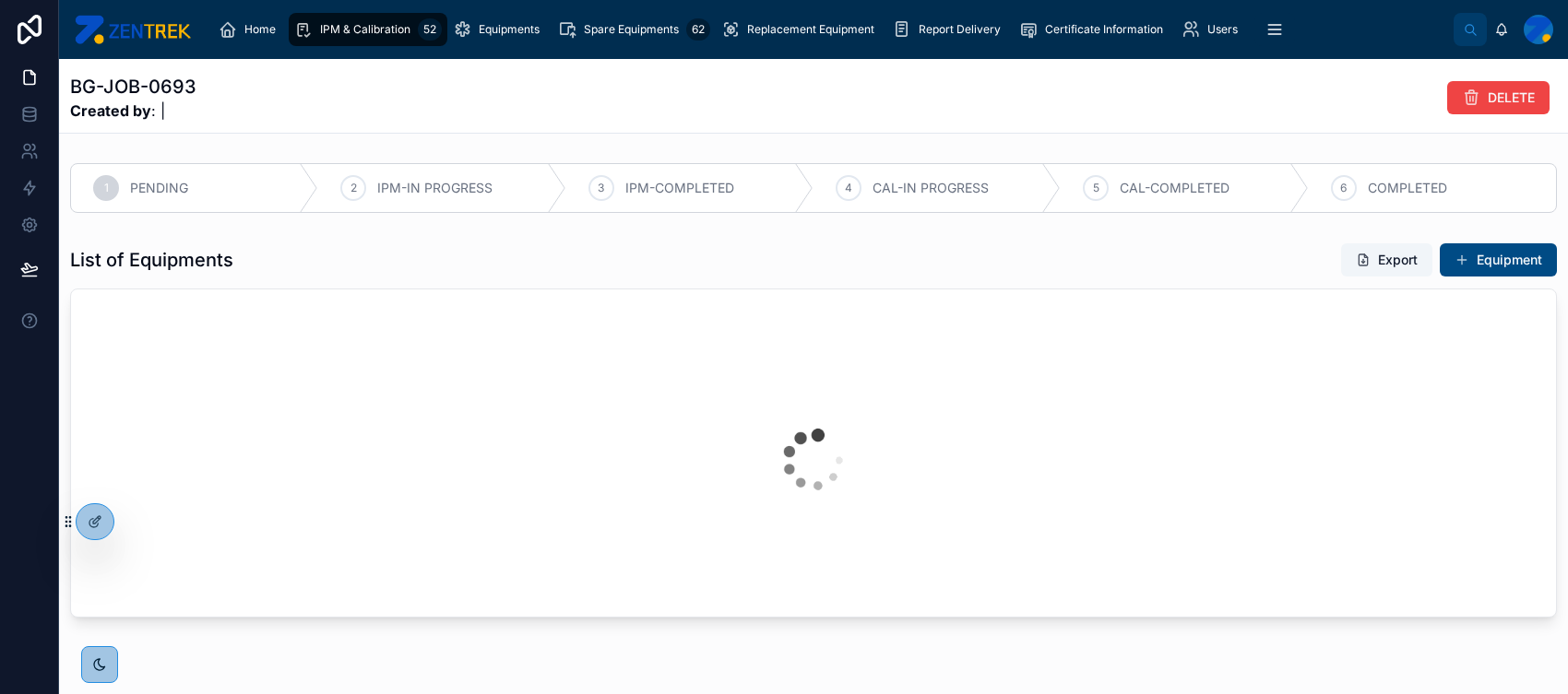
click at [1253, 89] on span "DELETE" at bounding box center [1511, 97] width 47 height 18
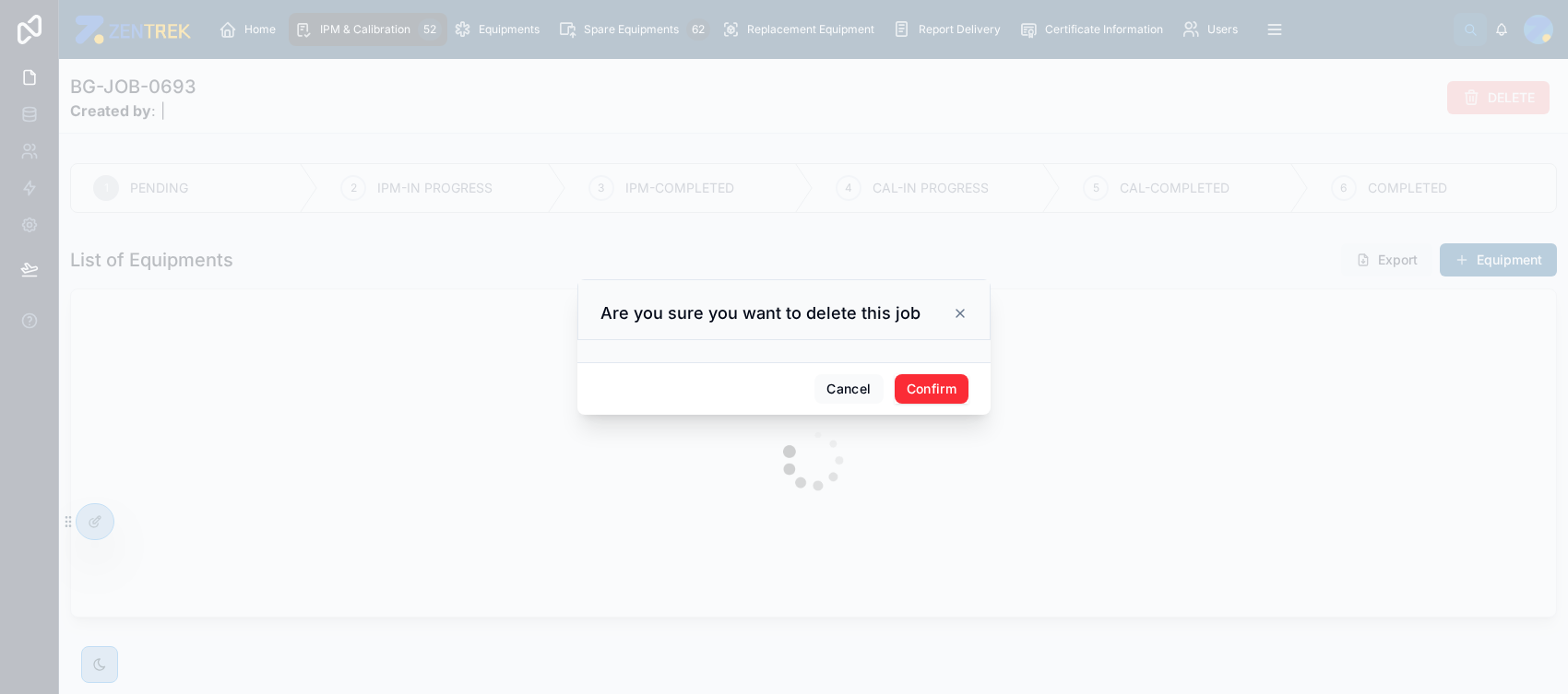
click at [944, 389] on button "Confirm" at bounding box center [931, 389] width 73 height 30
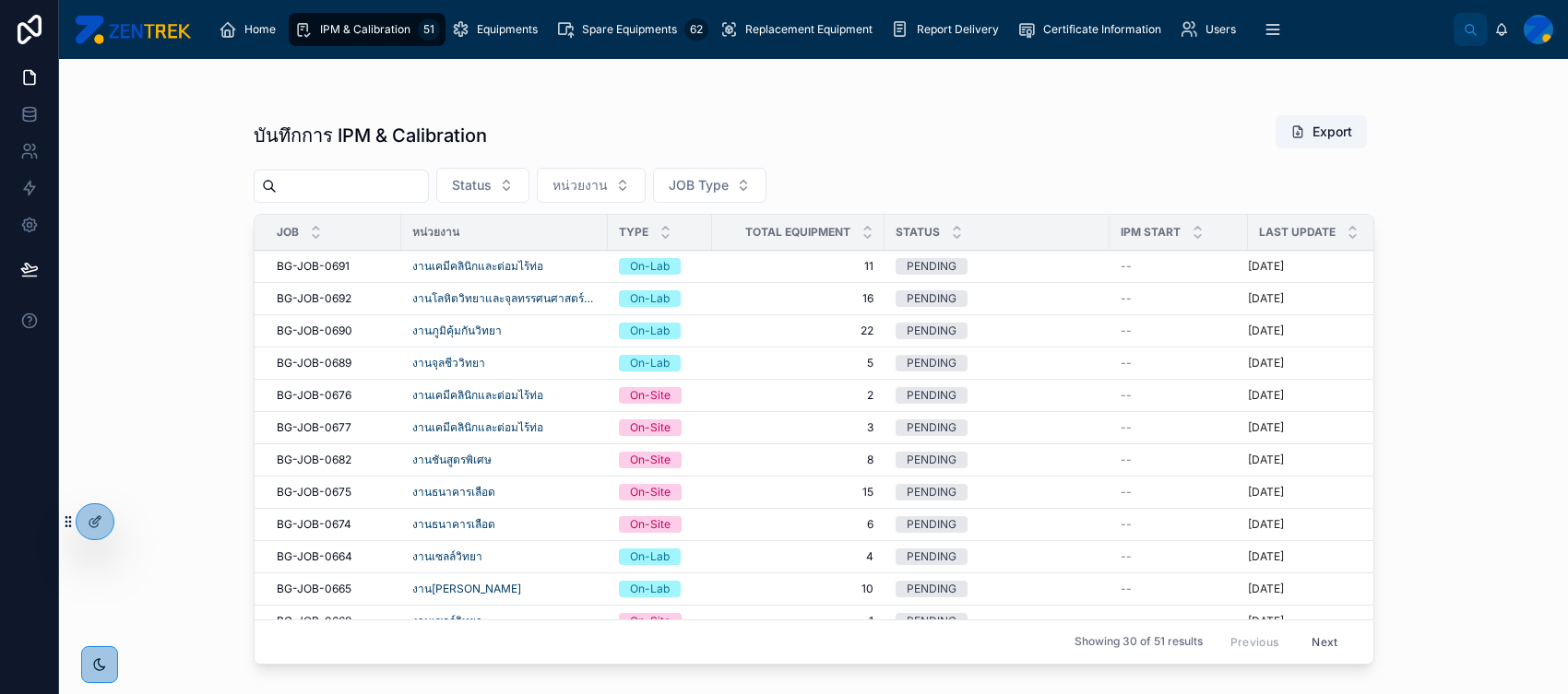
click at [826, 19] on div "Replacement Equipment" at bounding box center [799, 29] width 160 height 30
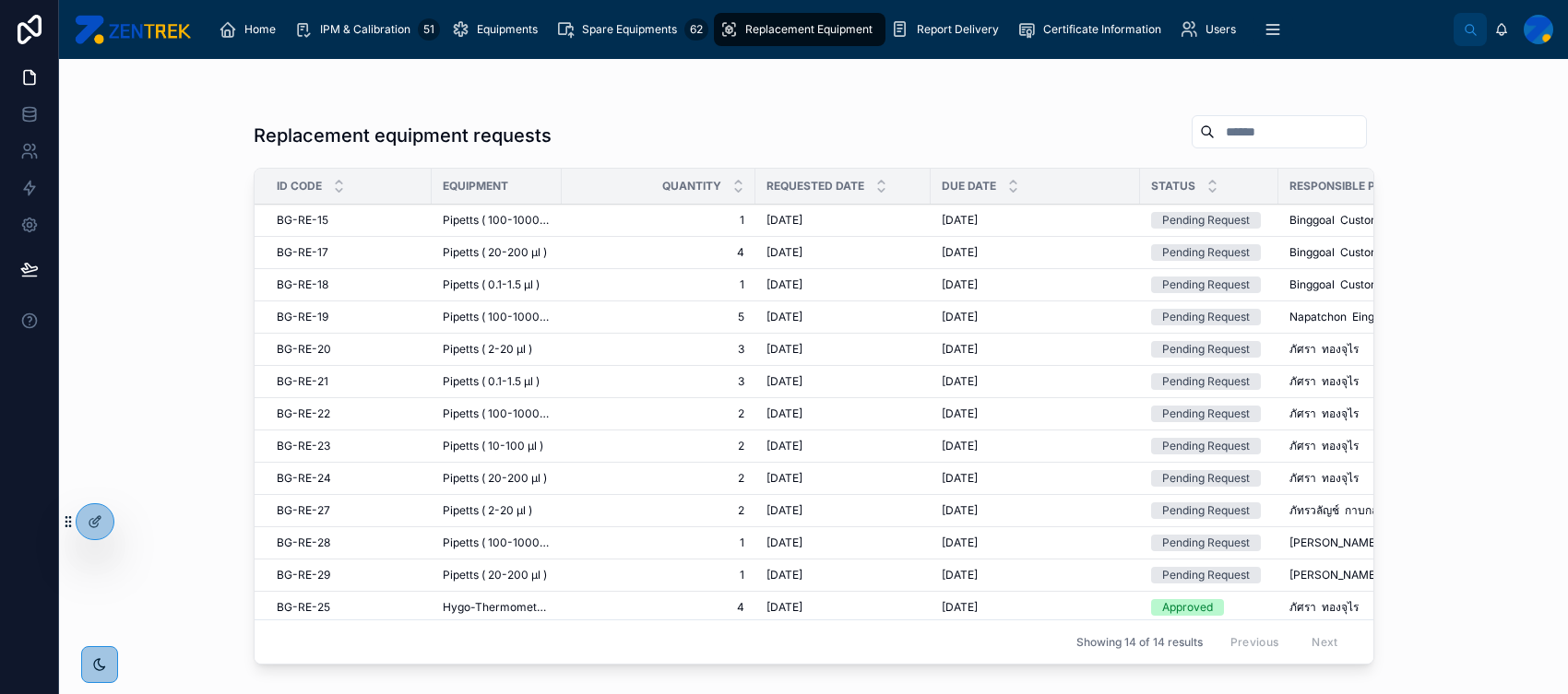
click at [626, 216] on span "1" at bounding box center [658, 220] width 172 height 14
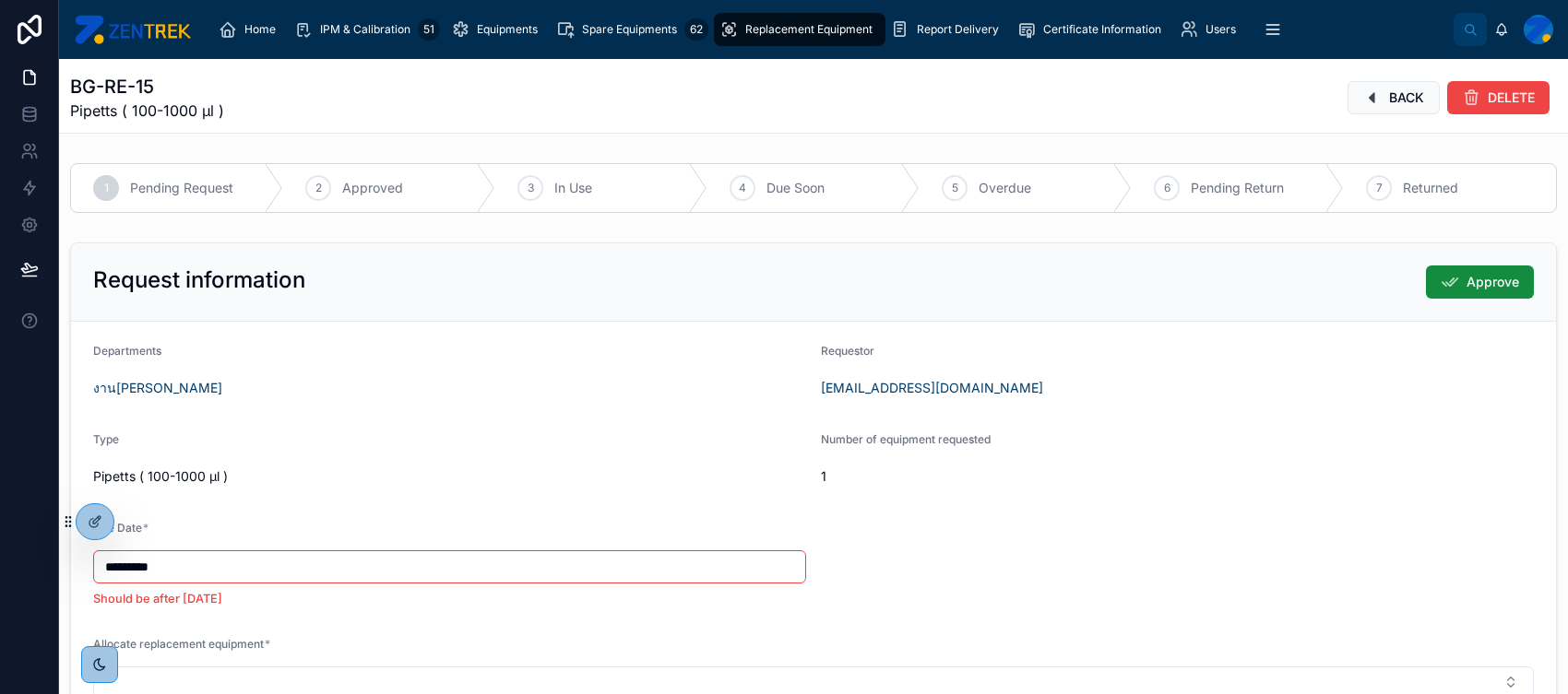
click at [81, 530] on div at bounding box center [95, 521] width 37 height 35
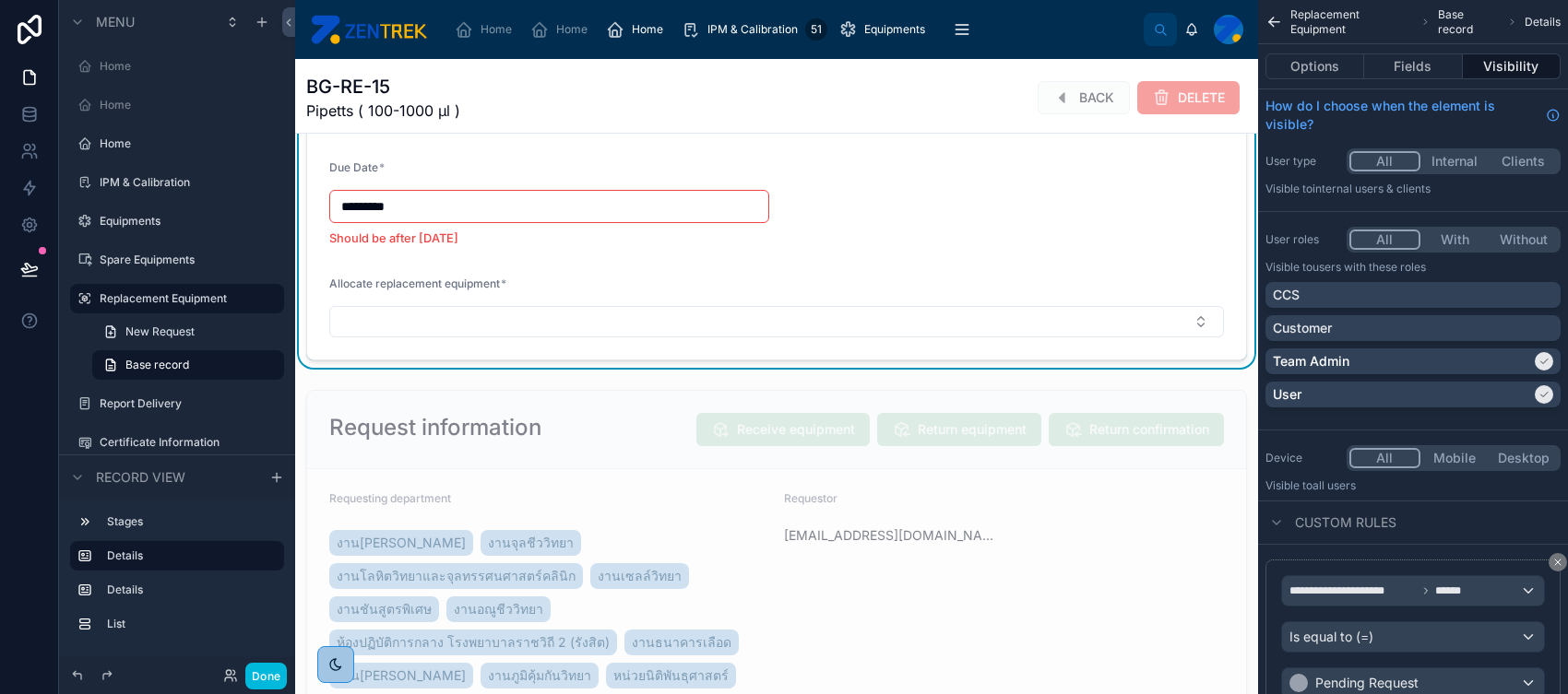
scroll to position [307, 0]
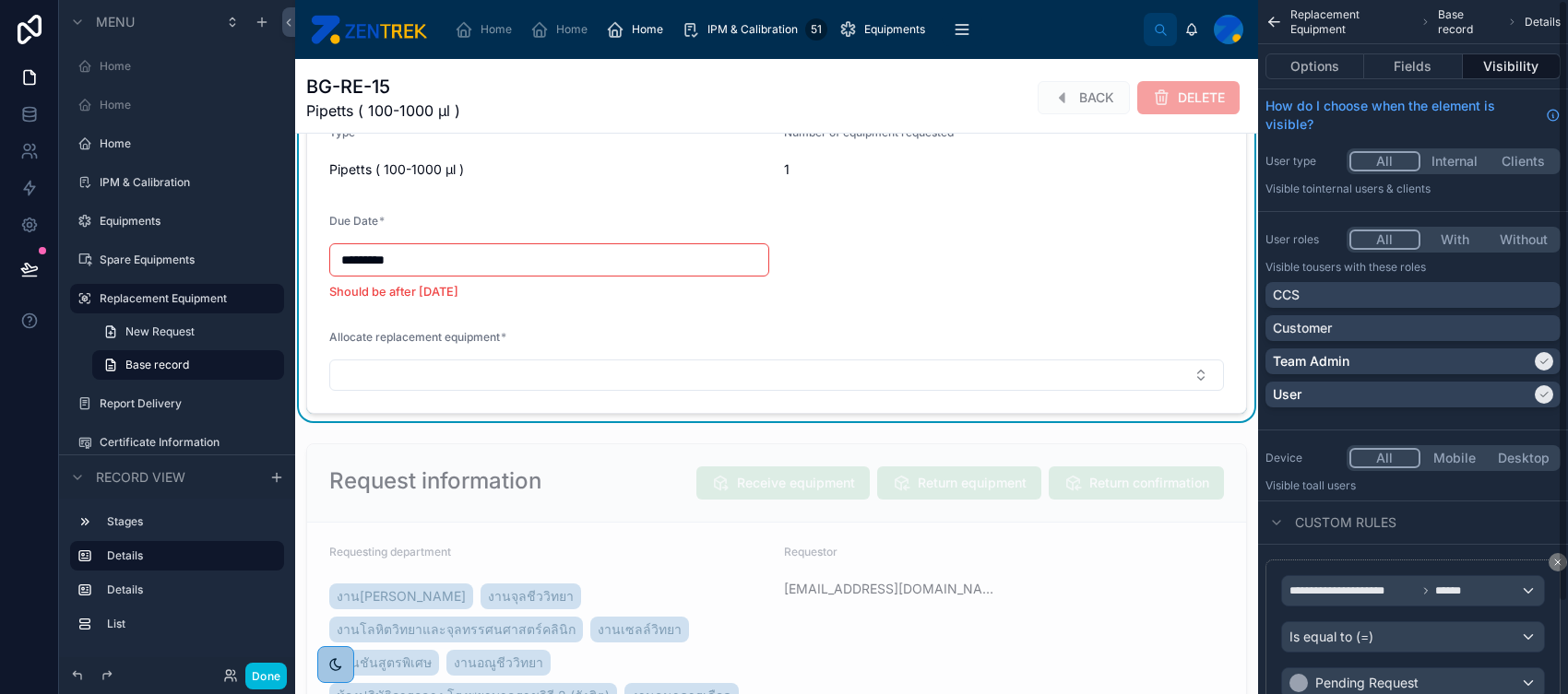
click at [1253, 78] on button "Fields" at bounding box center [1413, 66] width 98 height 26
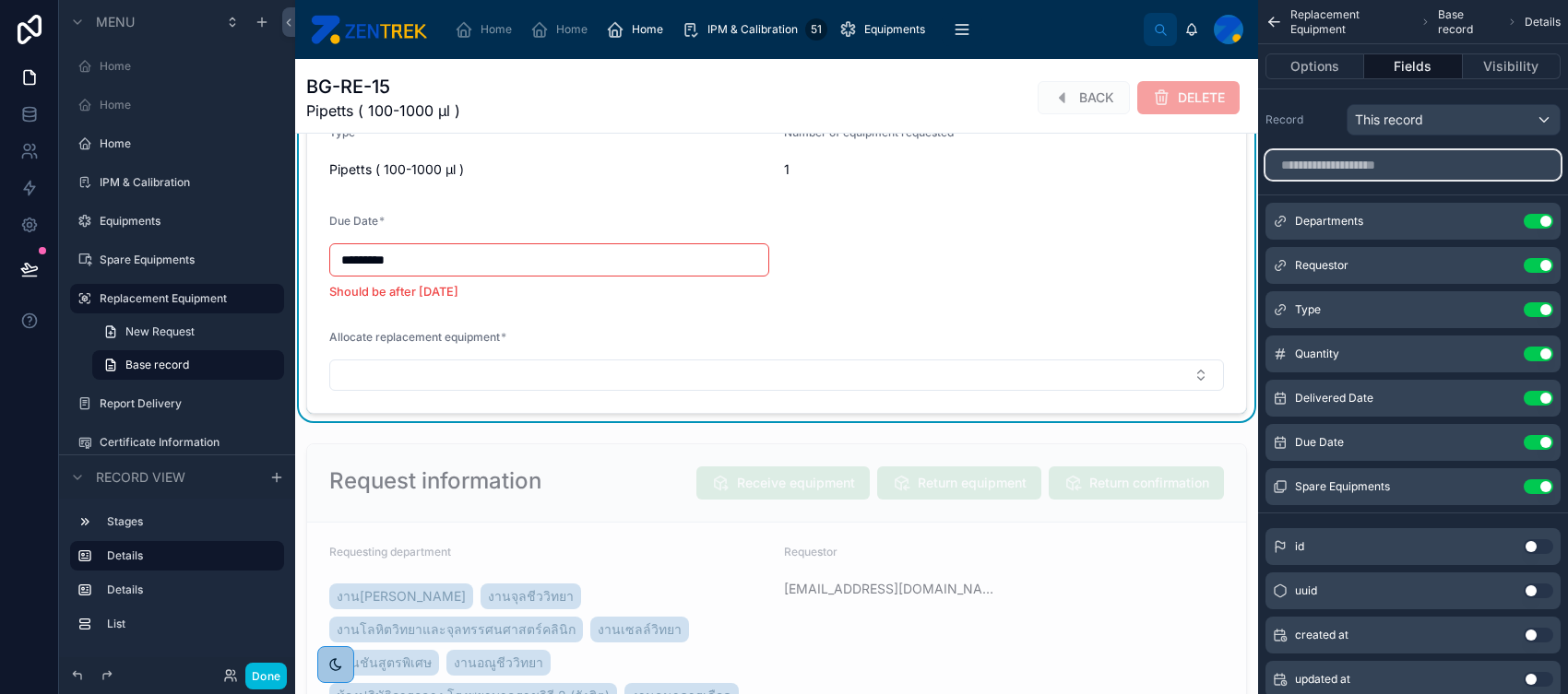
click at [1253, 156] on input "scrollable content" at bounding box center [1413, 165] width 295 height 30
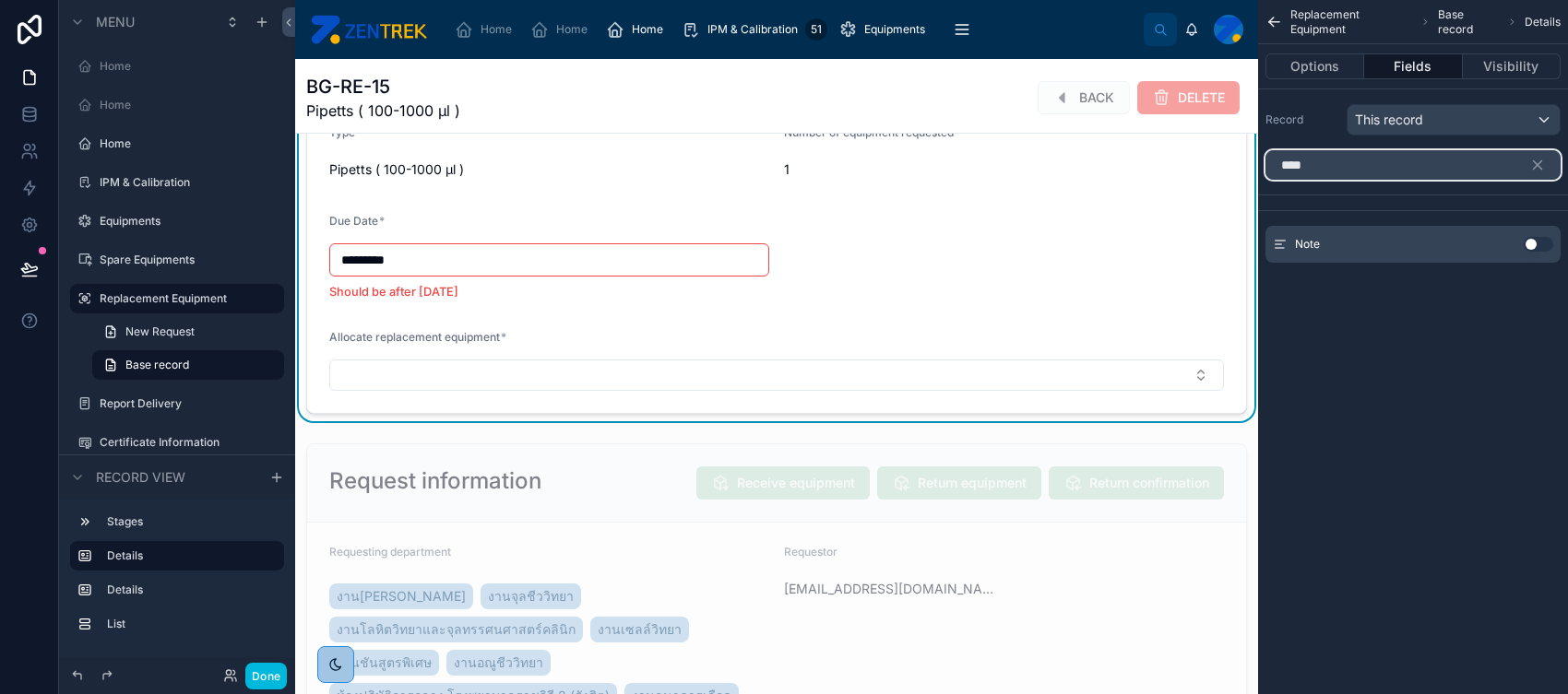
type input "****"
click at [1253, 245] on button "Use setting" at bounding box center [1538, 243] width 30 height 14
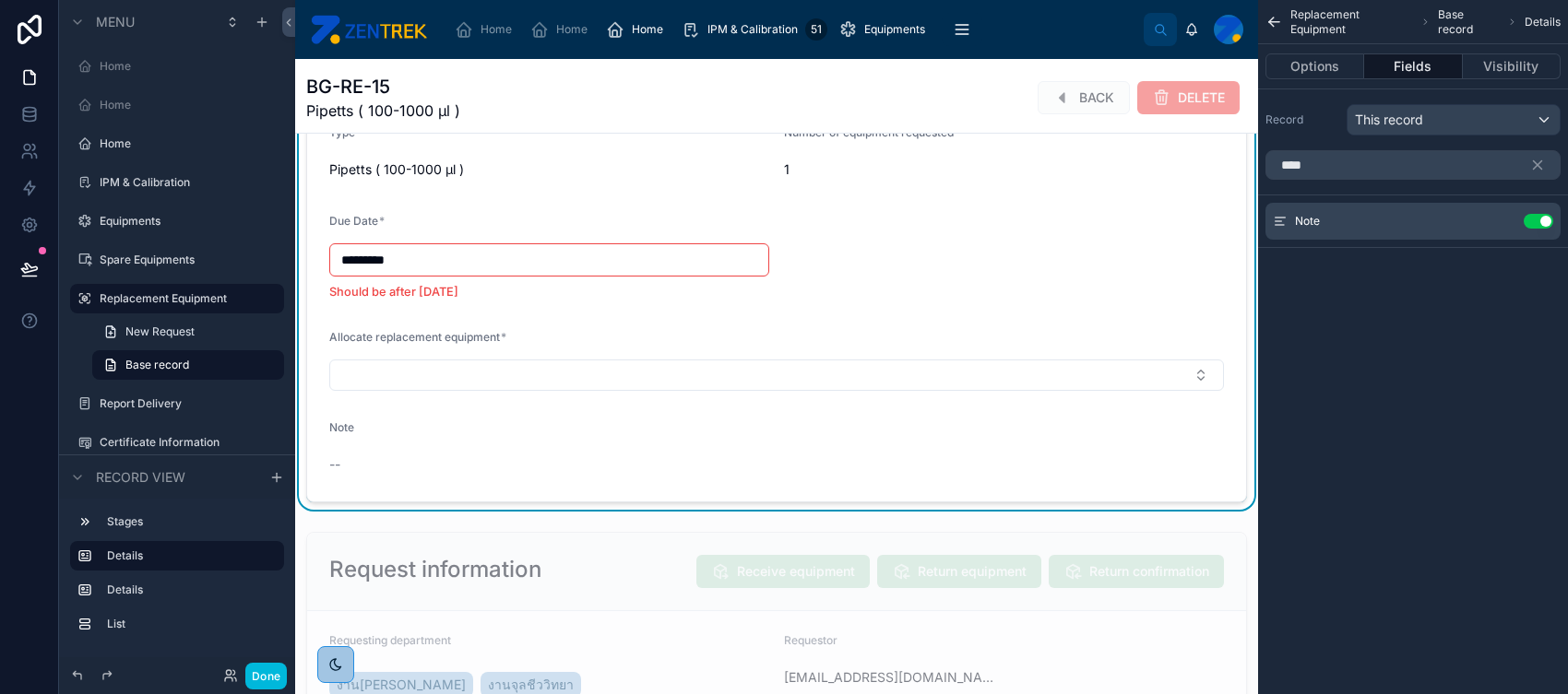
scroll to position [319, 0]
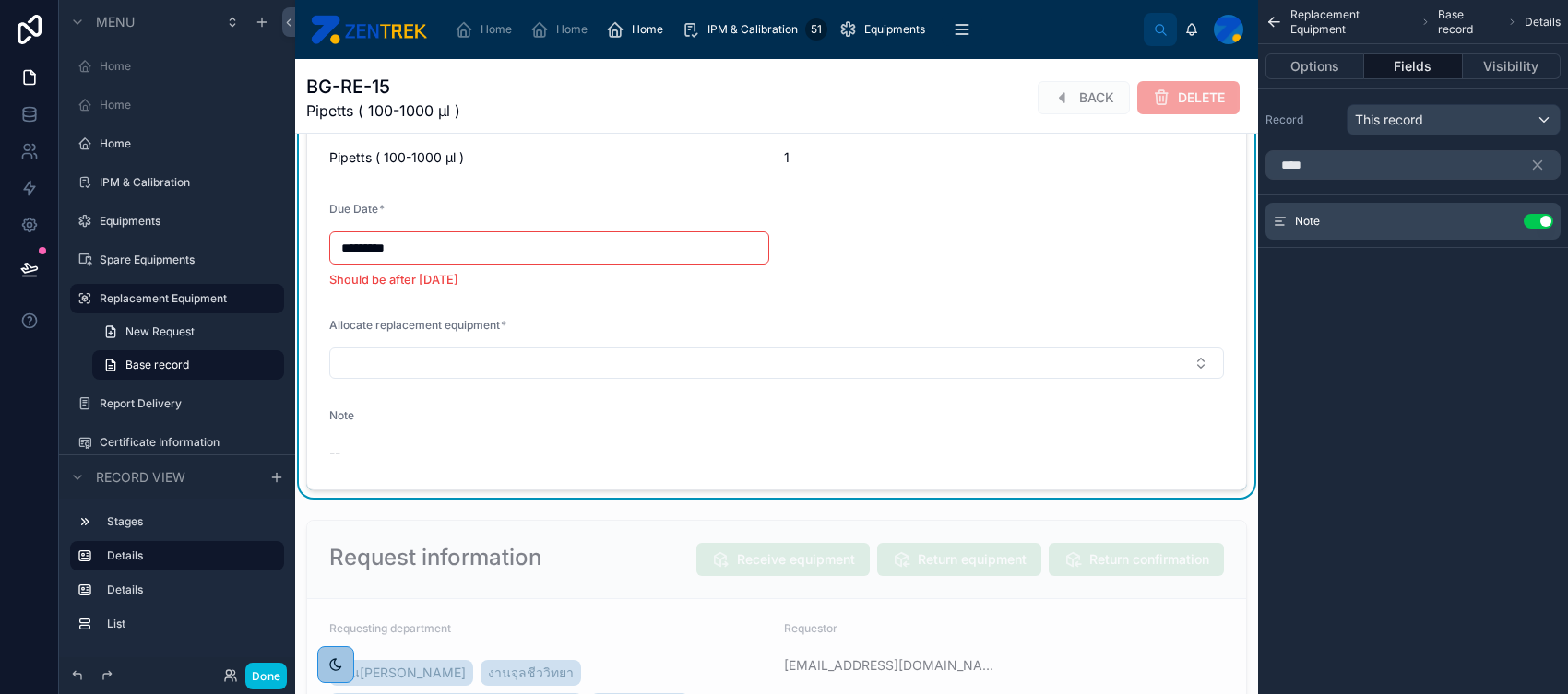
click at [0, 0] on icon "scrollable content" at bounding box center [0, 0] width 0 height 0
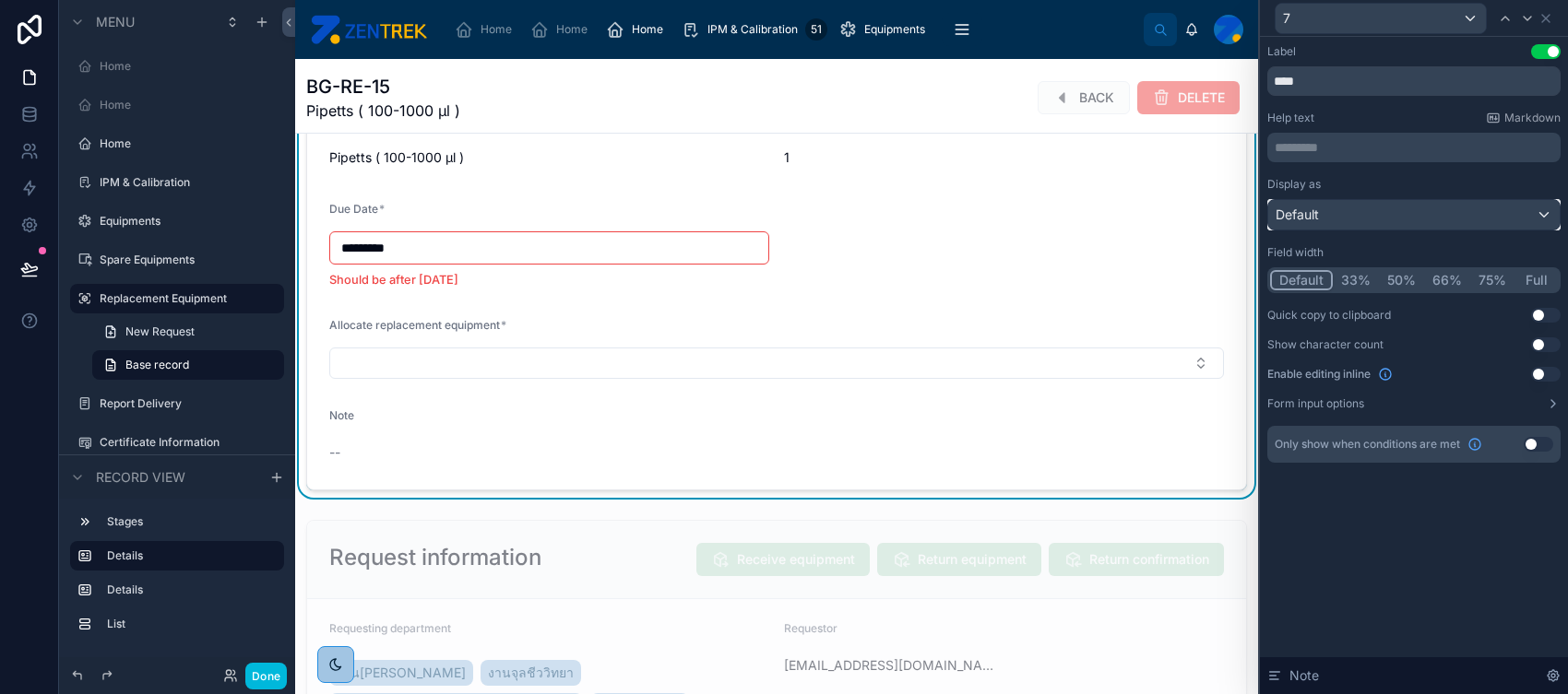
click at [1253, 215] on div "Default" at bounding box center [1414, 214] width 292 height 30
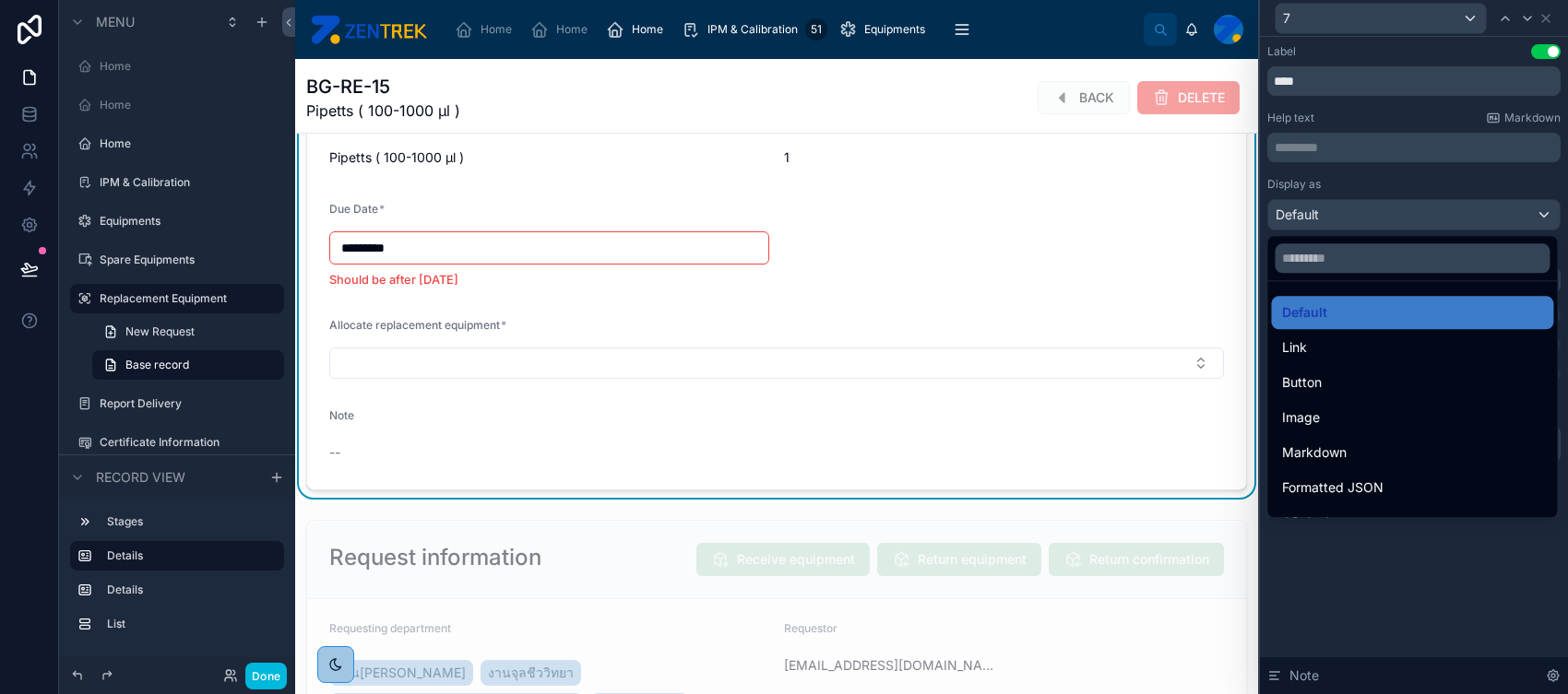
click at [1253, 215] on div at bounding box center [1414, 347] width 308 height 694
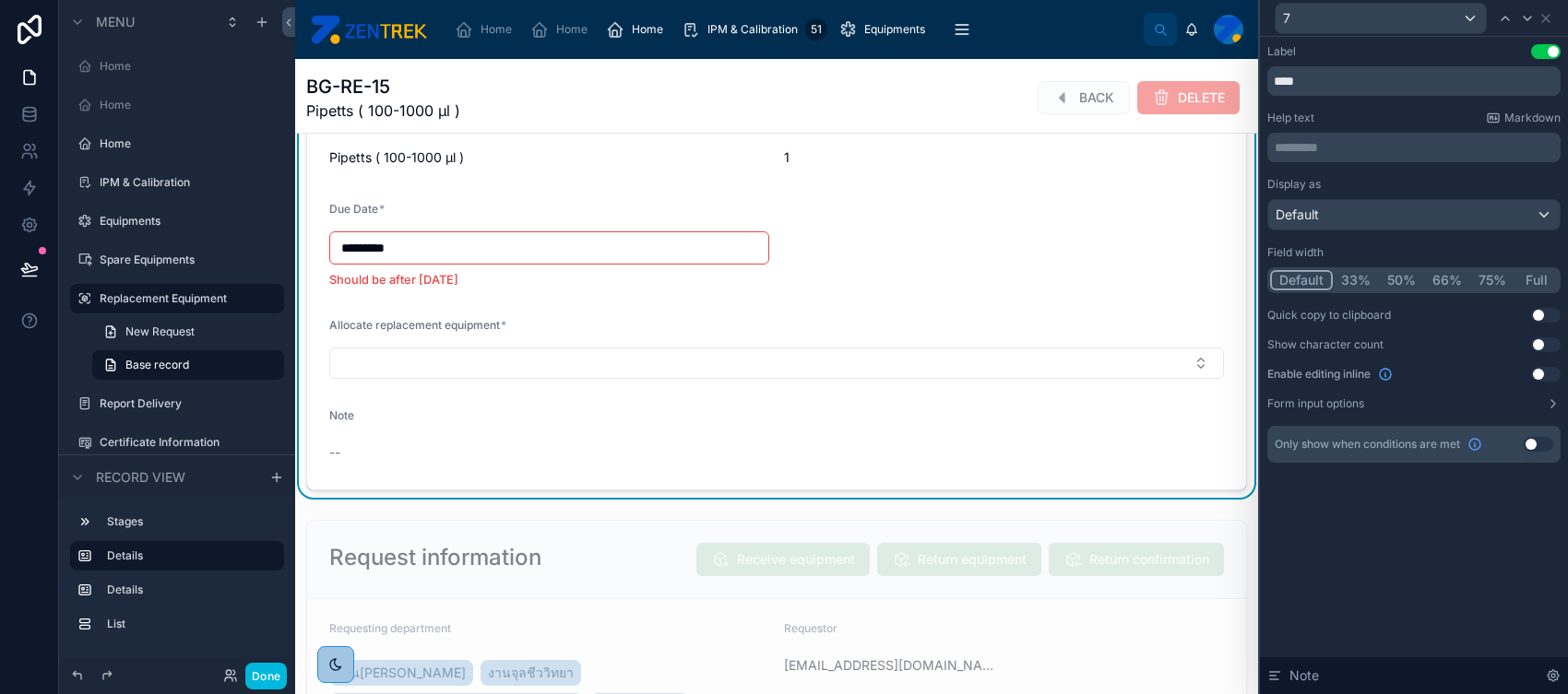
click at [1253, 371] on button "Use setting" at bounding box center [1546, 374] width 30 height 14
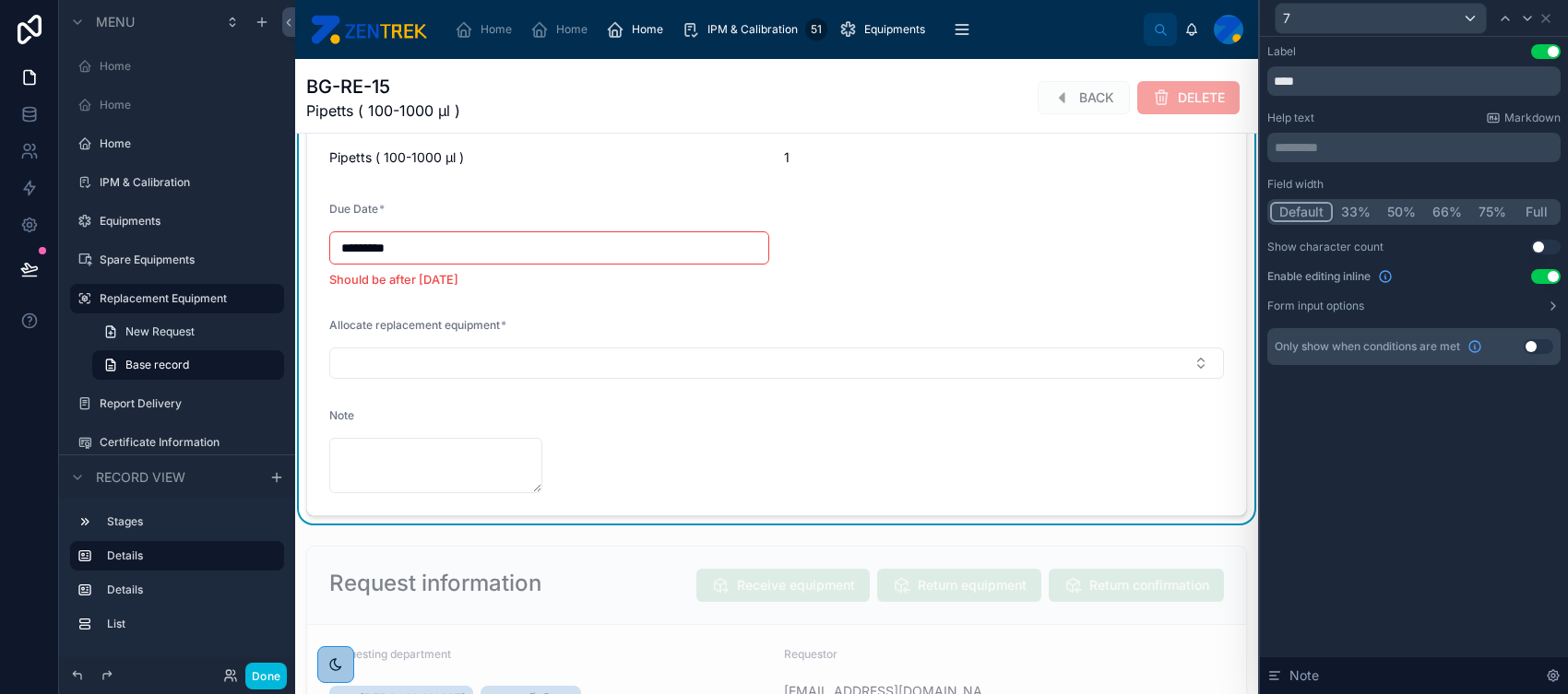
click at [1253, 212] on button "Full" at bounding box center [1535, 211] width 43 height 20
click at [1253, 14] on icon at bounding box center [1545, 17] width 14 height 14
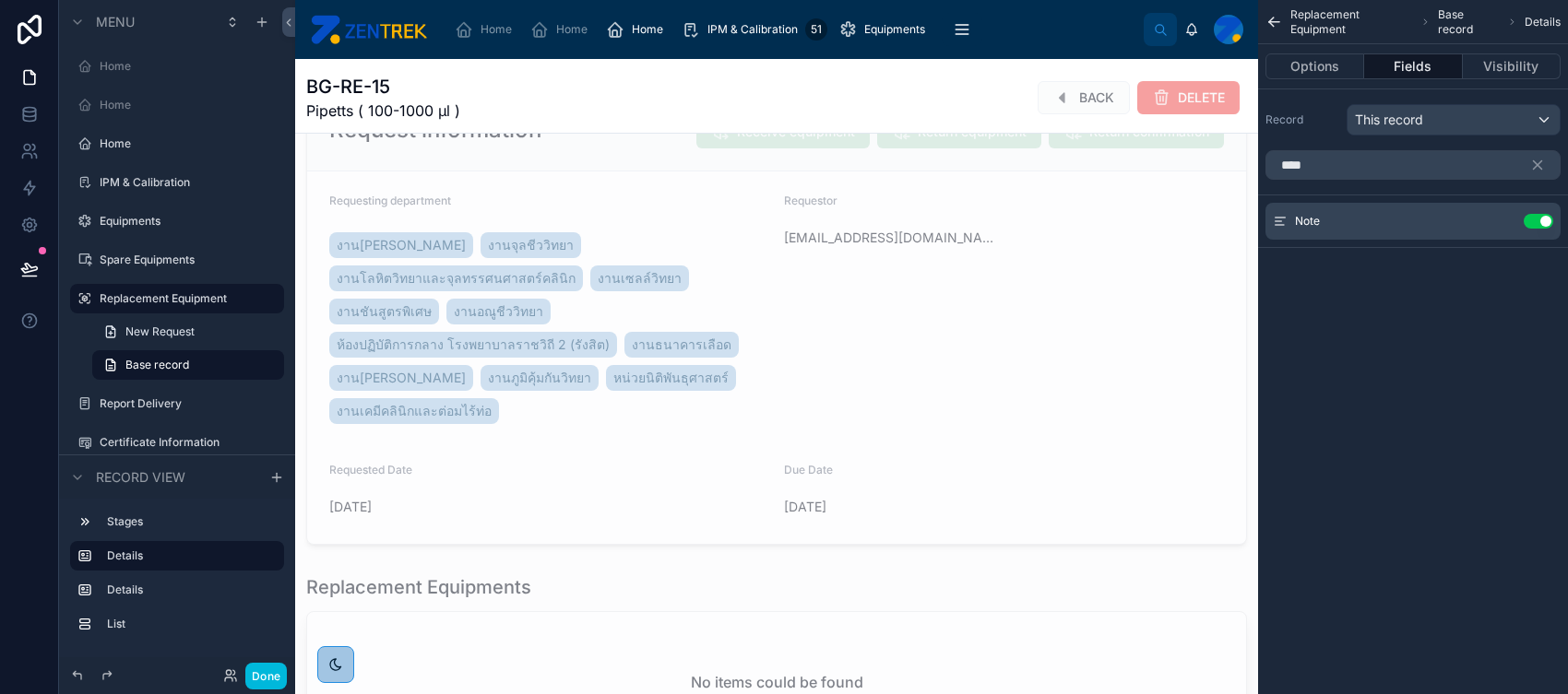
scroll to position [780, 0]
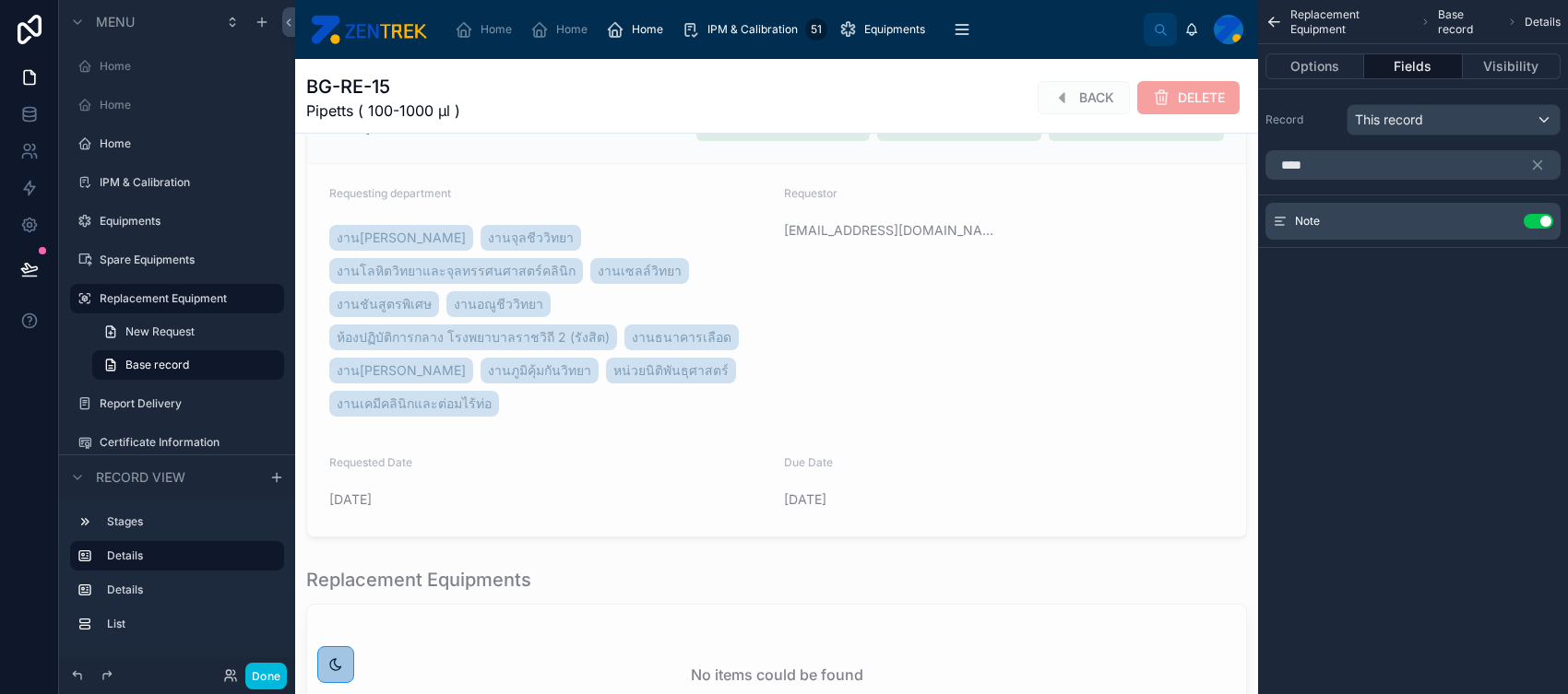
click at [970, 366] on div at bounding box center [776, 311] width 963 height 467
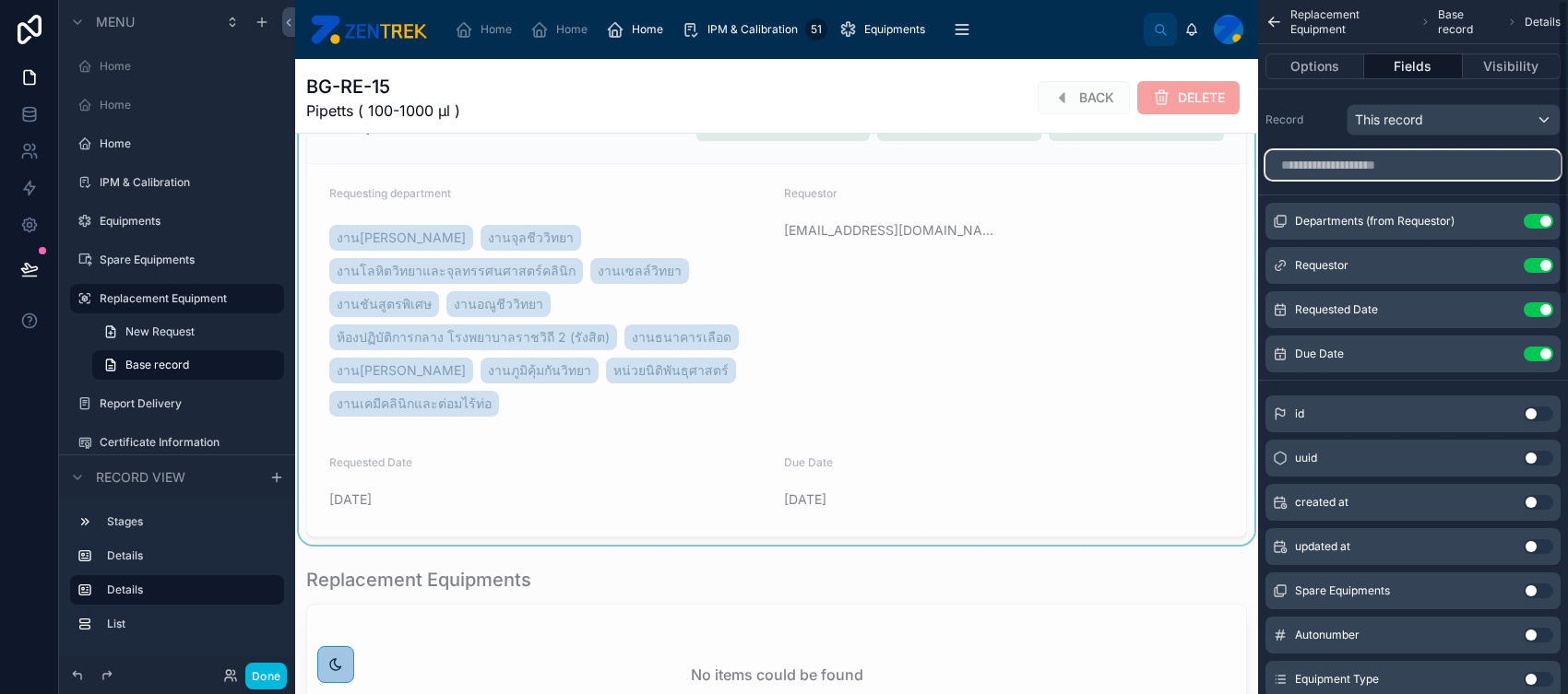
click at [1253, 164] on input "scrollable content" at bounding box center [1413, 165] width 295 height 30
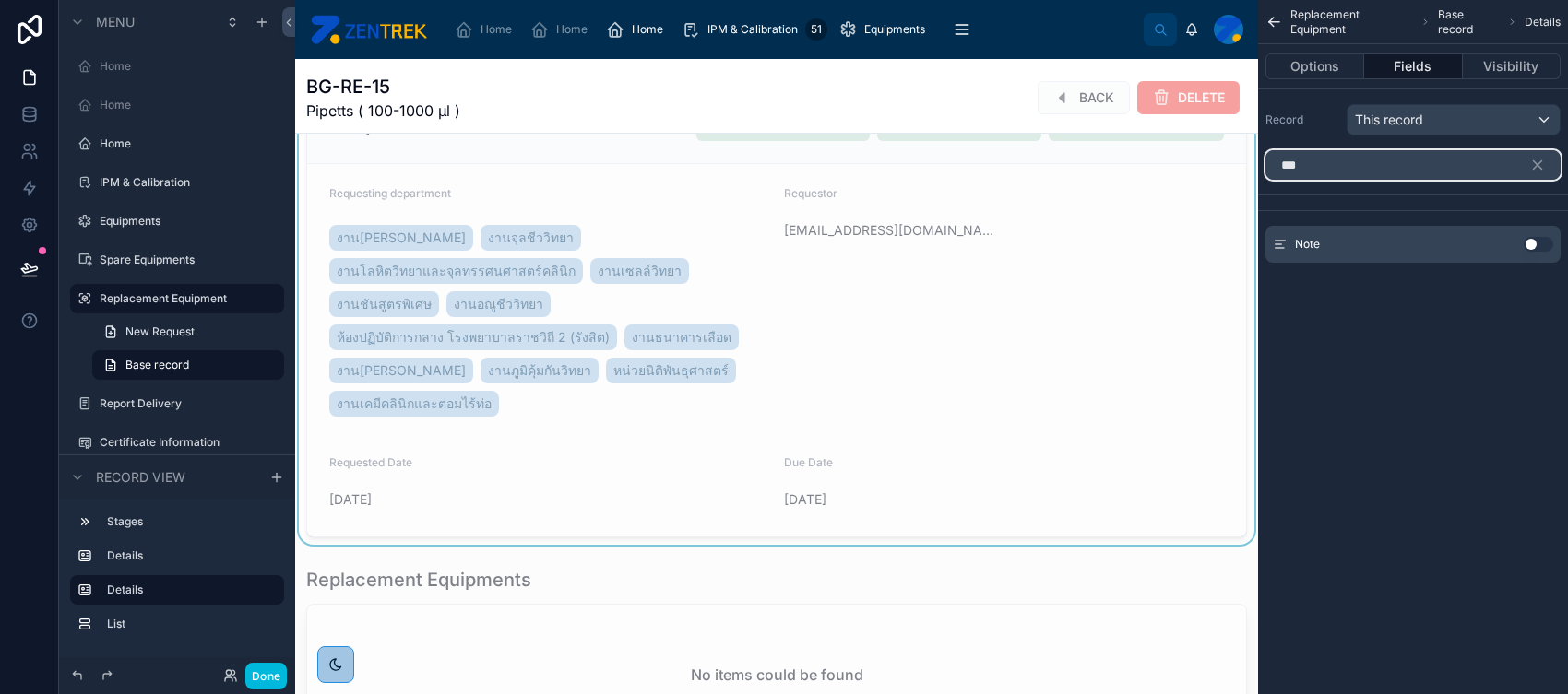
type input "***"
click at [1253, 236] on button "Use setting" at bounding box center [1538, 243] width 30 height 14
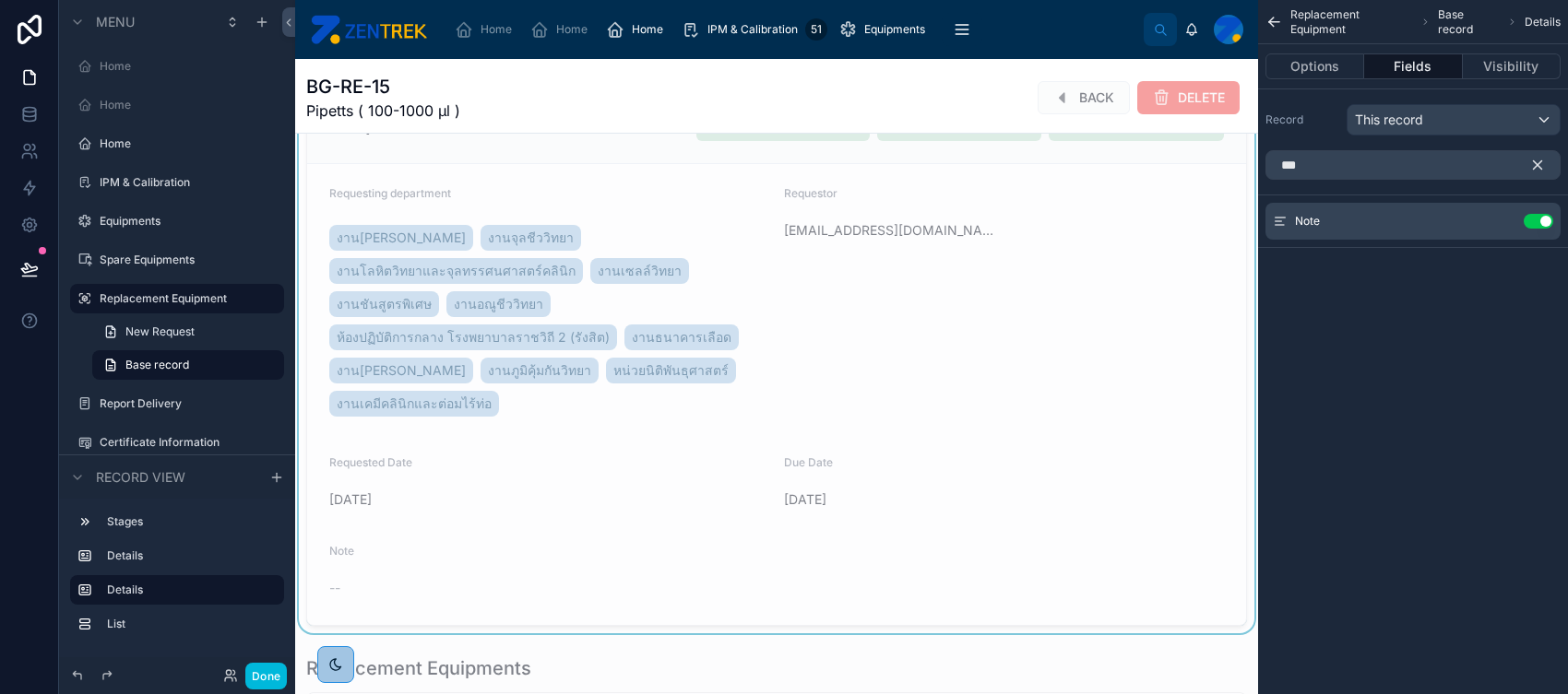
click at [1253, 157] on icon "scrollable content" at bounding box center [1537, 164] width 16 height 16
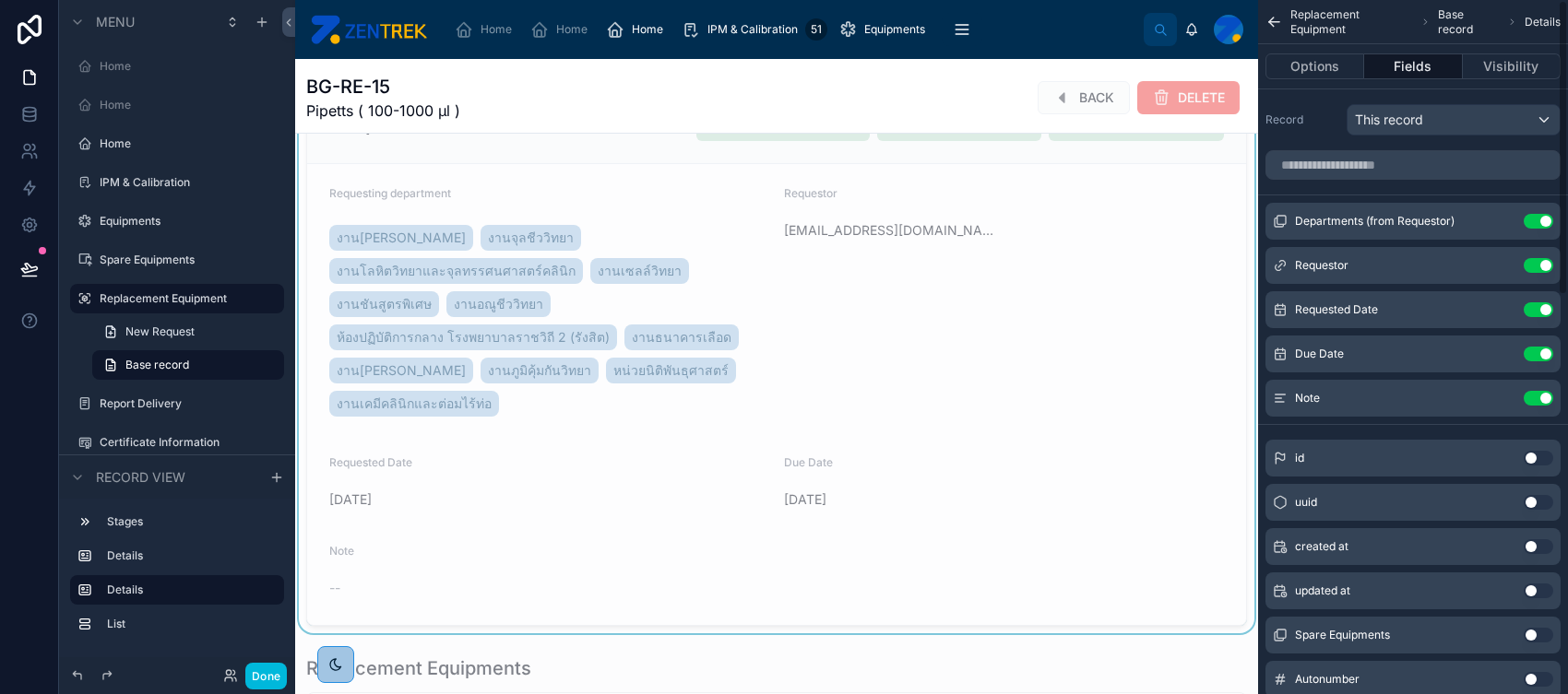
click at [0, 0] on icon "scrollable content" at bounding box center [0, 0] width 0 height 0
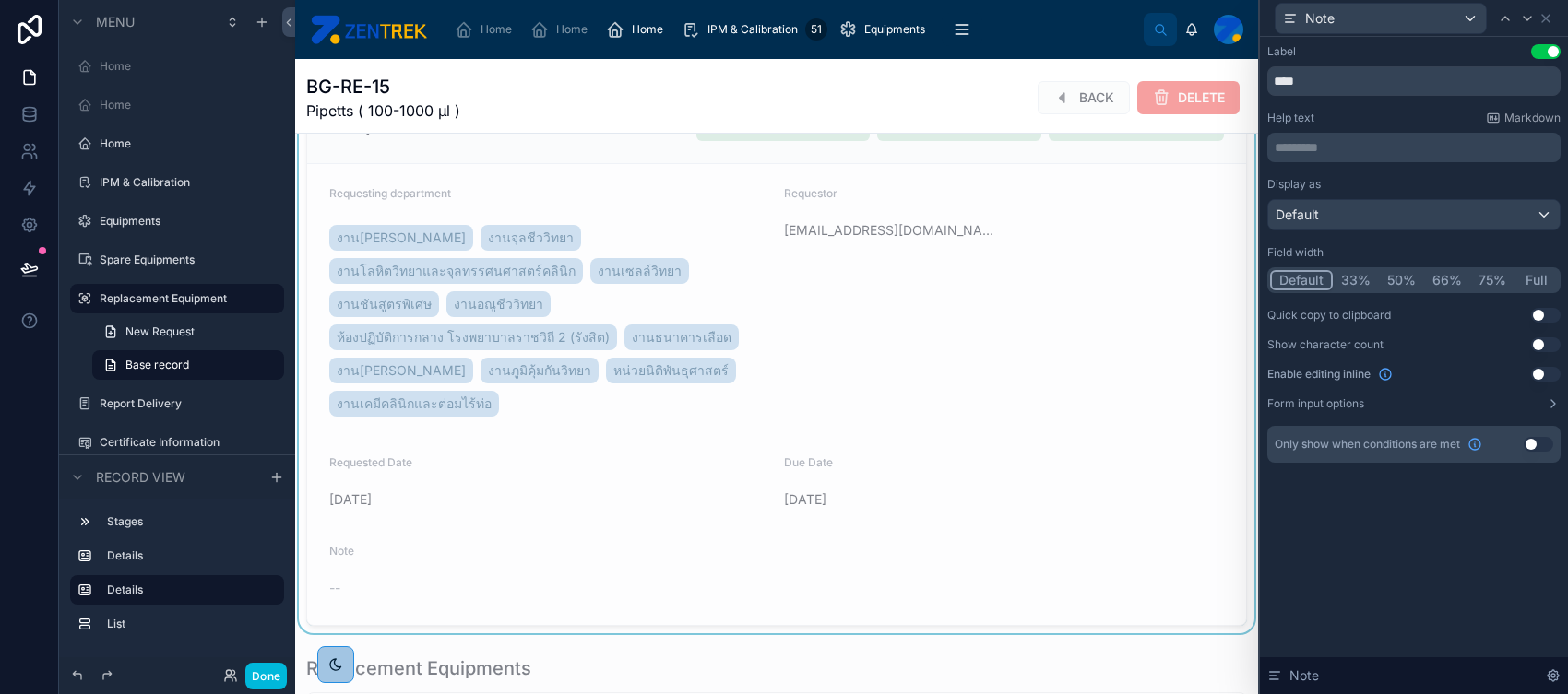
click at [1253, 275] on button "Full" at bounding box center [1535, 280] width 43 height 20
click at [1253, 275] on button "Full" at bounding box center [1534, 280] width 45 height 20
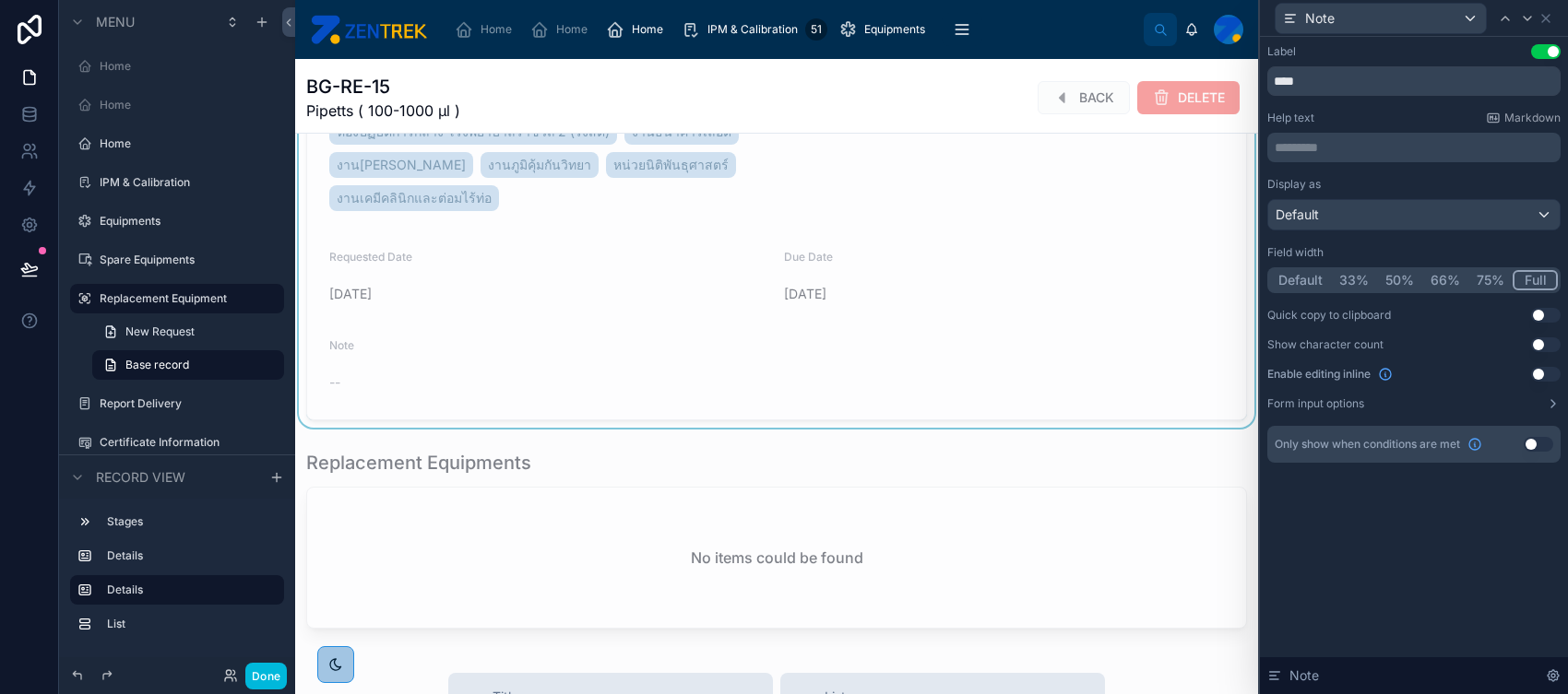
scroll to position [934, 0]
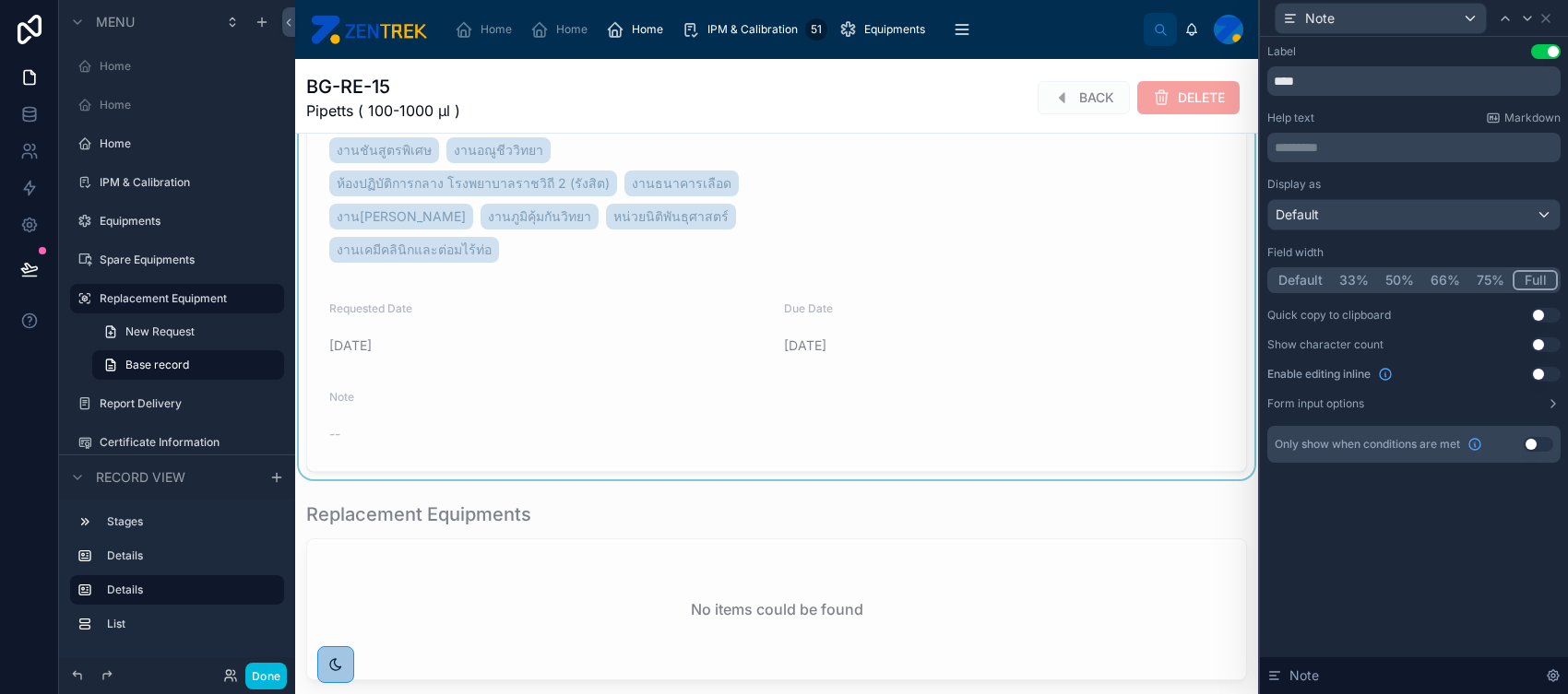
click at [1253, 368] on button "Use setting" at bounding box center [1546, 374] width 30 height 14
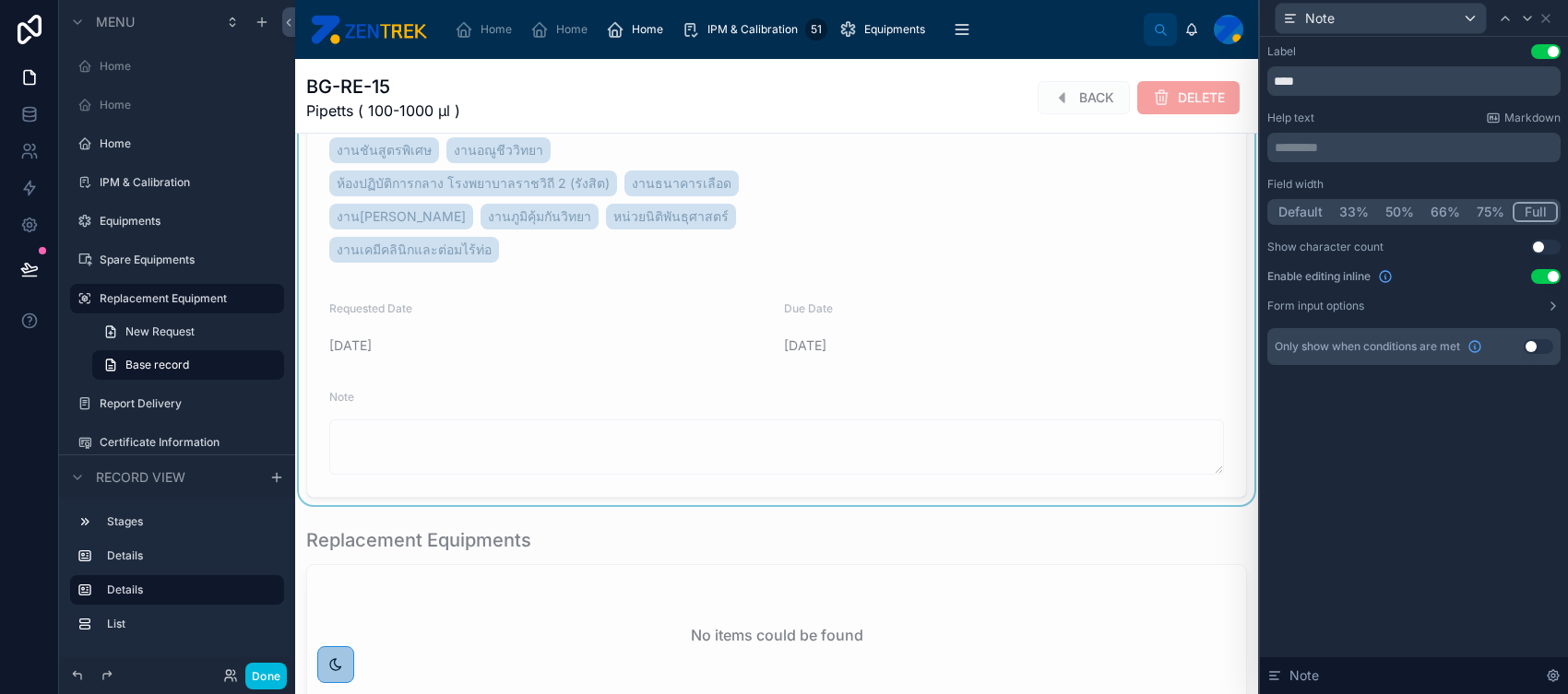
click at [1253, 278] on button "Use setting" at bounding box center [1546, 276] width 30 height 14
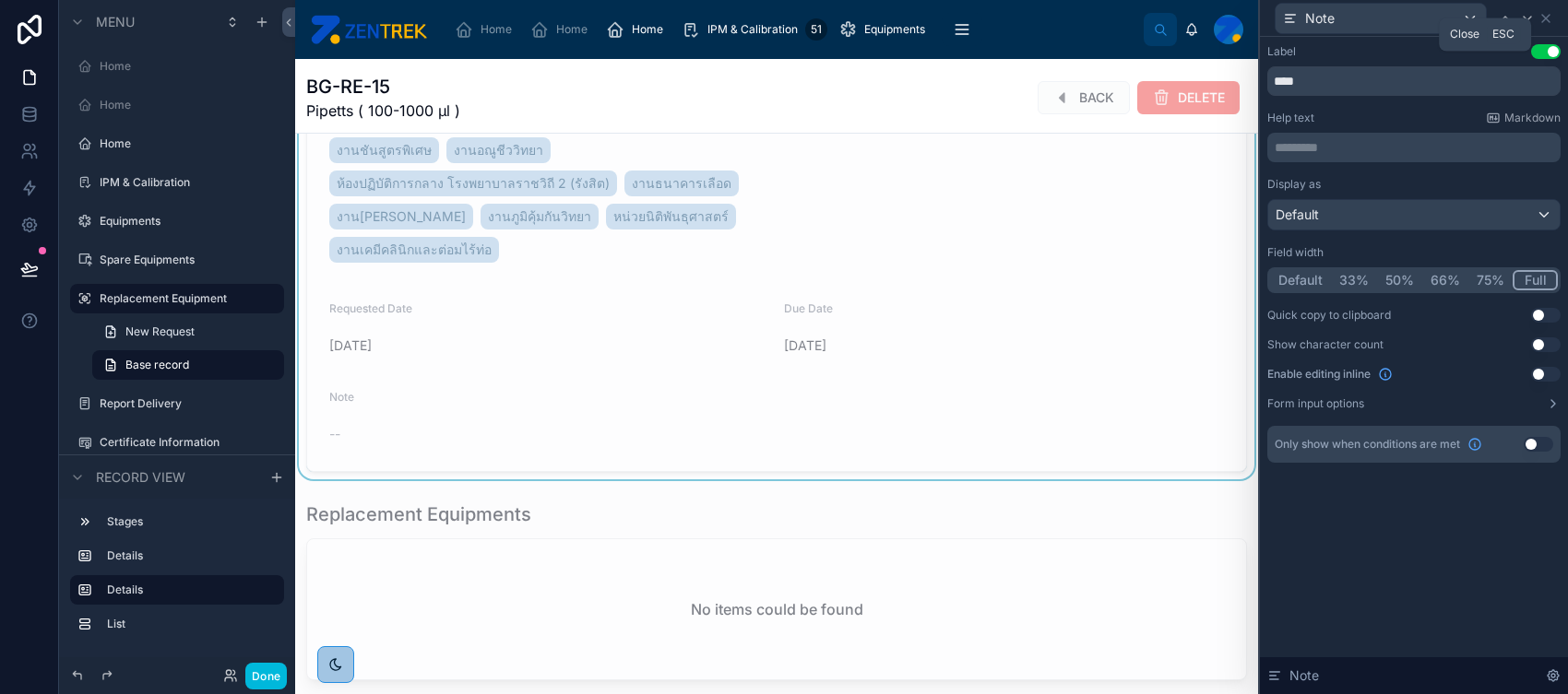
drag, startPoint x: 1546, startPoint y: 21, endPoint x: 1536, endPoint y: 20, distance: 10.0
click at [1253, 21] on icon at bounding box center [1545, 17] width 14 height 14
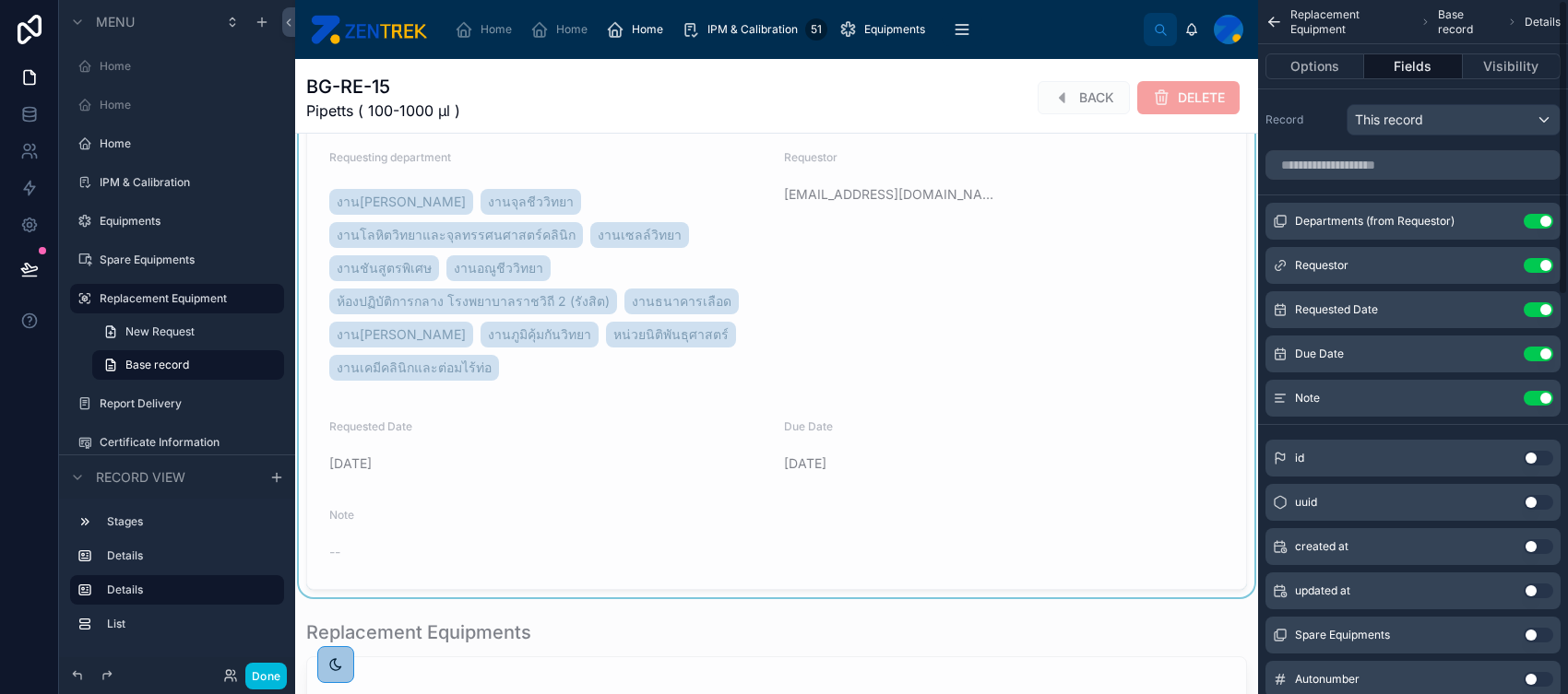
scroll to position [780, 0]
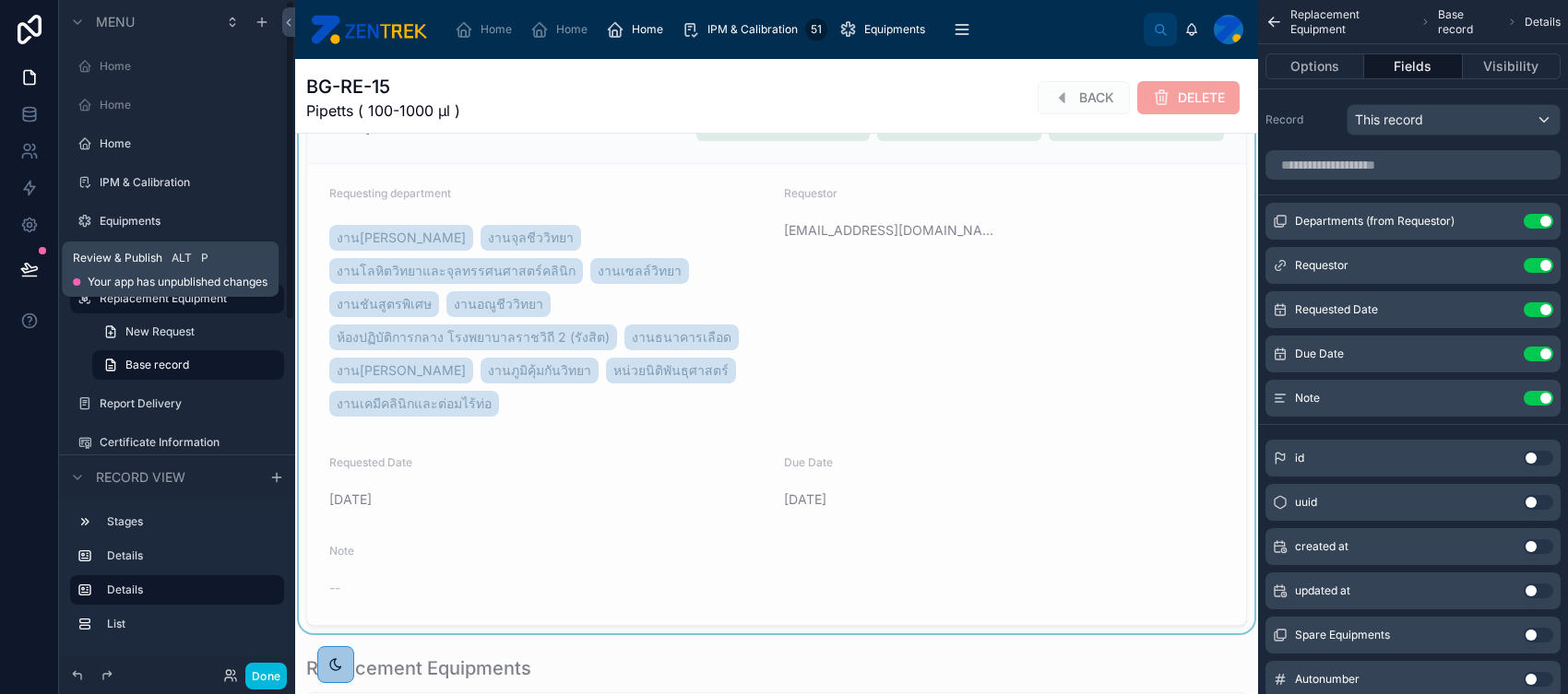
click at [31, 261] on icon at bounding box center [29, 268] width 18 height 18
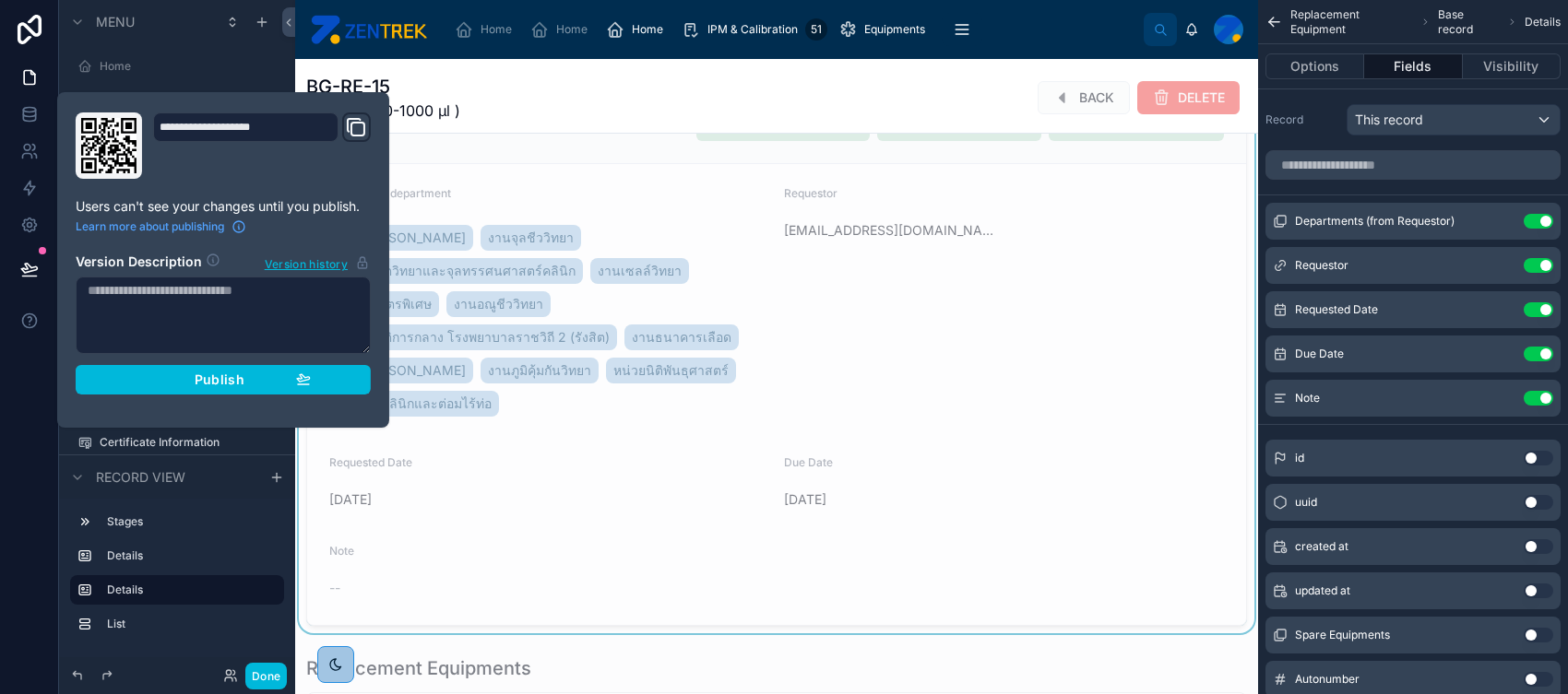
click at [212, 375] on span "Publish" at bounding box center [220, 379] width 50 height 16
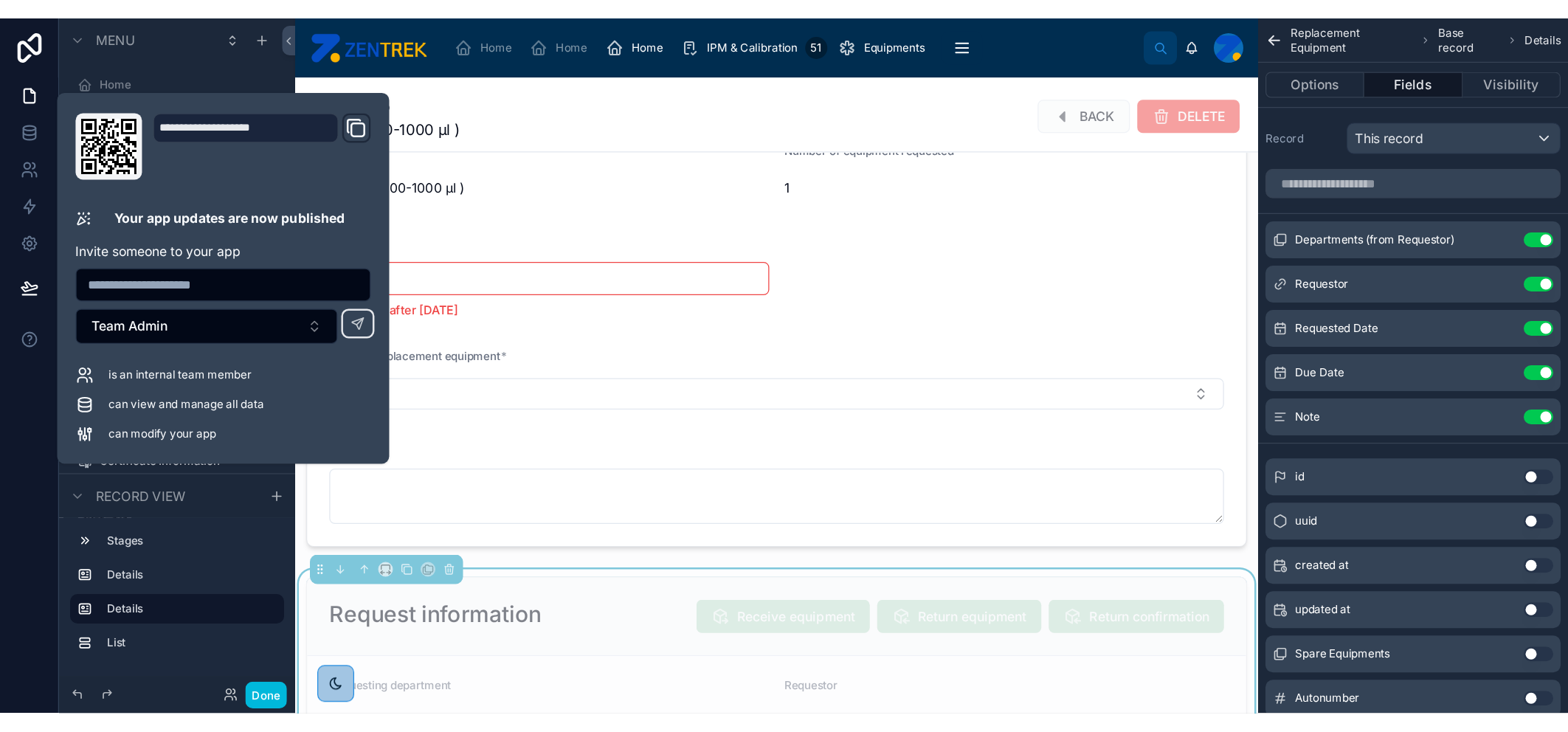
scroll to position [232, 0]
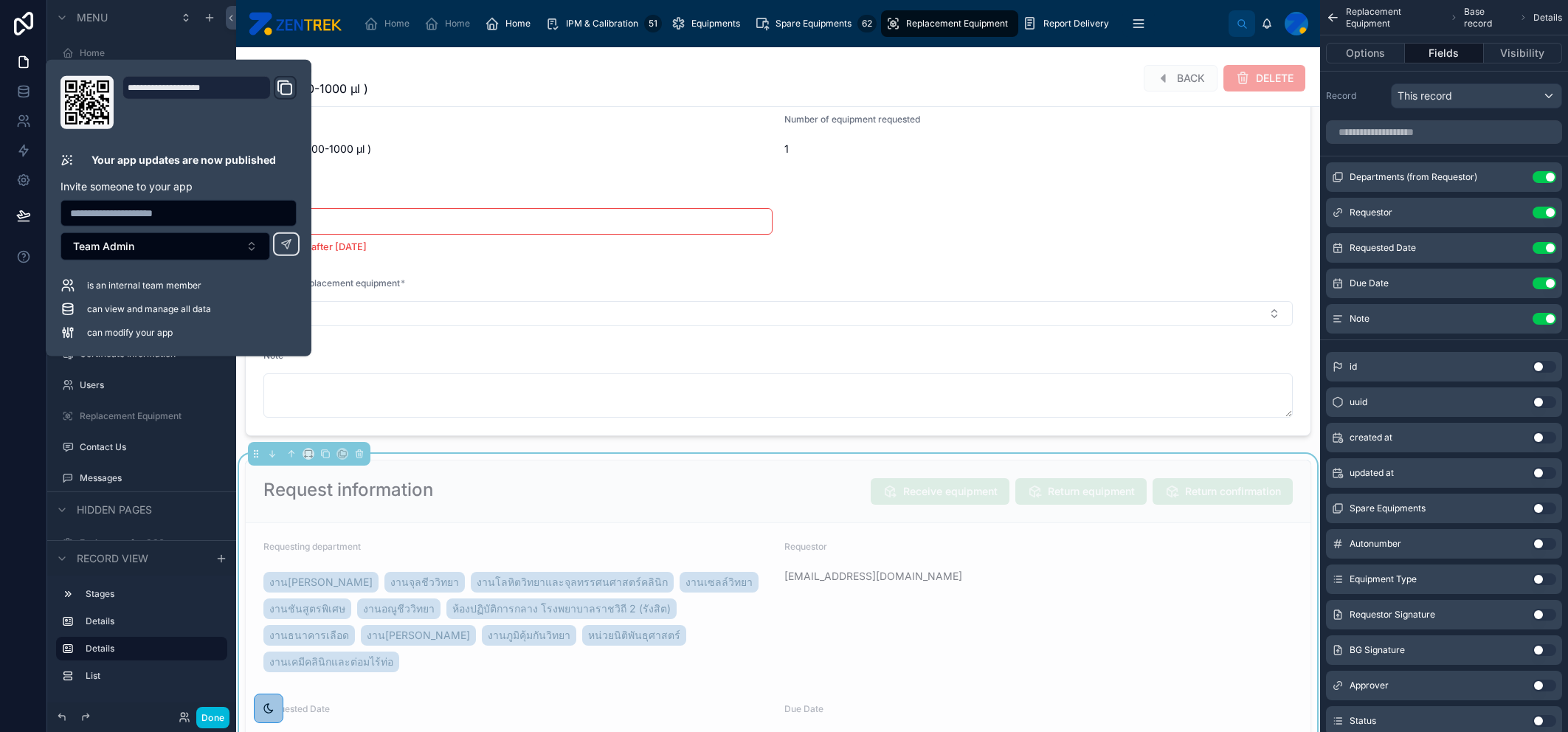
click at [1003, 38] on div "Home Home Home IPM & Calibration 51 Equipments Spare Equipments 62 Replacement …" at bounding box center [791, 24] width 875 height 32
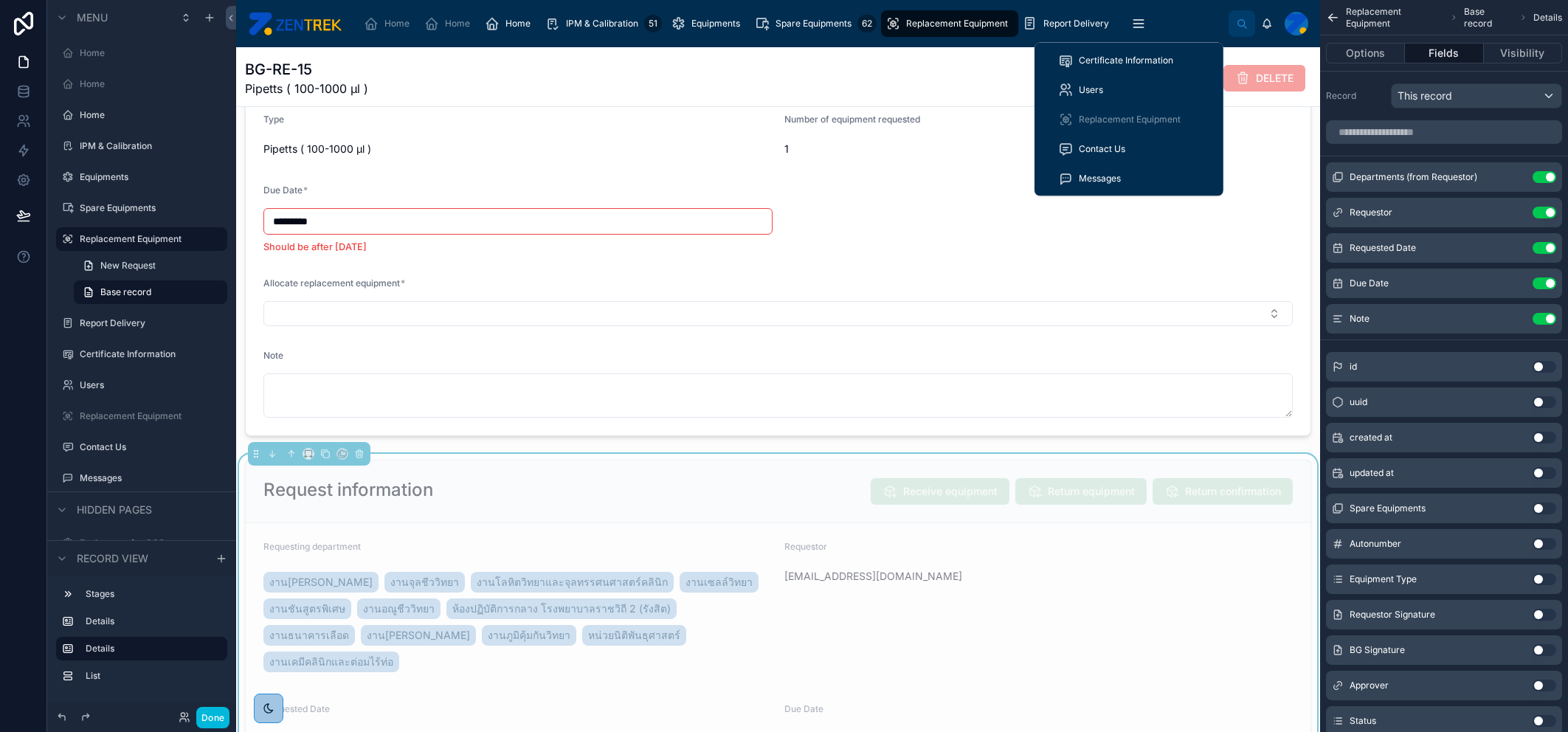
click at [1003, 32] on button "scrollable content" at bounding box center [1139, 23] width 32 height 26
click at [1003, 80] on div "Users" at bounding box center [1128, 90] width 141 height 24
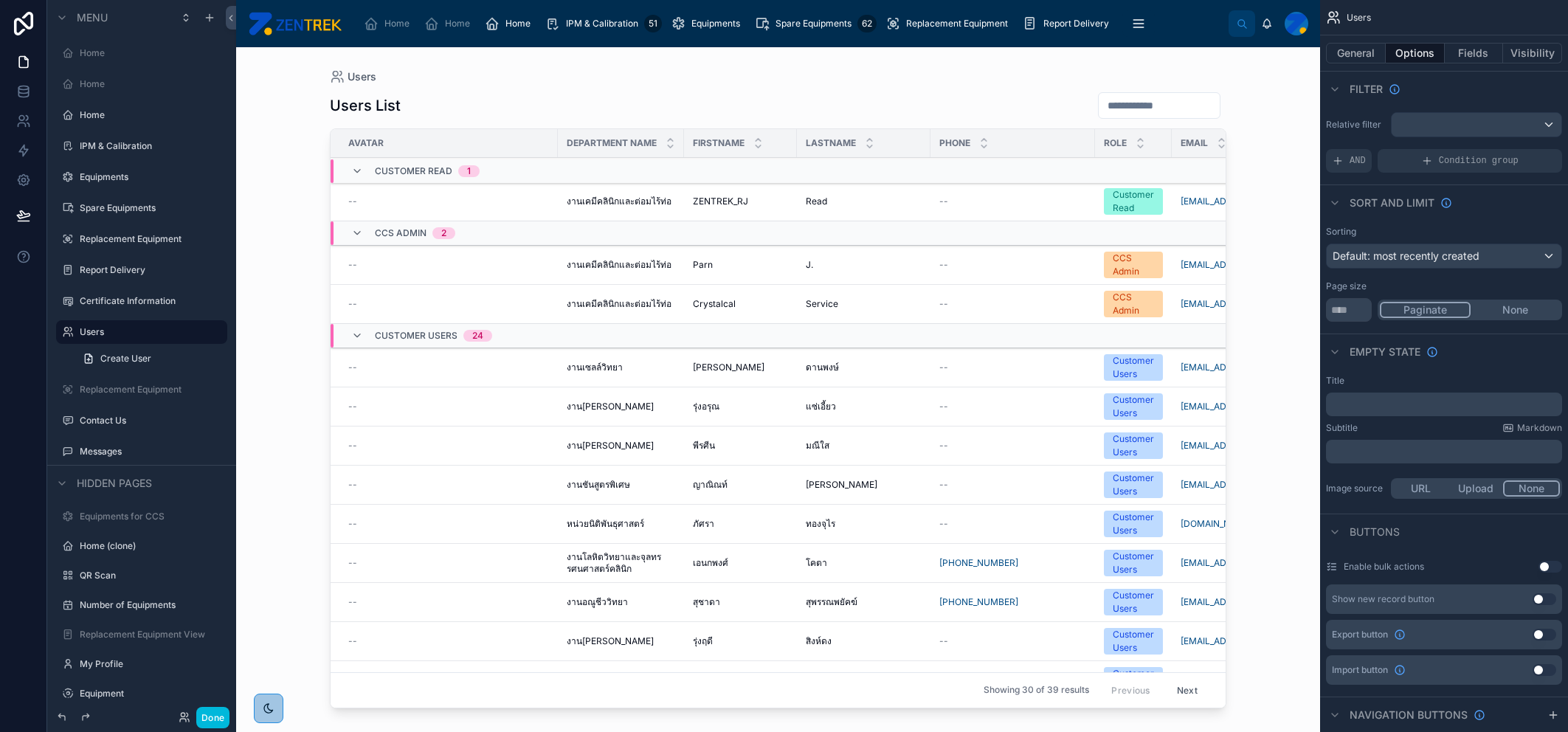
click at [687, 199] on div at bounding box center [778, 380] width 944 height 666
click at [663, 194] on td "งานเคมีคลินิกและต่อมไร้ท่อ งานเคมีคลินิกและต่อมไร้ท่อ" at bounding box center [620, 202] width 126 height 39
click at [772, 196] on div "ZENTREK_RJ ZENTREK_RJ" at bounding box center [740, 201] width 95 height 12
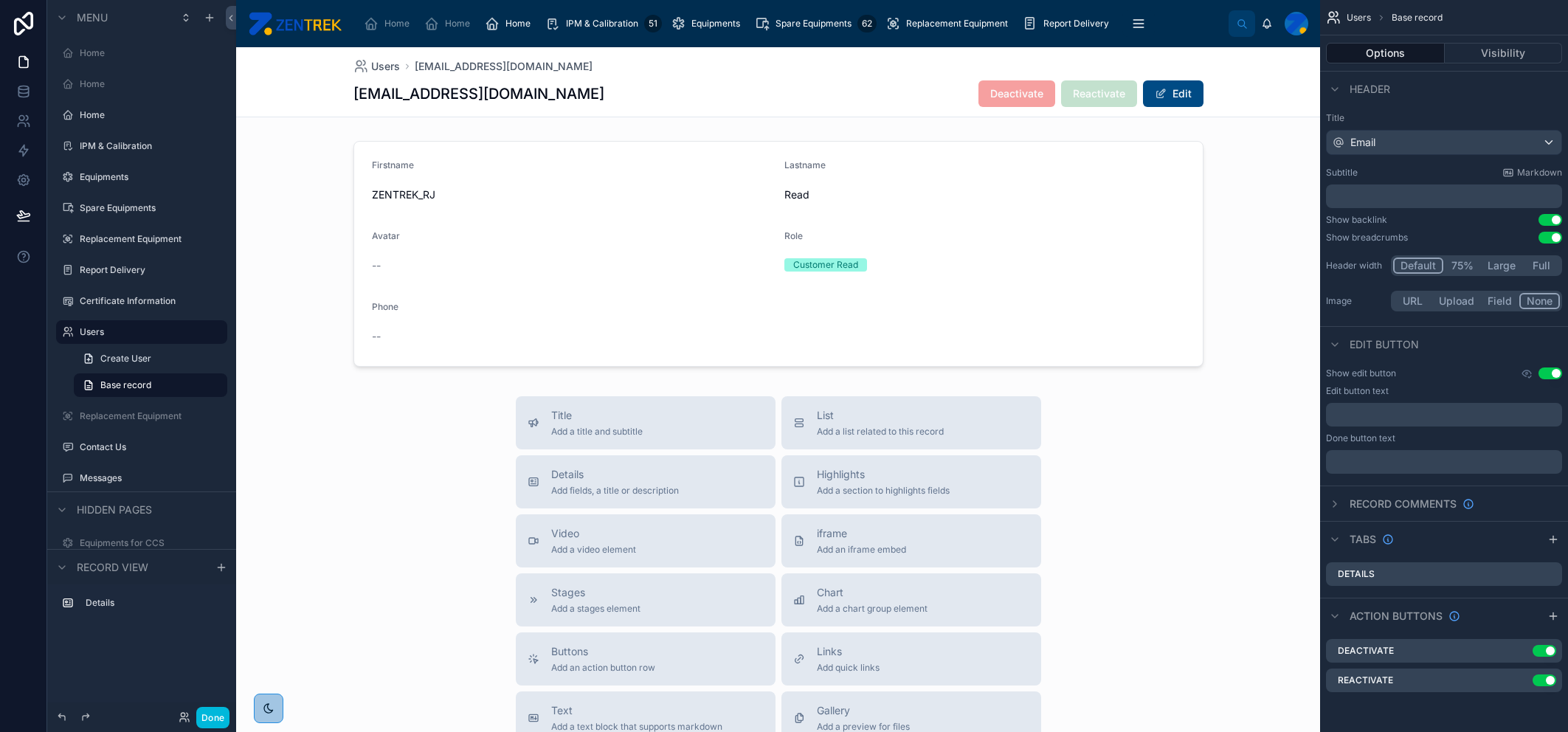
click at [575, 262] on div at bounding box center [778, 254] width 1084 height 238
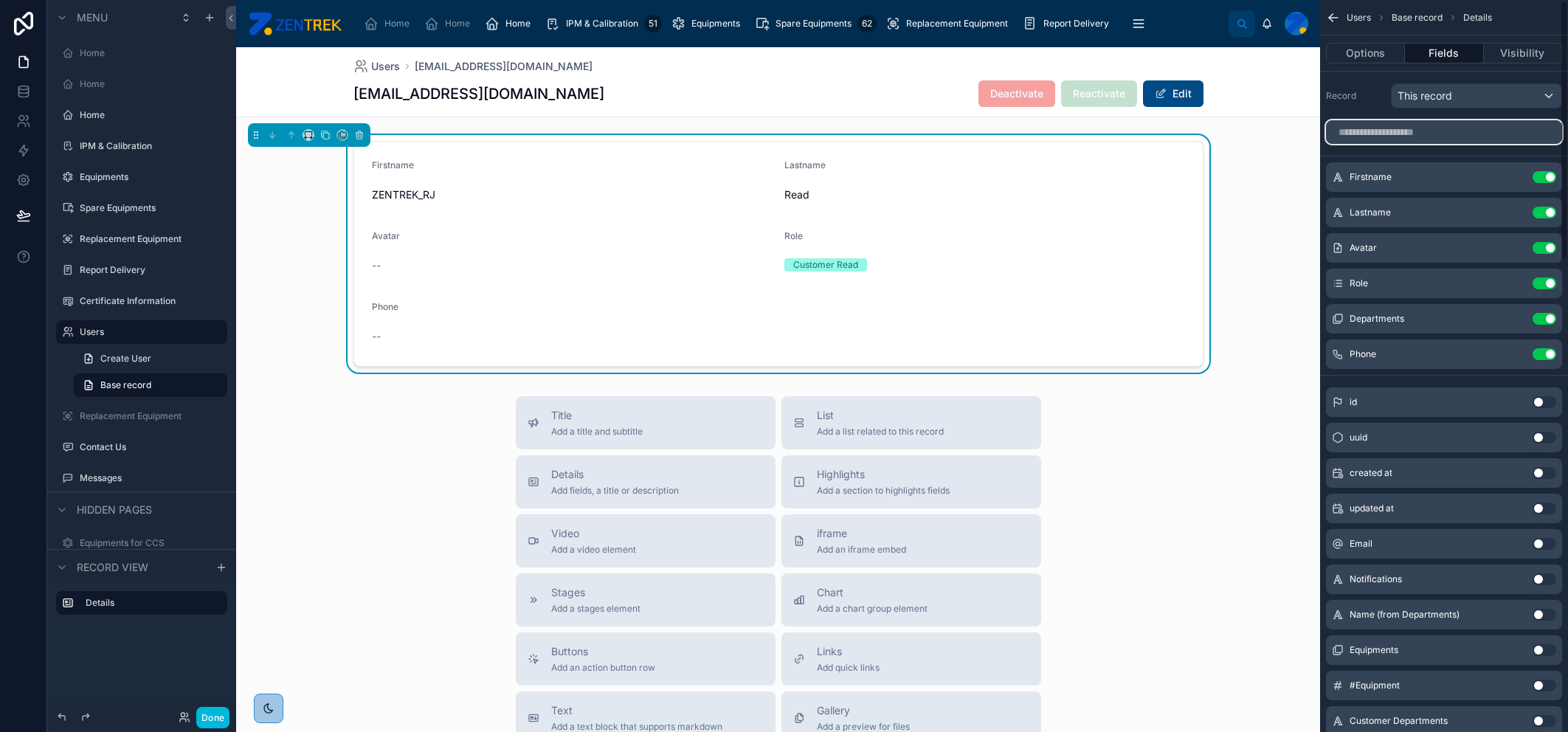
click at [1003, 130] on input "scrollable content" at bounding box center [1444, 132] width 236 height 24
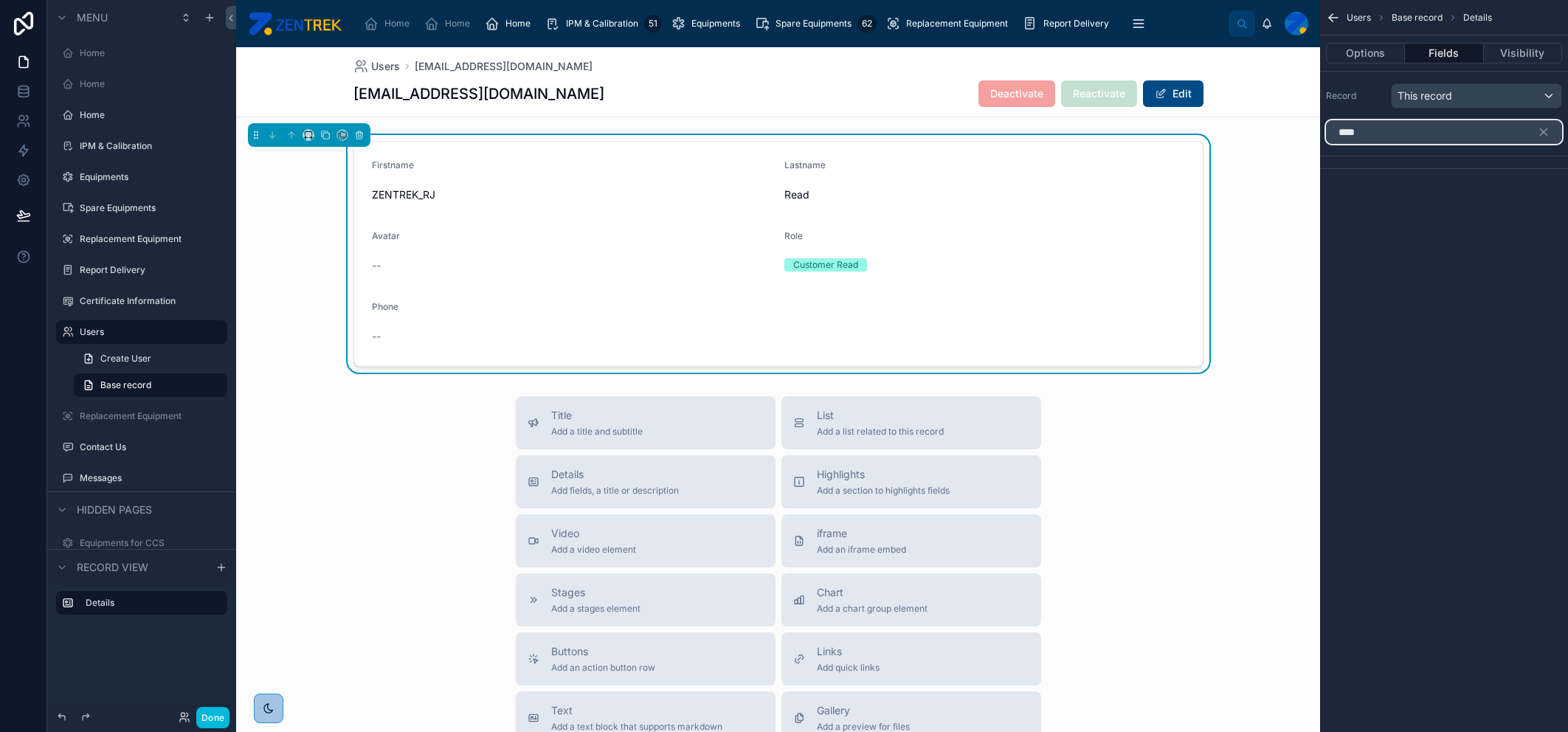
type input "****"
click at [1003, 94] on div "This record" at bounding box center [1476, 96] width 170 height 24
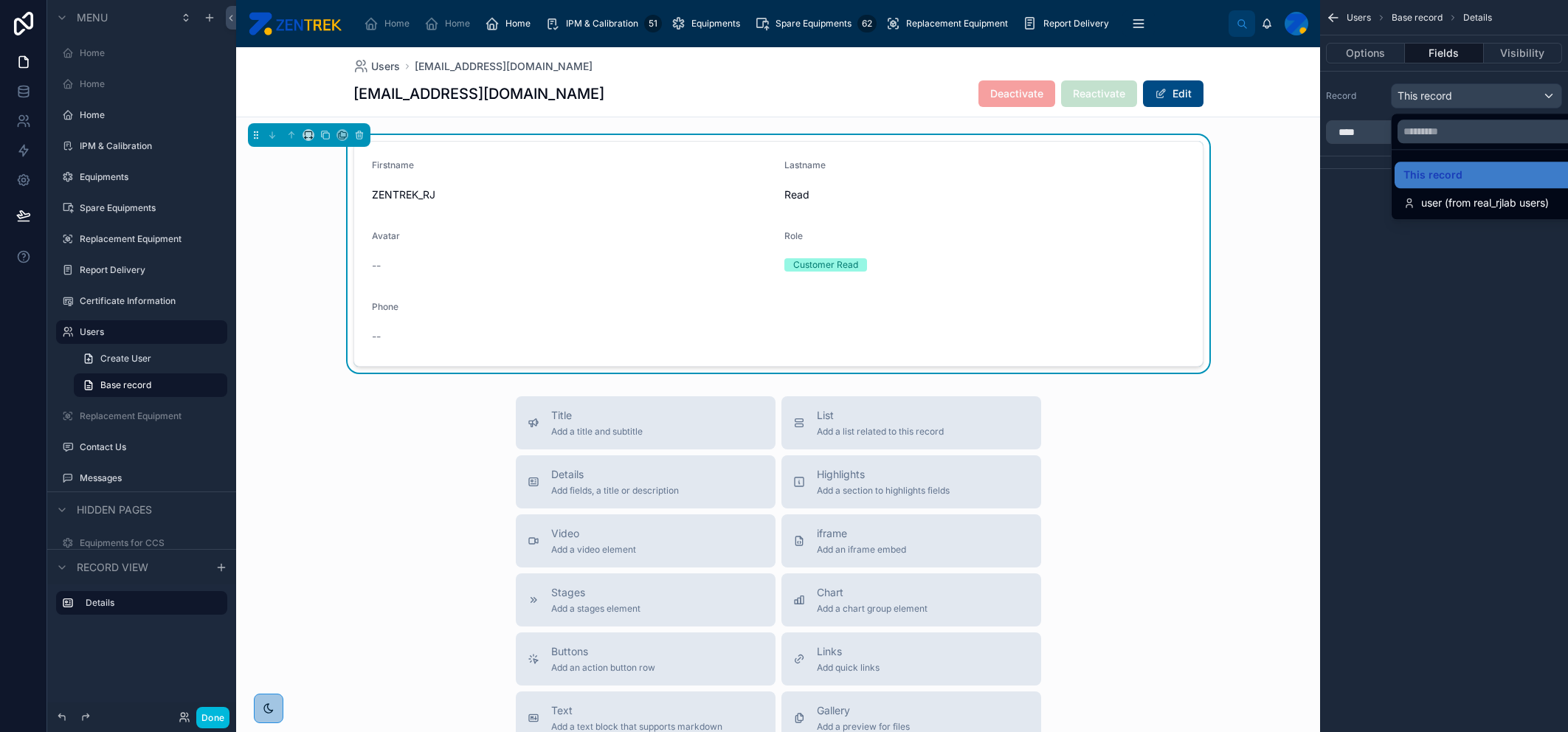
click at [1003, 124] on div "scrollable content" at bounding box center [784, 366] width 1568 height 732
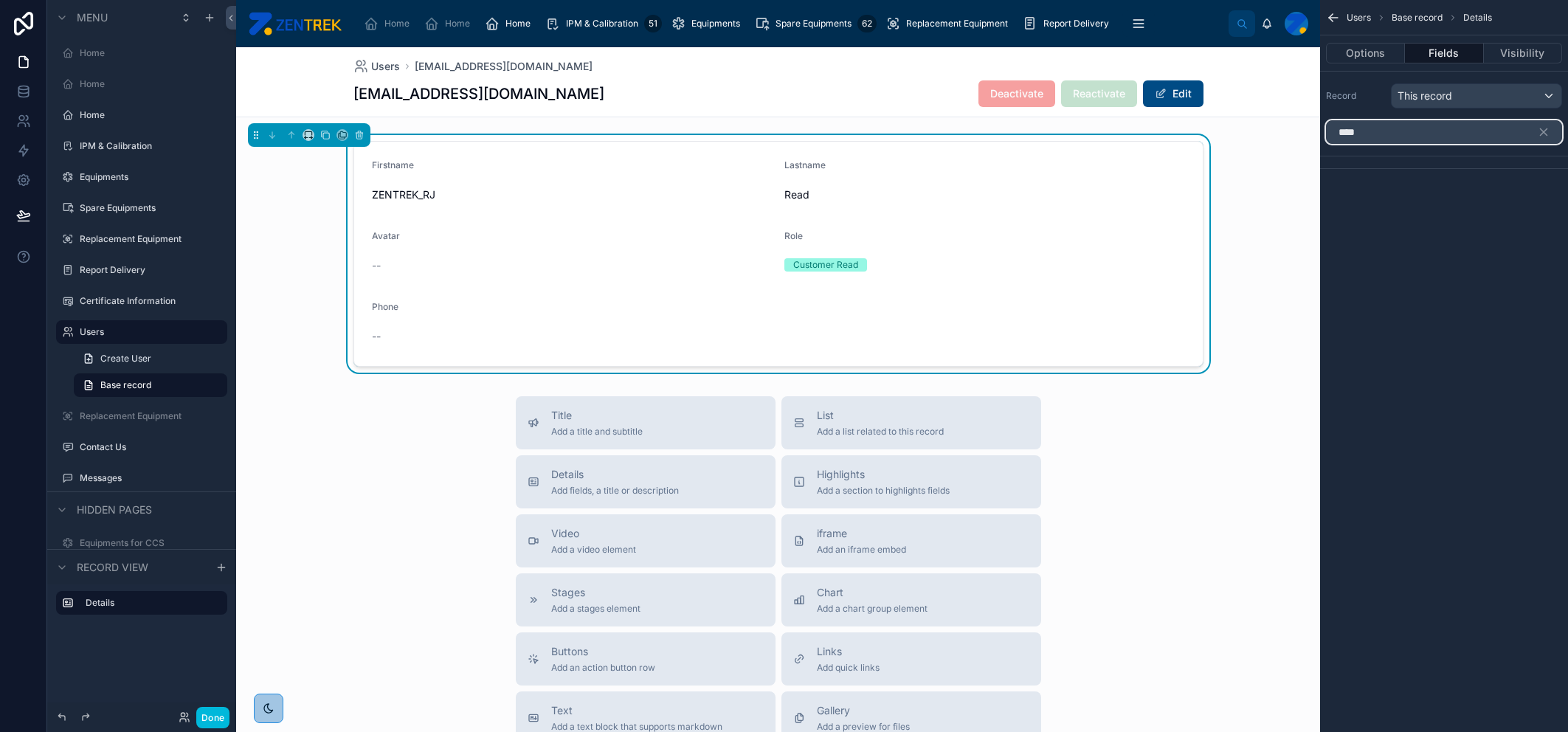
click at [1003, 133] on input "****" at bounding box center [1444, 132] width 236 height 24
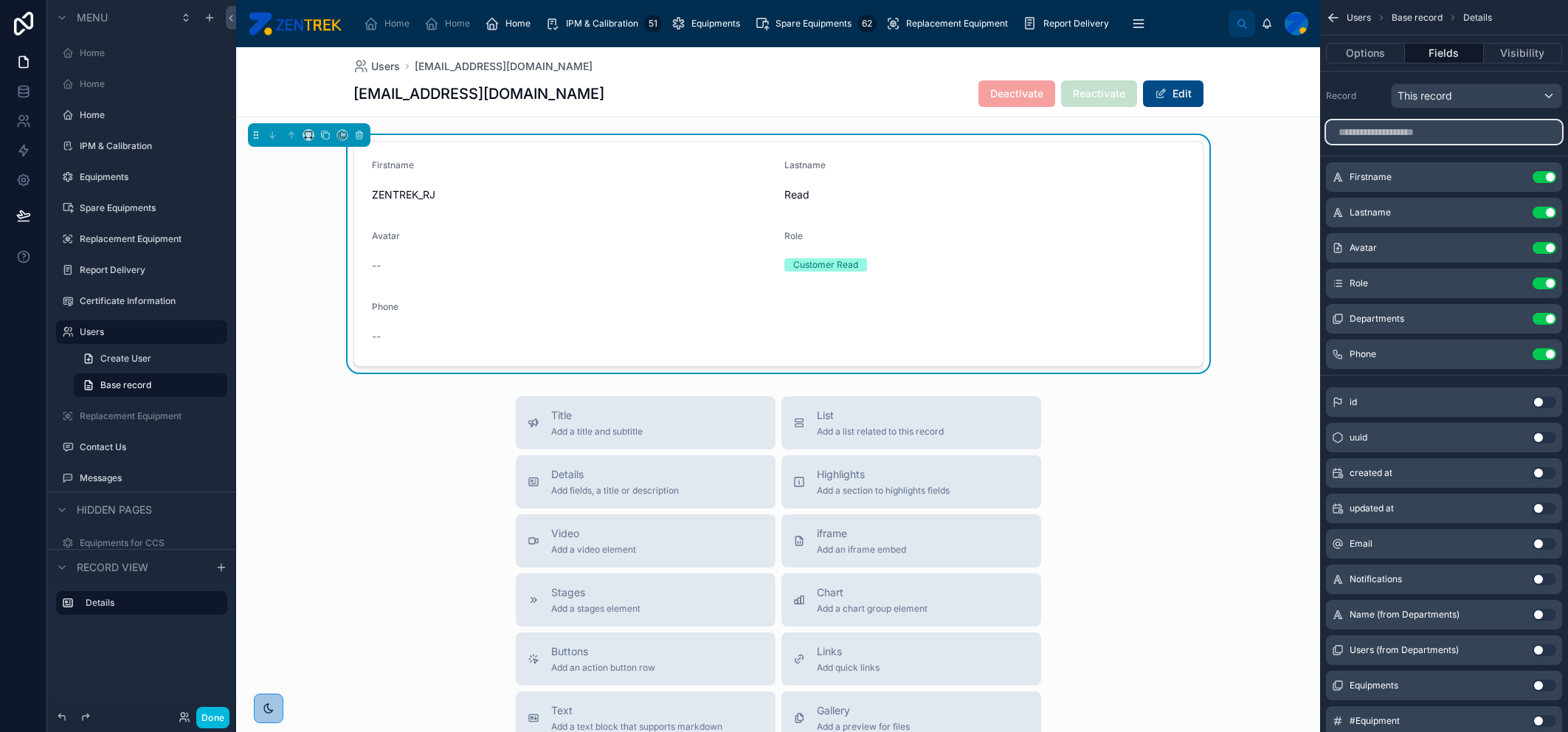
paste input "****"
type input "****"
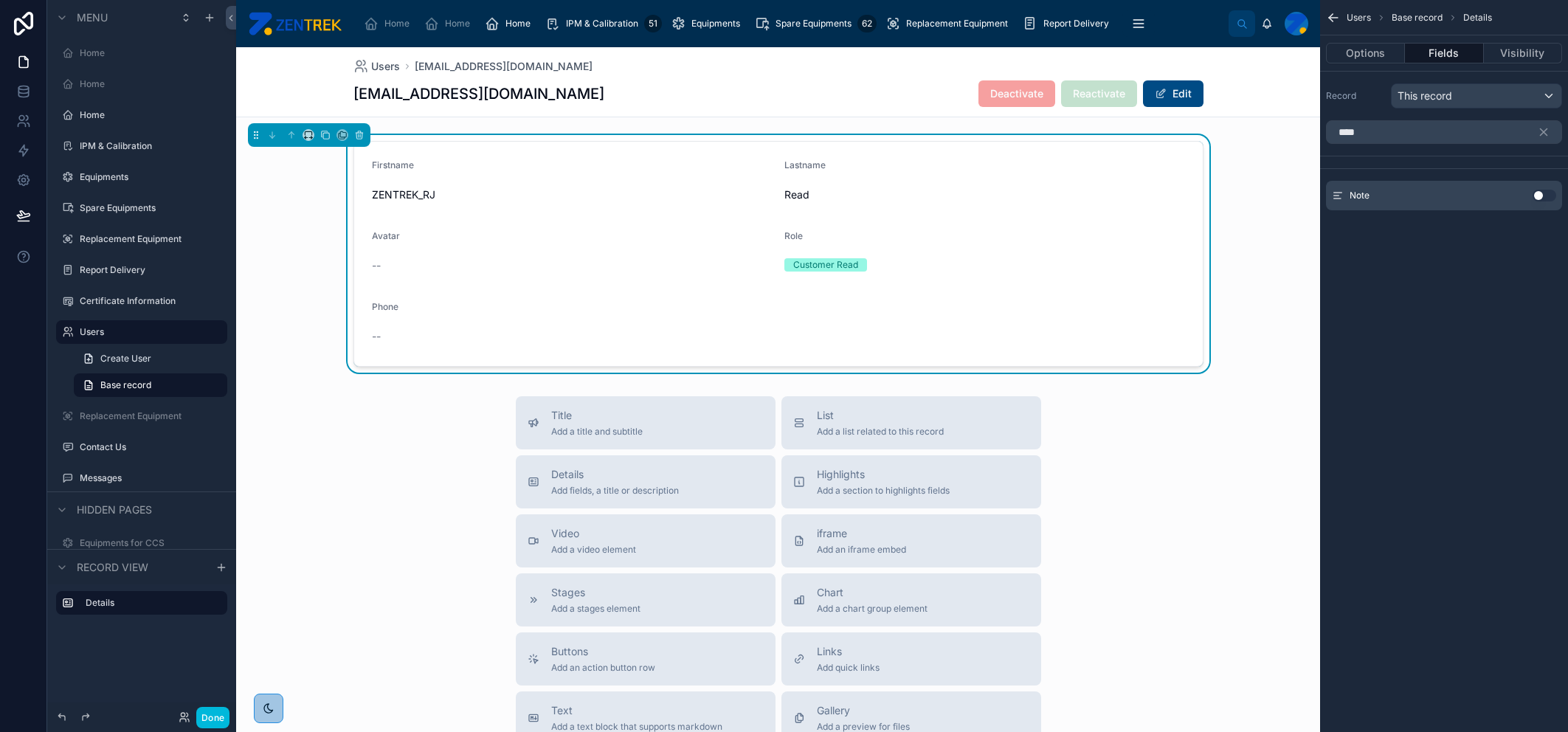
click at [1003, 190] on button "Use setting" at bounding box center [1544, 195] width 24 height 12
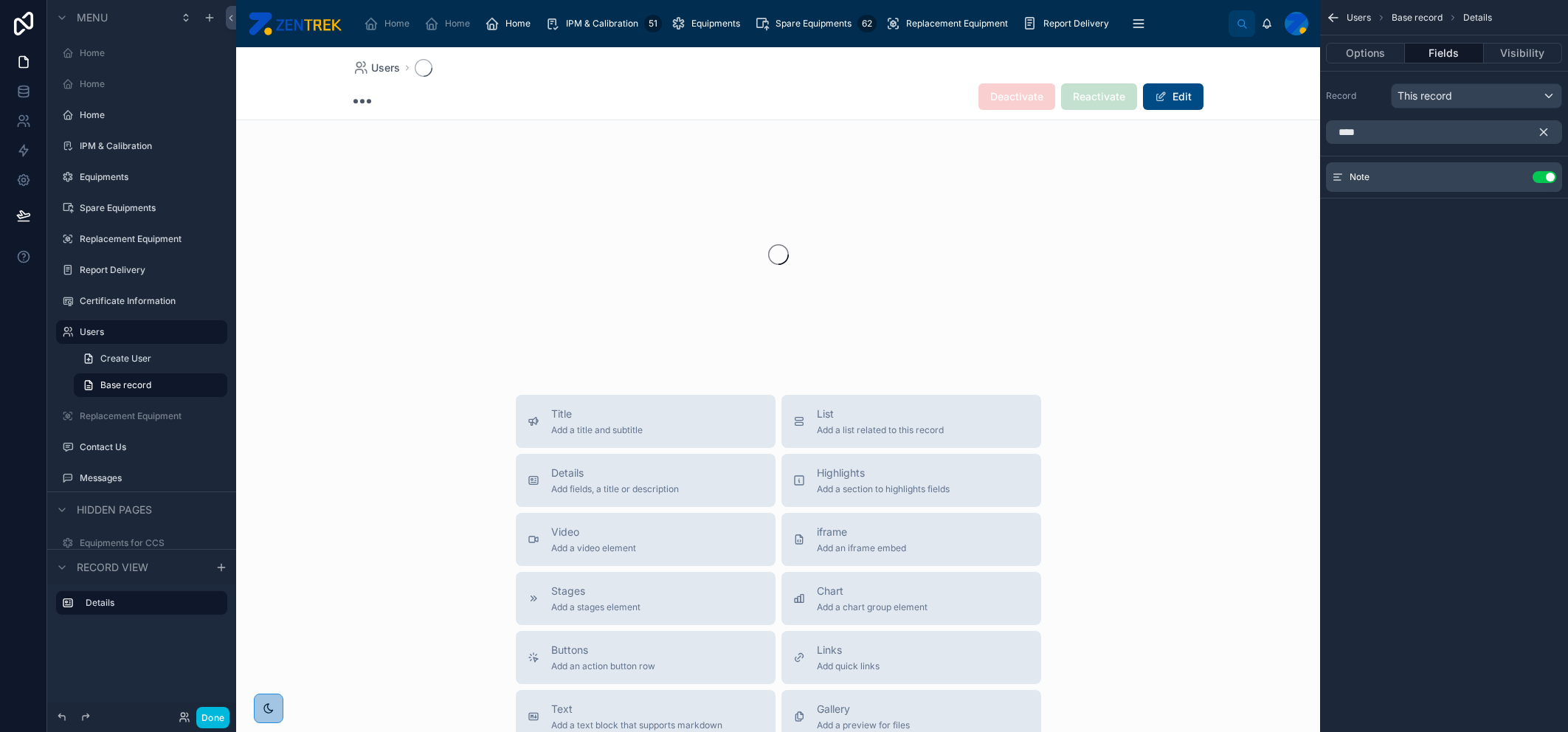
click at [1003, 134] on icon "scrollable content" at bounding box center [1543, 131] width 13 height 13
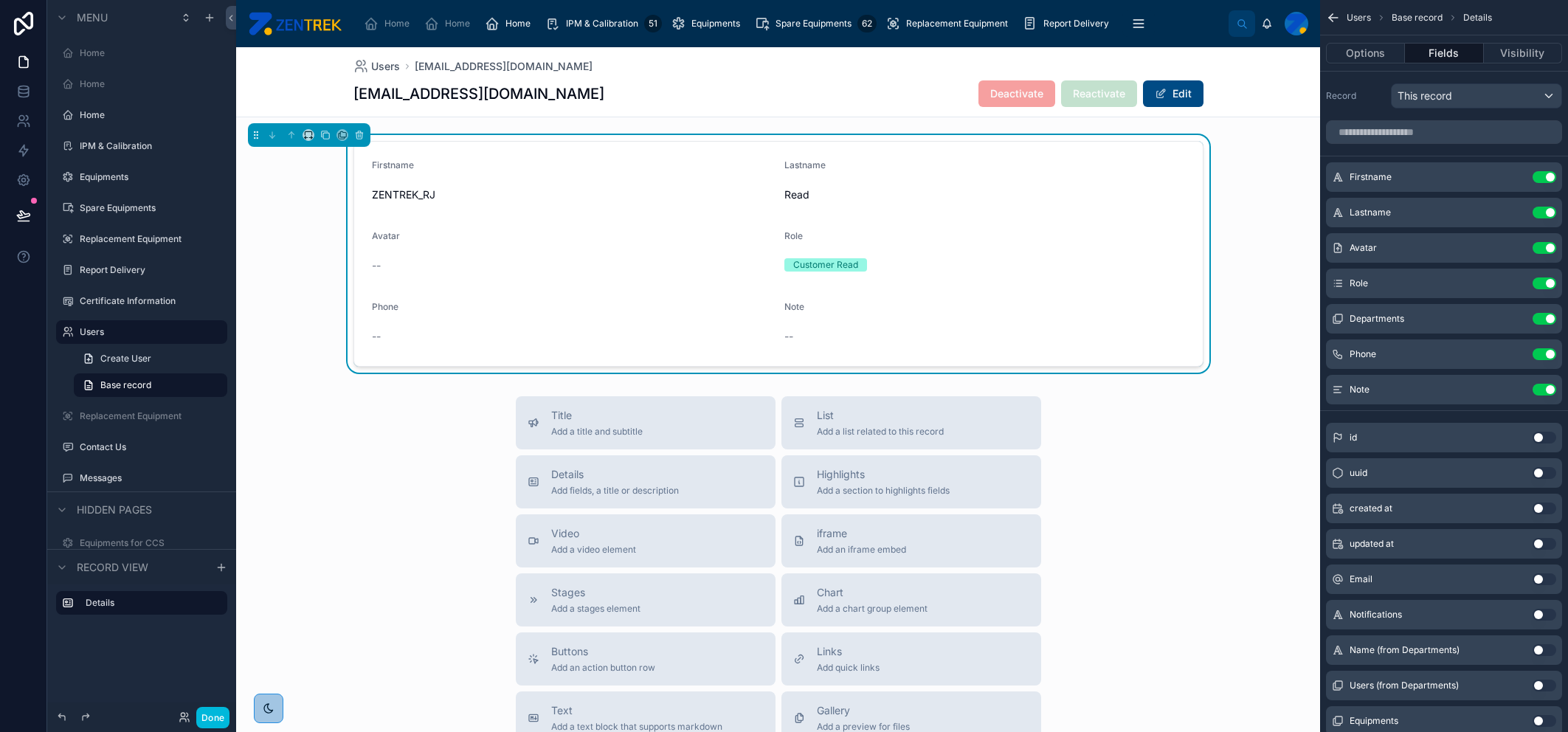
click at [0, 0] on icon "scrollable content" at bounding box center [0, 0] width 0 height 0
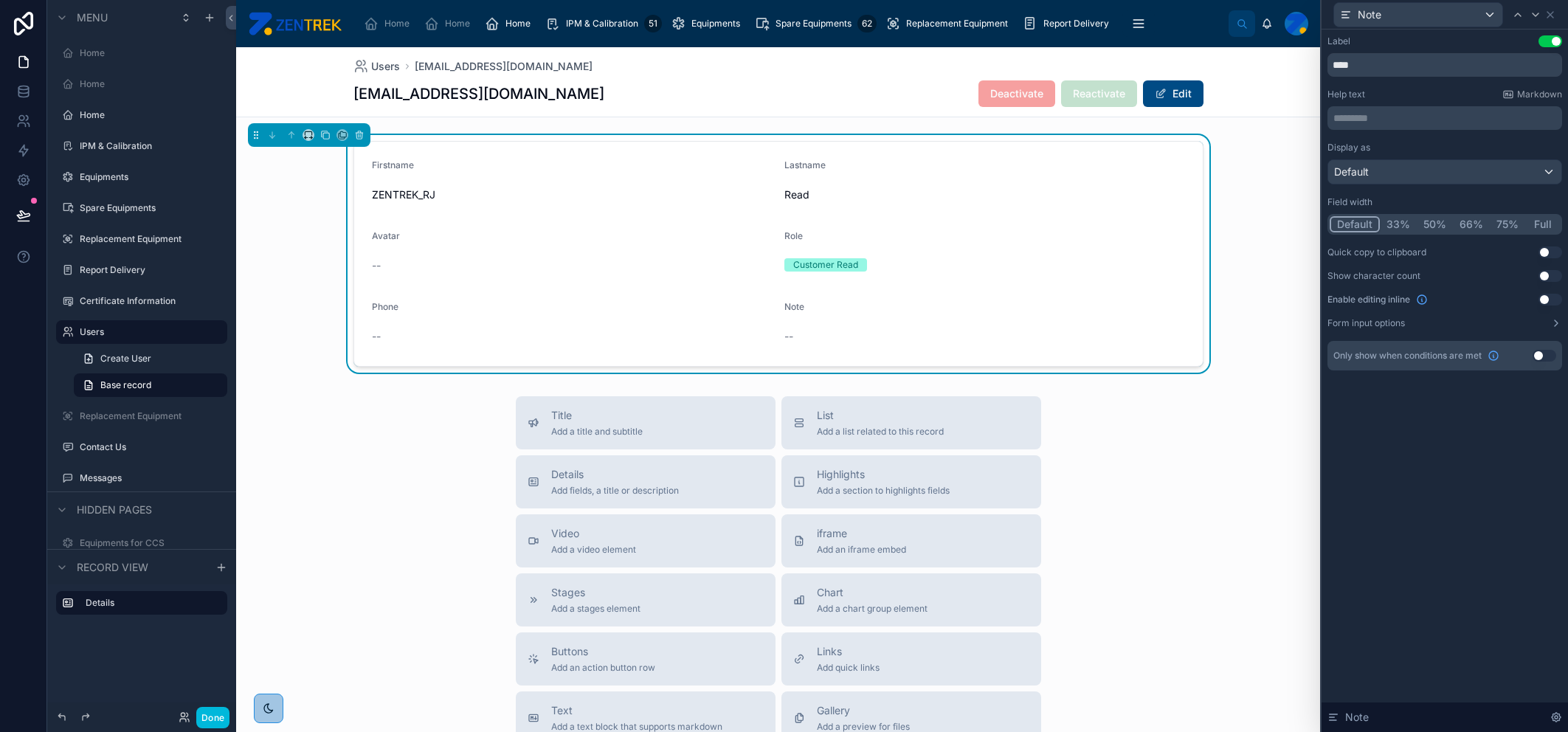
click at [1003, 224] on button "Full" at bounding box center [1542, 224] width 35 height 16
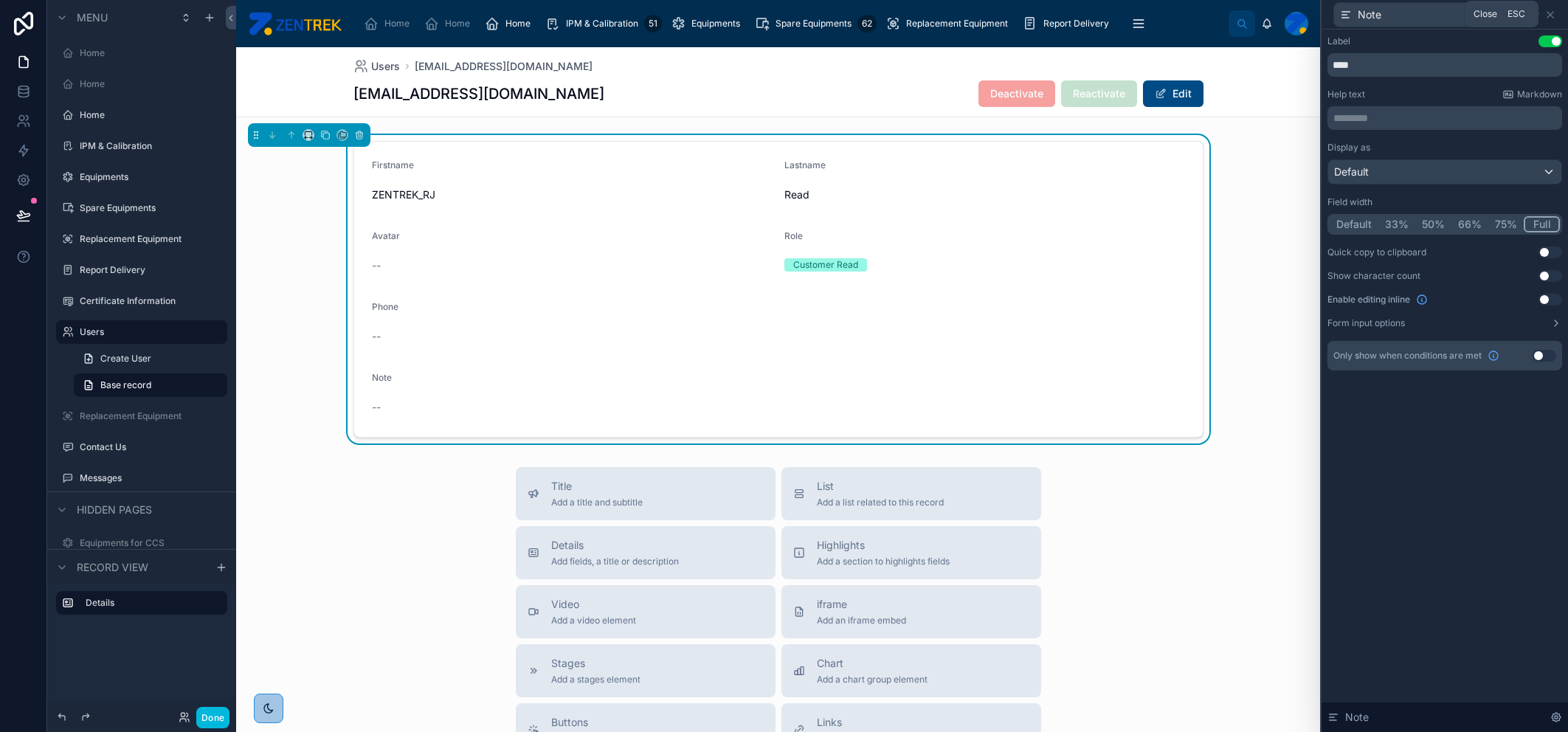
click at [1003, 11] on icon at bounding box center [1549, 14] width 12 height 12
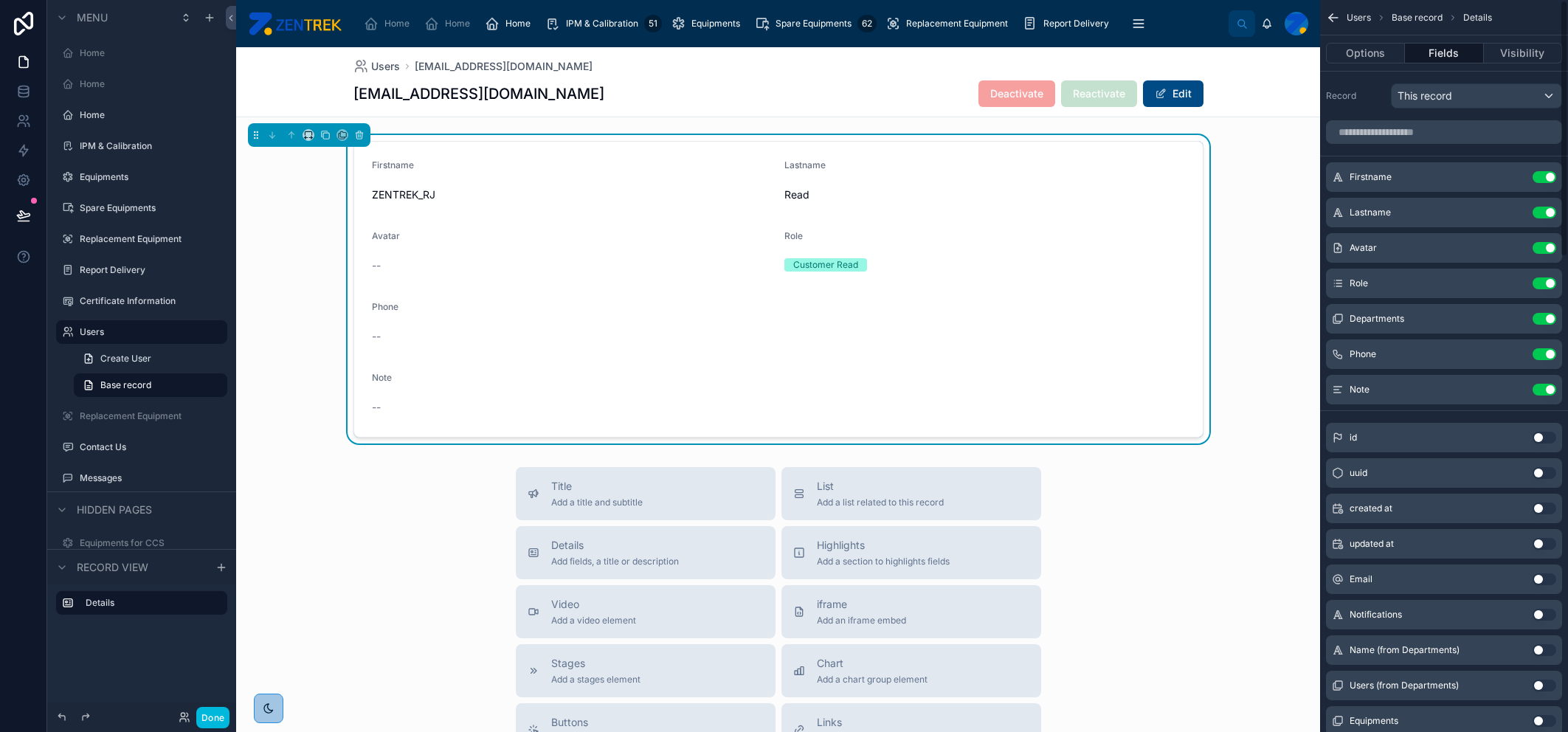
click at [0, 0] on icon "scrollable content" at bounding box center [0, 0] width 0 height 0
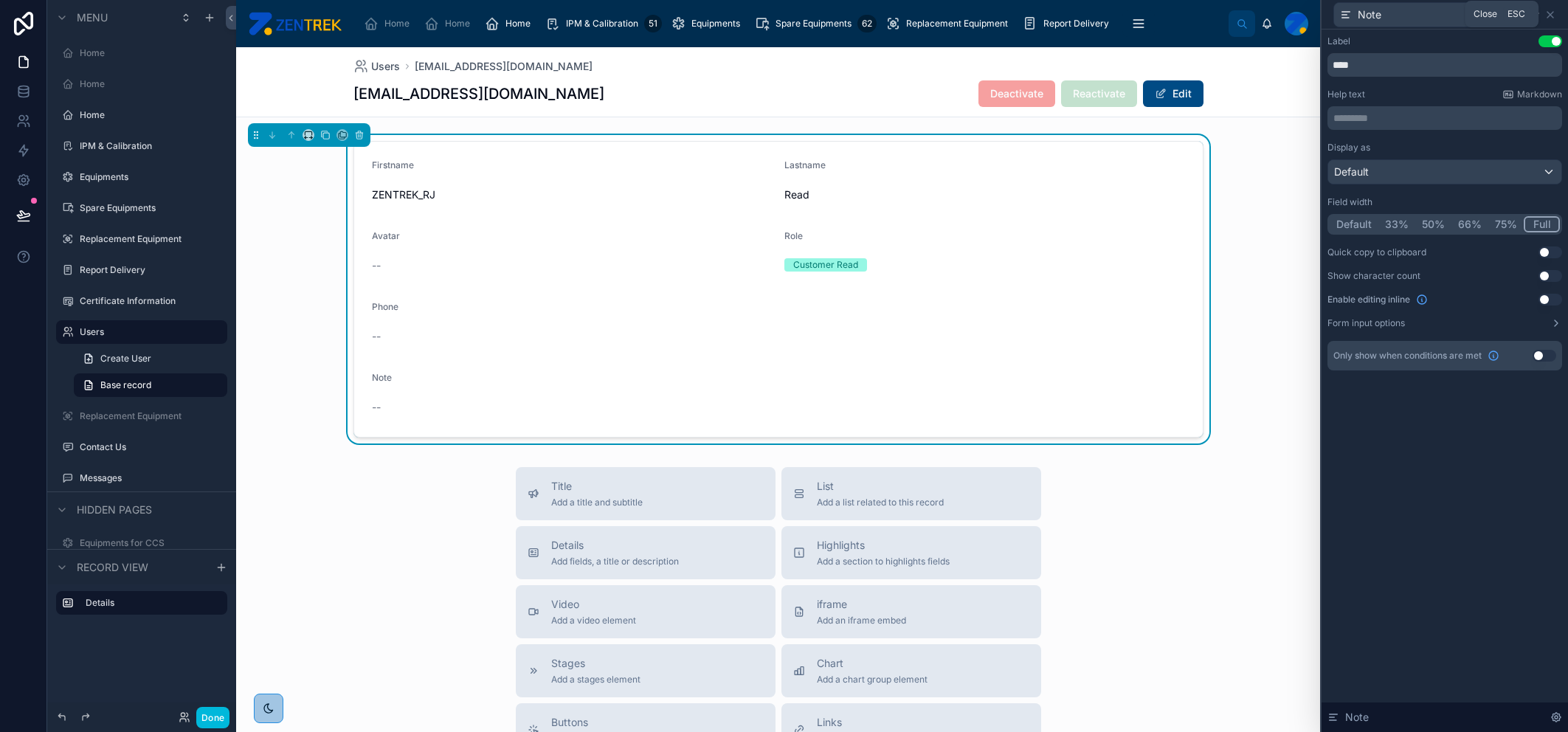
click at [1003, 16] on icon at bounding box center [1550, 15] width 6 height 6
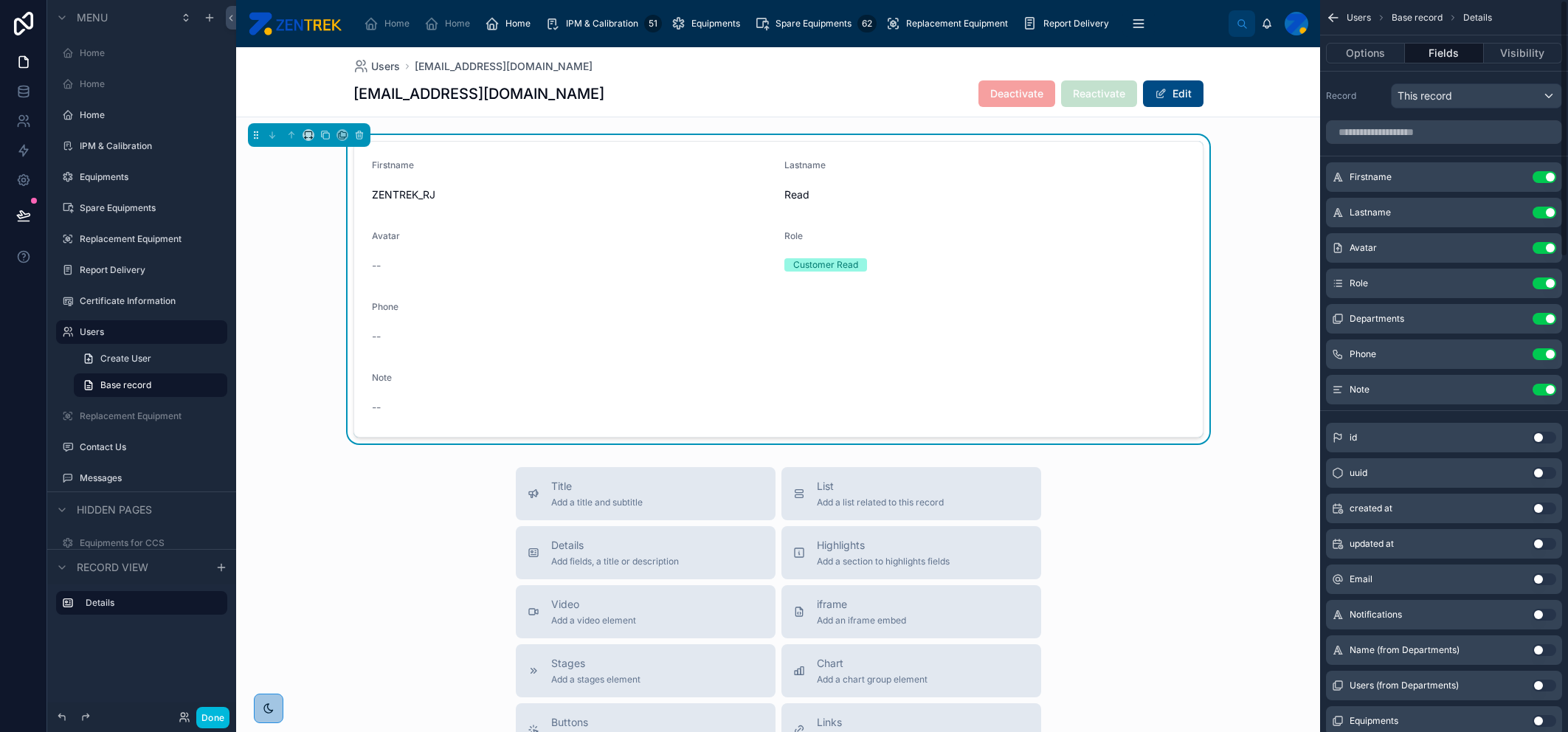
drag, startPoint x: 216, startPoint y: 720, endPoint x: 253, endPoint y: 701, distance: 41.6
click at [216, 443] on button "Done" at bounding box center [212, 717] width 33 height 22
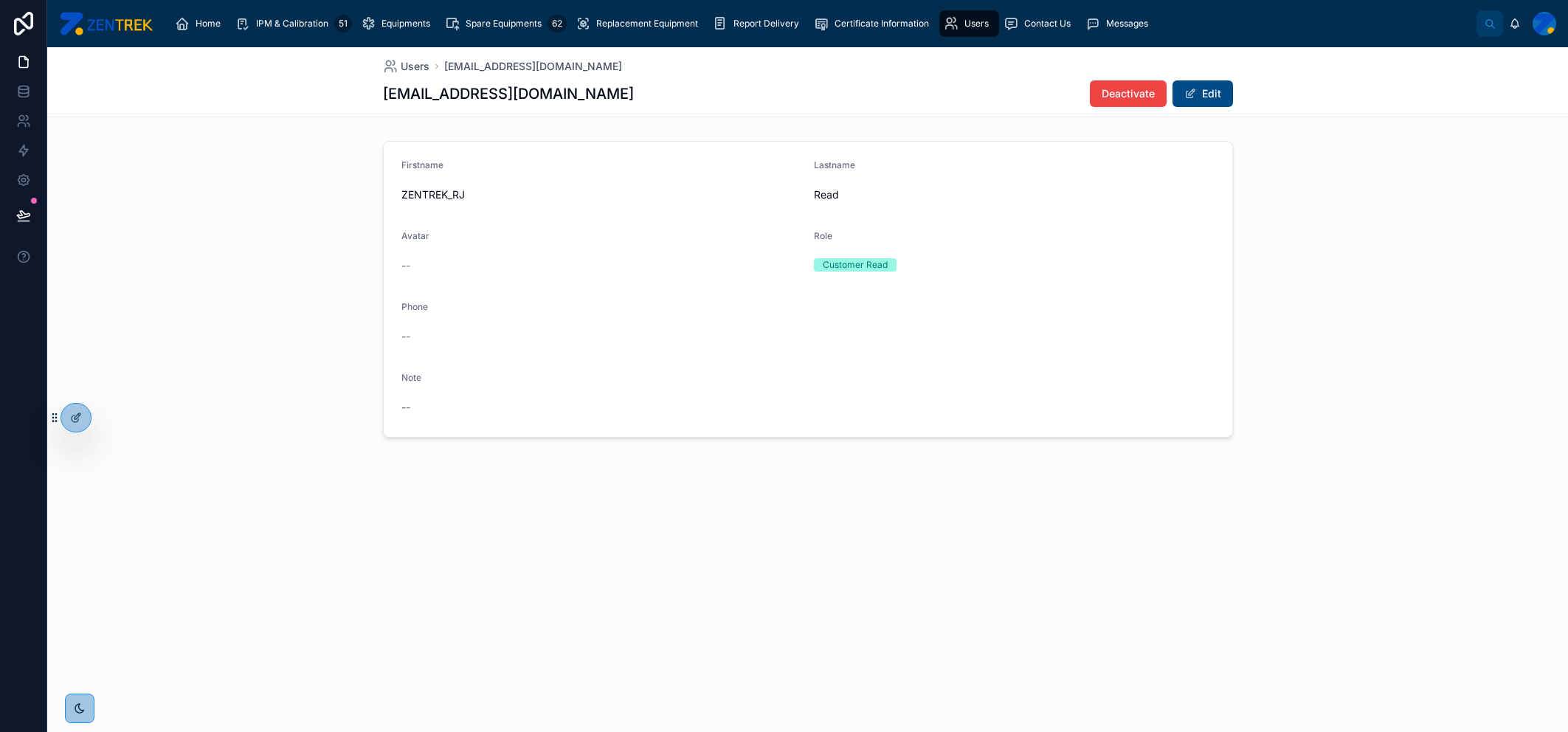
click at [1003, 95] on button "Edit" at bounding box center [1203, 93] width 60 height 26
click at [1003, 95] on button "Done" at bounding box center [1199, 93] width 68 height 26
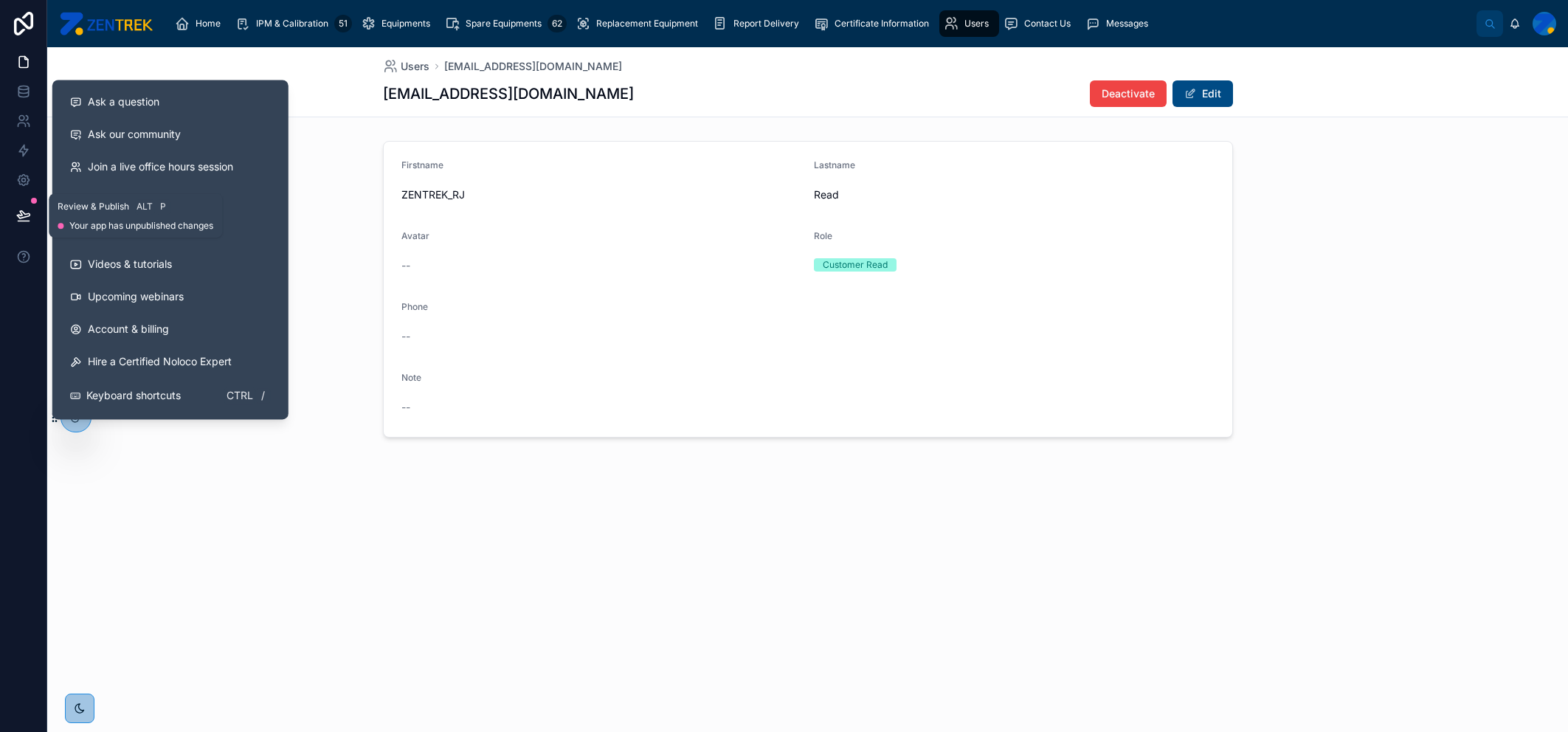
click at [27, 222] on icon at bounding box center [23, 222] width 11 height 0
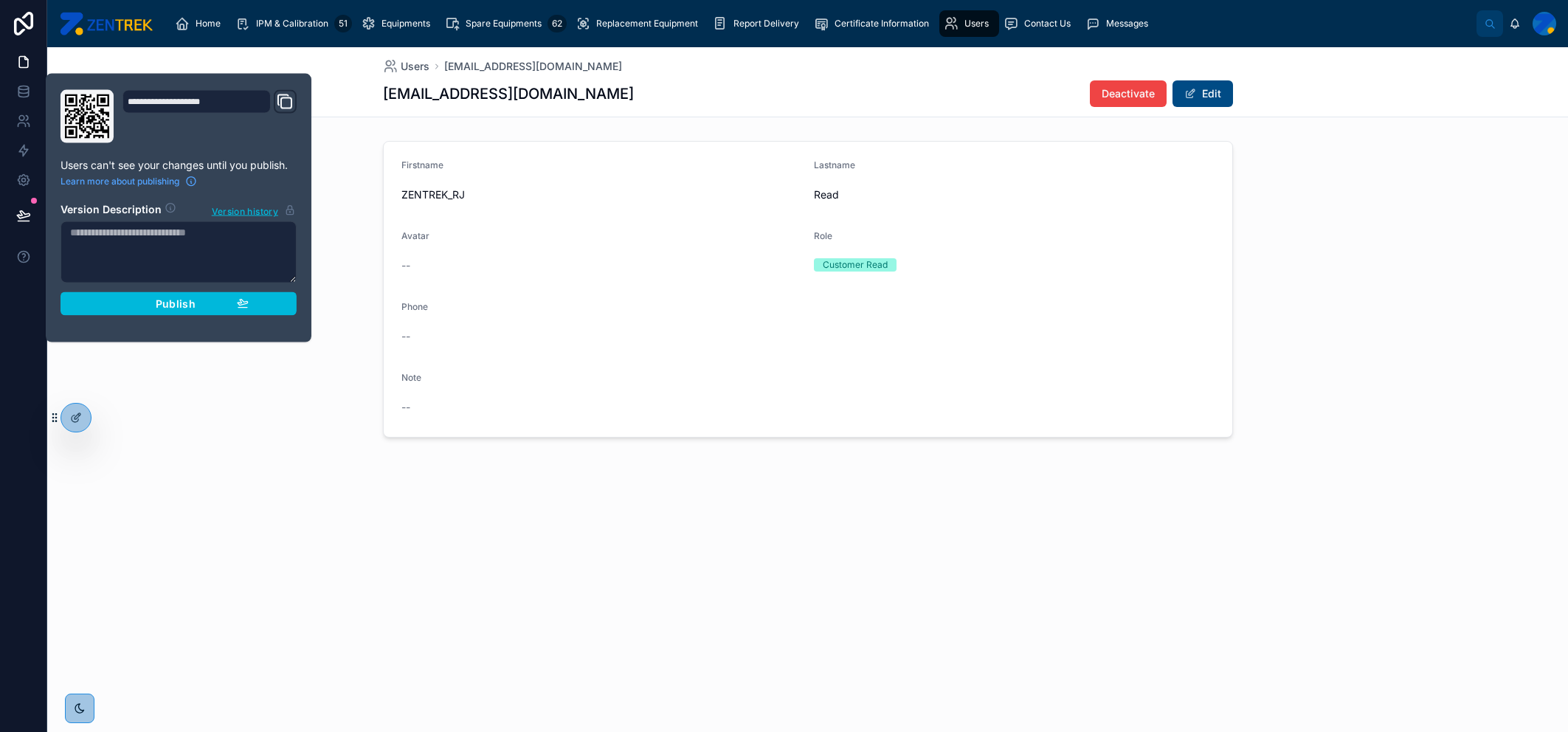
click at [120, 301] on div "Publish" at bounding box center [178, 303] width 140 height 13
